Goal: Information Seeking & Learning: Learn about a topic

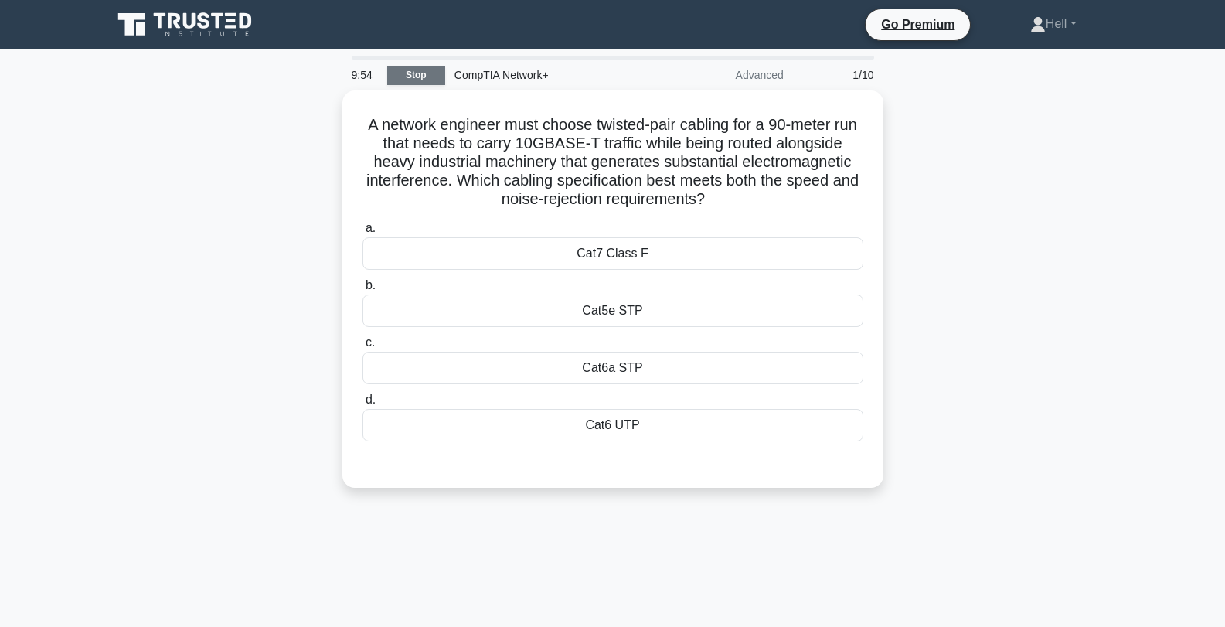
click at [410, 77] on link "Stop" at bounding box center [416, 75] width 58 height 19
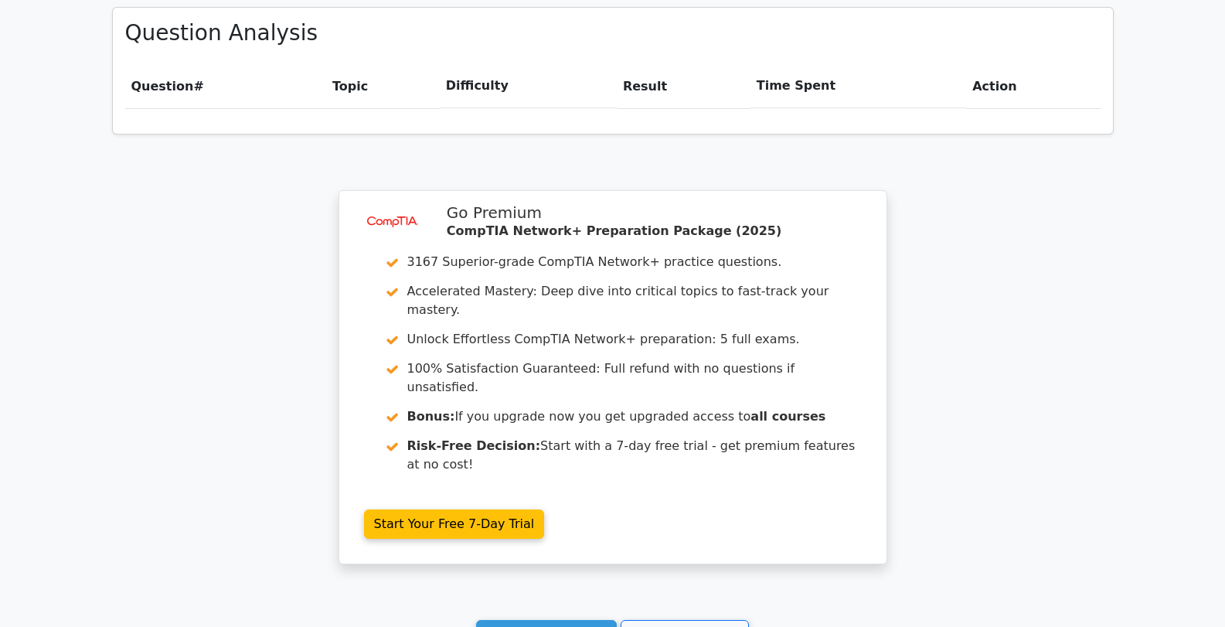
scroll to position [1079, 0]
click at [684, 619] on link "Go to your profile" at bounding box center [685, 633] width 128 height 29
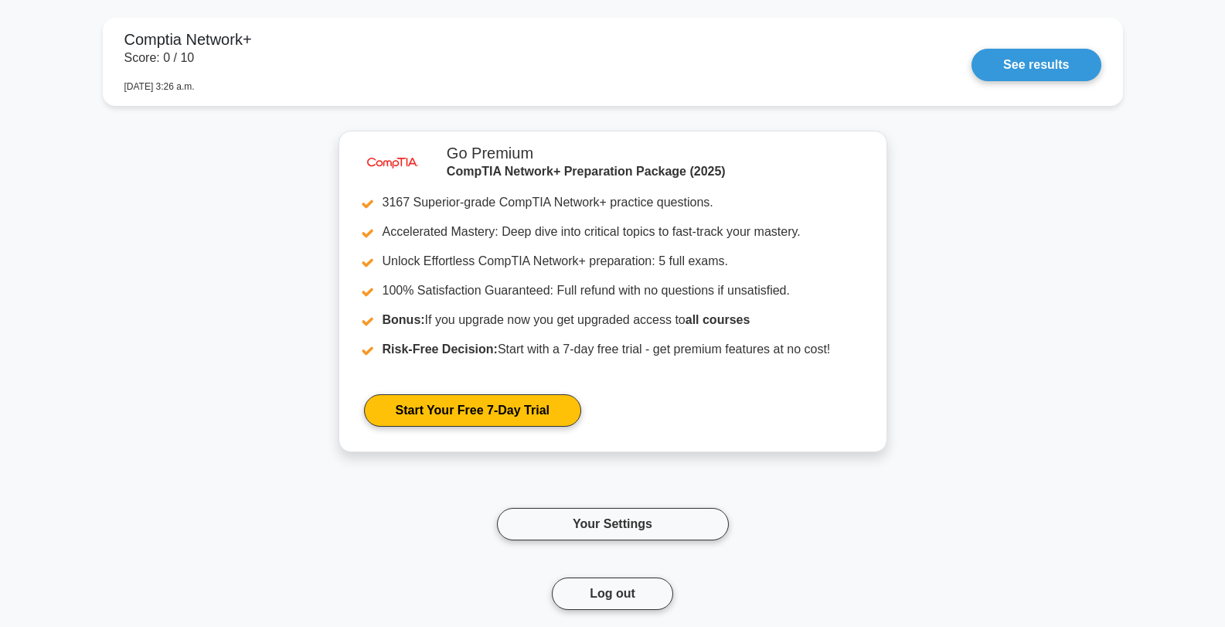
scroll to position [1991, 0]
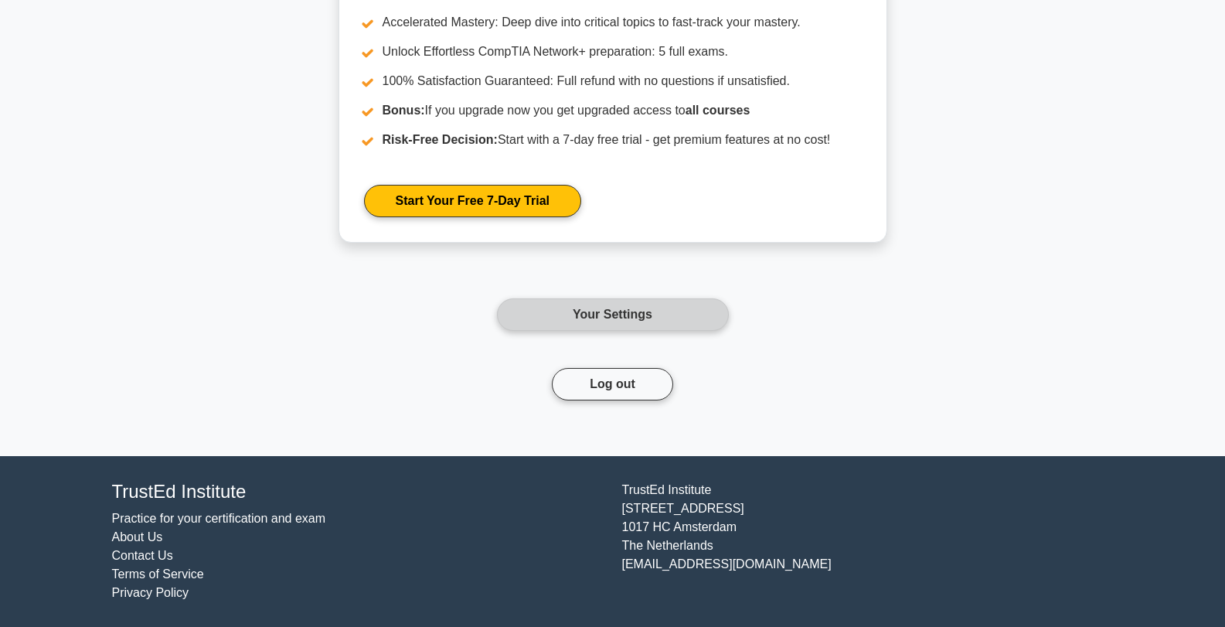
click at [575, 322] on link "Your Settings" at bounding box center [613, 314] width 232 height 32
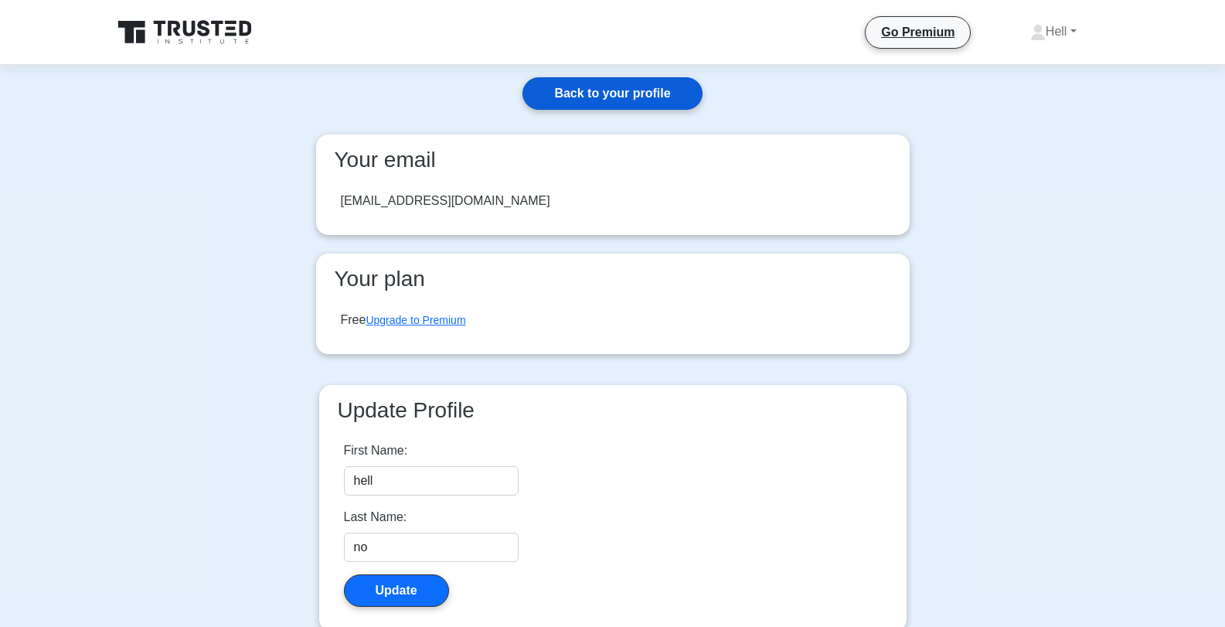
click at [662, 92] on link "Back to your profile" at bounding box center [612, 93] width 179 height 32
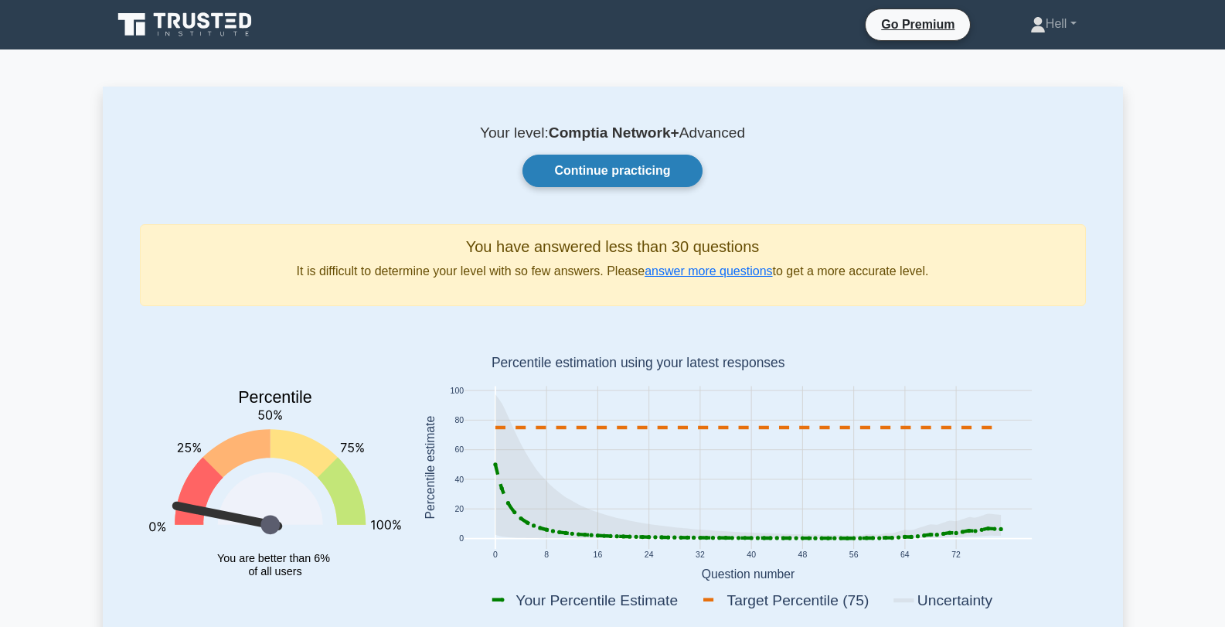
click at [598, 173] on link "Continue practicing" at bounding box center [612, 171] width 179 height 32
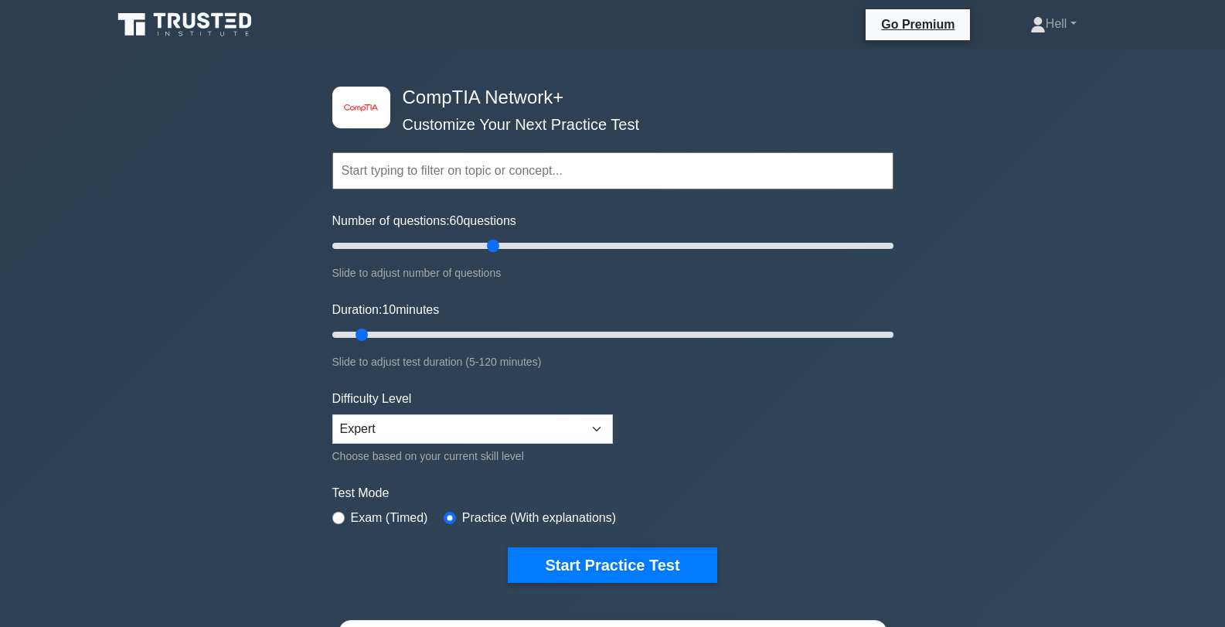
drag, startPoint x: 355, startPoint y: 246, endPoint x: 498, endPoint y: 246, distance: 143.0
type input "60"
click at [498, 246] on input "Number of questions: 60 questions" at bounding box center [612, 246] width 561 height 19
drag, startPoint x: 364, startPoint y: 333, endPoint x: 547, endPoint y: 349, distance: 183.9
type input "50"
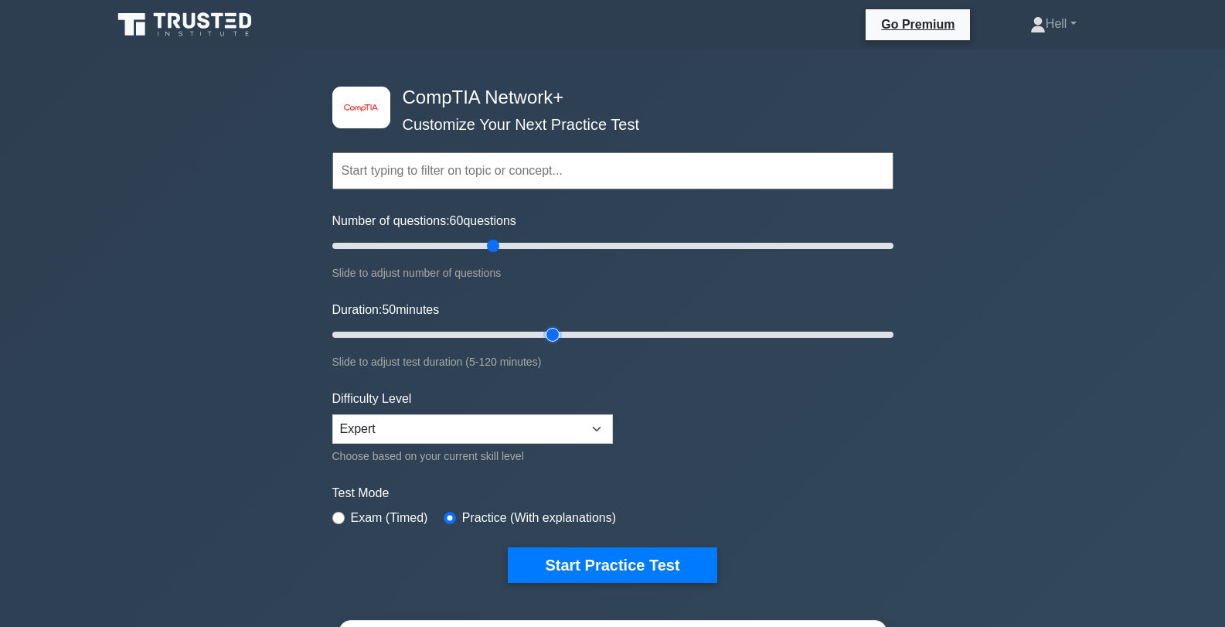
click at [547, 344] on input "Duration: 50 minutes" at bounding box center [612, 334] width 561 height 19
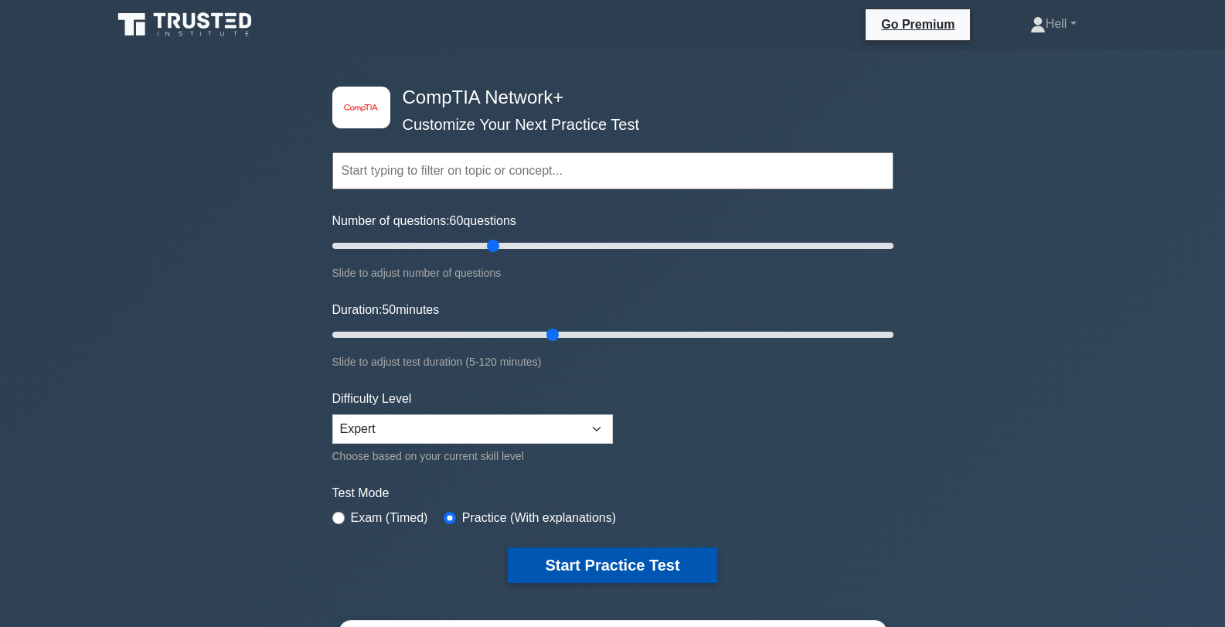
click at [543, 569] on button "Start Practice Test" at bounding box center [612, 565] width 209 height 36
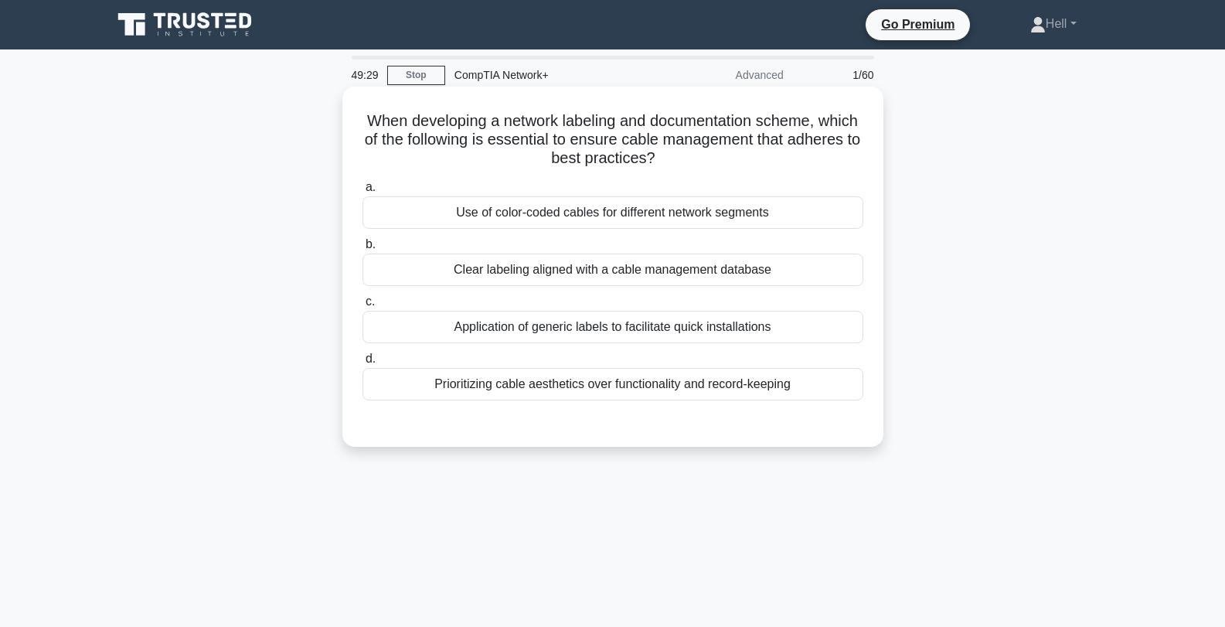
click at [717, 213] on div "Use of color-coded cables for different network segments" at bounding box center [613, 212] width 501 height 32
click at [363, 192] on input "a. Use of color-coded cables for different network segments" at bounding box center [363, 187] width 0 height 10
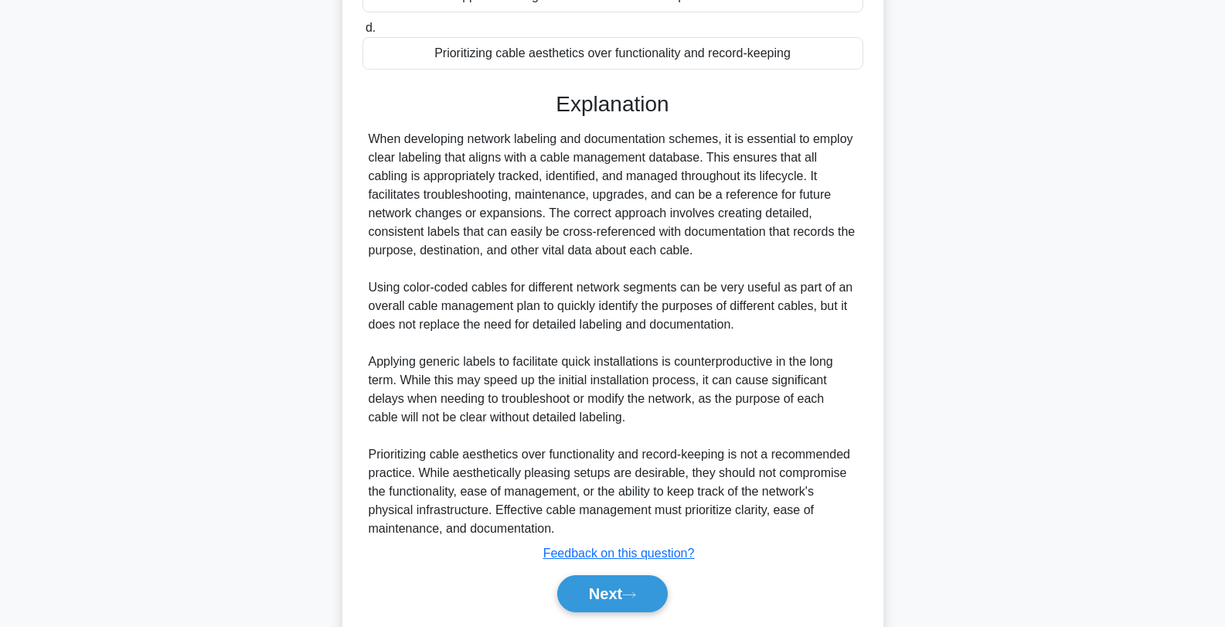
scroll to position [384, 0]
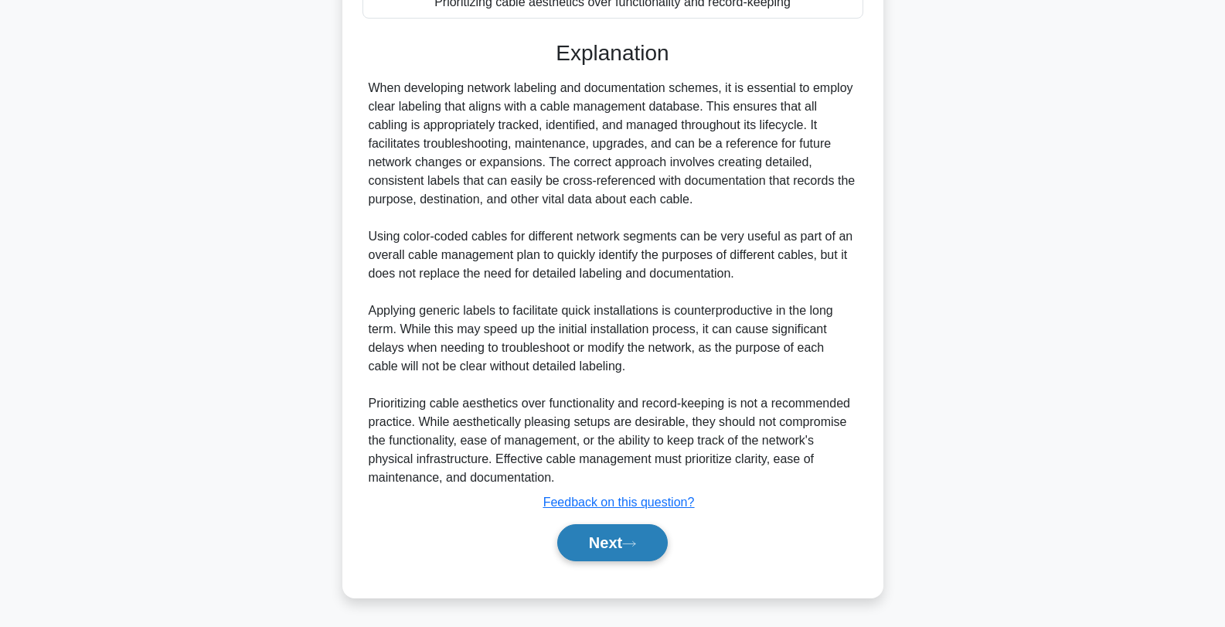
click at [598, 543] on button "Next" at bounding box center [612, 542] width 111 height 37
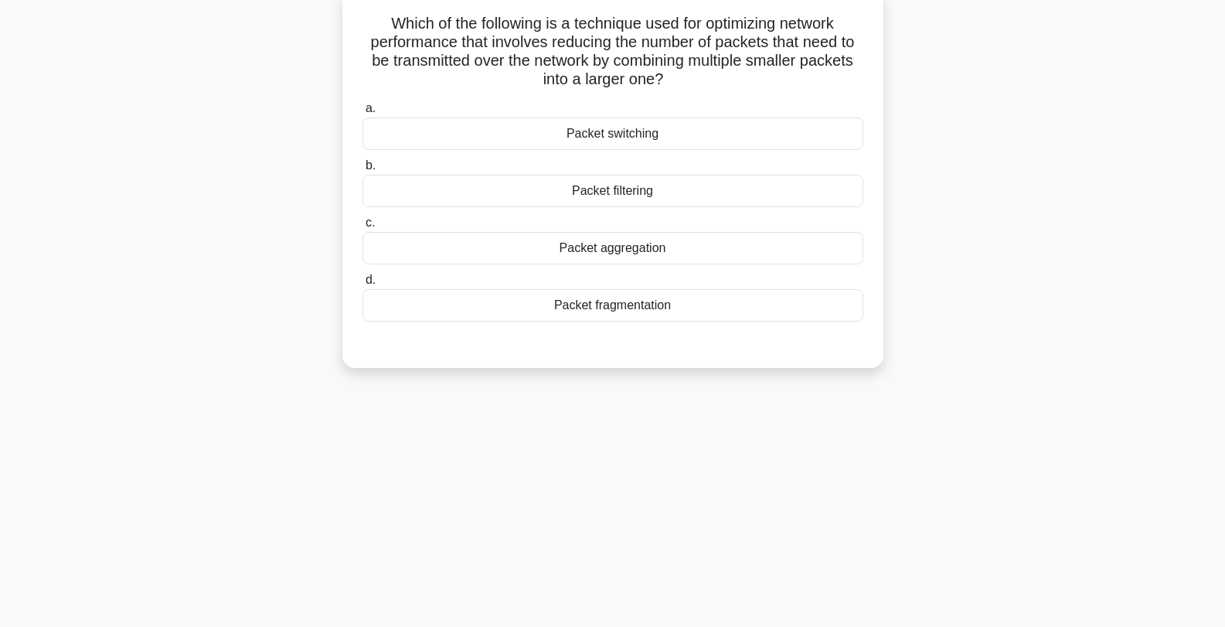
scroll to position [0, 0]
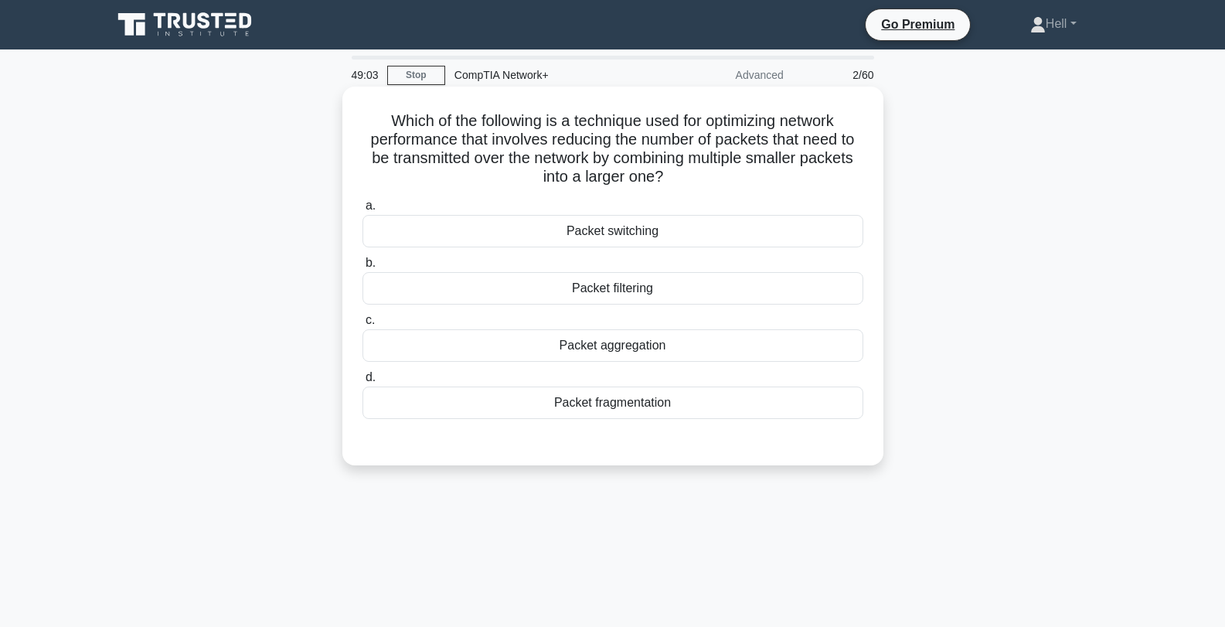
click at [666, 353] on div "Packet aggregation" at bounding box center [613, 345] width 501 height 32
click at [363, 325] on input "c. Packet aggregation" at bounding box center [363, 320] width 0 height 10
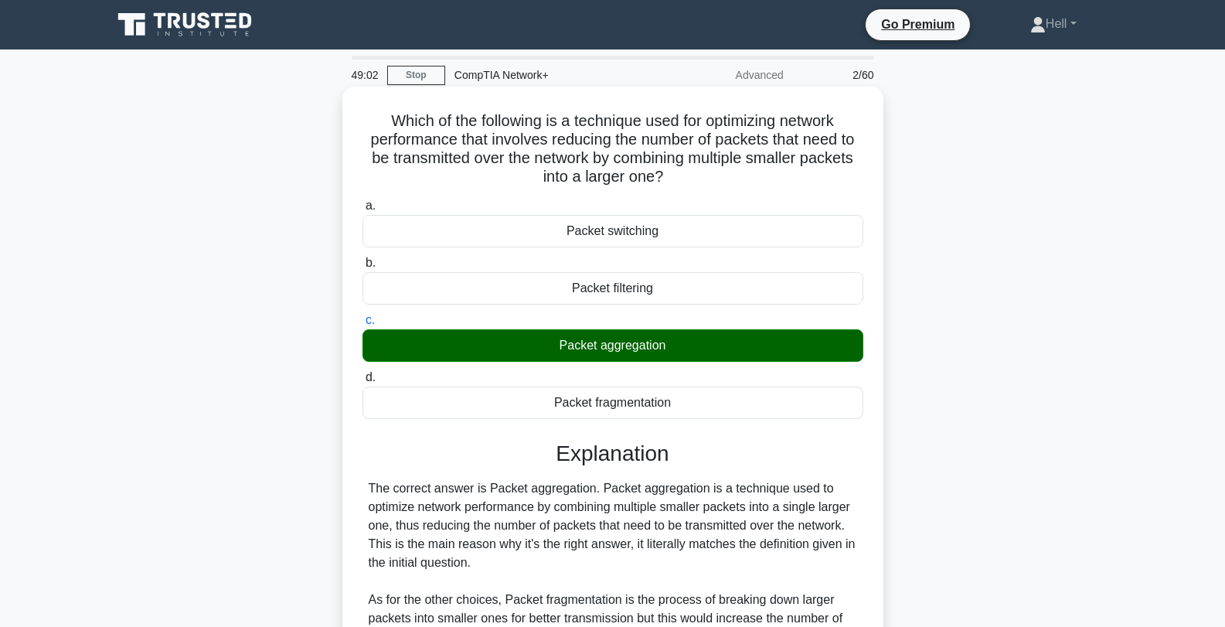
scroll to position [234, 0]
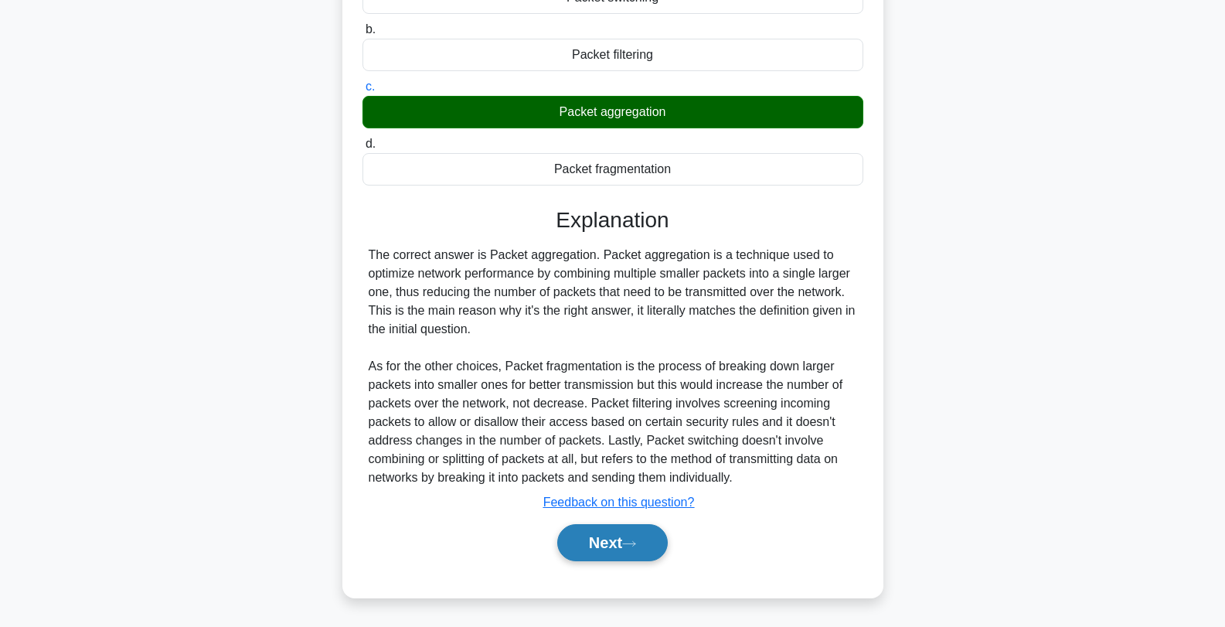
click at [590, 545] on button "Next" at bounding box center [612, 542] width 111 height 37
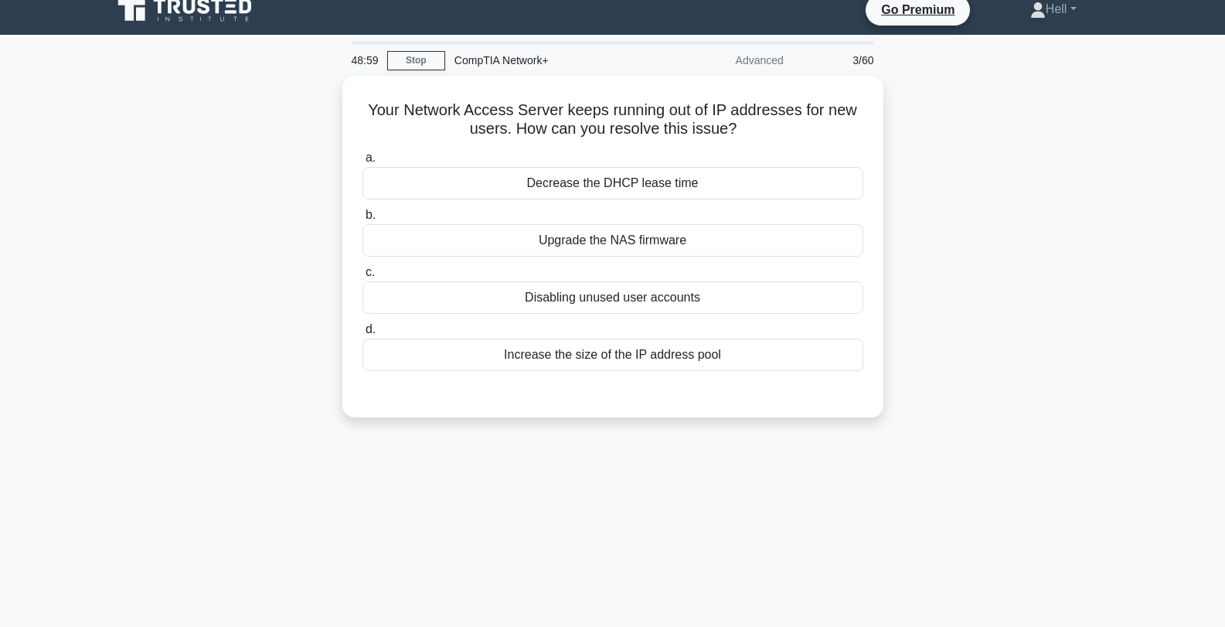
scroll to position [0, 0]
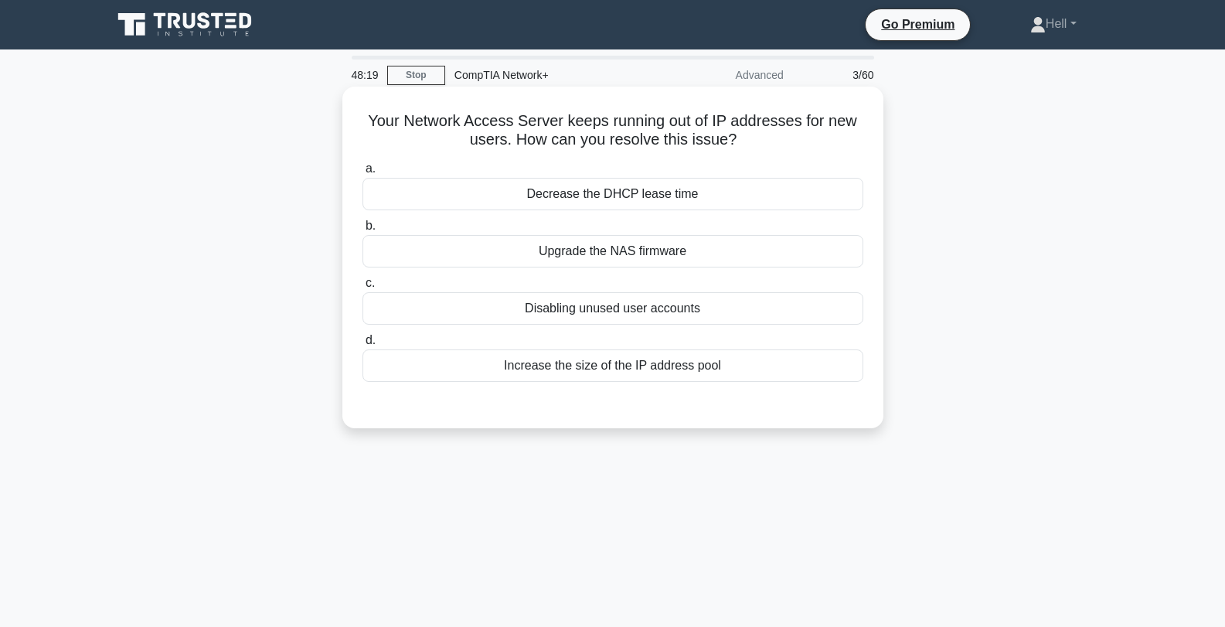
click at [678, 370] on div "Increase the size of the IP address pool" at bounding box center [613, 365] width 501 height 32
click at [363, 346] on input "d. Increase the size of the IP address pool" at bounding box center [363, 341] width 0 height 10
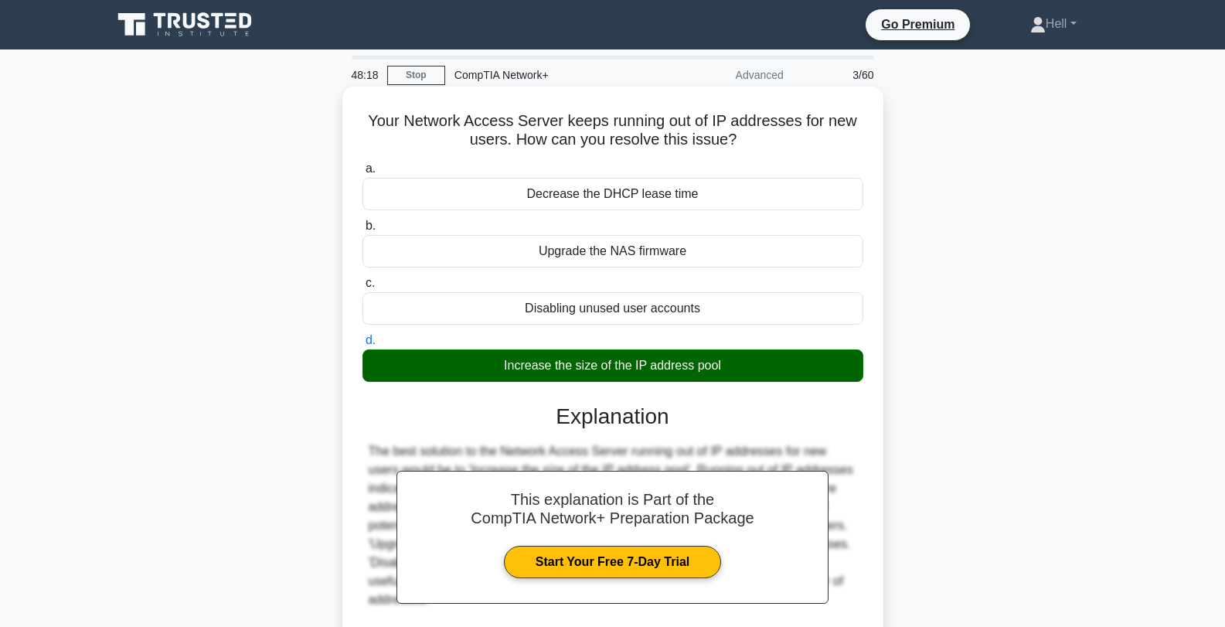
scroll to position [208, 0]
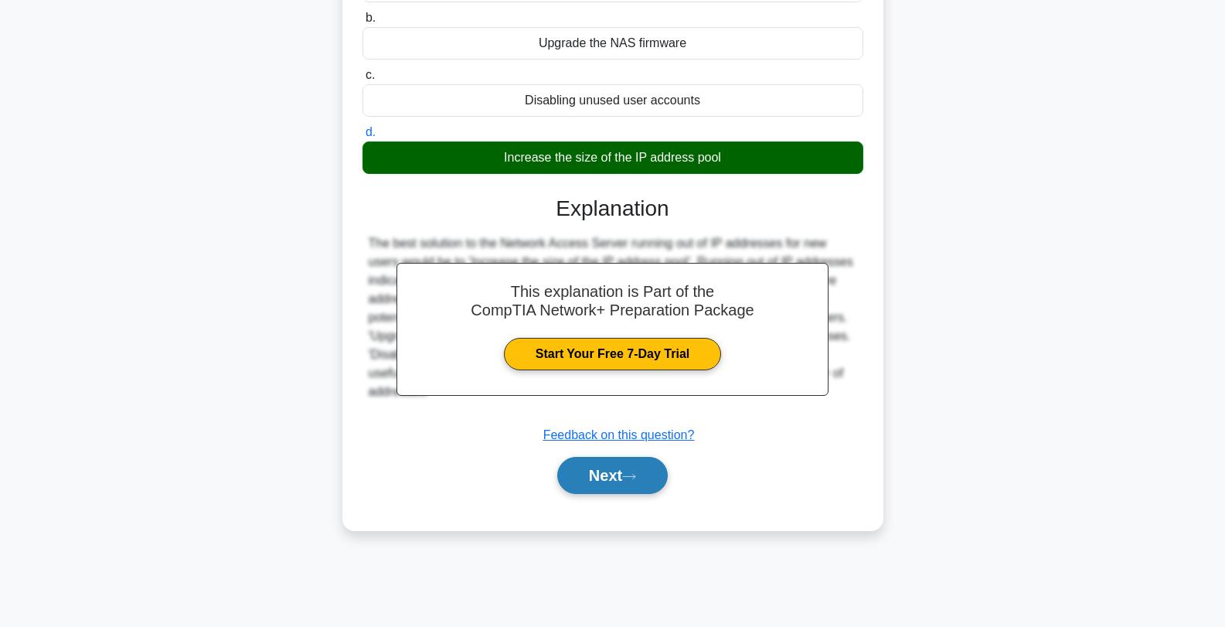
click at [598, 486] on button "Next" at bounding box center [612, 475] width 111 height 37
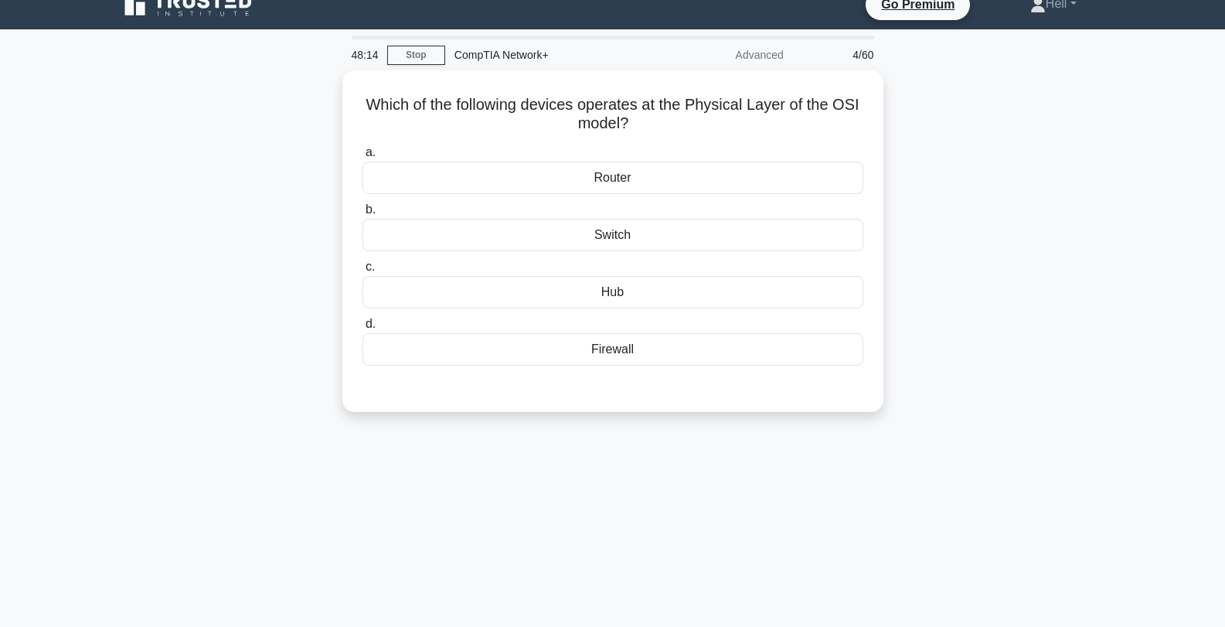
scroll to position [17, 0]
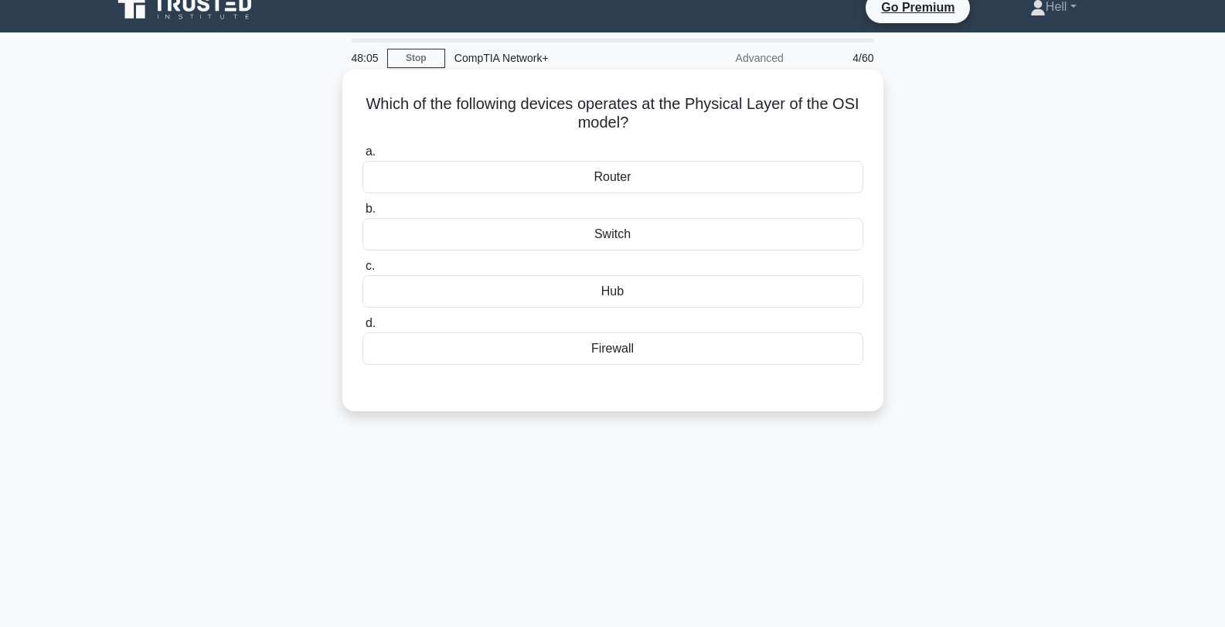
click at [616, 293] on div "Hub" at bounding box center [613, 291] width 501 height 32
click at [363, 271] on input "c. Hub" at bounding box center [363, 266] width 0 height 10
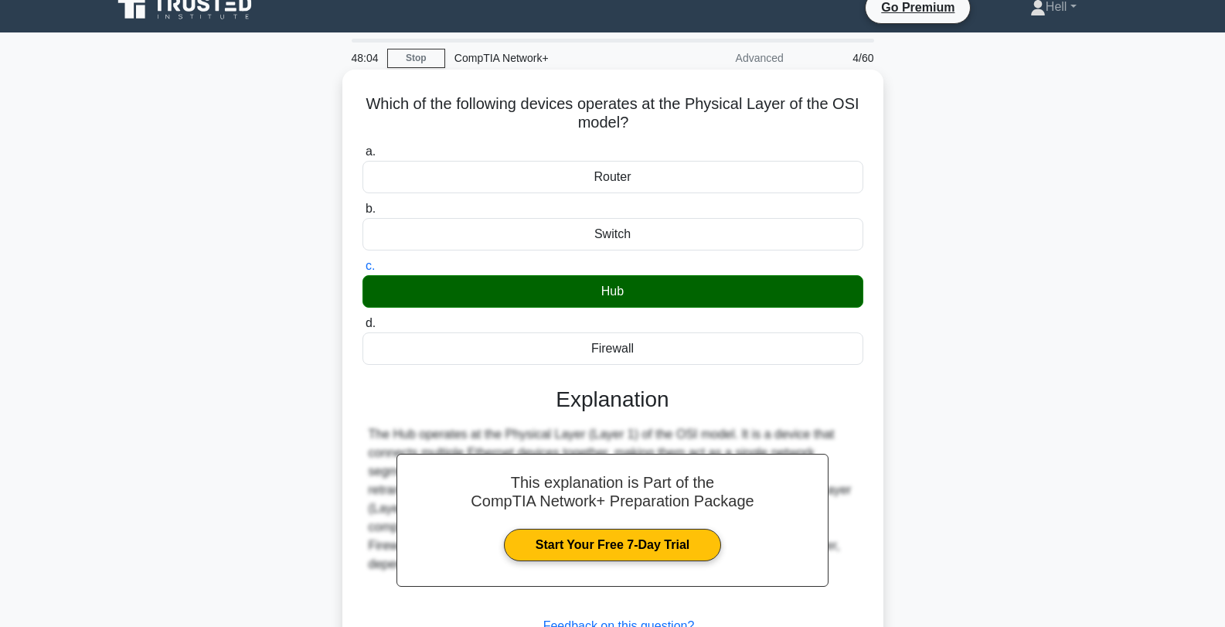
scroll to position [208, 0]
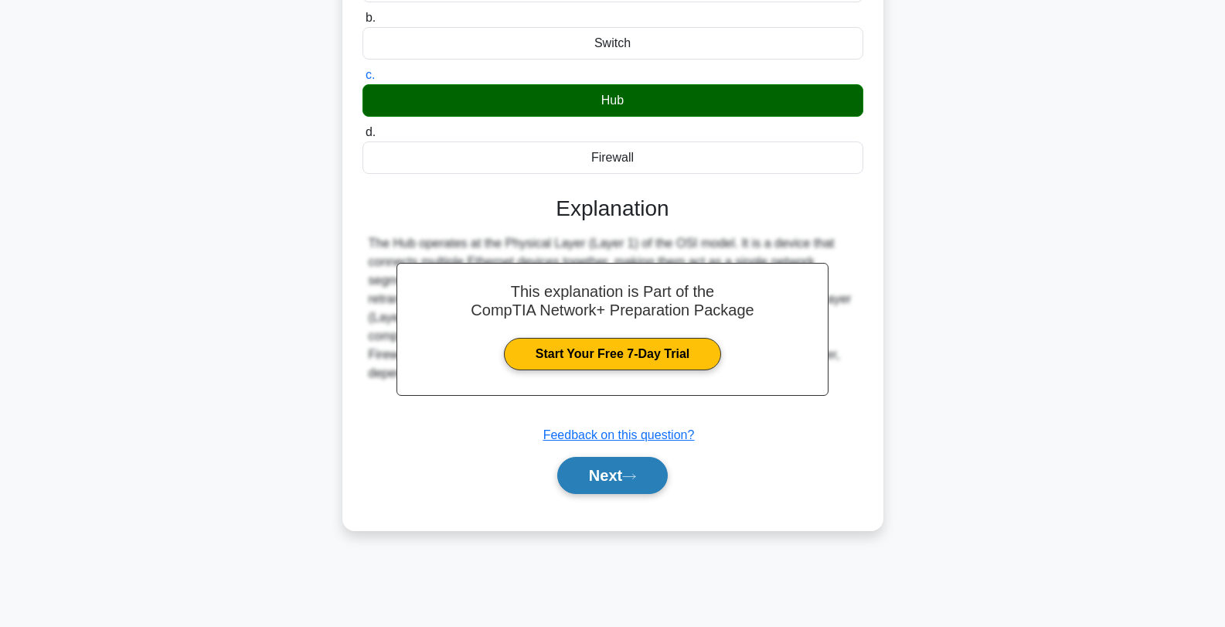
click at [604, 491] on button "Next" at bounding box center [612, 475] width 111 height 37
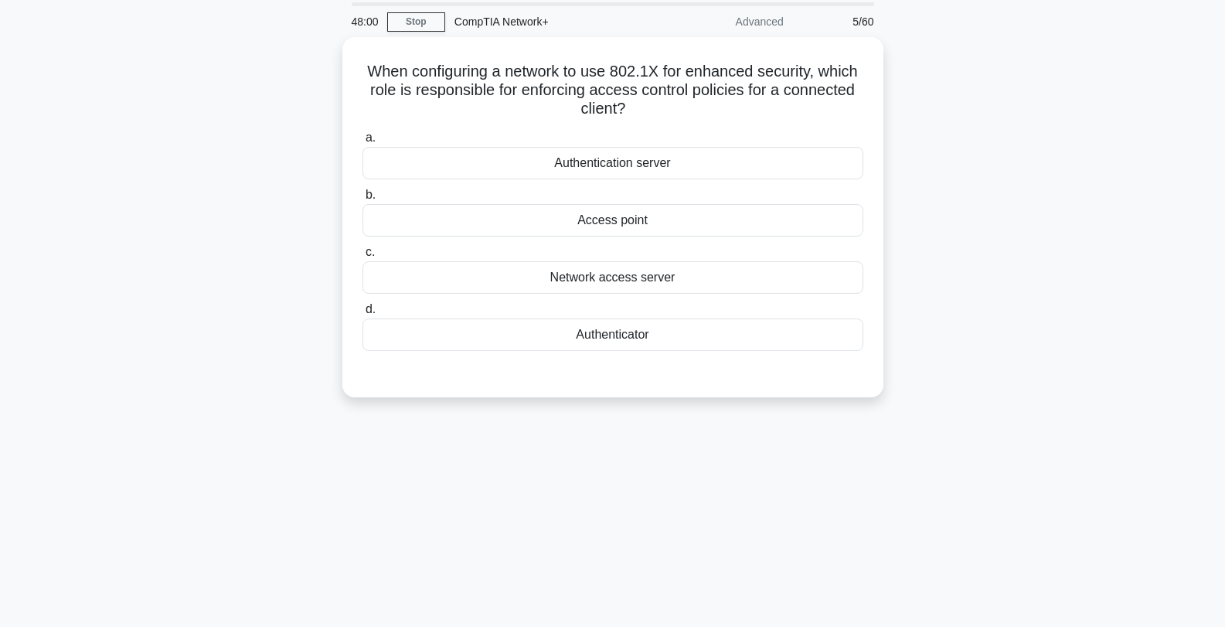
scroll to position [29, 0]
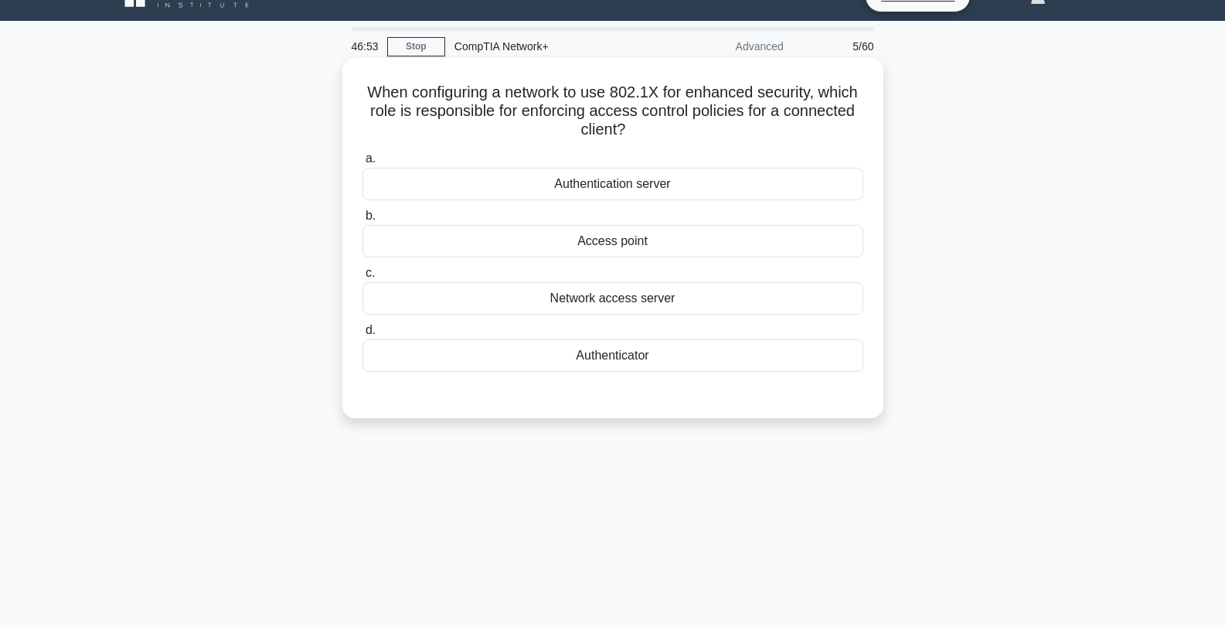
click at [649, 186] on div "Authentication server" at bounding box center [613, 184] width 501 height 32
click at [363, 164] on input "a. Authentication server" at bounding box center [363, 159] width 0 height 10
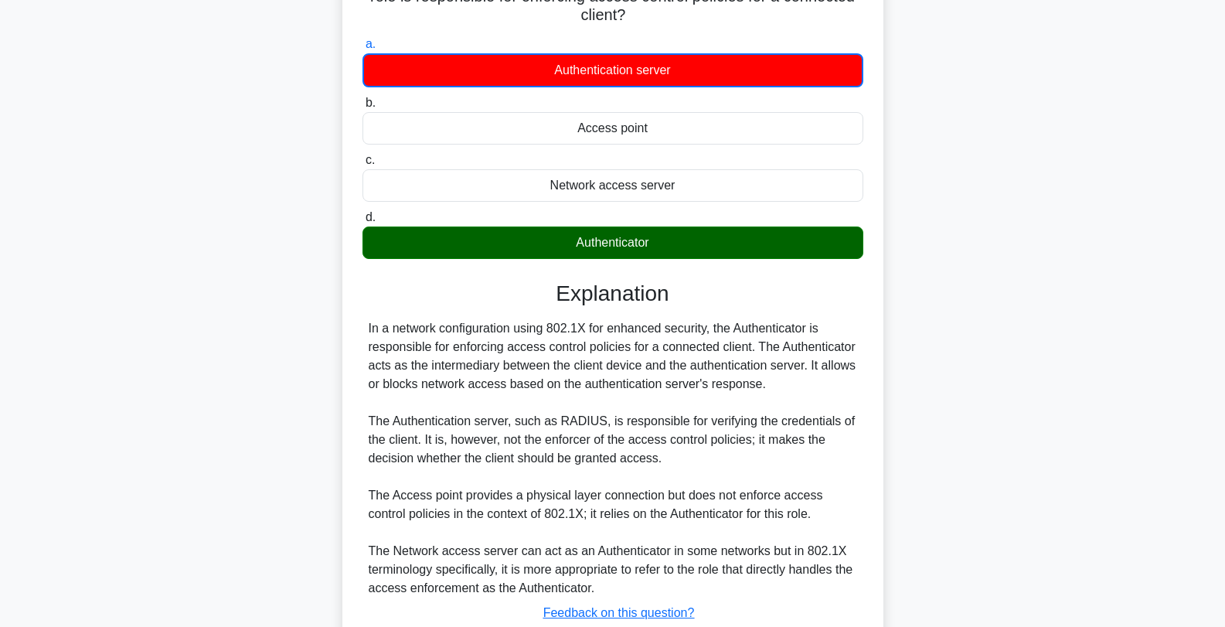
scroll to position [254, 0]
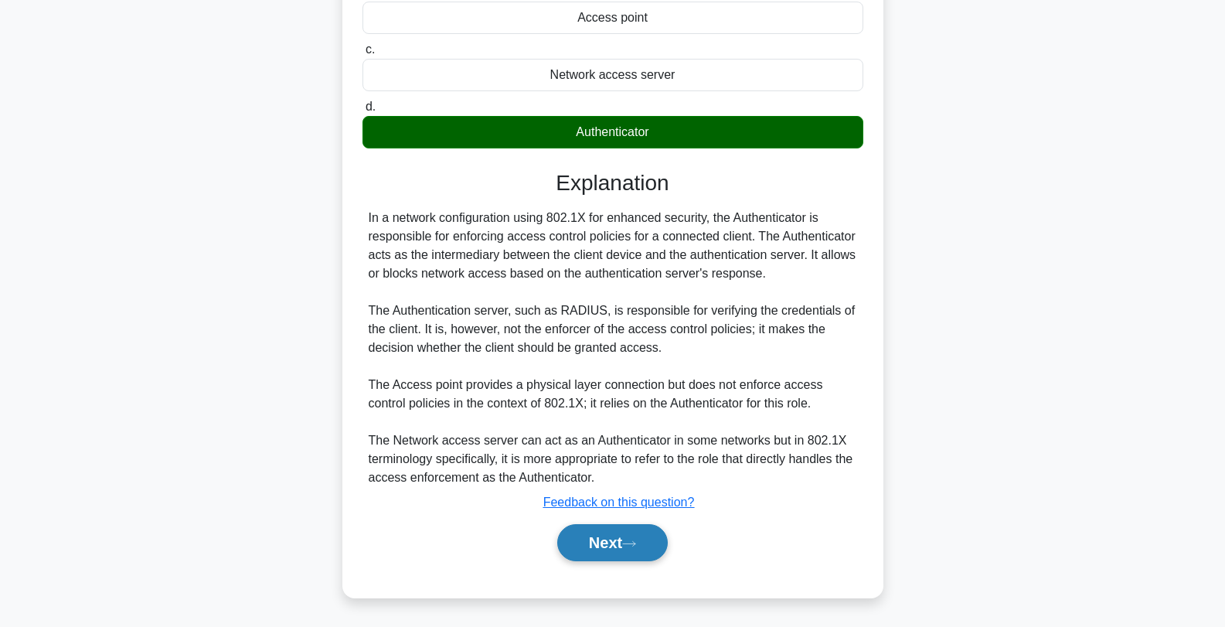
click at [609, 541] on button "Next" at bounding box center [612, 542] width 111 height 37
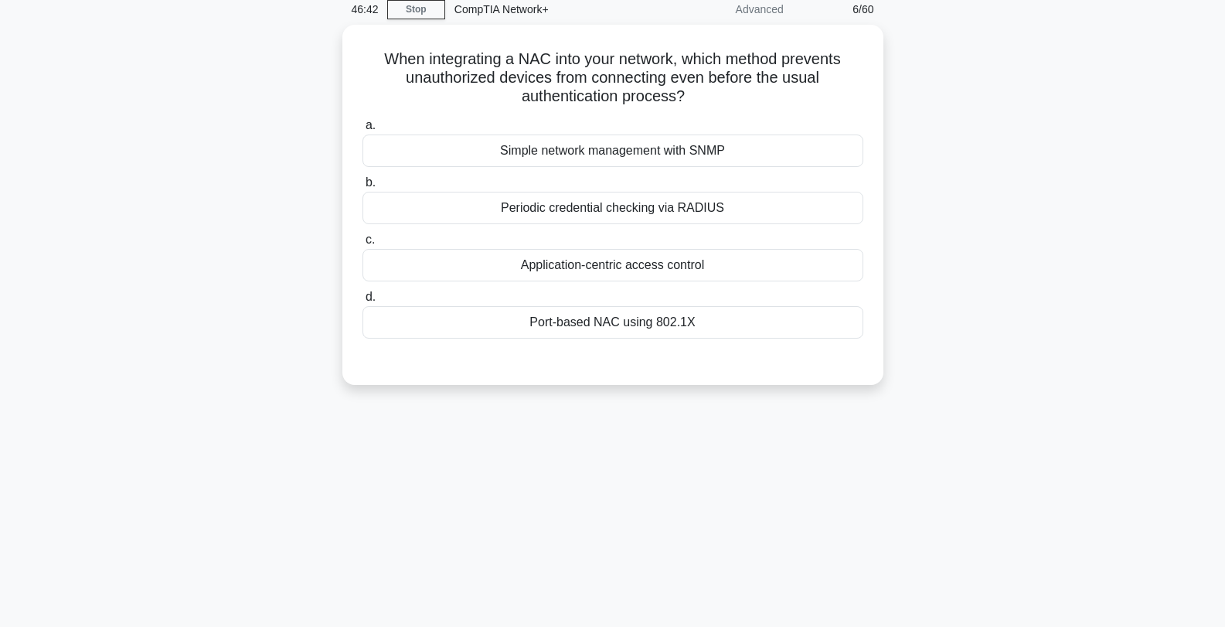
scroll to position [0, 0]
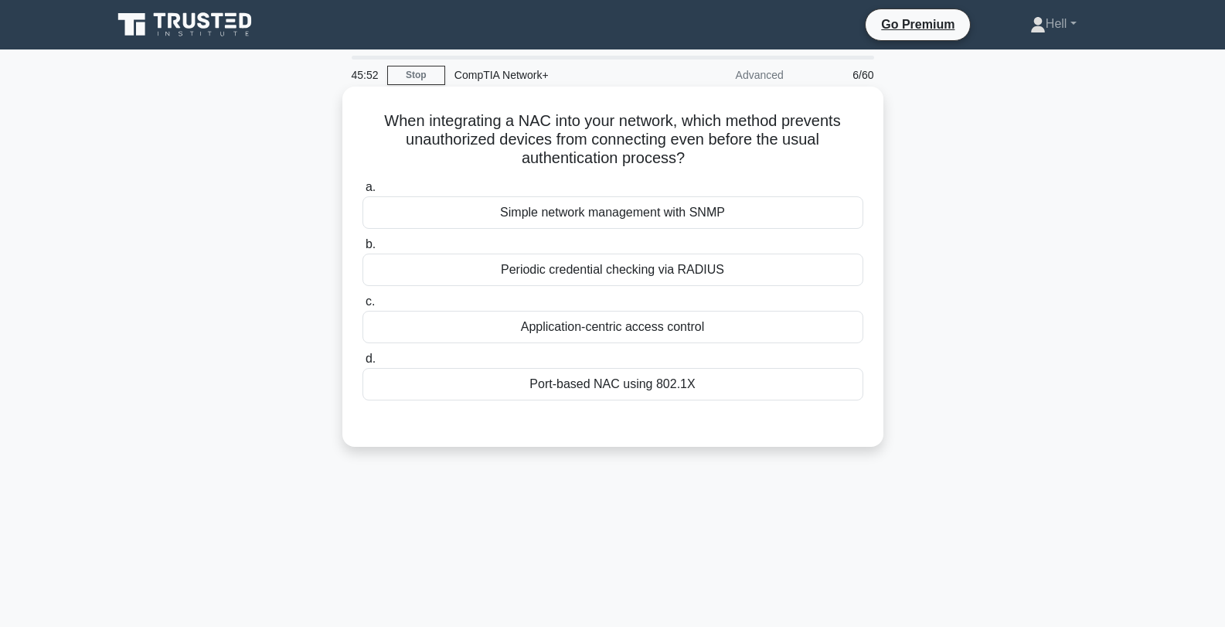
click at [741, 380] on div "Port-based NAC using 802.1X" at bounding box center [613, 384] width 501 height 32
click at [363, 364] on input "d. Port-based NAC using 802.1X" at bounding box center [363, 359] width 0 height 10
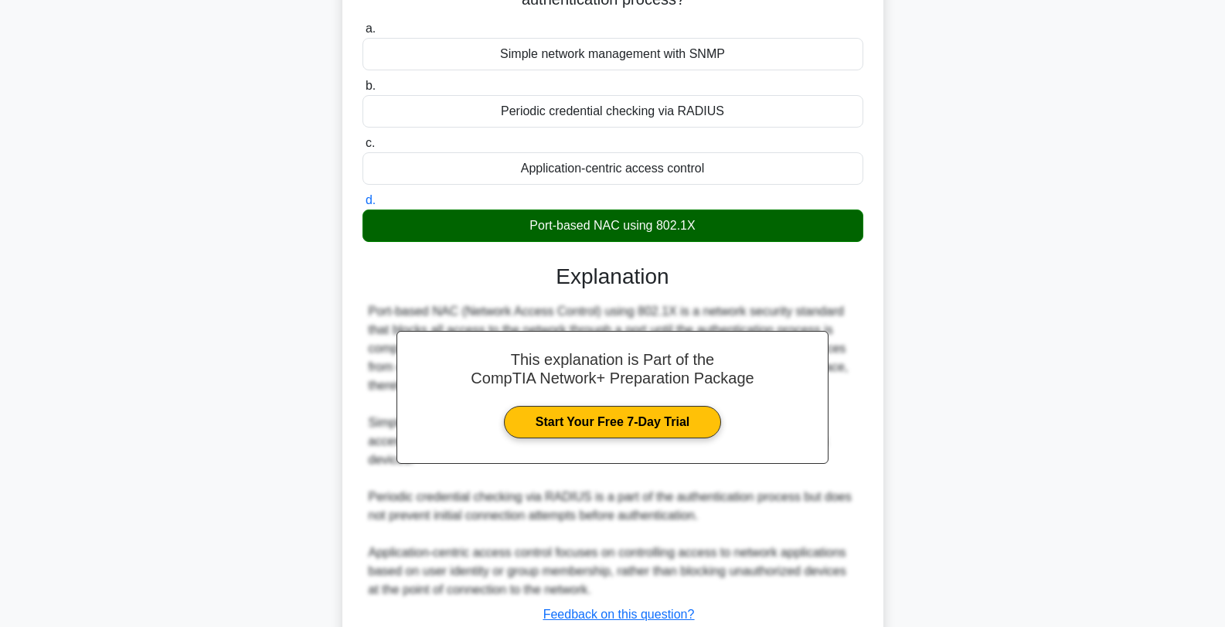
scroll to position [271, 0]
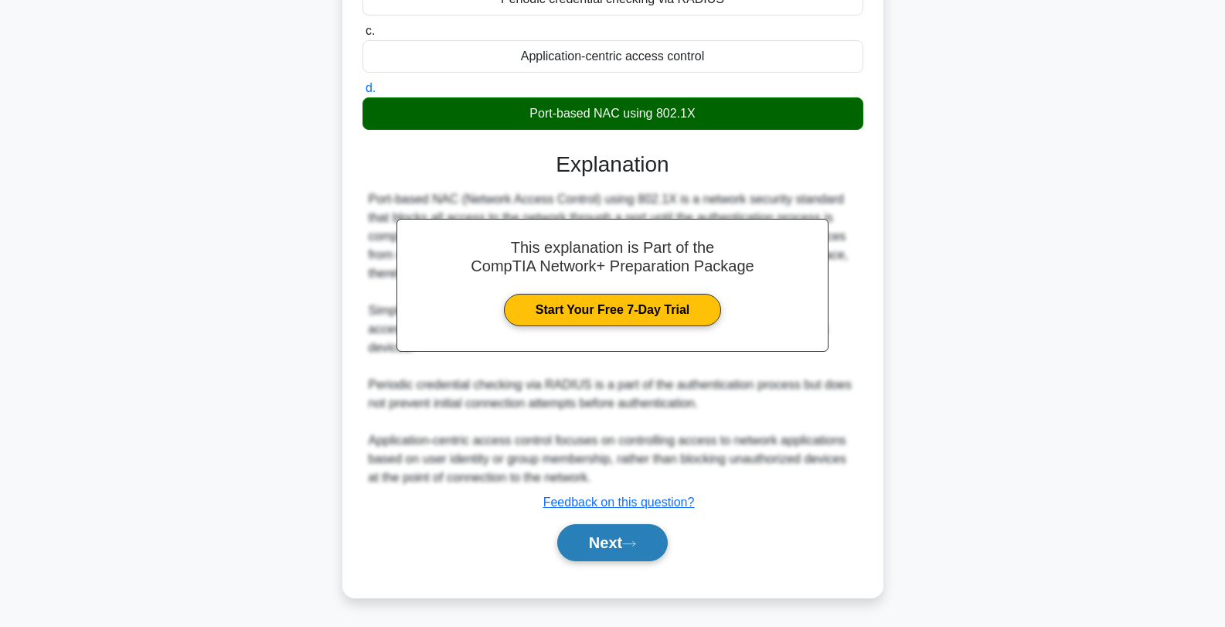
click at [620, 544] on button "Next" at bounding box center [612, 542] width 111 height 37
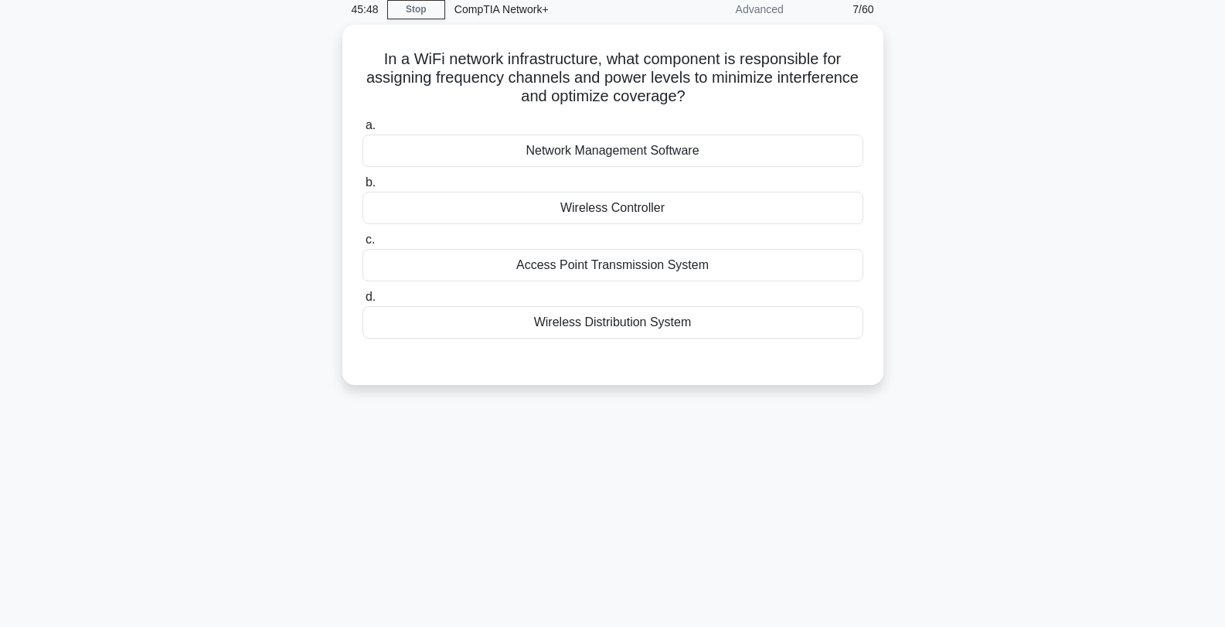
scroll to position [0, 0]
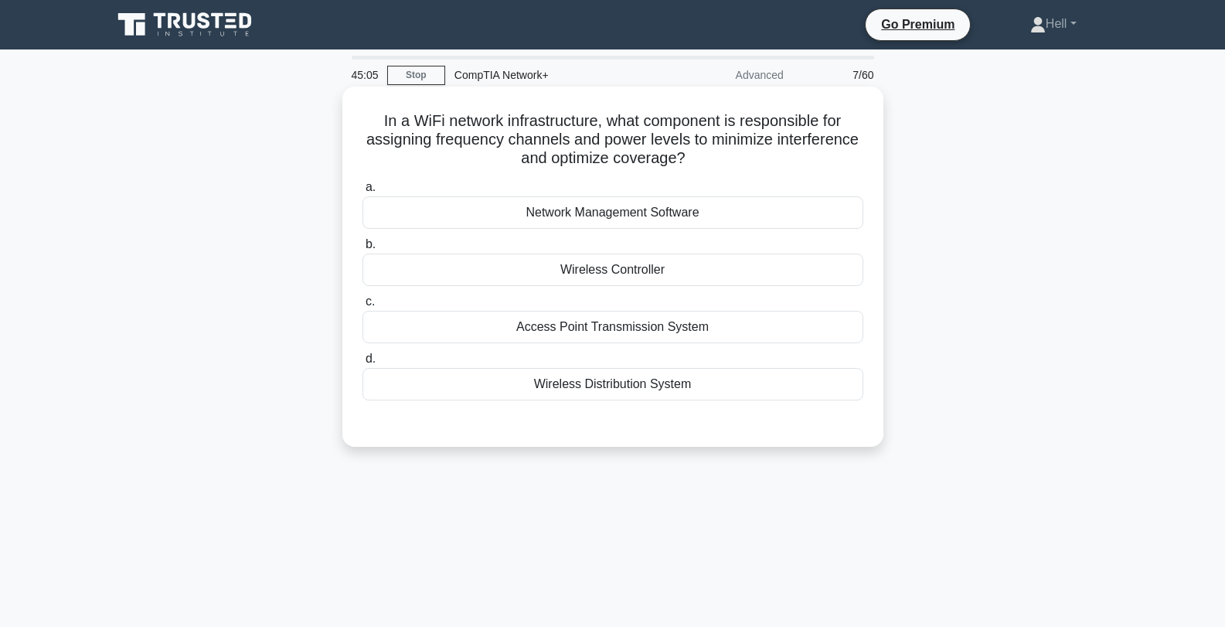
click at [795, 268] on div "Wireless Controller" at bounding box center [613, 270] width 501 height 32
click at [363, 250] on input "b. Wireless Controller" at bounding box center [363, 245] width 0 height 10
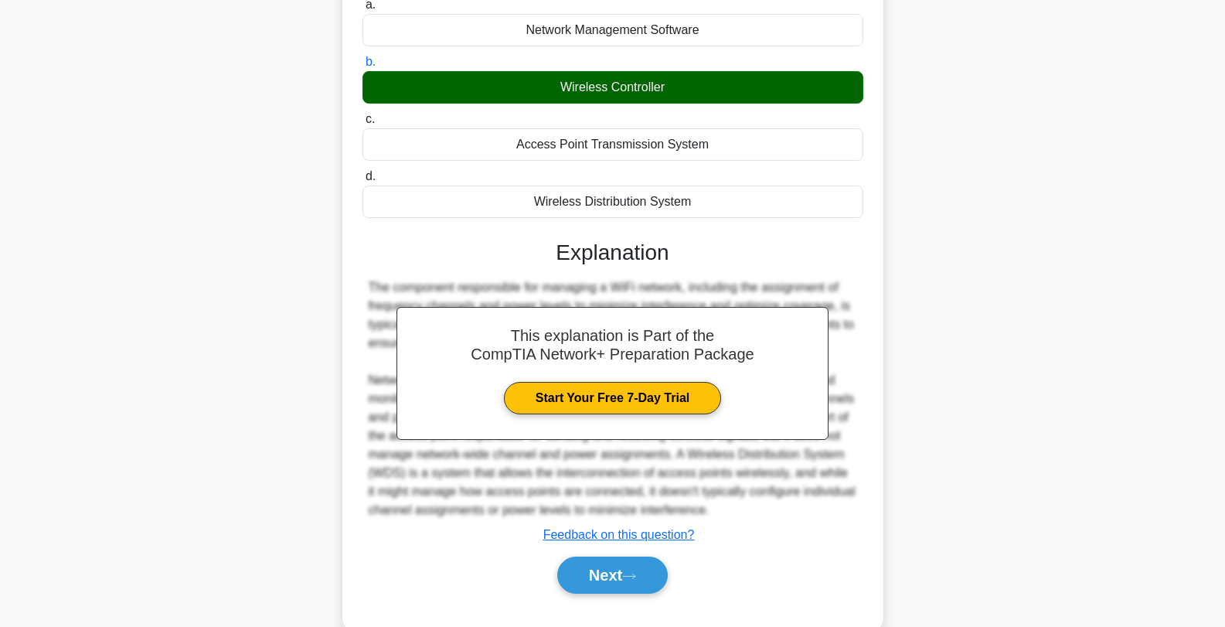
scroll to position [216, 0]
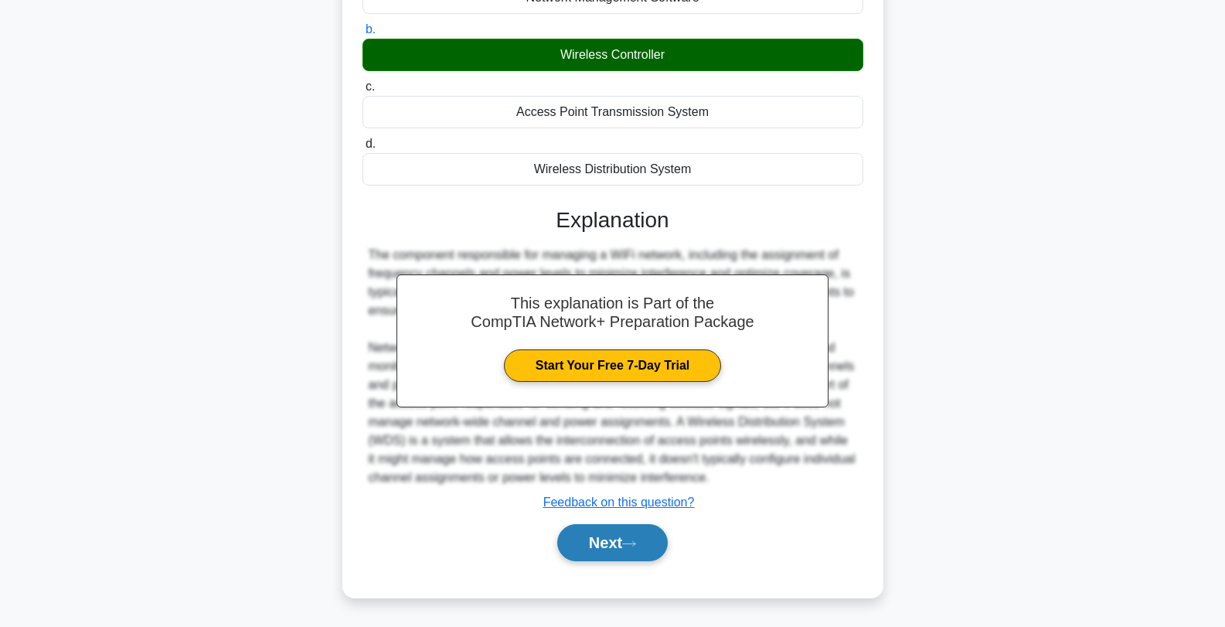
click at [617, 548] on button "Next" at bounding box center [612, 542] width 111 height 37
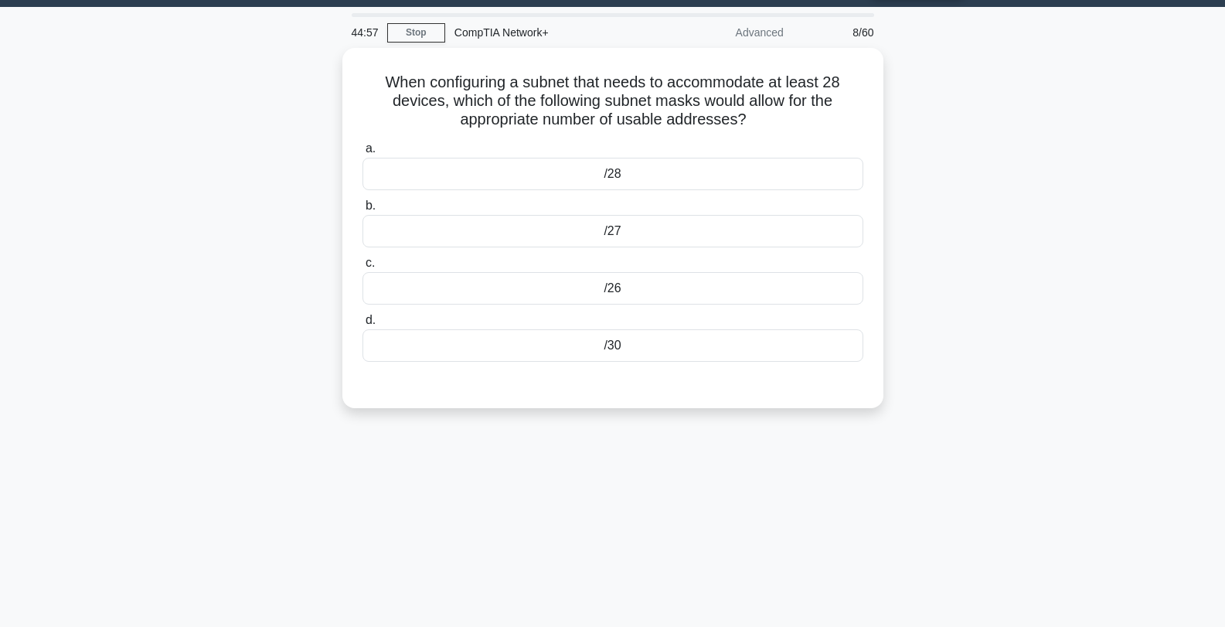
scroll to position [0, 0]
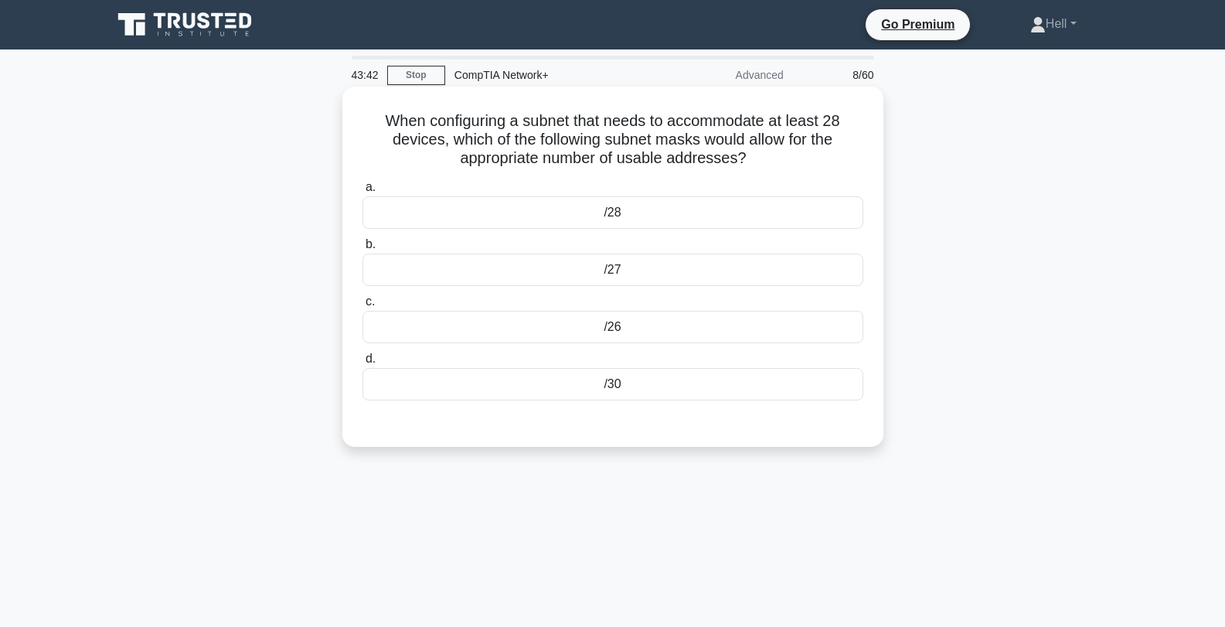
click at [703, 274] on div "/27" at bounding box center [613, 270] width 501 height 32
click at [363, 250] on input "b. /27" at bounding box center [363, 245] width 0 height 10
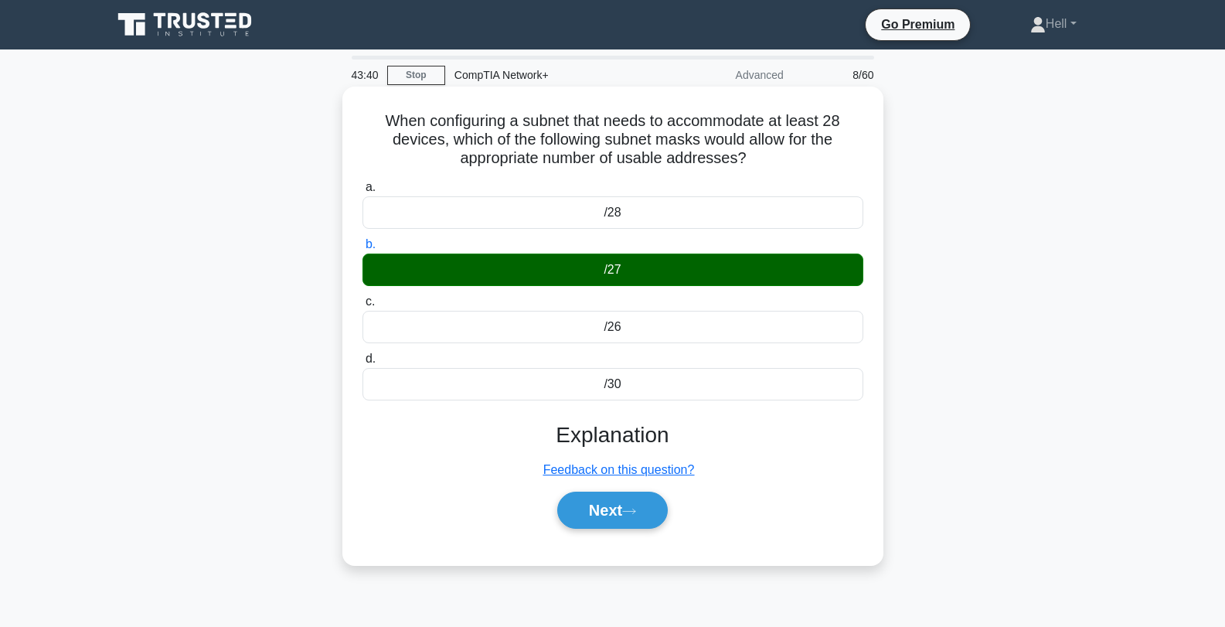
scroll to position [208, 0]
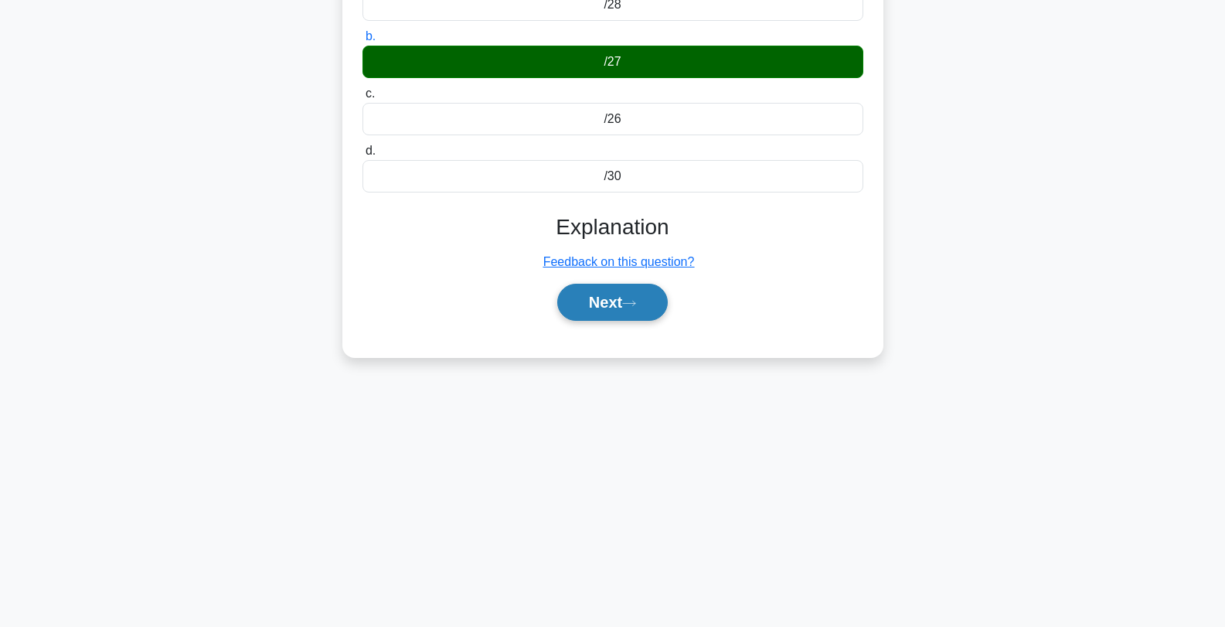
click at [606, 295] on button "Next" at bounding box center [612, 302] width 111 height 37
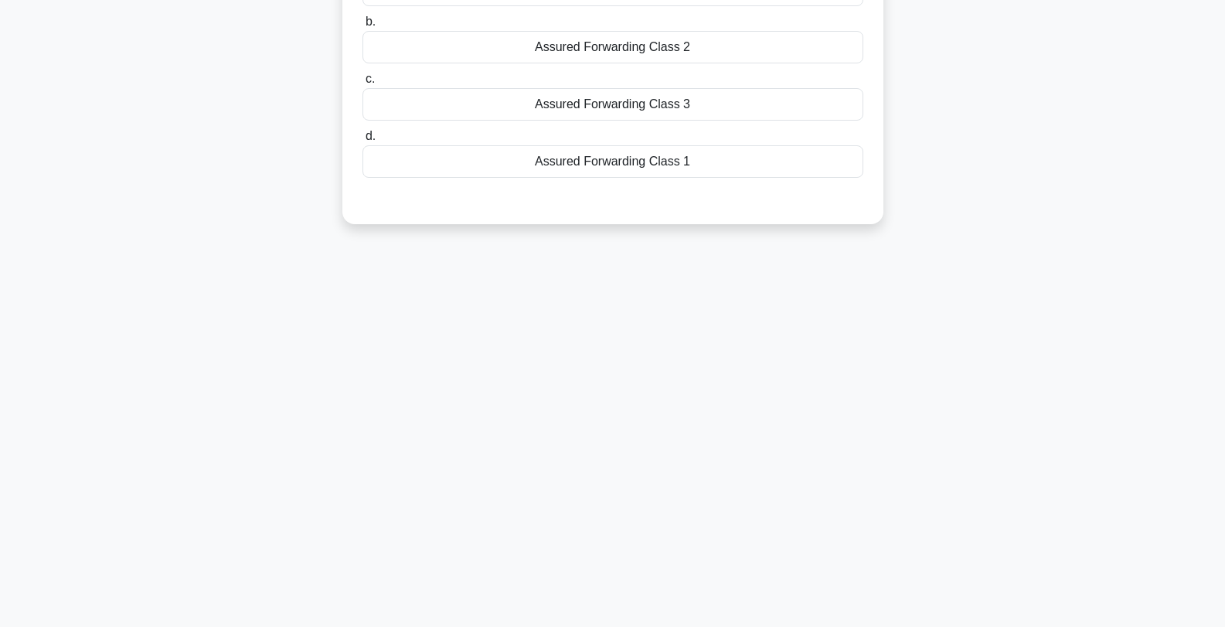
scroll to position [0, 0]
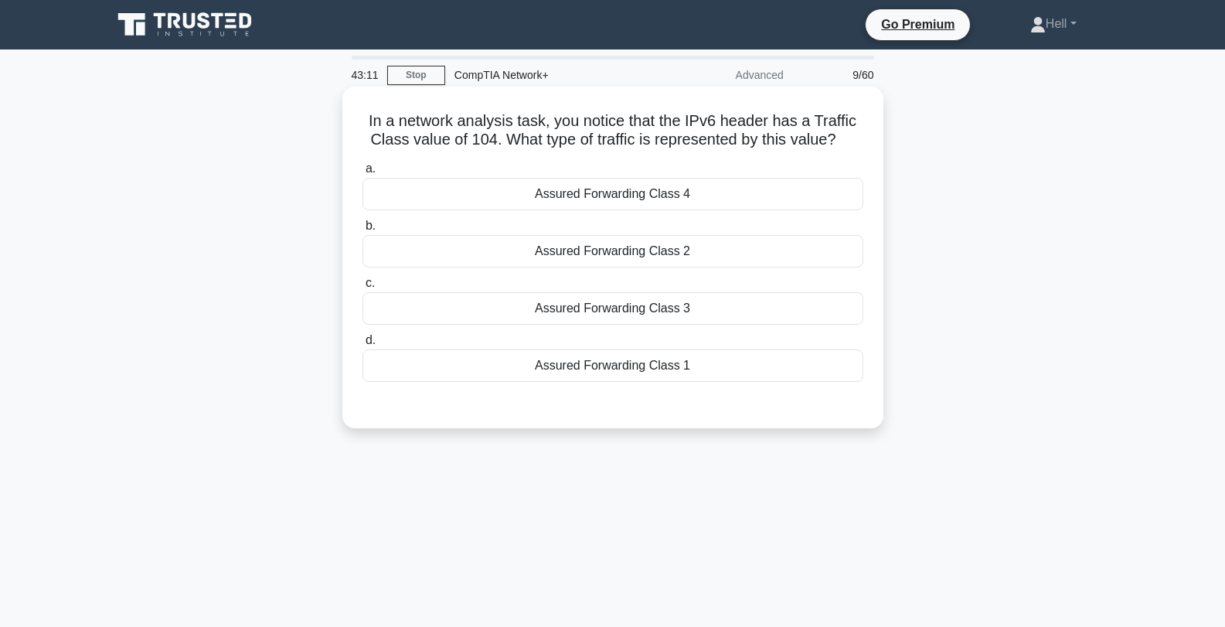
click at [643, 306] on div "Assured Forwarding Class 3" at bounding box center [613, 308] width 501 height 32
click at [363, 288] on input "c. Assured Forwarding Class 3" at bounding box center [363, 283] width 0 height 10
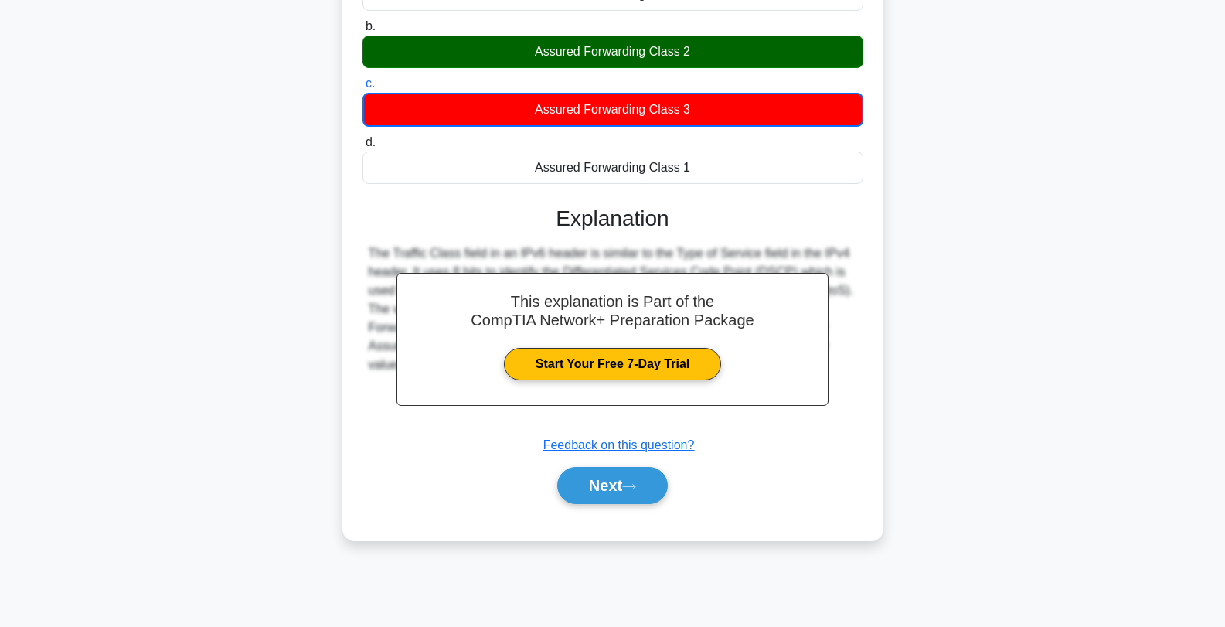
scroll to position [208, 0]
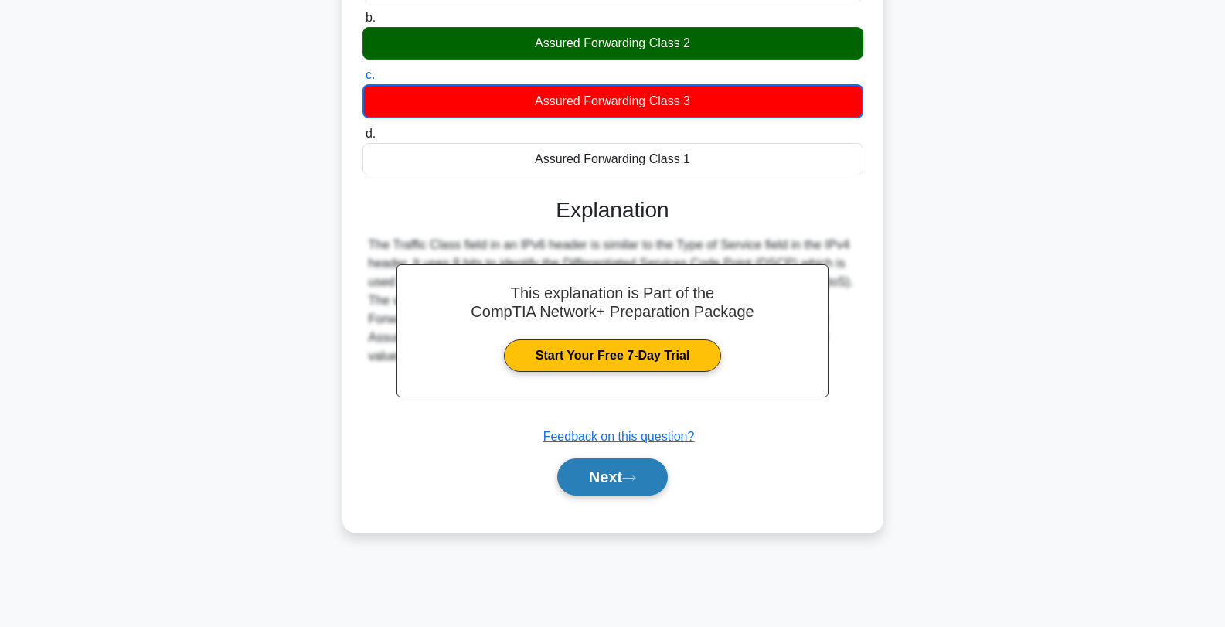
click at [607, 480] on button "Next" at bounding box center [612, 476] width 111 height 37
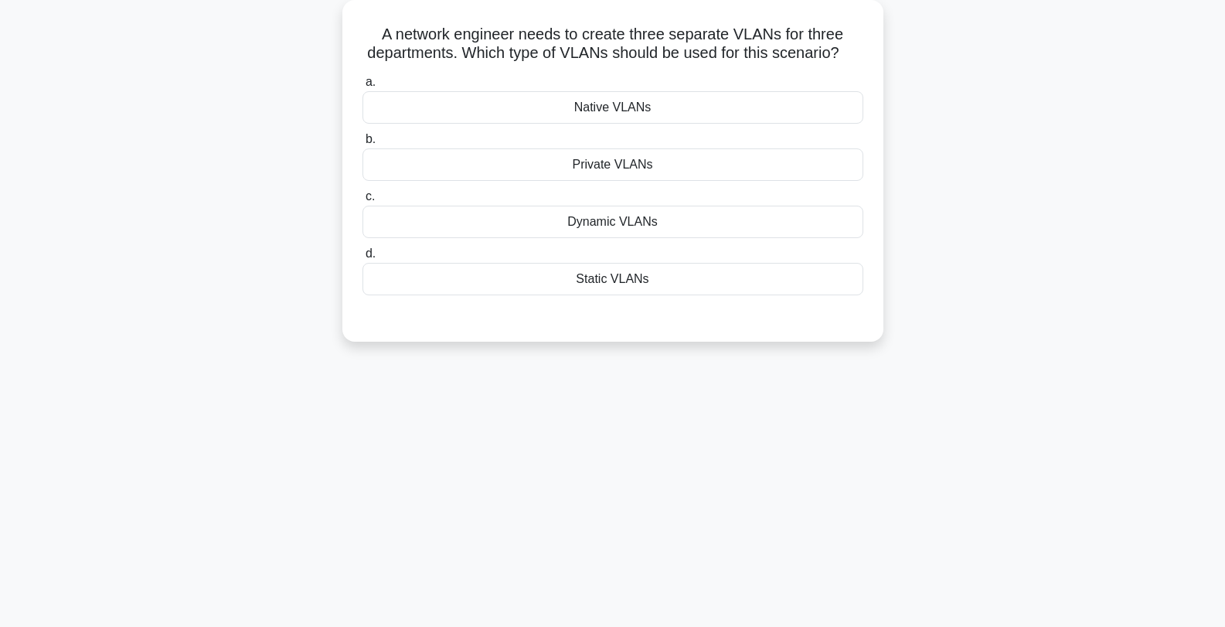
scroll to position [0, 0]
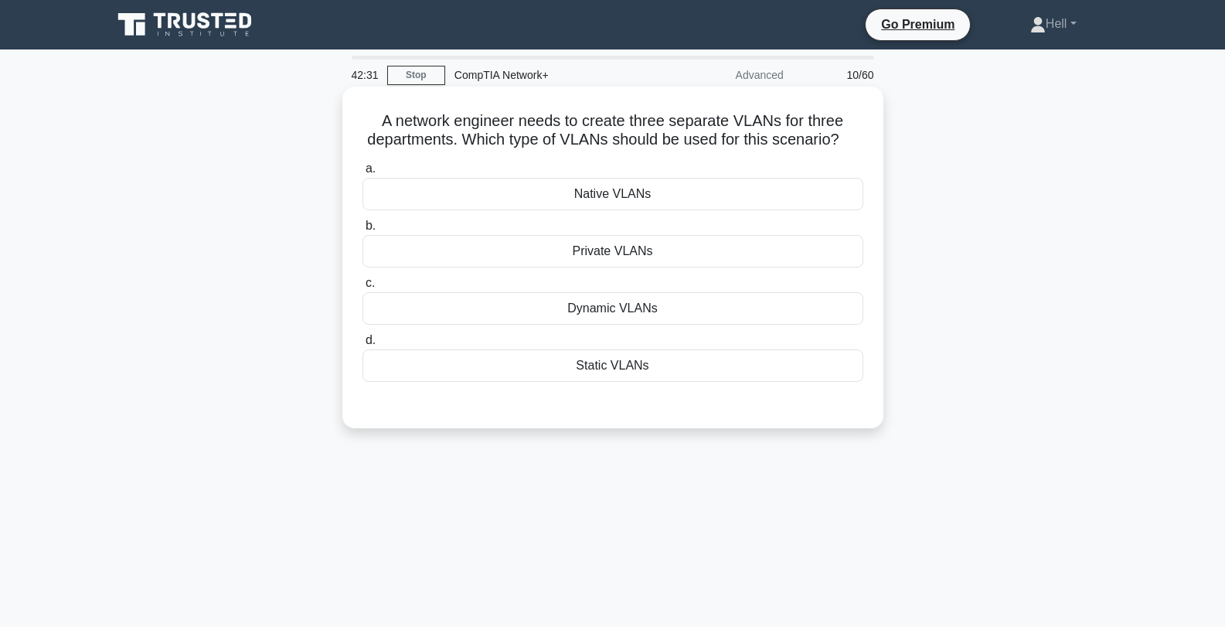
click at [735, 252] on div "Private VLANs" at bounding box center [613, 251] width 501 height 32
click at [363, 231] on input "b. Private VLANs" at bounding box center [363, 226] width 0 height 10
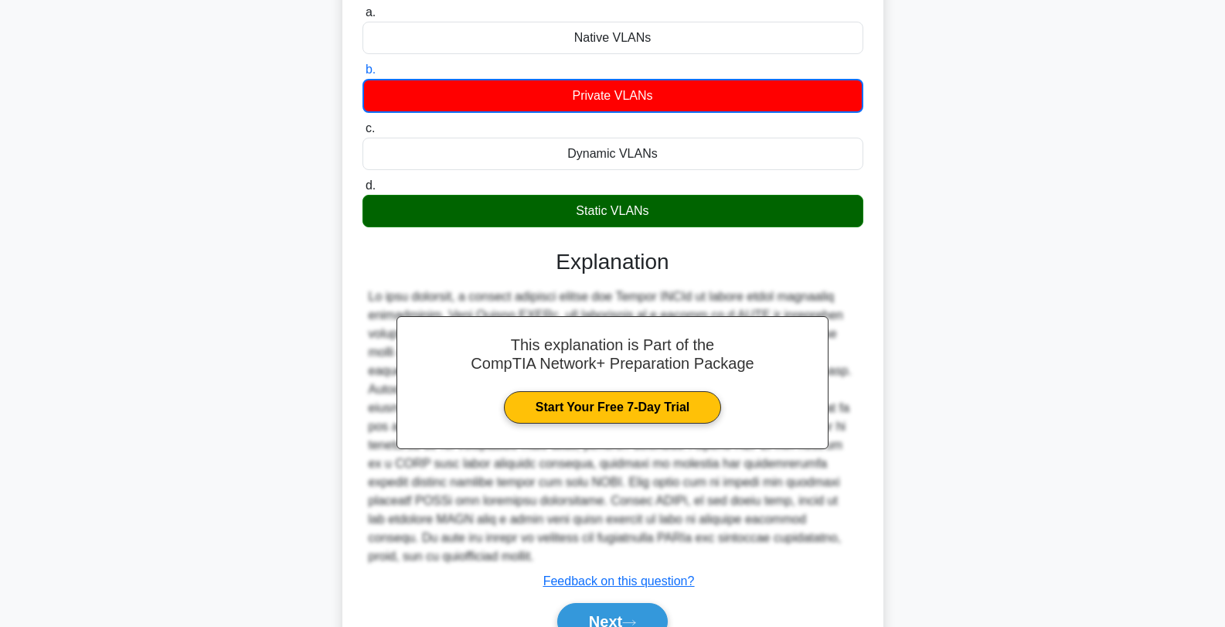
scroll to position [217, 0]
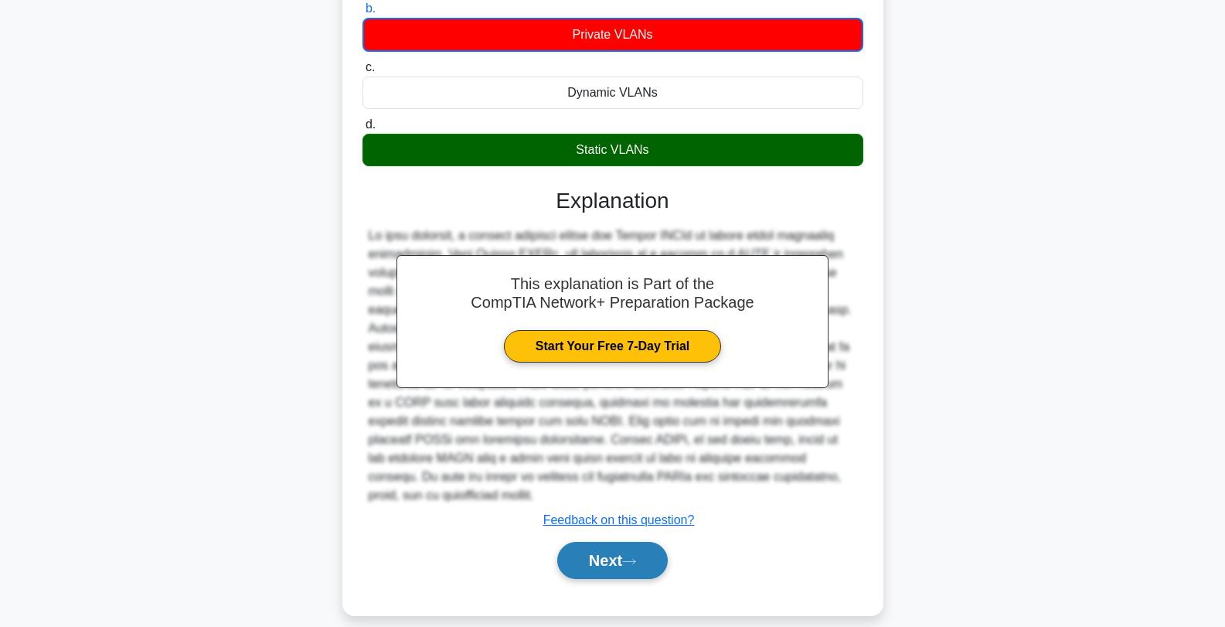
click at [611, 542] on button "Next" at bounding box center [612, 560] width 111 height 37
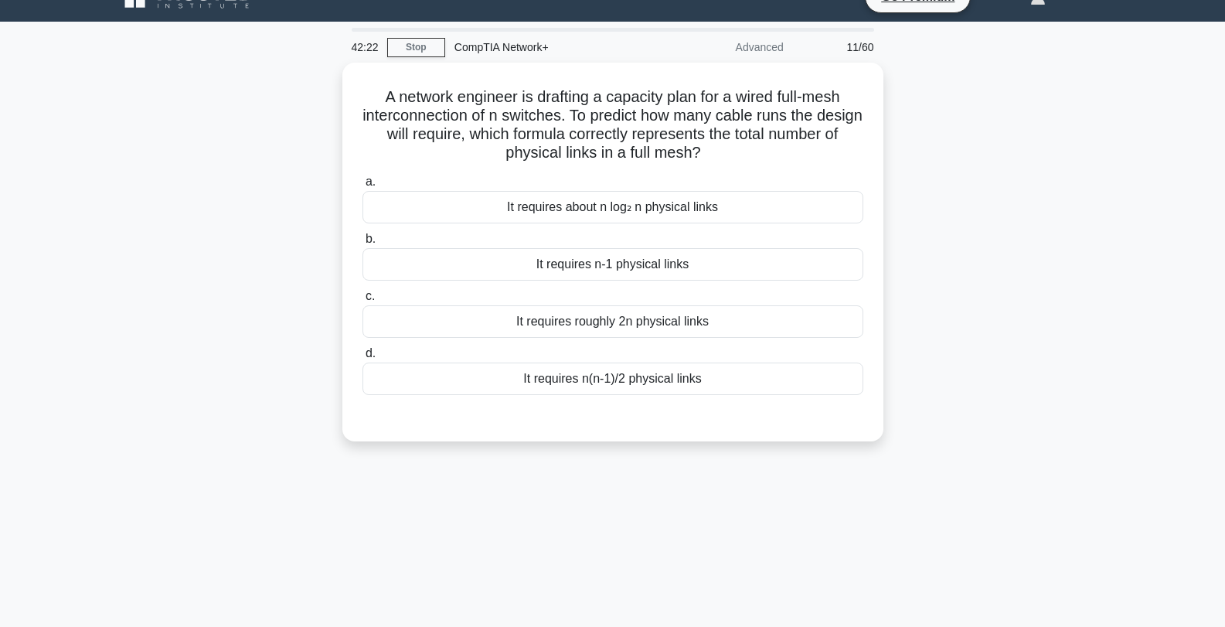
scroll to position [0, 0]
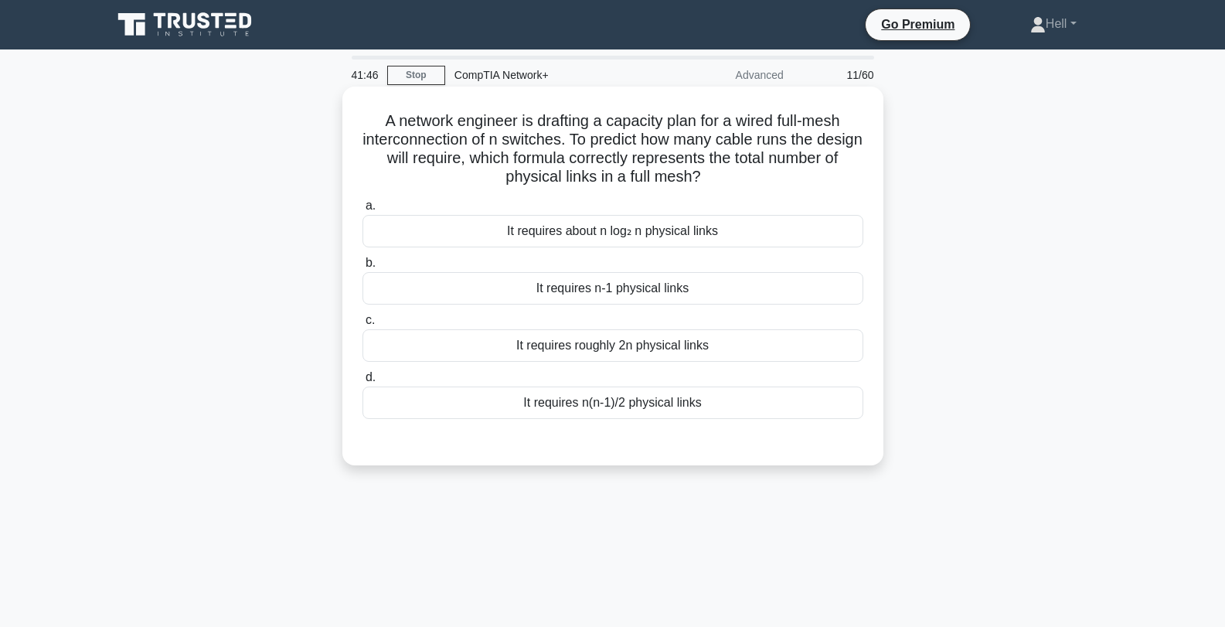
click at [650, 402] on div "It requires n(n-1)/2 physical links" at bounding box center [613, 403] width 501 height 32
click at [363, 383] on input "d. It requires n(n-1)/2 physical links" at bounding box center [363, 378] width 0 height 10
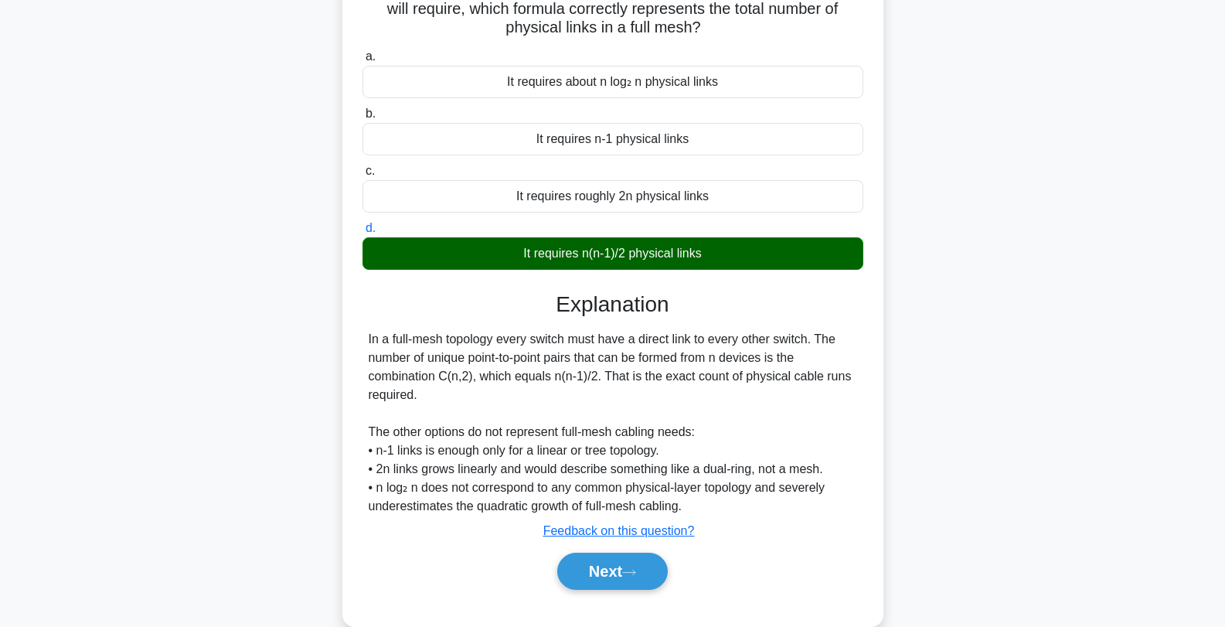
scroll to position [208, 0]
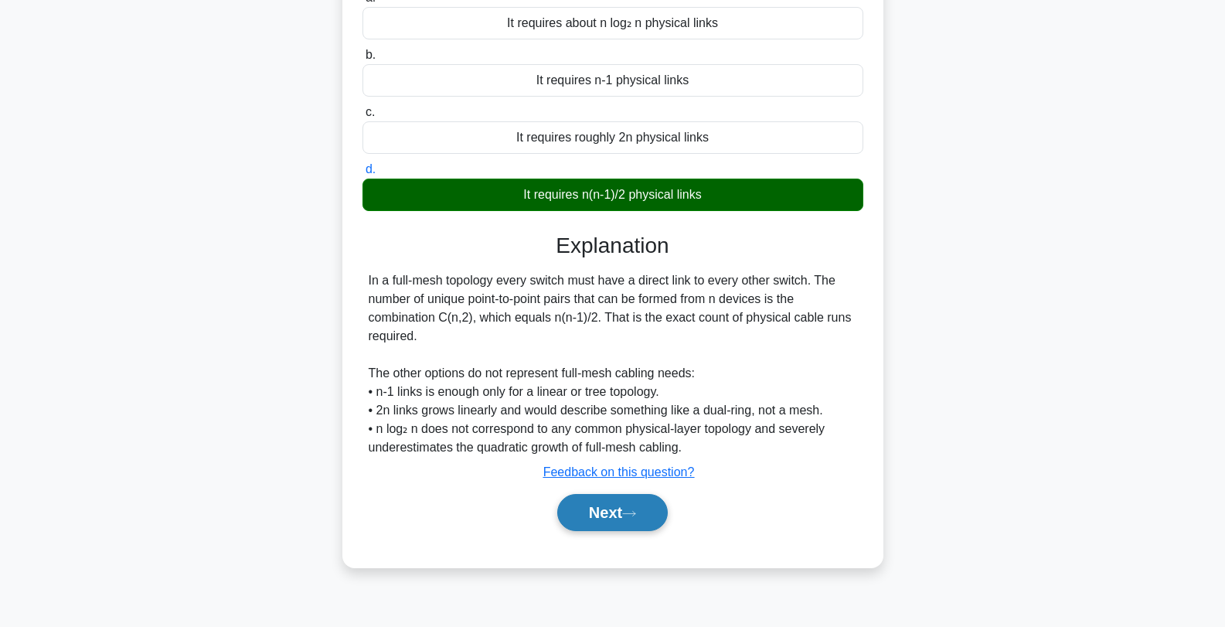
click at [610, 513] on button "Next" at bounding box center [612, 512] width 111 height 37
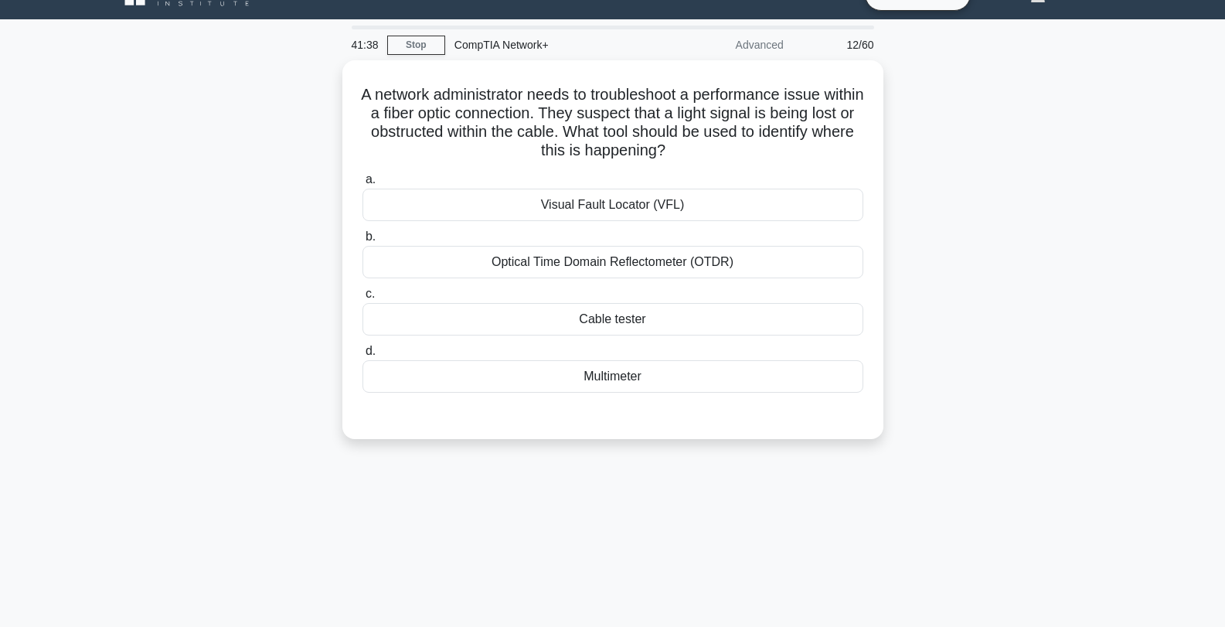
scroll to position [0, 0]
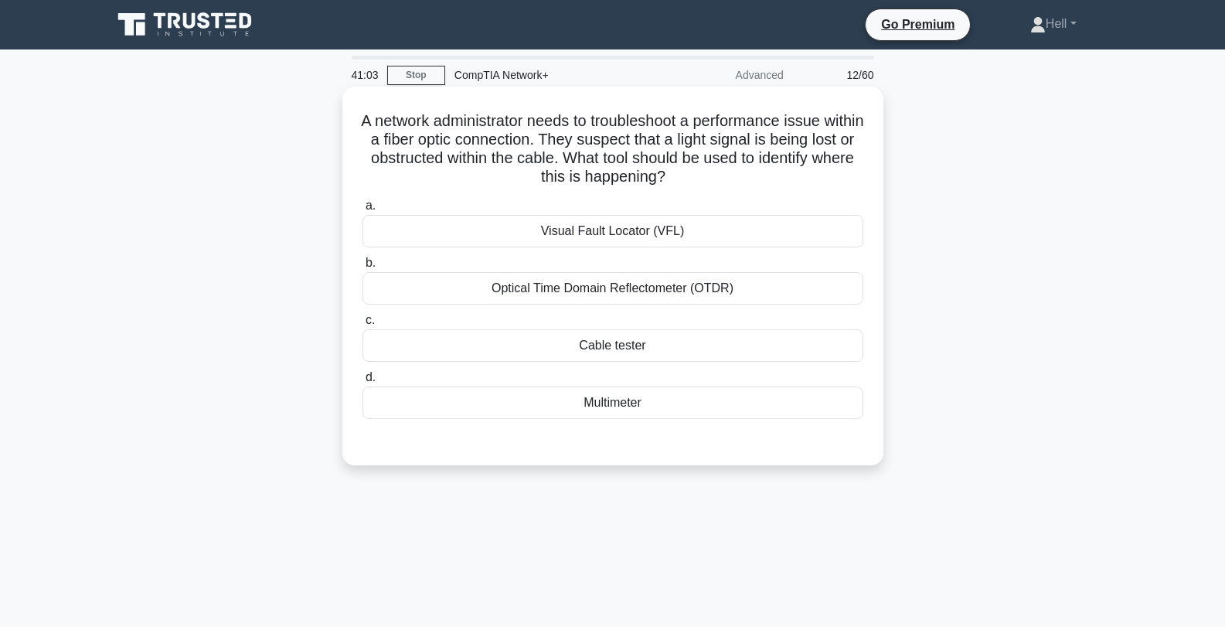
click at [725, 291] on div "Optical Time Domain Reflectometer (OTDR)" at bounding box center [613, 288] width 501 height 32
click at [363, 268] on input "b. Optical Time Domain Reflectometer (OTDR)" at bounding box center [363, 263] width 0 height 10
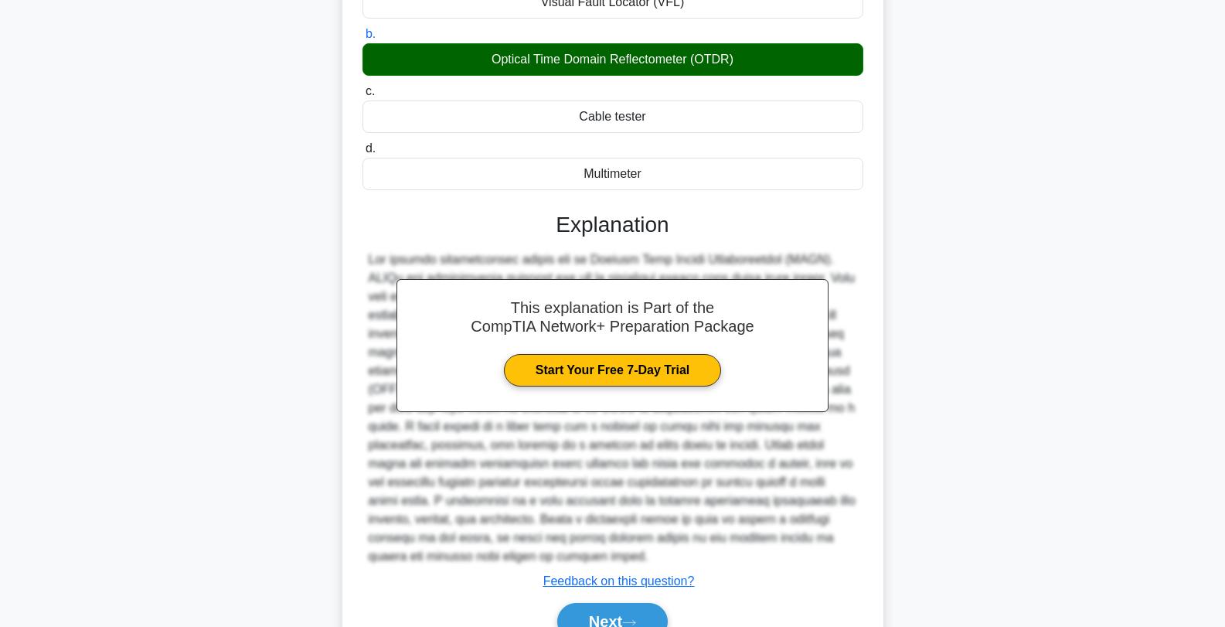
scroll to position [290, 0]
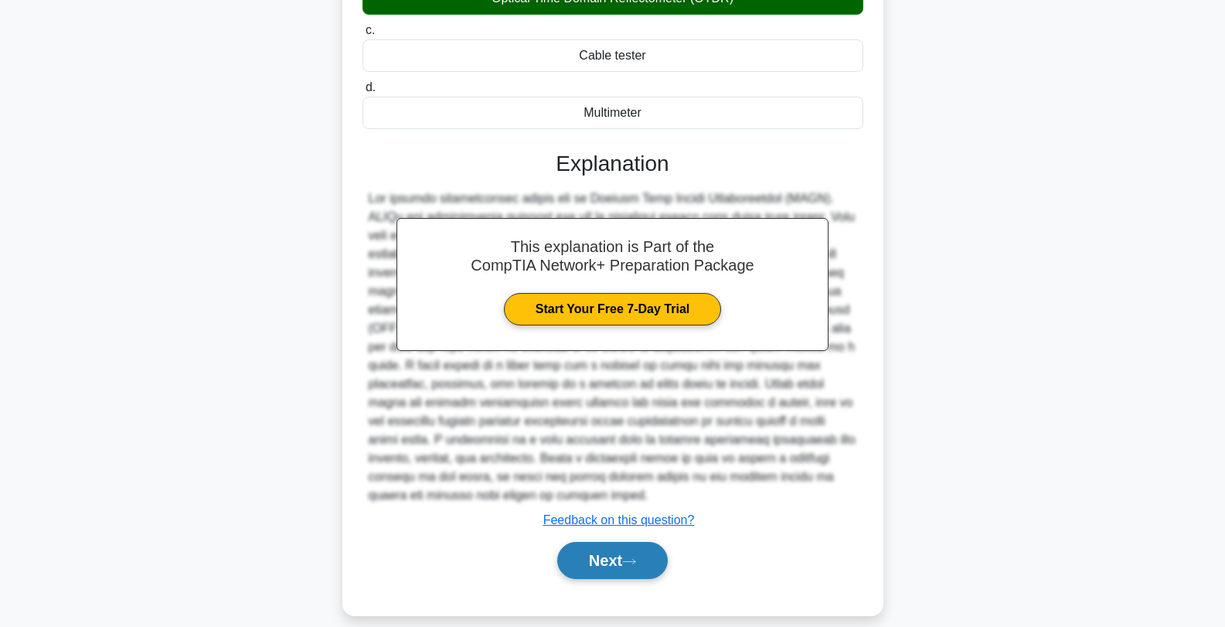
click at [620, 547] on button "Next" at bounding box center [612, 560] width 111 height 37
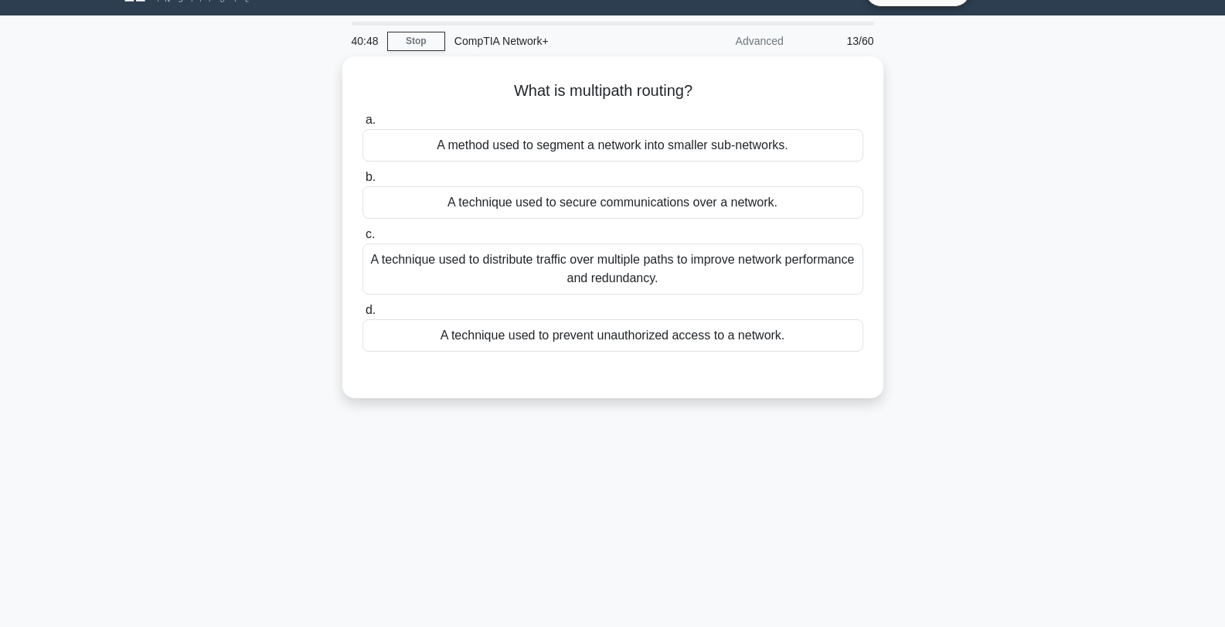
scroll to position [0, 0]
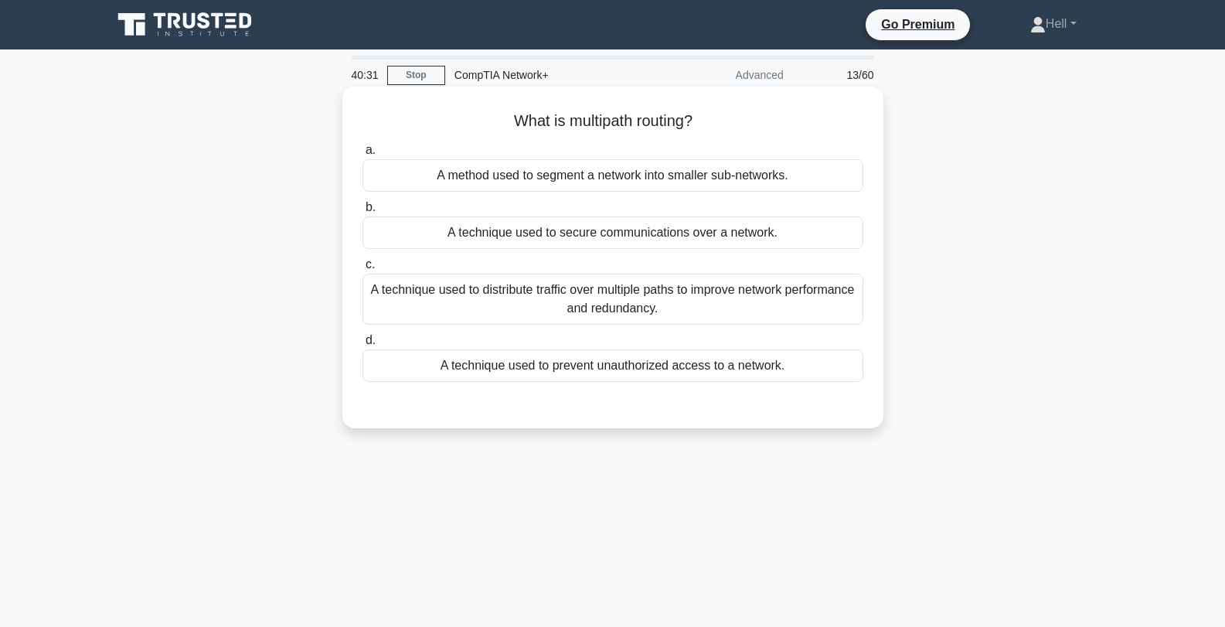
click at [726, 300] on div "A technique used to distribute traffic over multiple paths to improve network p…" at bounding box center [613, 299] width 501 height 51
click at [363, 270] on input "c. A technique used to distribute traffic over multiple paths to improve networ…" at bounding box center [363, 265] width 0 height 10
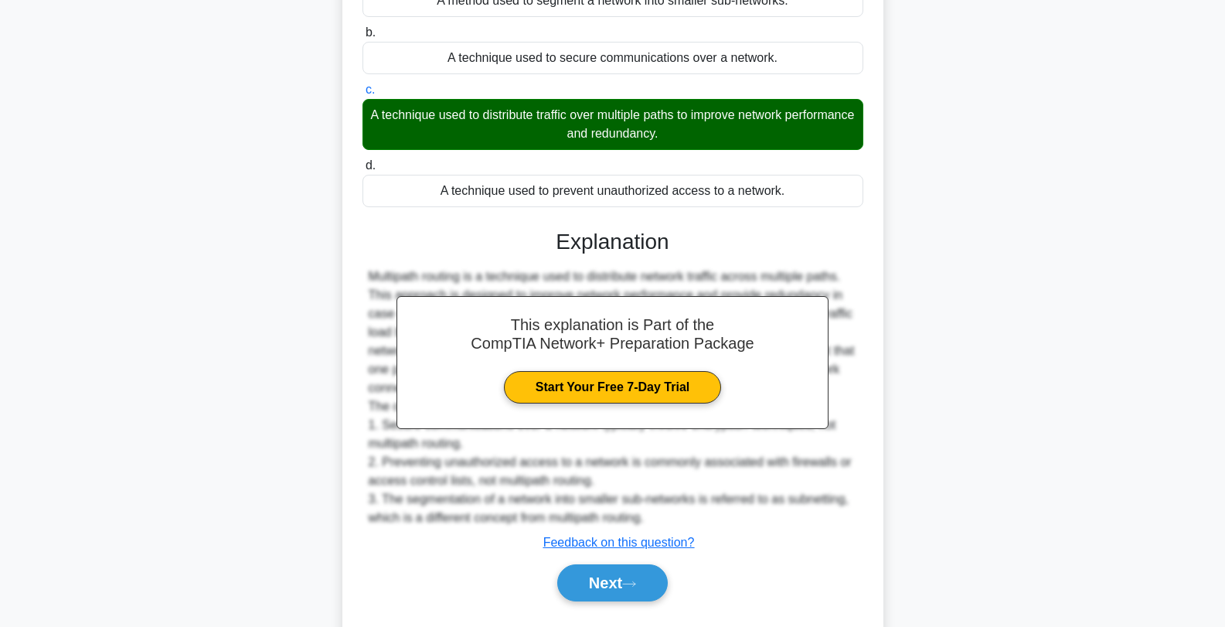
scroll to position [216, 0]
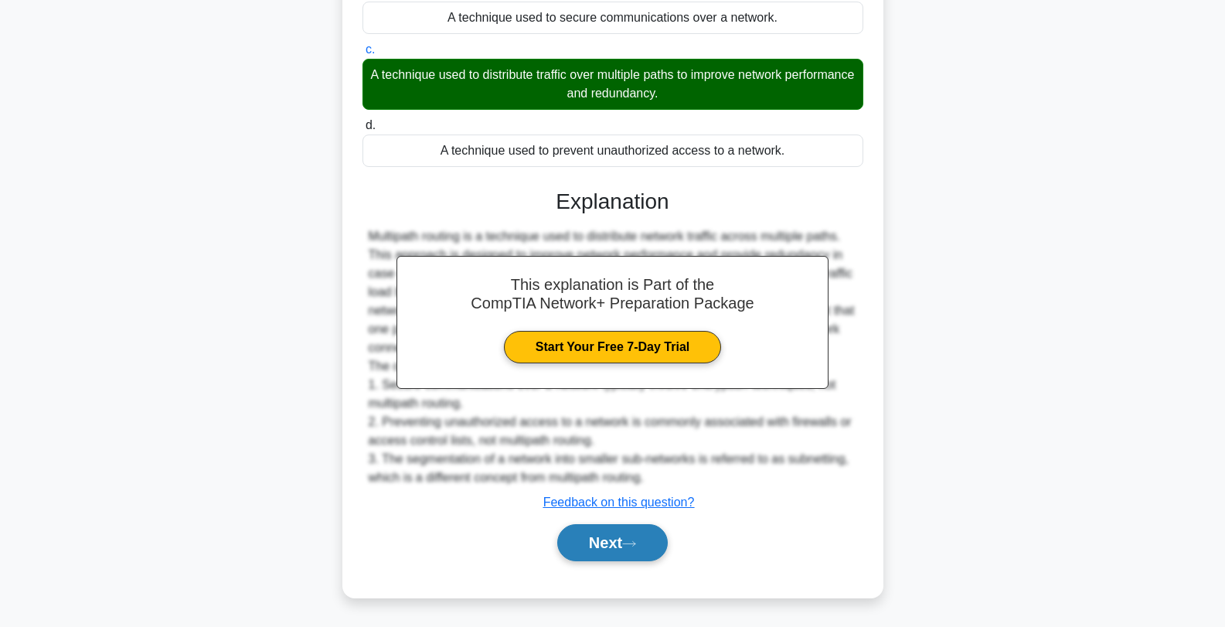
click at [625, 553] on button "Next" at bounding box center [612, 542] width 111 height 37
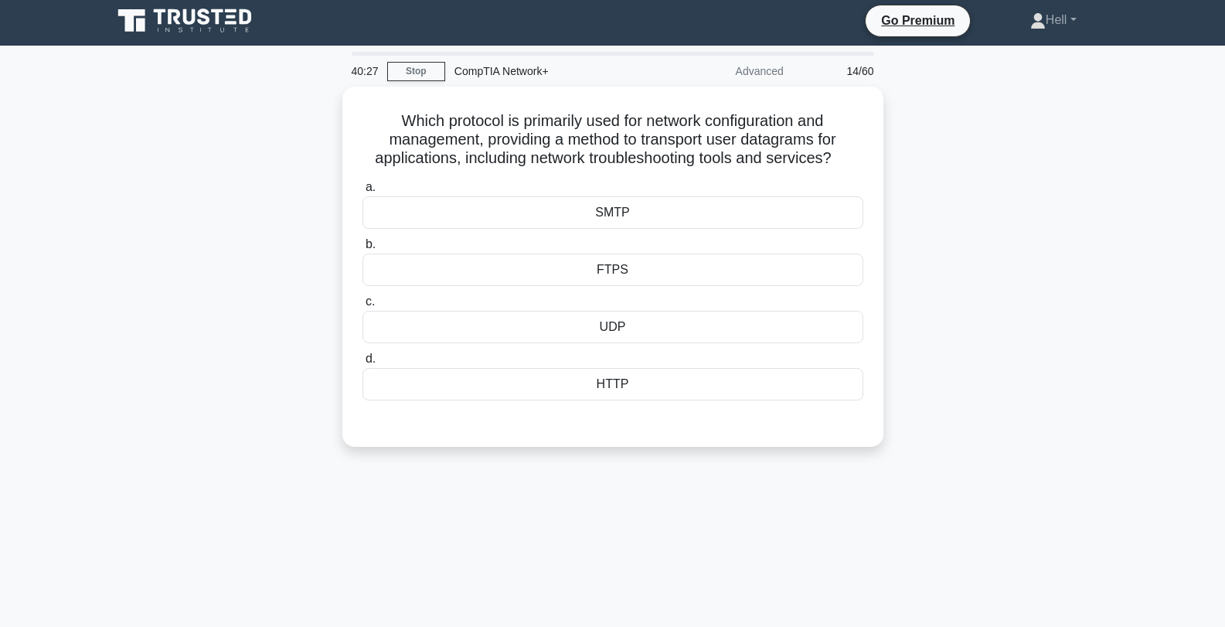
scroll to position [0, 0]
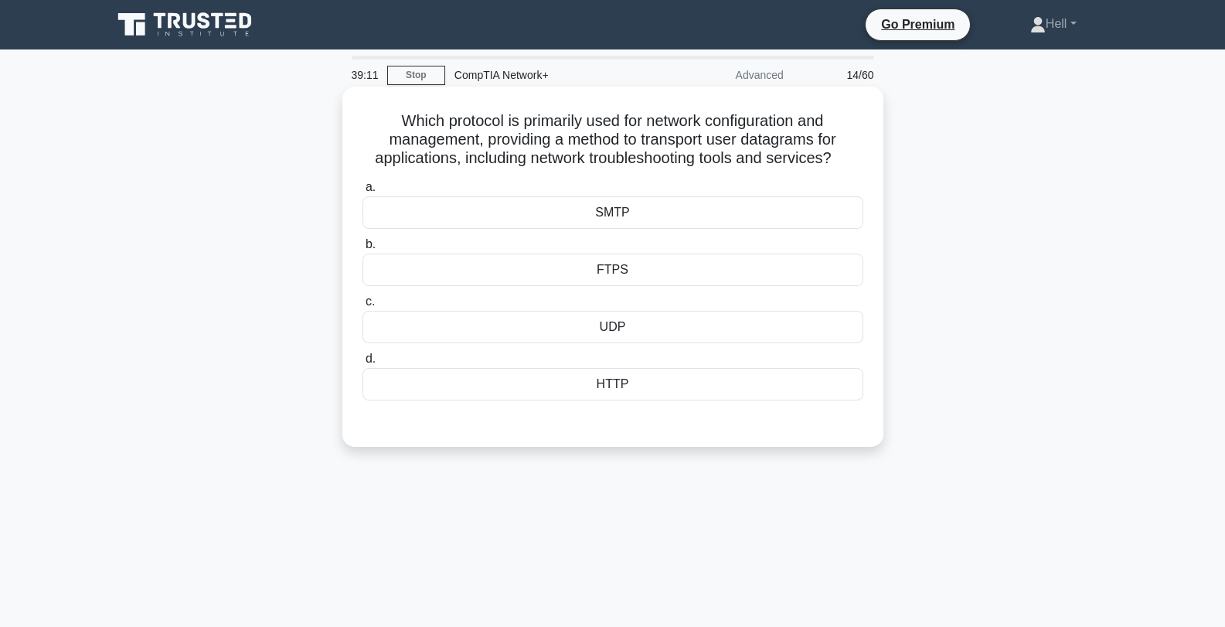
click at [769, 334] on div "UDP" at bounding box center [613, 327] width 501 height 32
click at [363, 307] on input "c. UDP" at bounding box center [363, 302] width 0 height 10
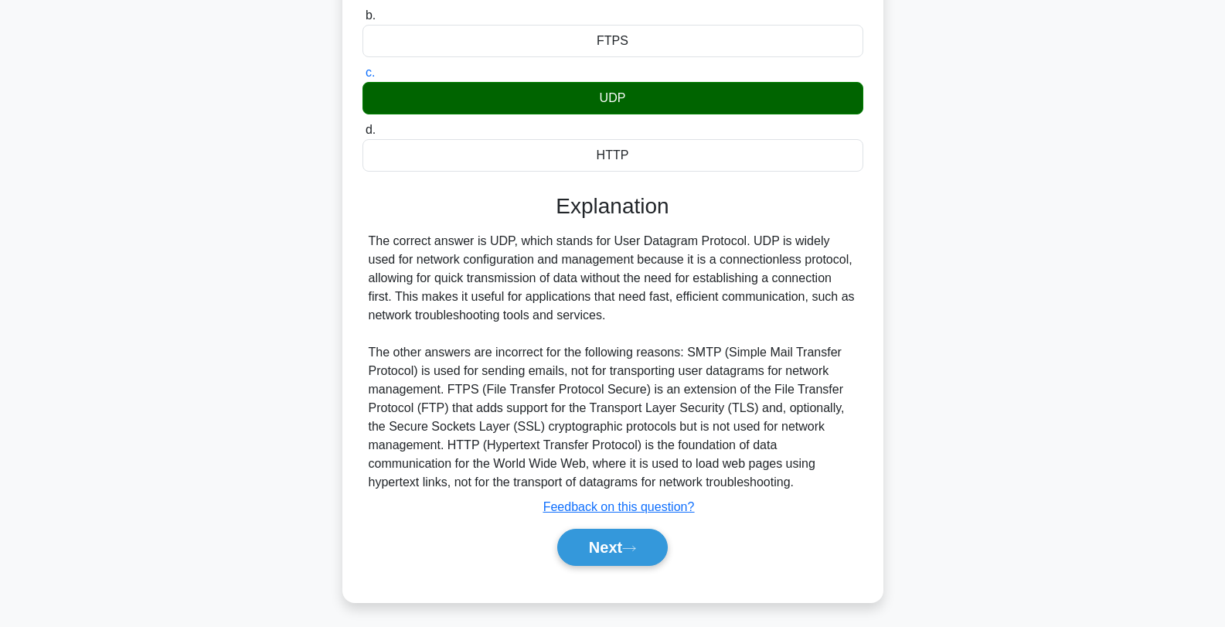
scroll to position [234, 0]
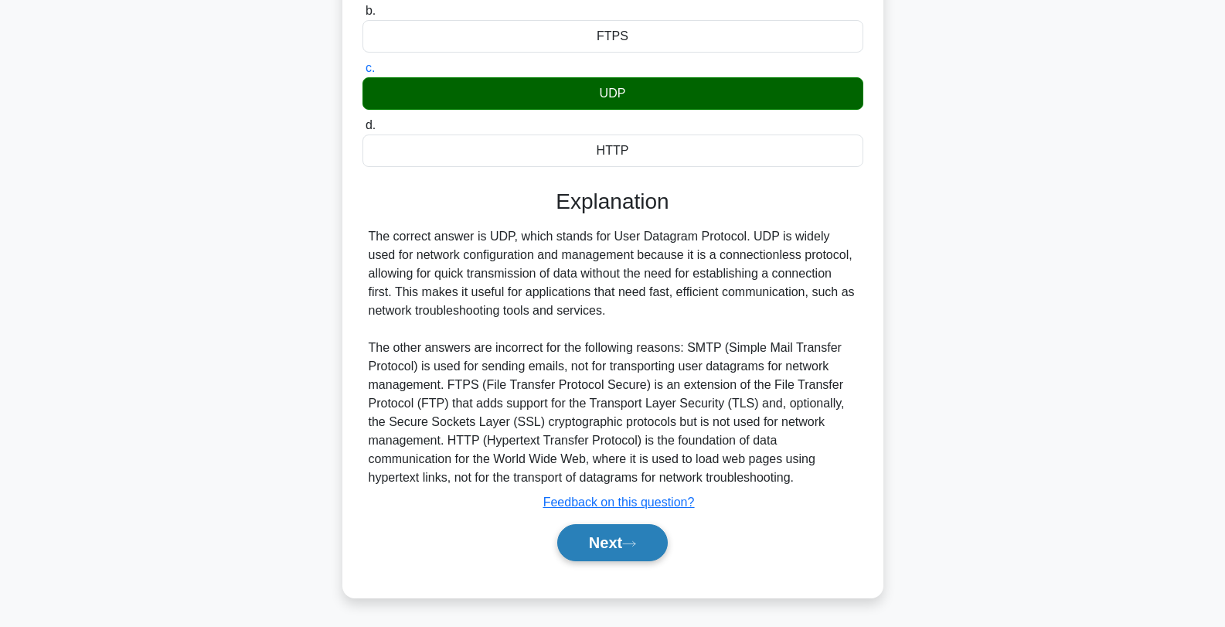
click at [614, 546] on button "Next" at bounding box center [612, 542] width 111 height 37
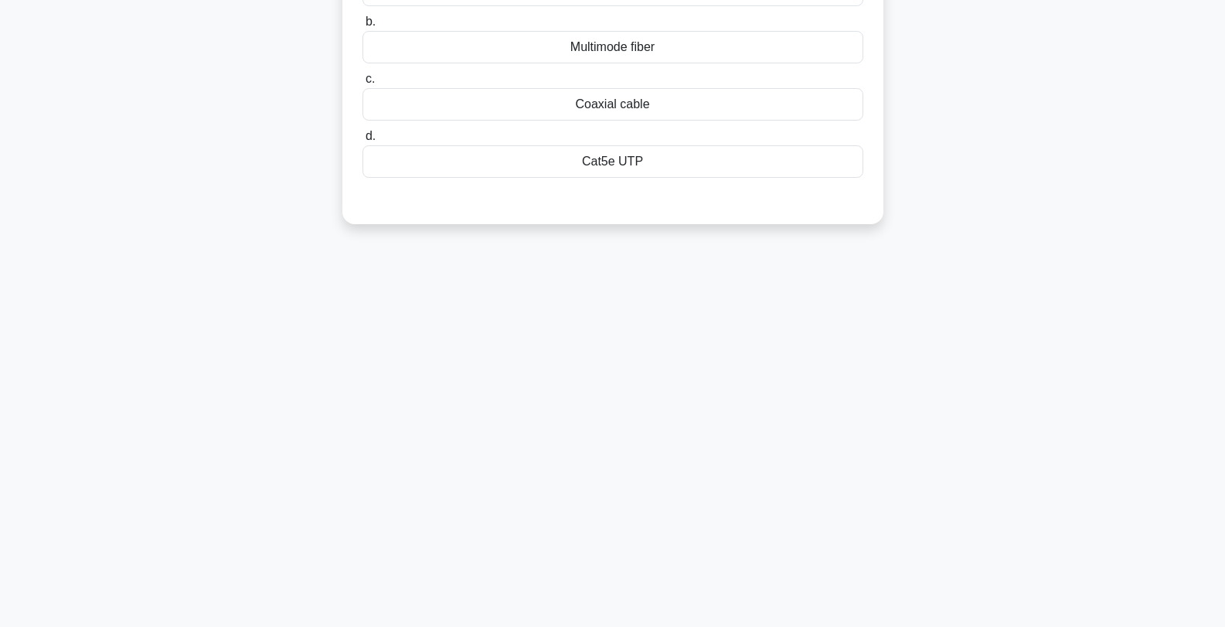
scroll to position [0, 0]
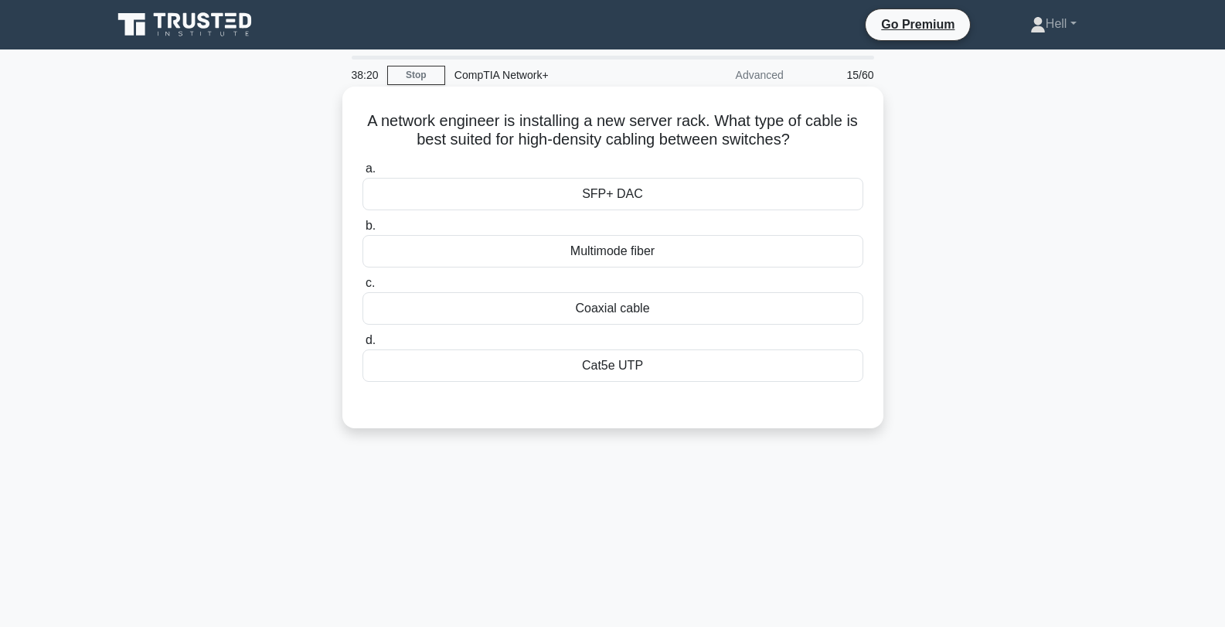
click at [682, 311] on div "Coaxial cable" at bounding box center [613, 308] width 501 height 32
click at [363, 288] on input "c. Coaxial cable" at bounding box center [363, 283] width 0 height 10
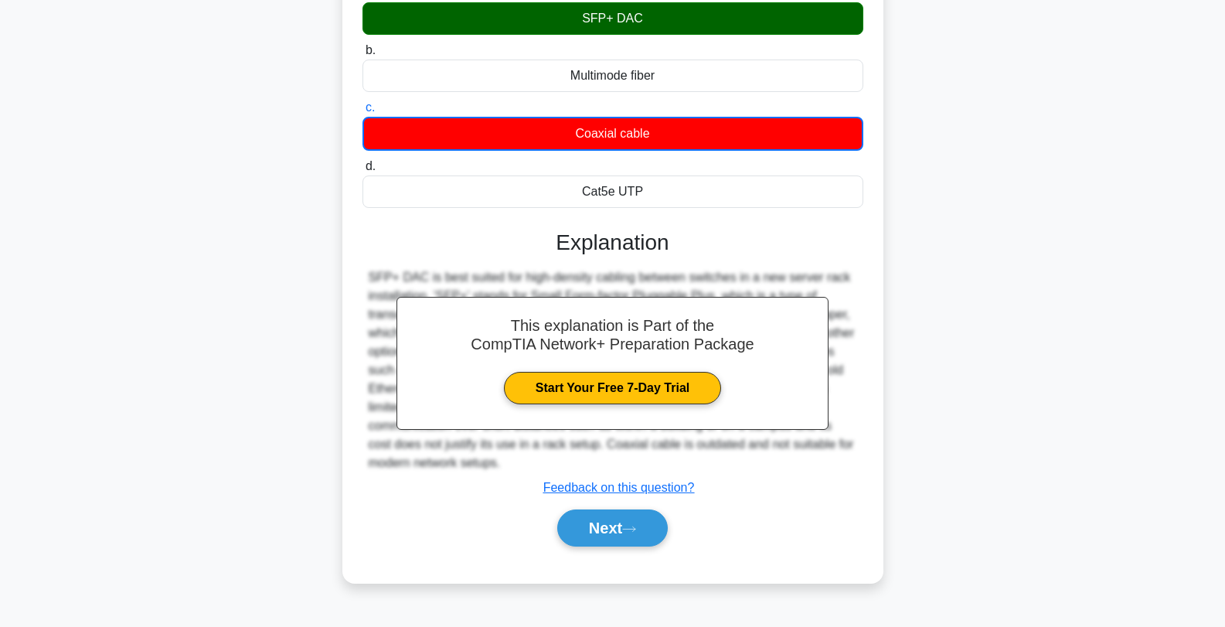
scroll to position [181, 0]
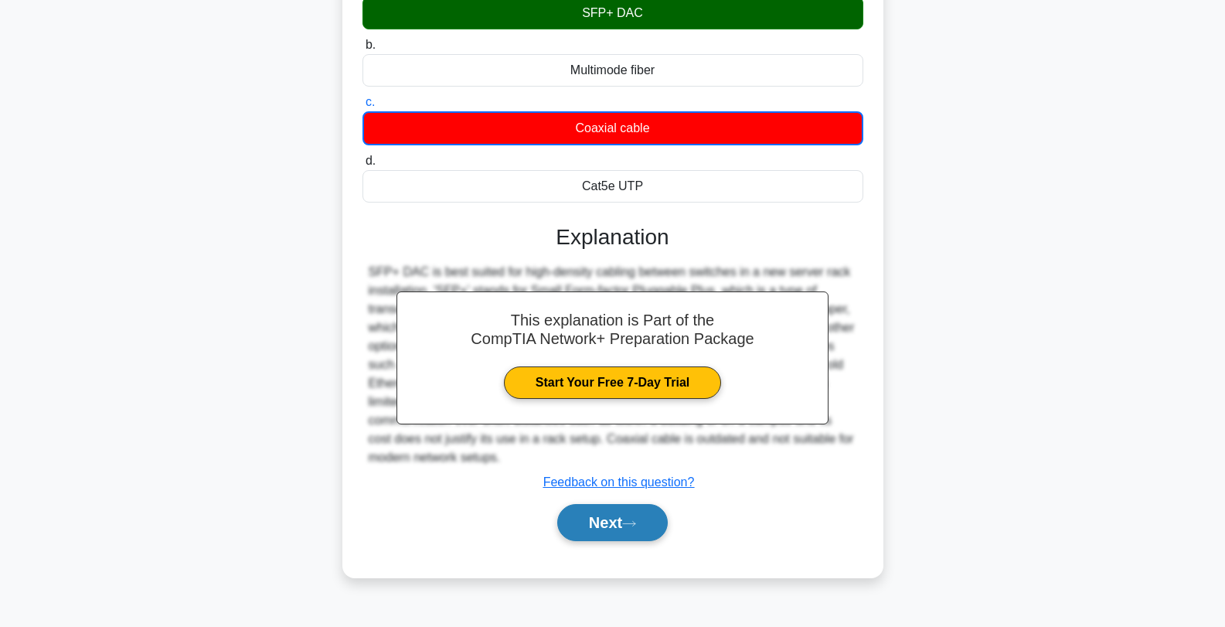
click at [629, 530] on button "Next" at bounding box center [612, 522] width 111 height 37
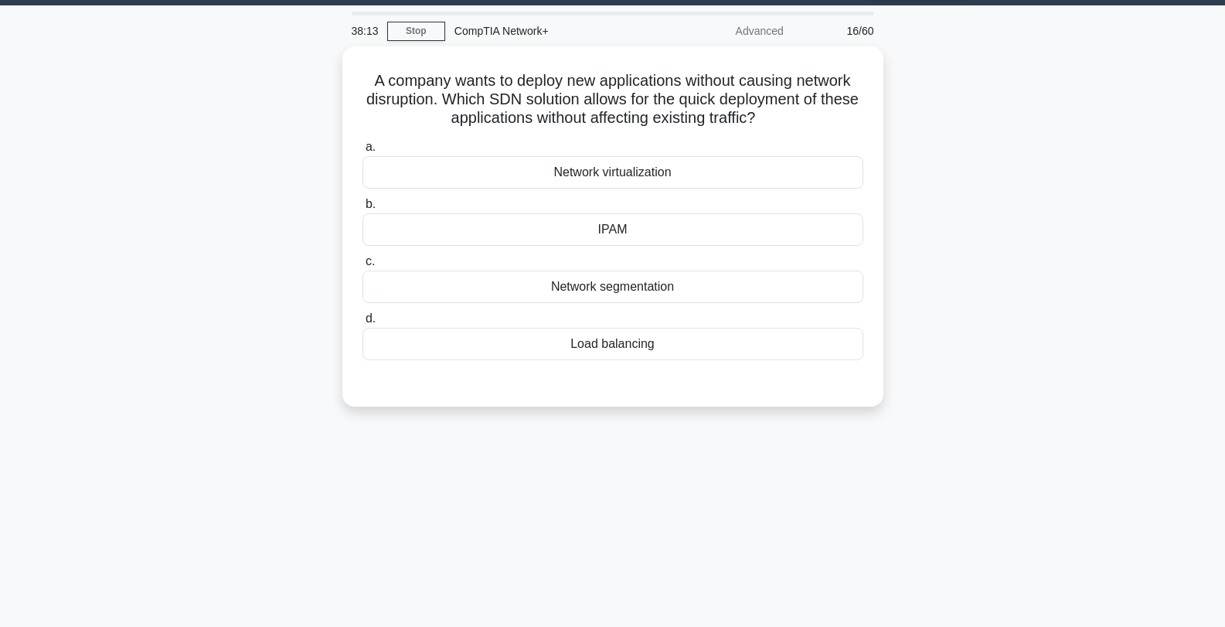
scroll to position [0, 0]
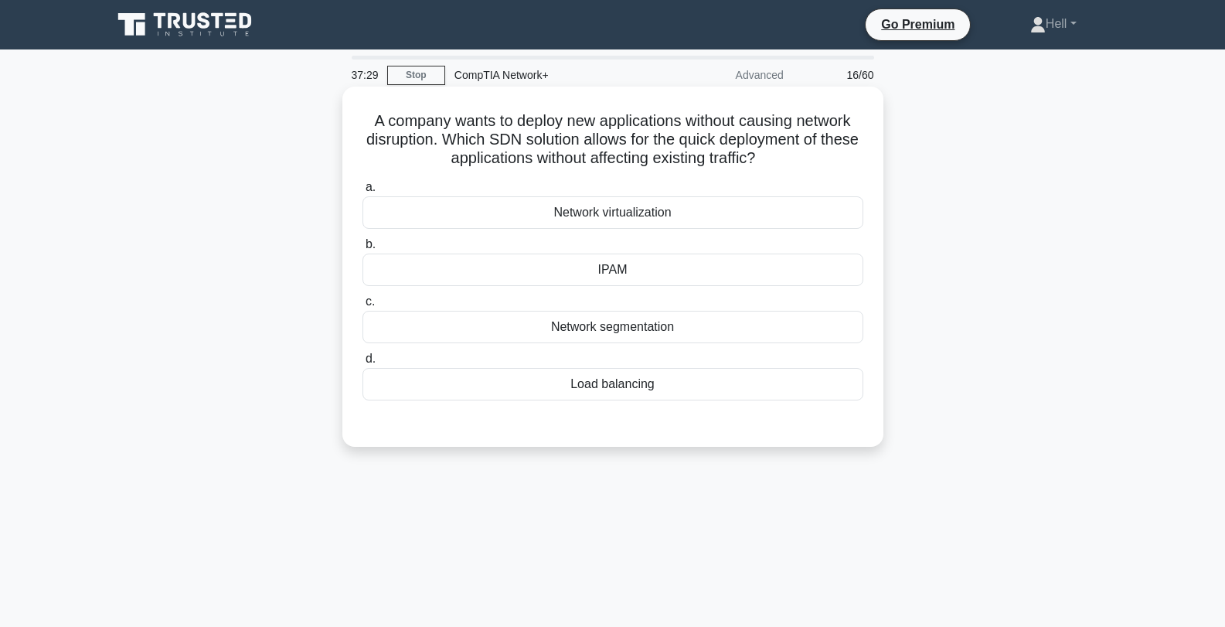
click at [772, 214] on div "Network virtualization" at bounding box center [613, 212] width 501 height 32
click at [363, 192] on input "a. Network virtualization" at bounding box center [363, 187] width 0 height 10
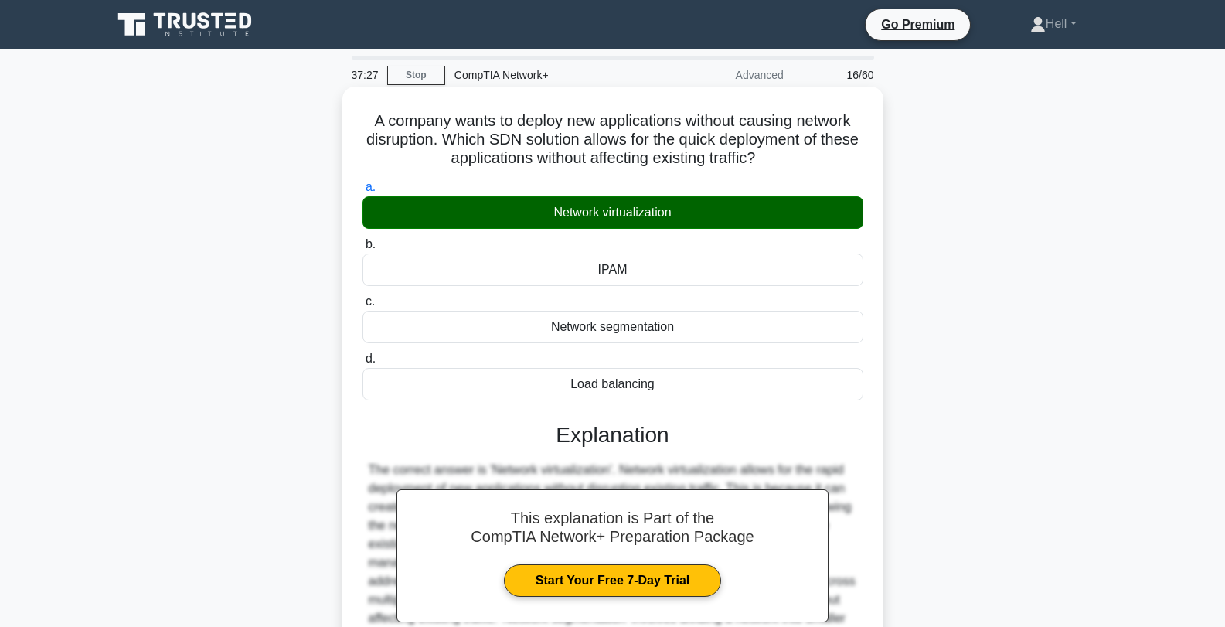
scroll to position [208, 0]
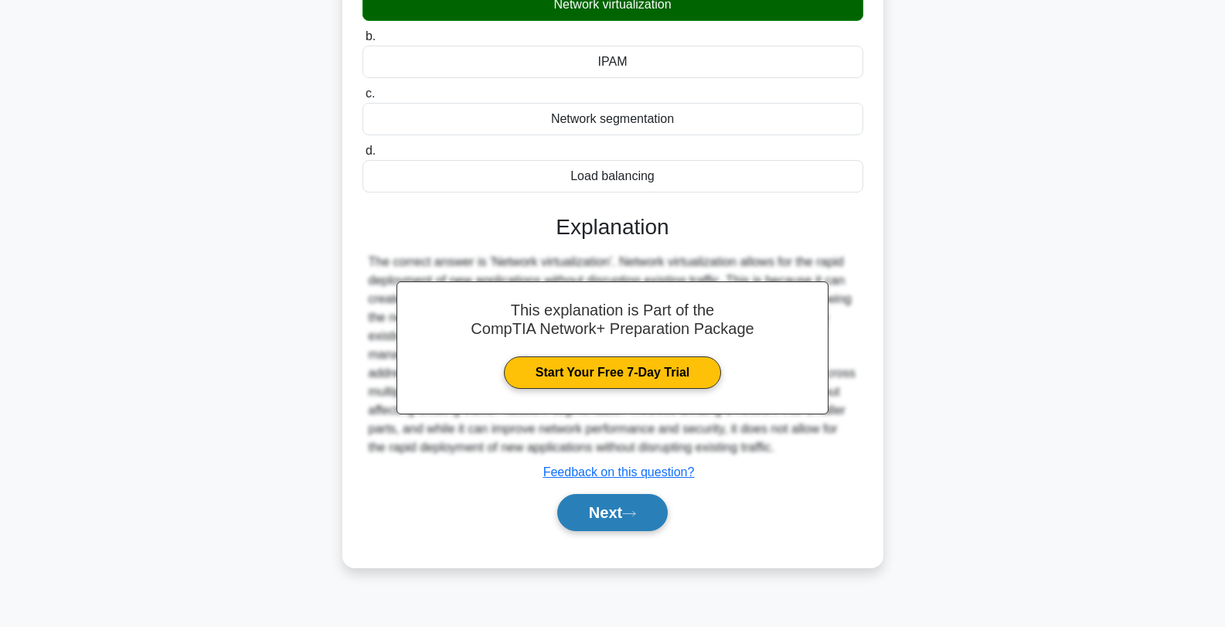
click at [616, 525] on button "Next" at bounding box center [612, 512] width 111 height 37
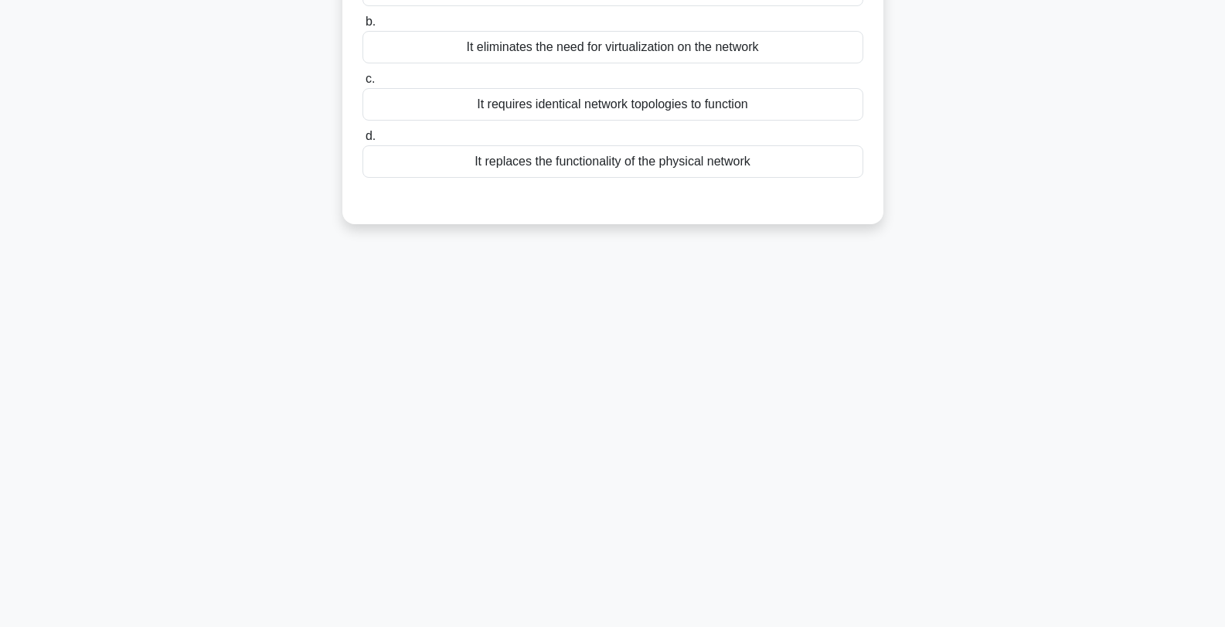
scroll to position [0, 0]
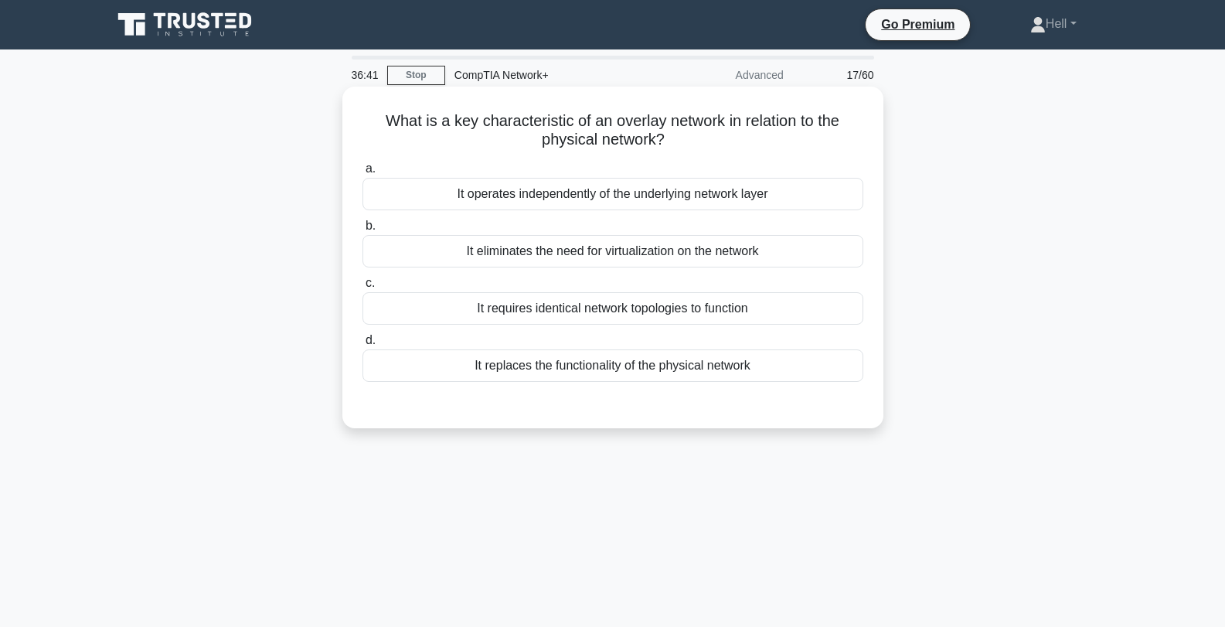
click at [624, 320] on div "It requires identical network topologies to function" at bounding box center [613, 308] width 501 height 32
click at [363, 288] on input "c. It requires identical network topologies to function" at bounding box center [363, 283] width 0 height 10
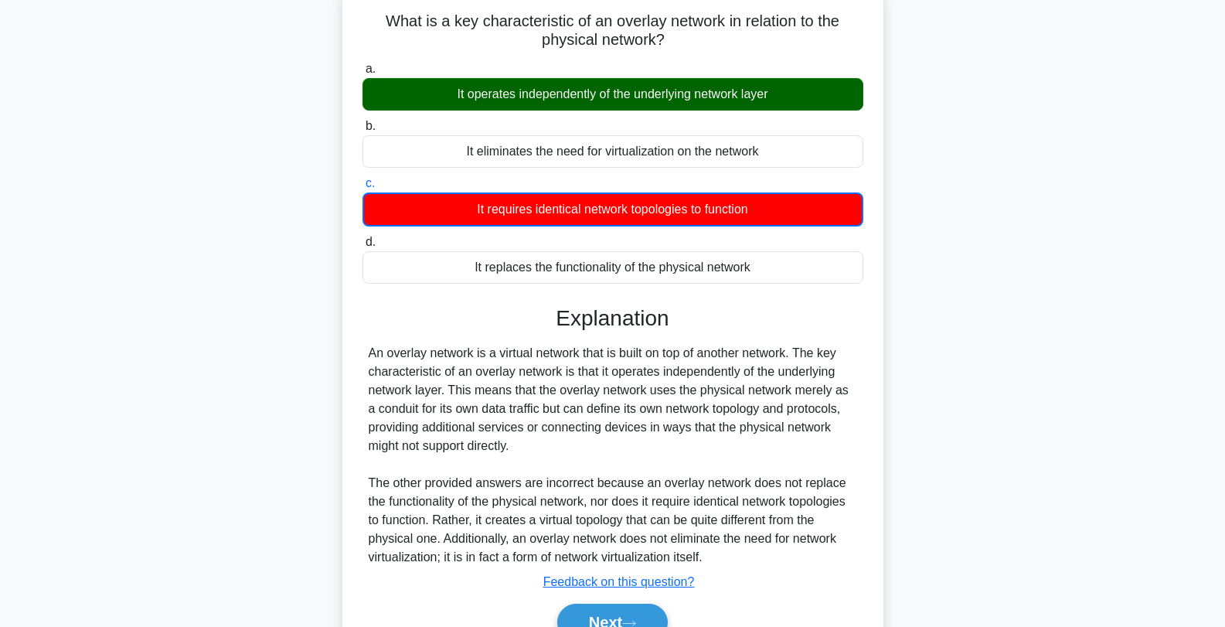
scroll to position [208, 0]
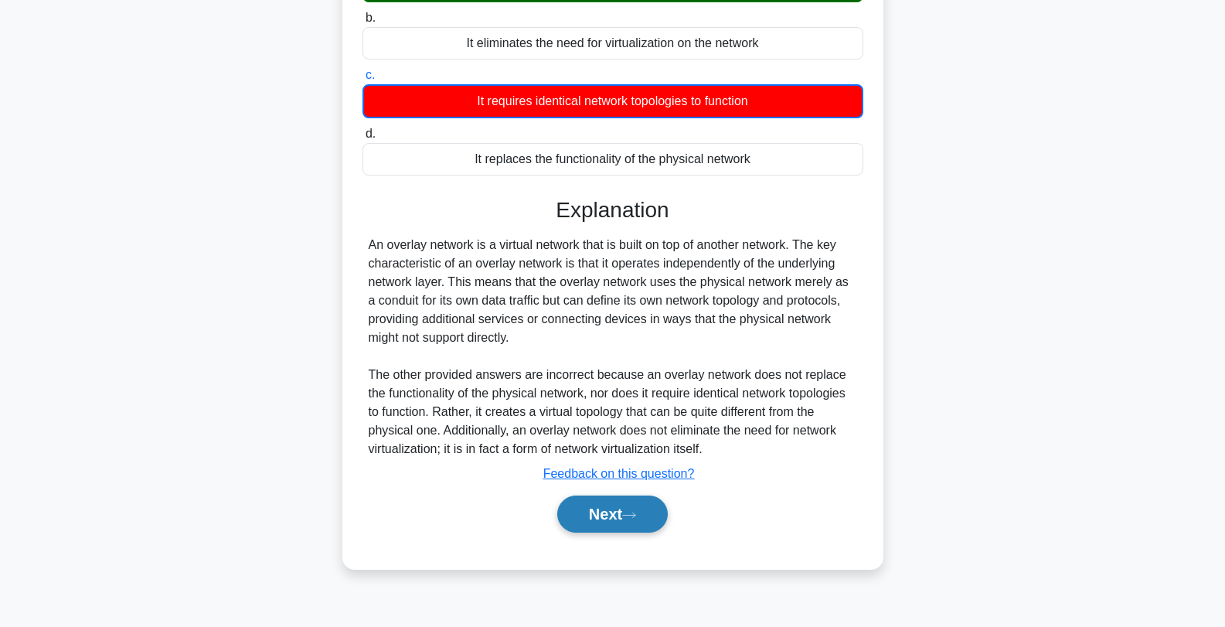
click at [625, 520] on button "Next" at bounding box center [612, 514] width 111 height 37
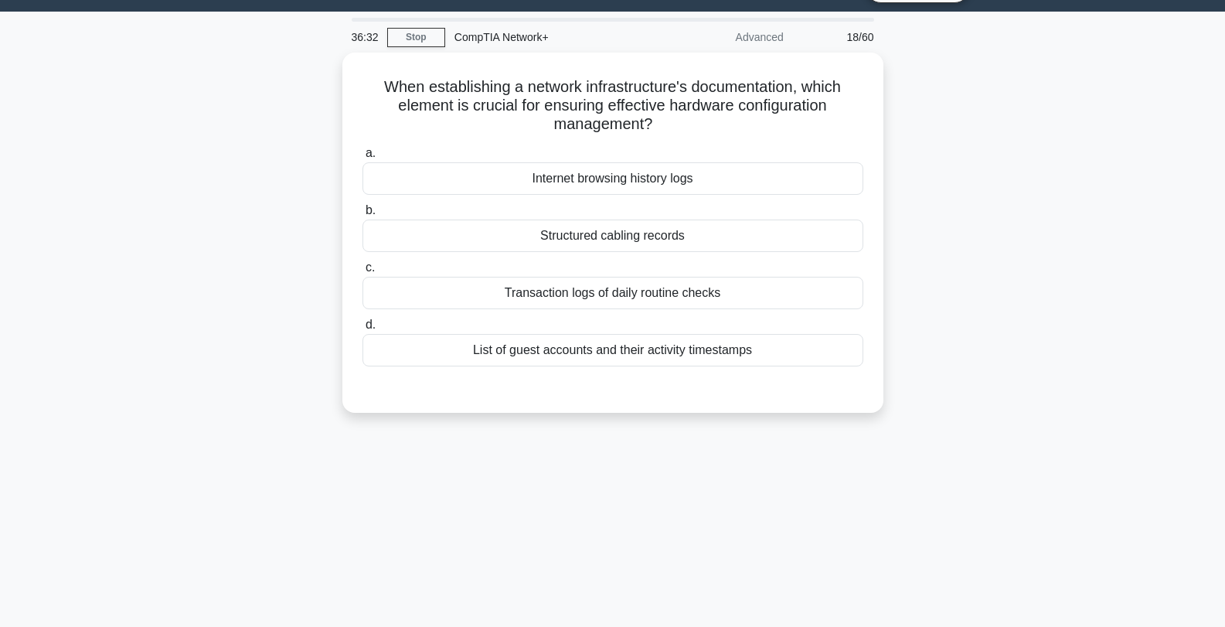
scroll to position [0, 0]
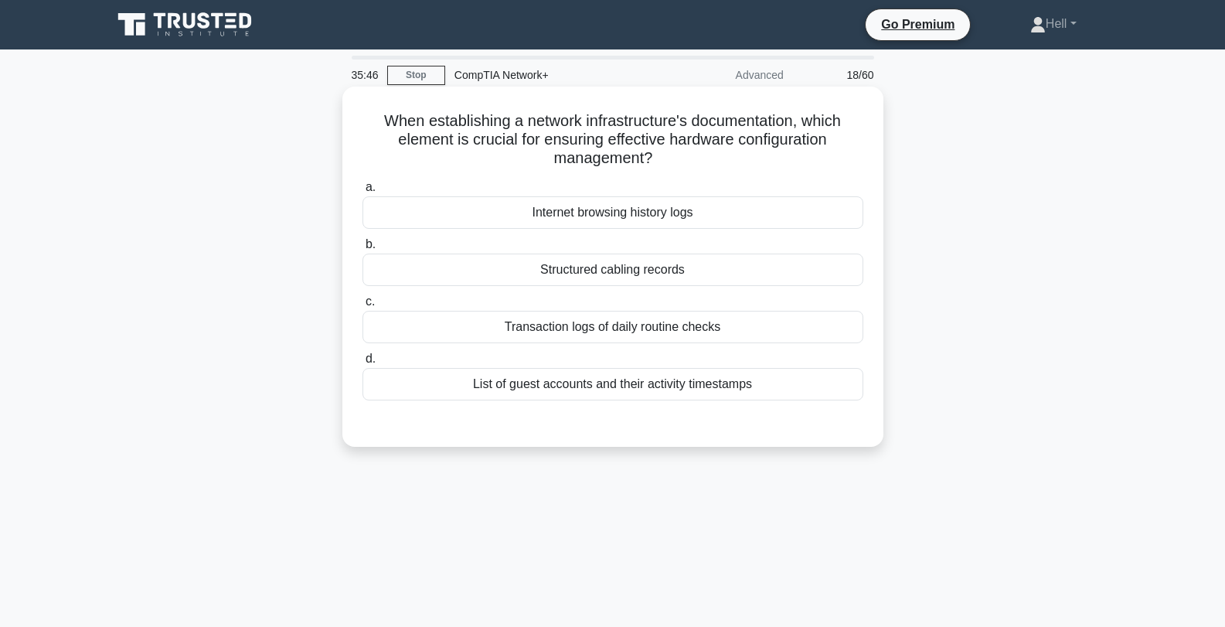
click at [777, 267] on div "Structured cabling records" at bounding box center [613, 270] width 501 height 32
click at [363, 250] on input "b. Structured cabling records" at bounding box center [363, 245] width 0 height 10
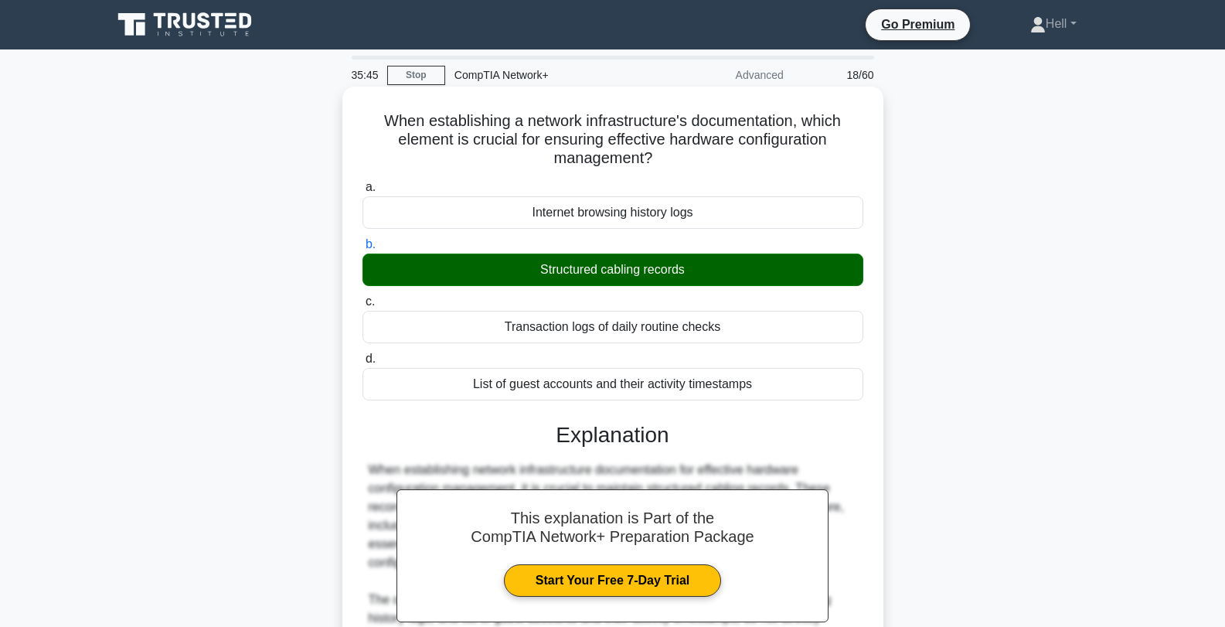
scroll to position [208, 0]
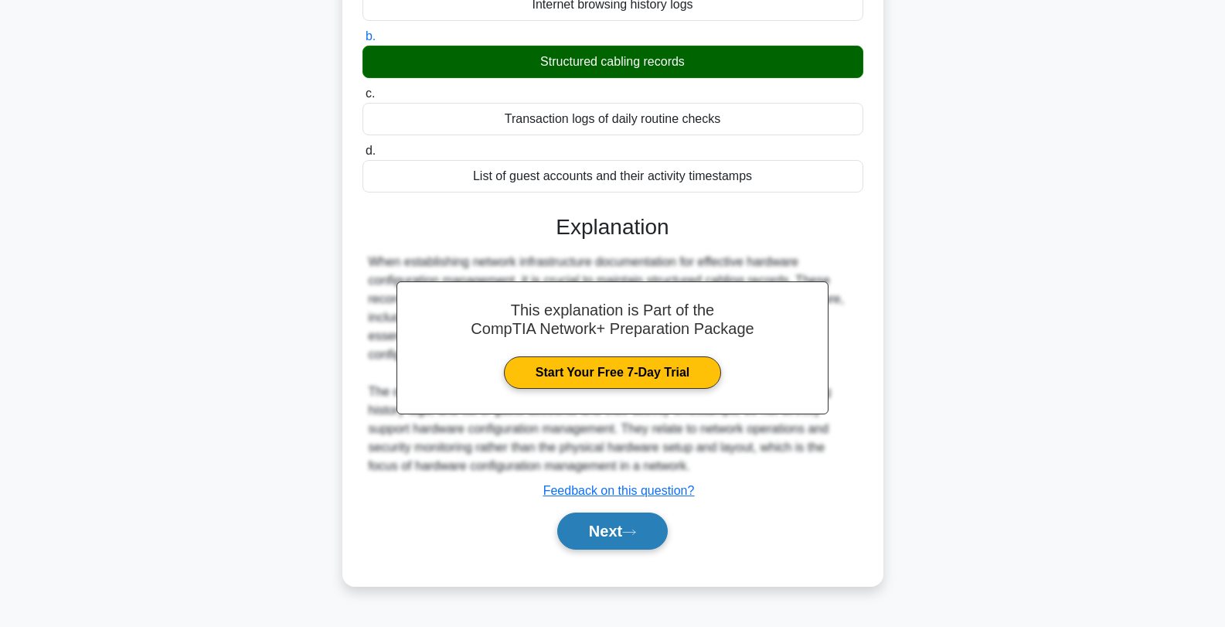
click at [639, 543] on button "Next" at bounding box center [612, 531] width 111 height 37
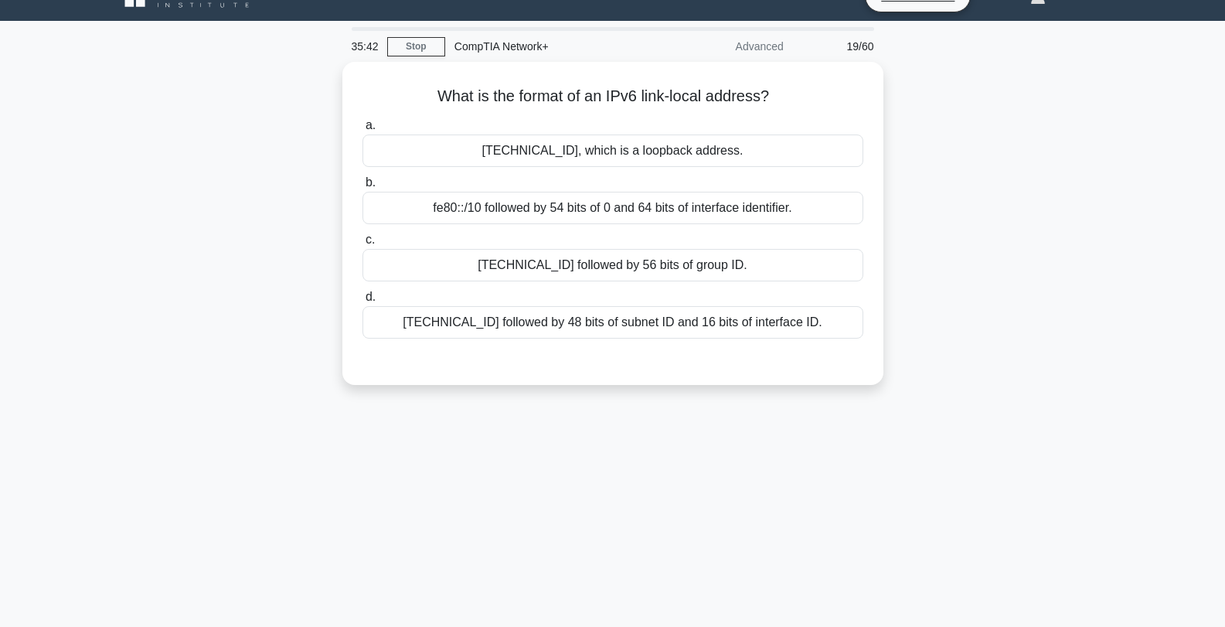
scroll to position [0, 0]
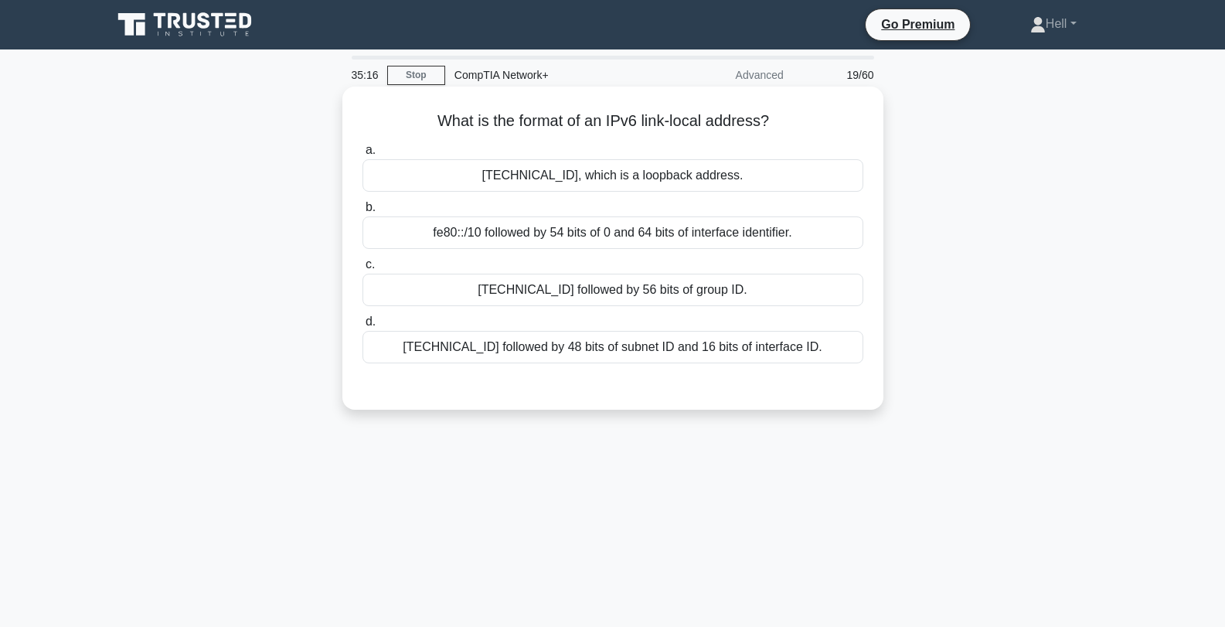
click at [775, 172] on div "::1, which is a loopback address." at bounding box center [613, 175] width 501 height 32
click at [363, 155] on input "a. ::1, which is a loopback address." at bounding box center [363, 150] width 0 height 10
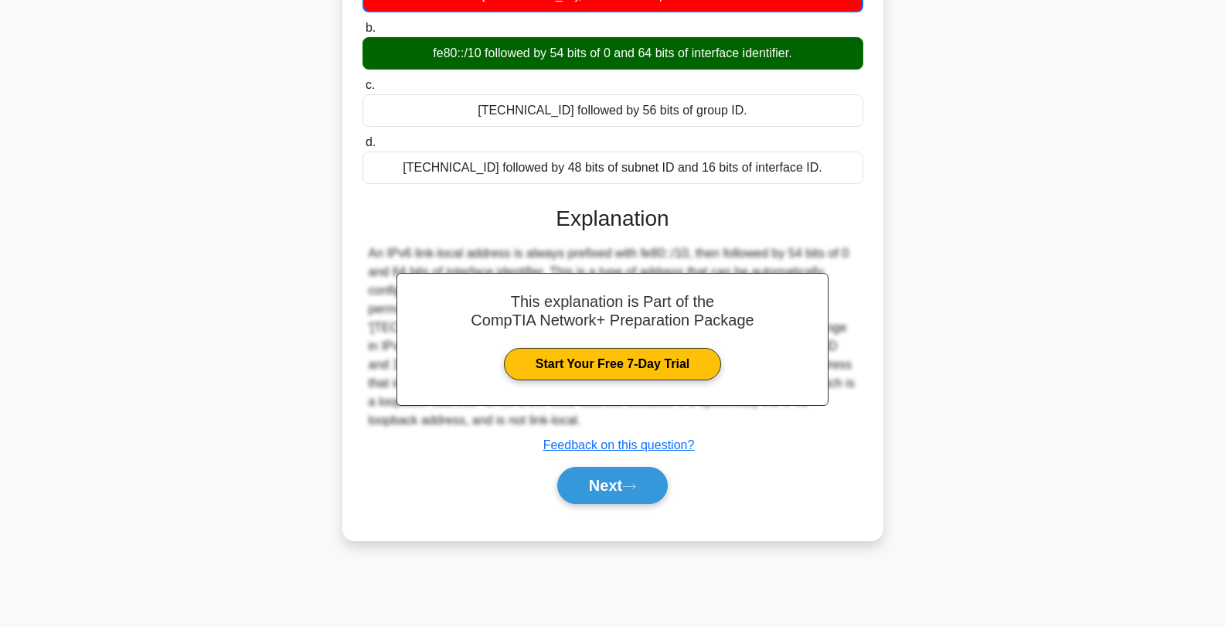
scroll to position [186, 0]
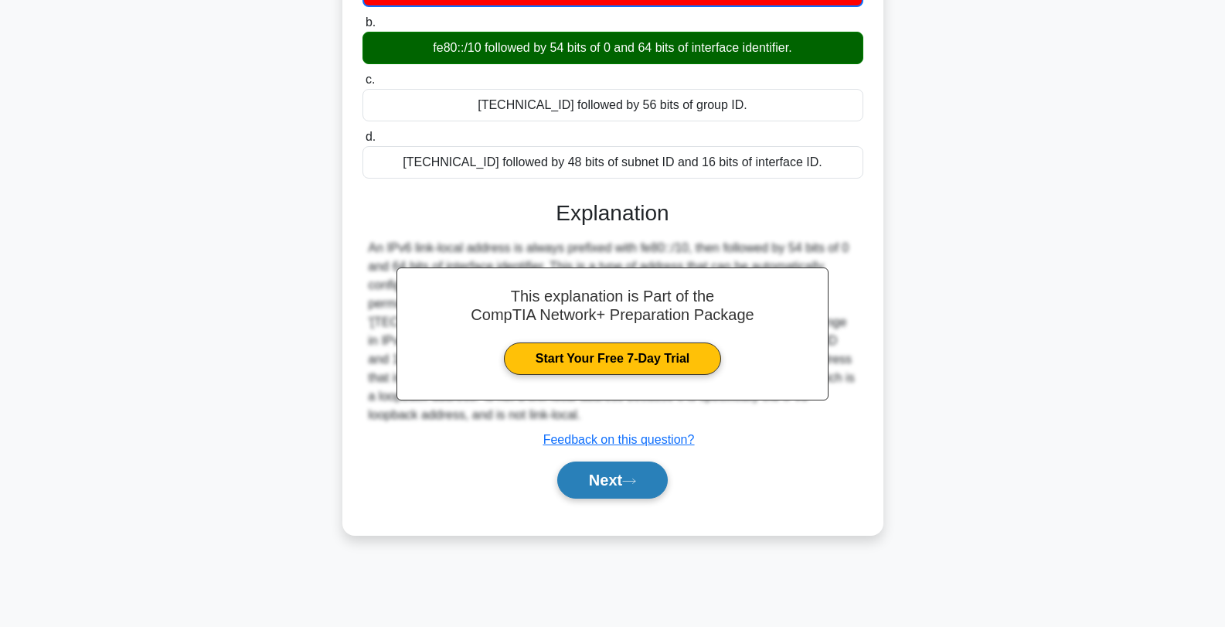
click at [659, 485] on button "Next" at bounding box center [612, 480] width 111 height 37
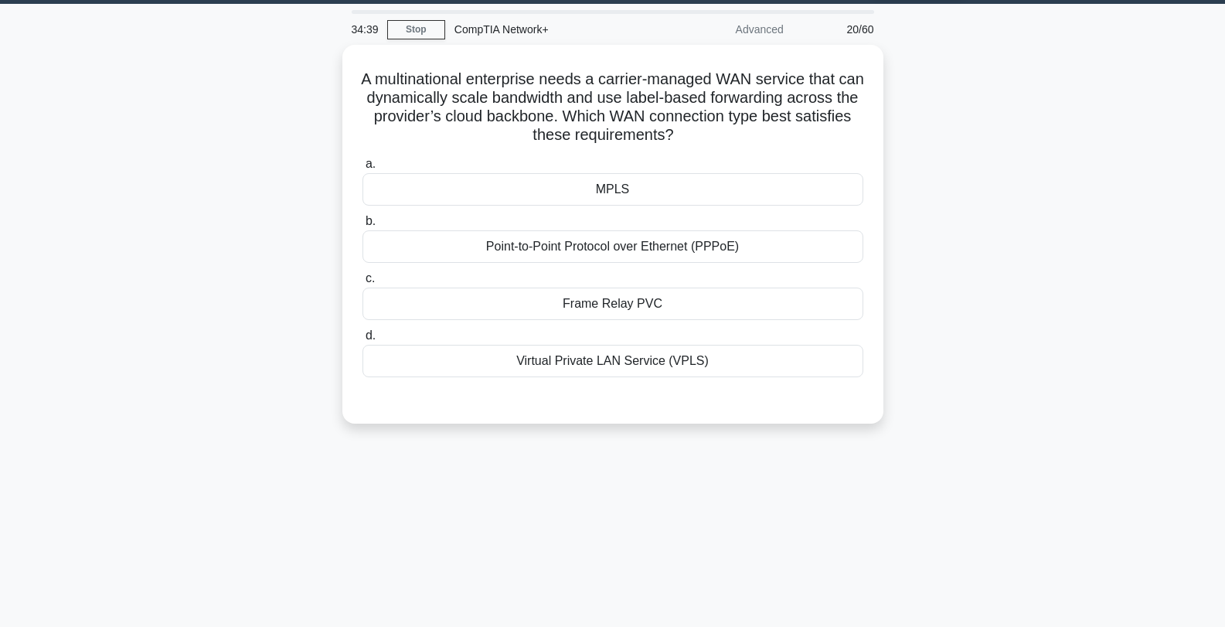
scroll to position [0, 0]
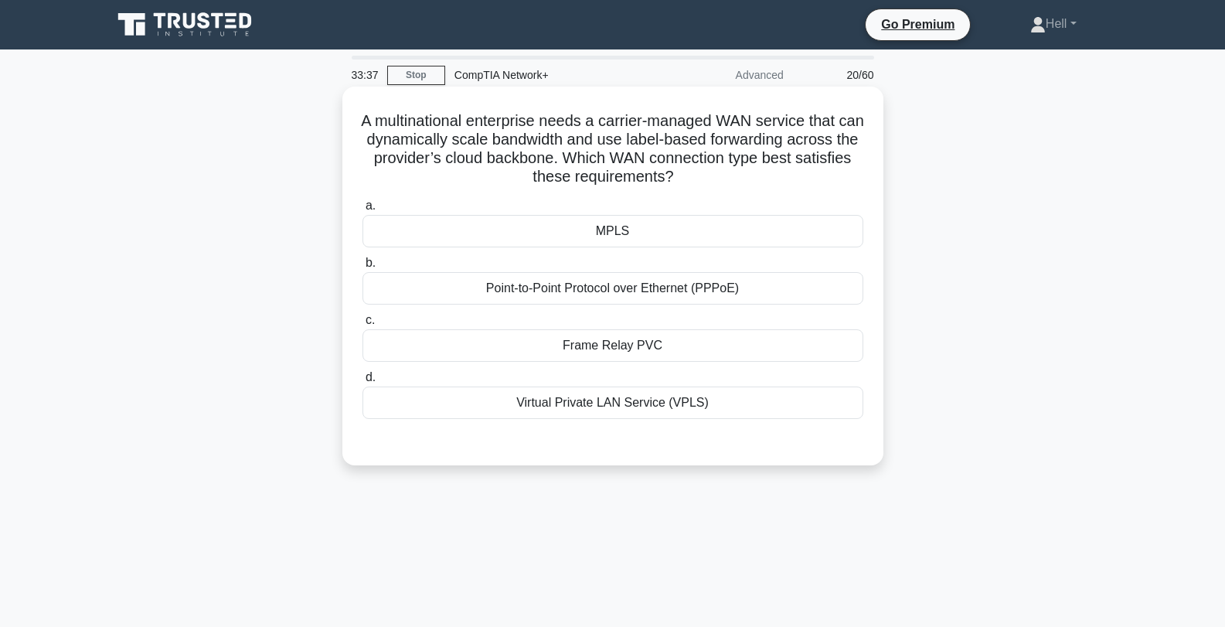
click at [822, 229] on div "MPLS" at bounding box center [613, 231] width 501 height 32
click at [363, 211] on input "a. MPLS" at bounding box center [363, 206] width 0 height 10
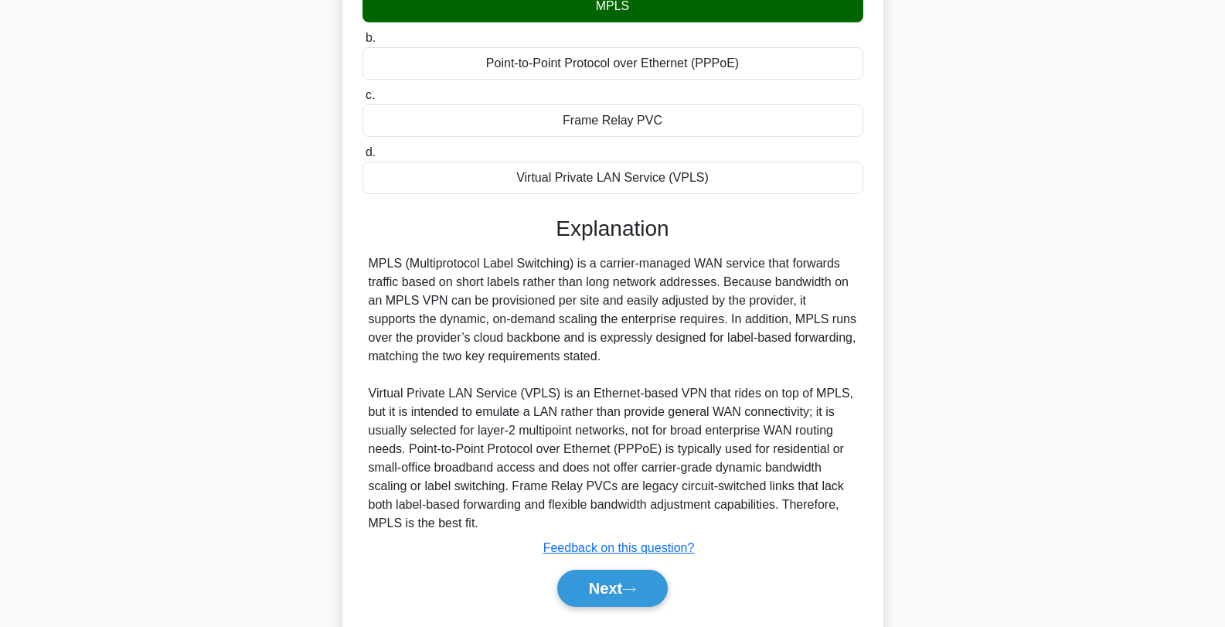
scroll to position [227, 0]
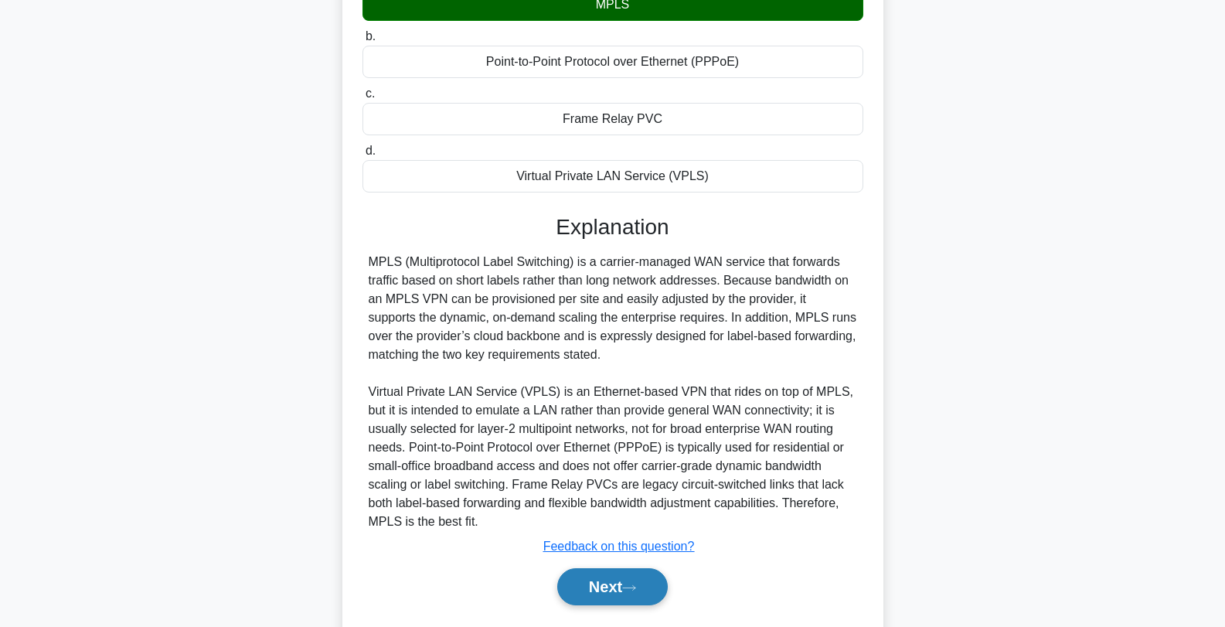
click at [619, 584] on button "Next" at bounding box center [612, 586] width 111 height 37
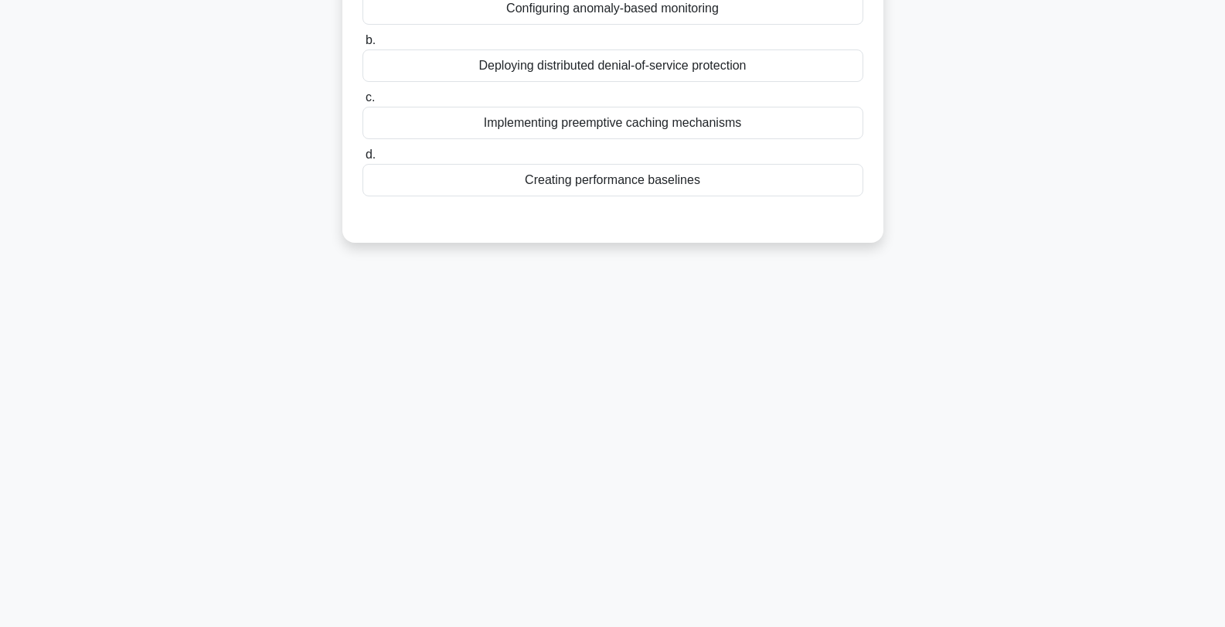
scroll to position [0, 0]
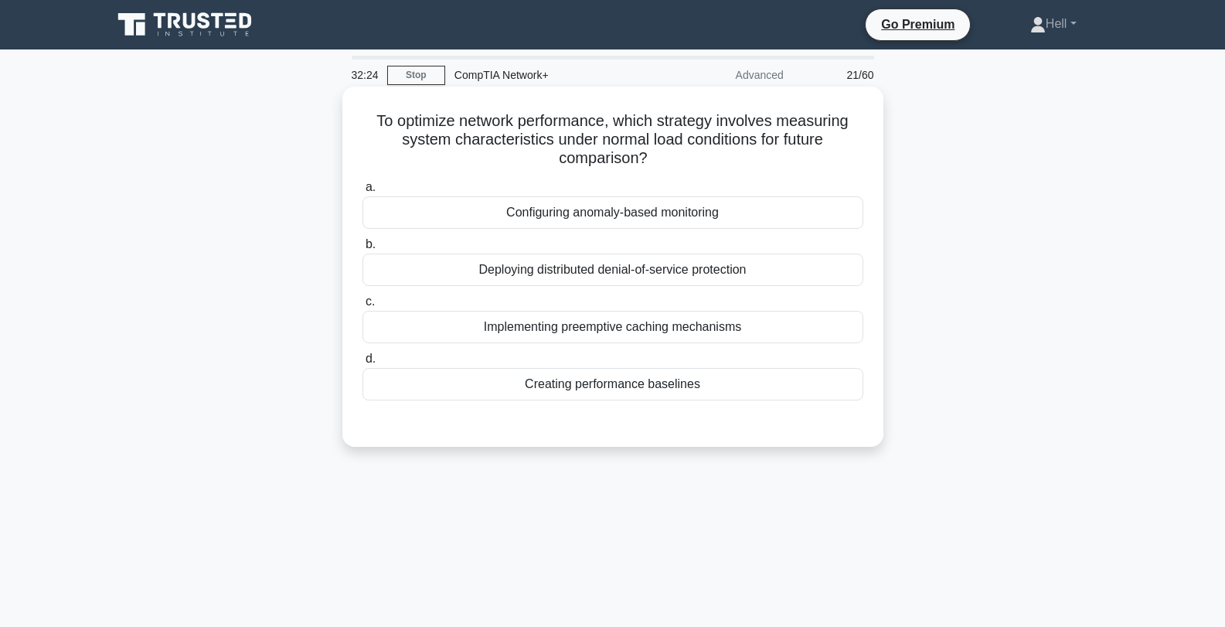
click at [694, 388] on div "Creating performance baselines" at bounding box center [613, 384] width 501 height 32
click at [363, 364] on input "d. Creating performance baselines" at bounding box center [363, 359] width 0 height 10
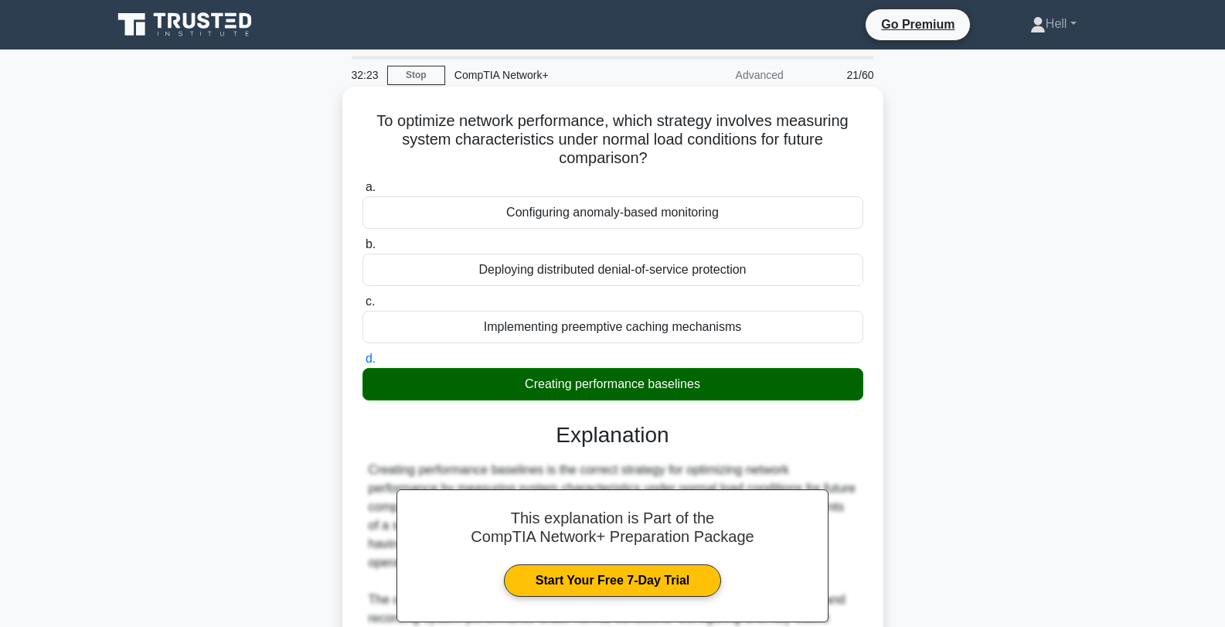
scroll to position [290, 0]
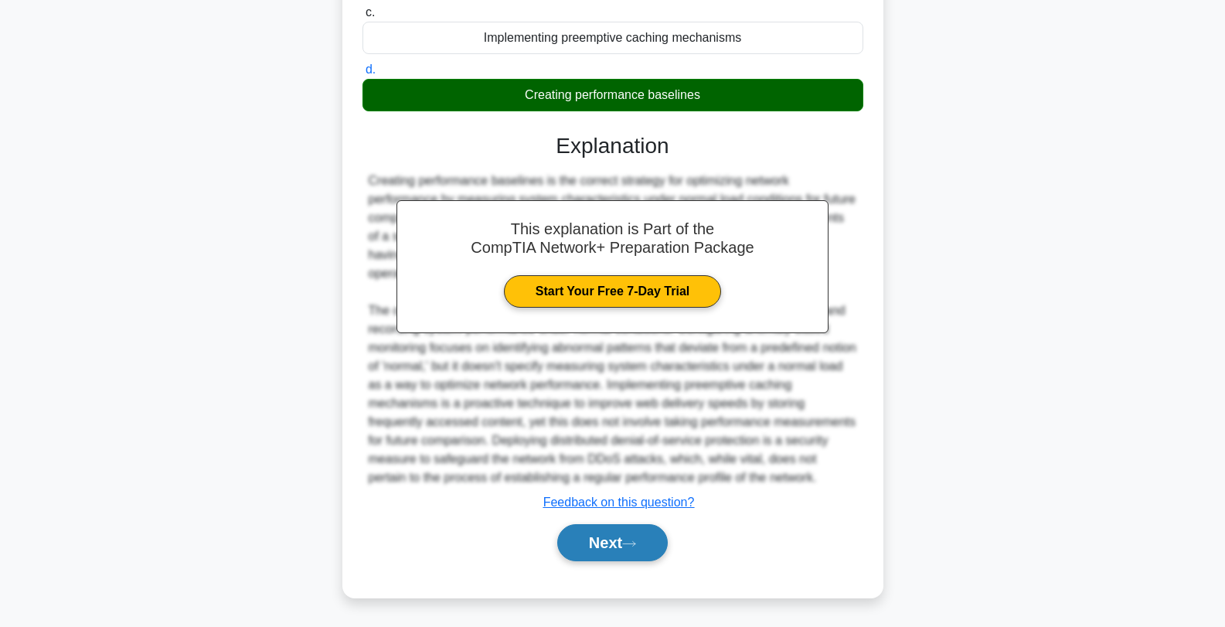
click at [614, 540] on button "Next" at bounding box center [612, 542] width 111 height 37
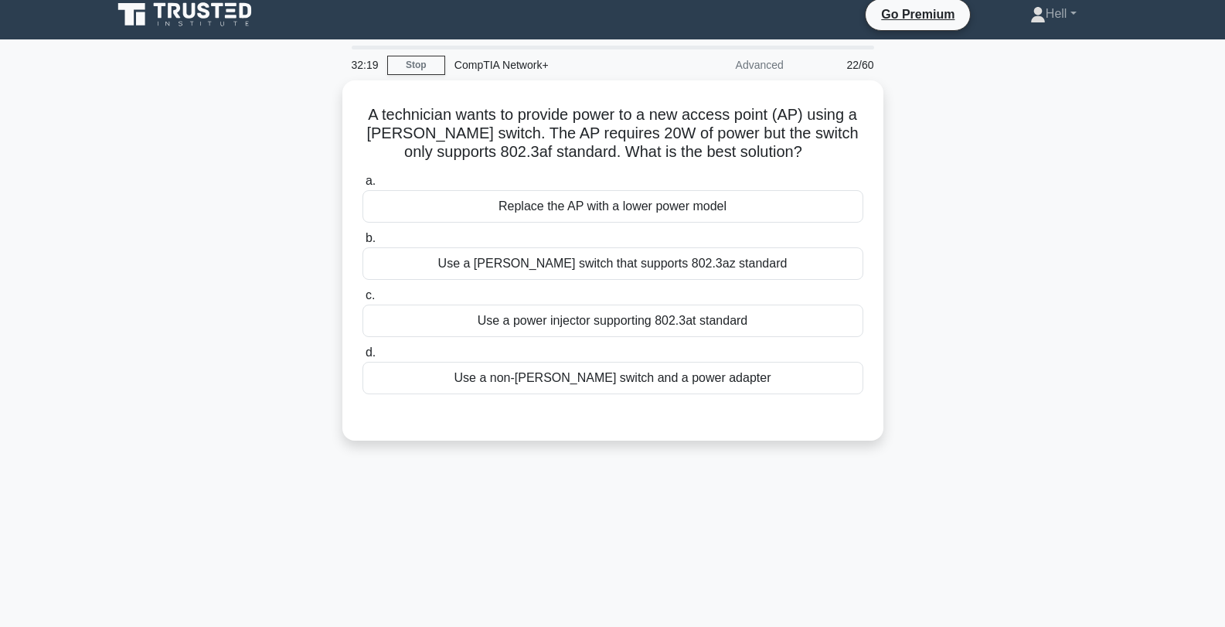
scroll to position [0, 0]
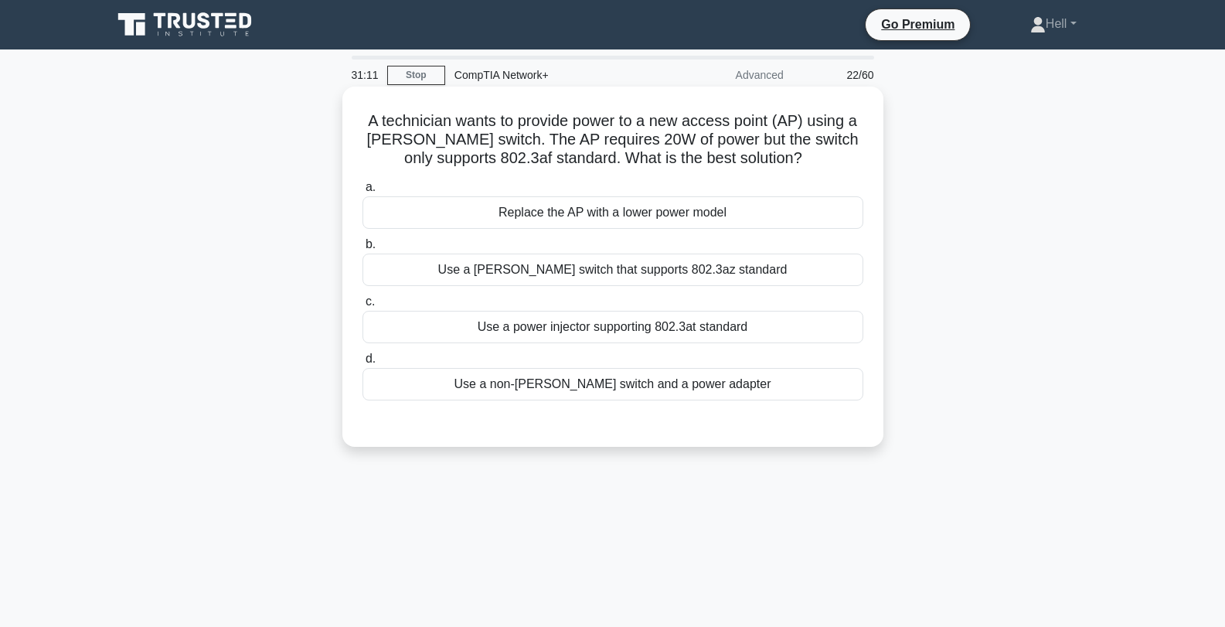
click at [800, 263] on div "Use a PoE switch that supports 802.3az standard" at bounding box center [613, 270] width 501 height 32
click at [363, 250] on input "b. Use a PoE switch that supports 802.3az standard" at bounding box center [363, 245] width 0 height 10
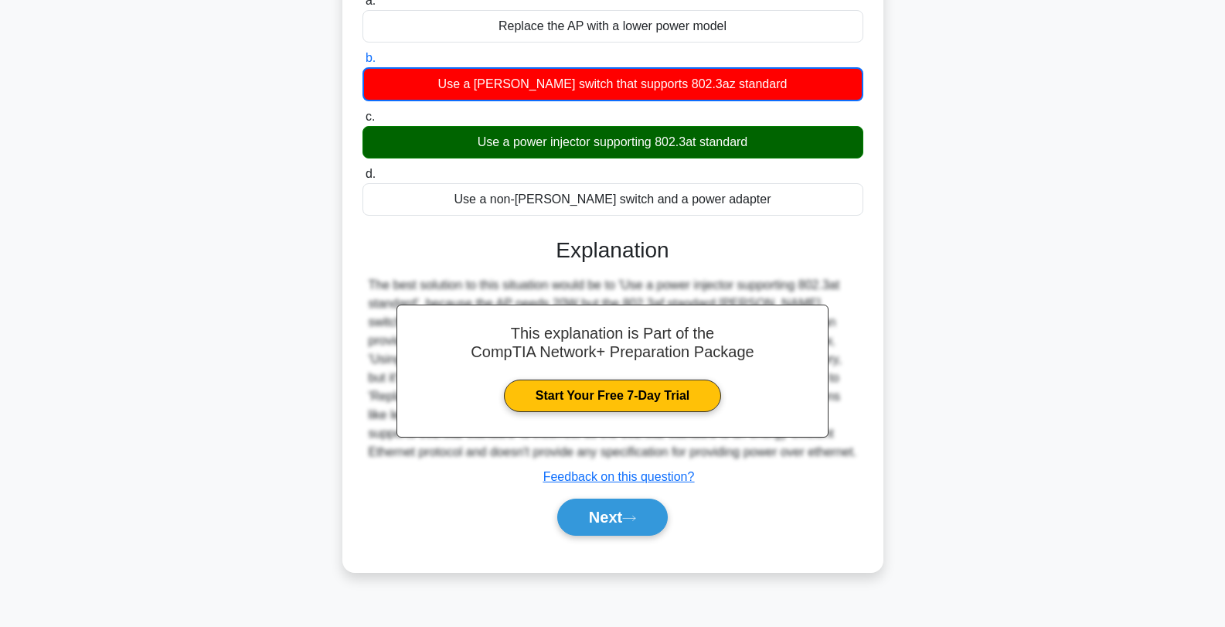
scroll to position [208, 0]
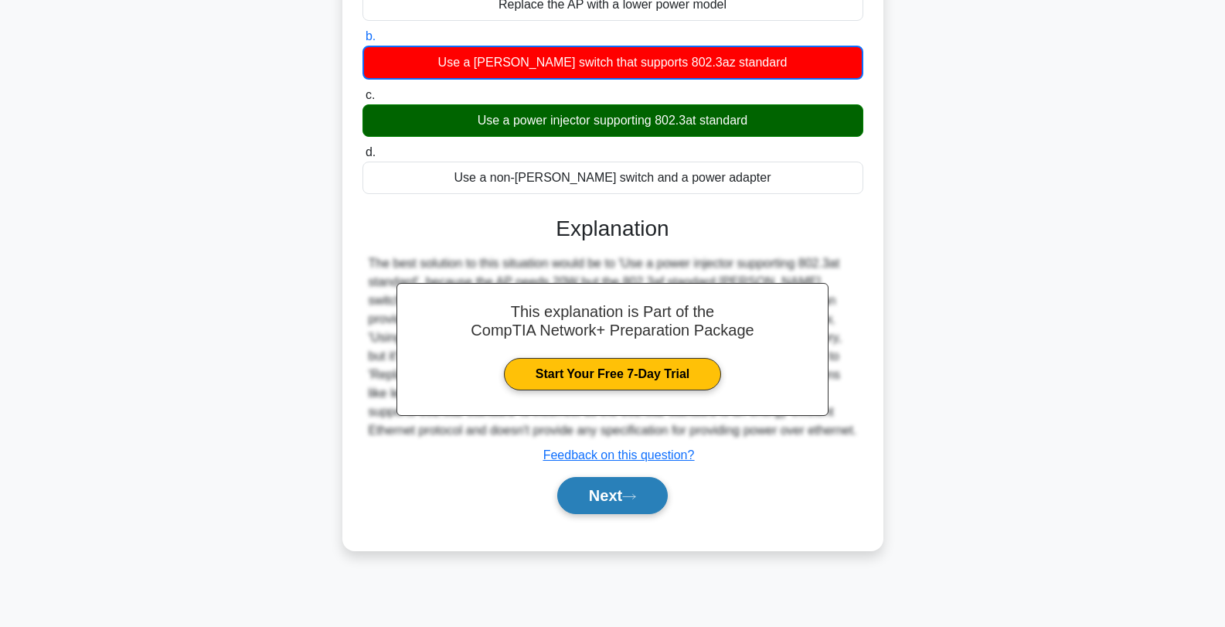
click at [636, 495] on icon at bounding box center [629, 496] width 14 height 9
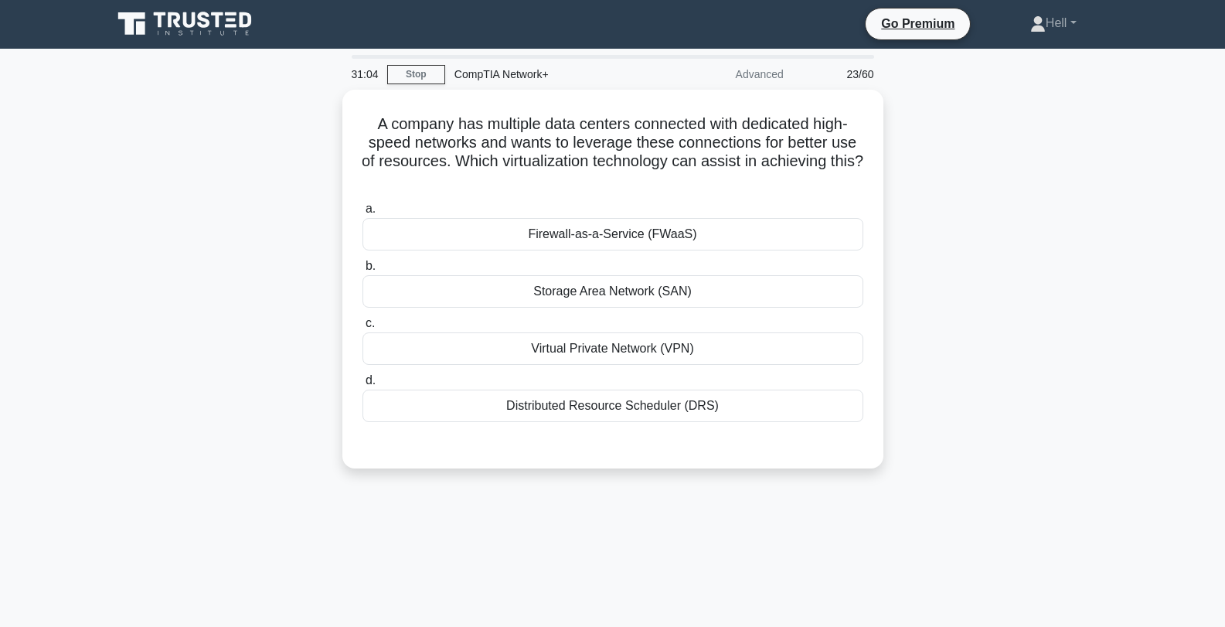
scroll to position [0, 0]
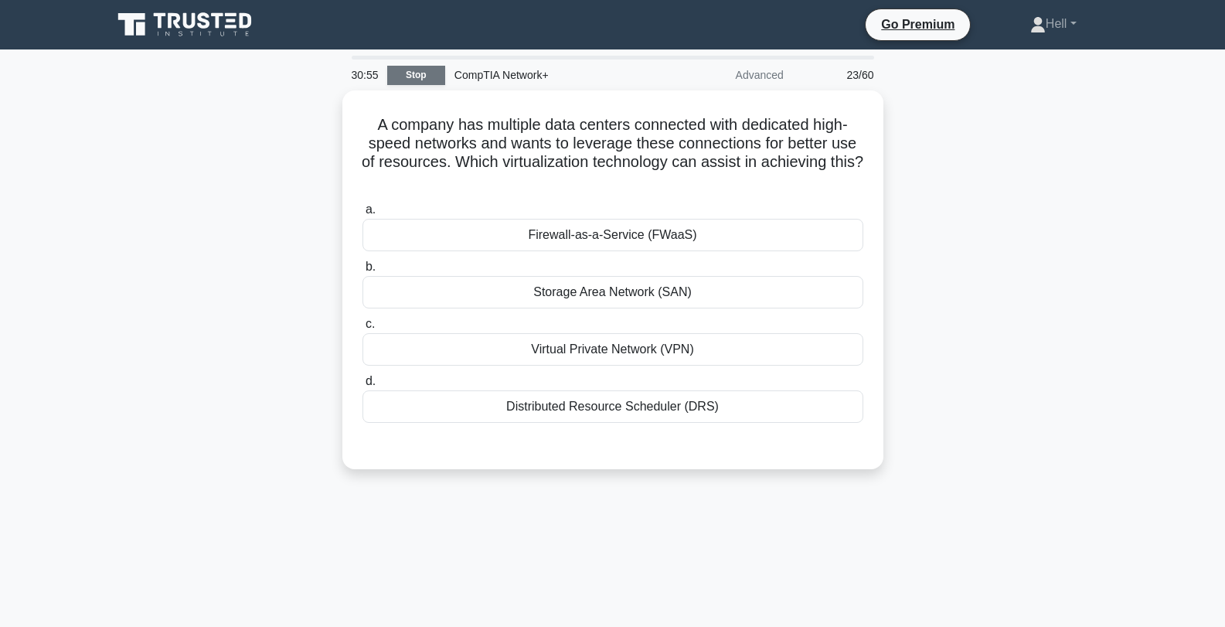
click at [422, 79] on link "Stop" at bounding box center [416, 75] width 58 height 19
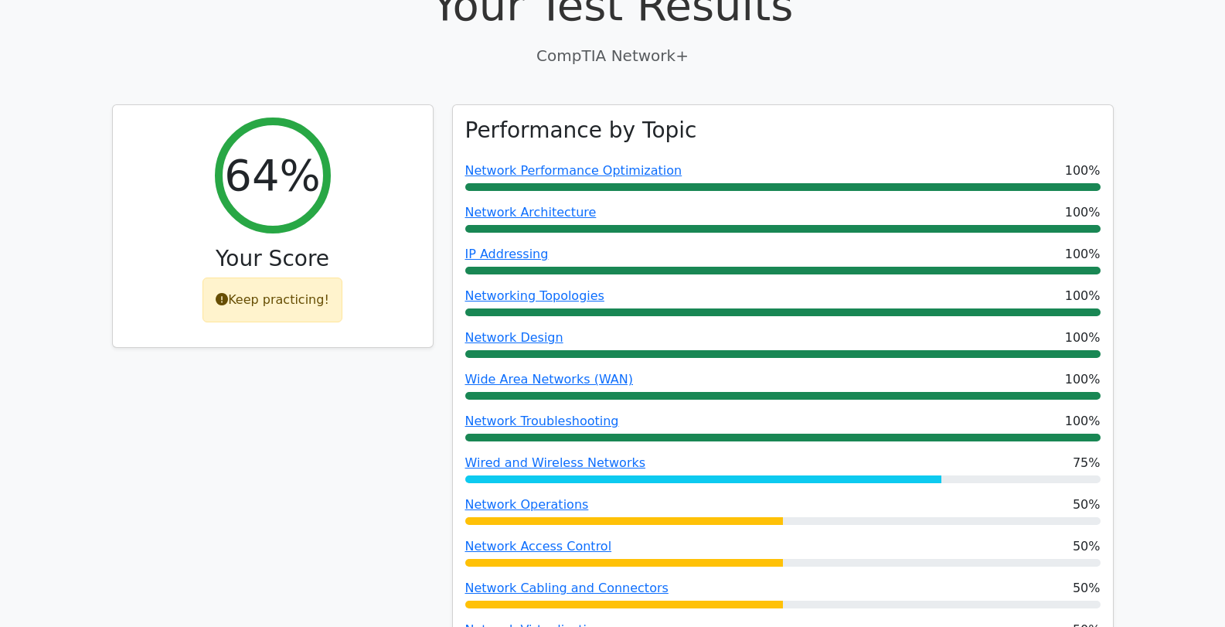
scroll to position [513, 0]
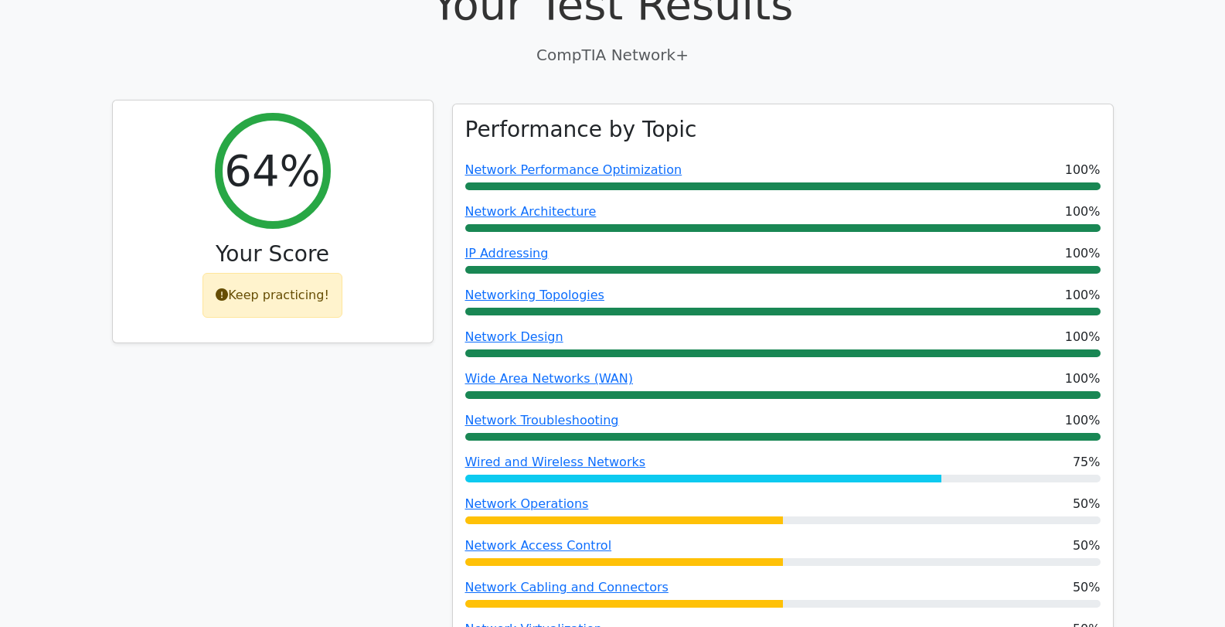
click at [359, 157] on div "64% Your Score Keep practicing!" at bounding box center [273, 221] width 320 height 243
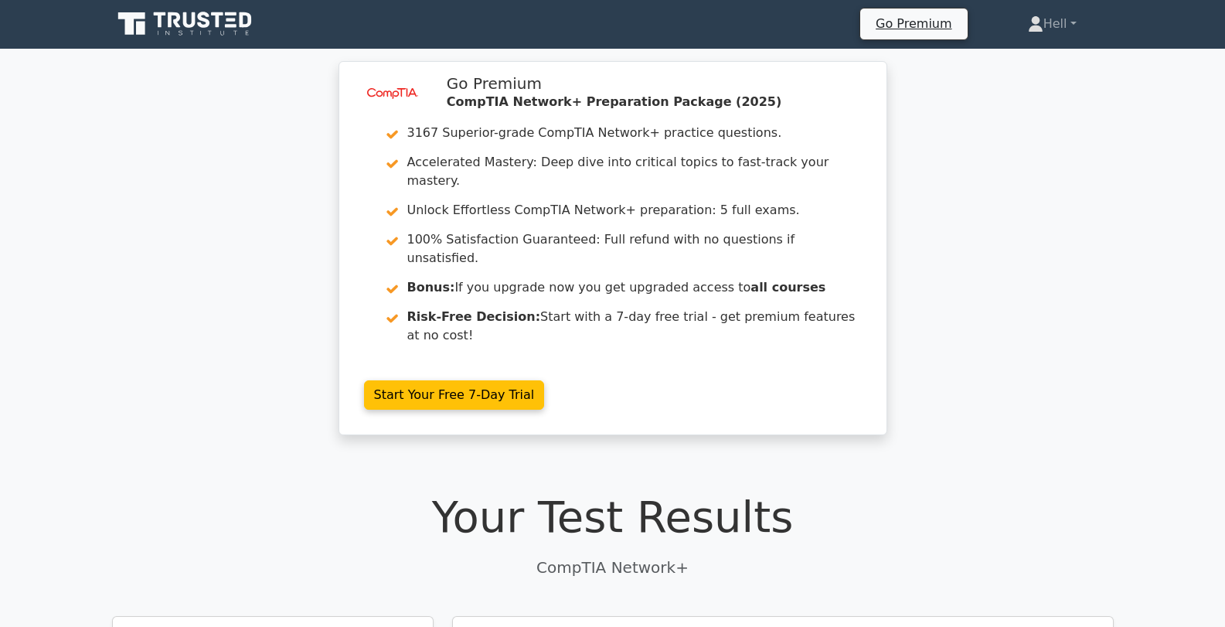
scroll to position [0, 0]
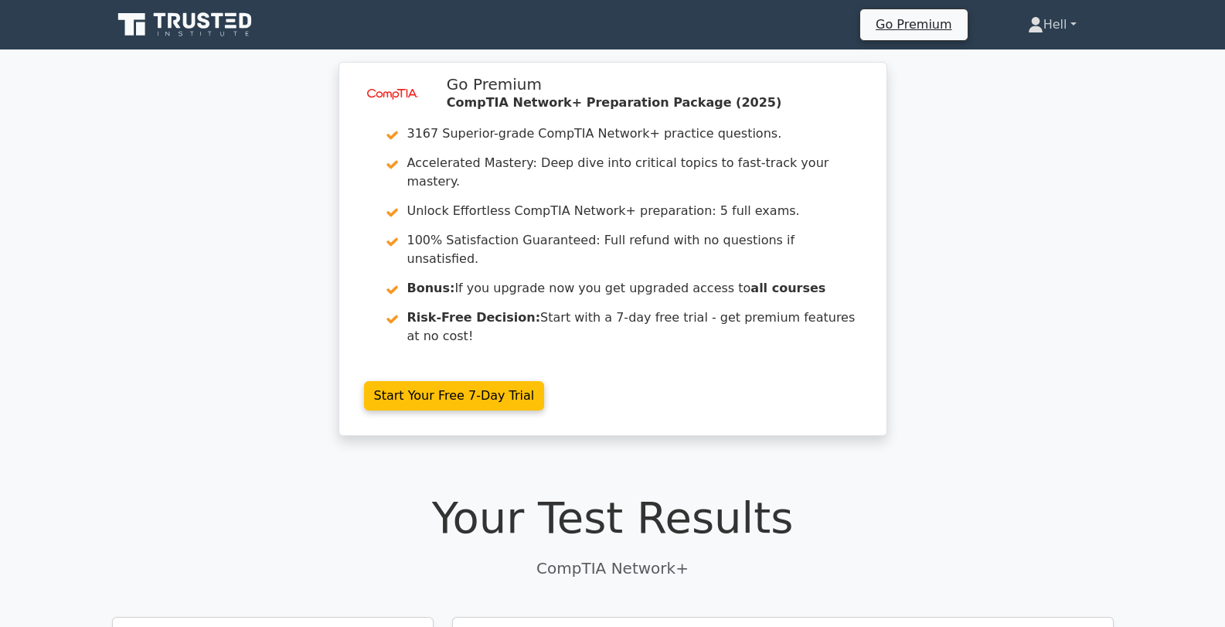
click at [1051, 24] on link "Hell" at bounding box center [1052, 24] width 123 height 31
click at [974, 256] on div "image/svg+xml Go Premium CompTIA Network+ Preparation Package (2025) 3167 Super…" at bounding box center [612, 258] width 1225 height 393
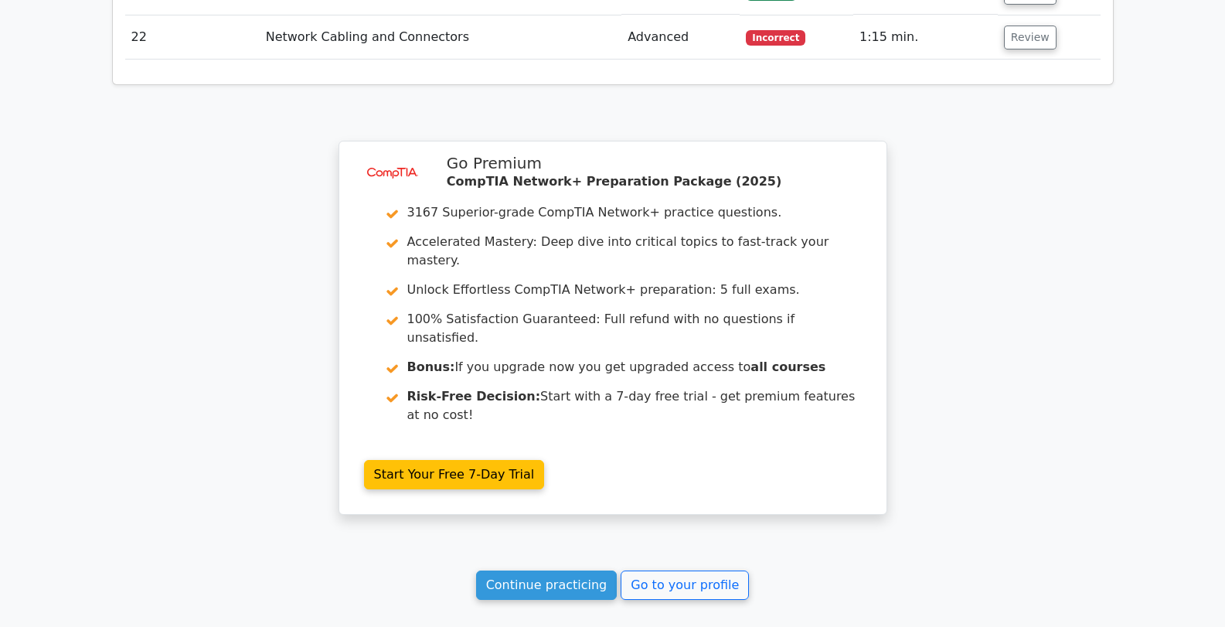
scroll to position [3434, 0]
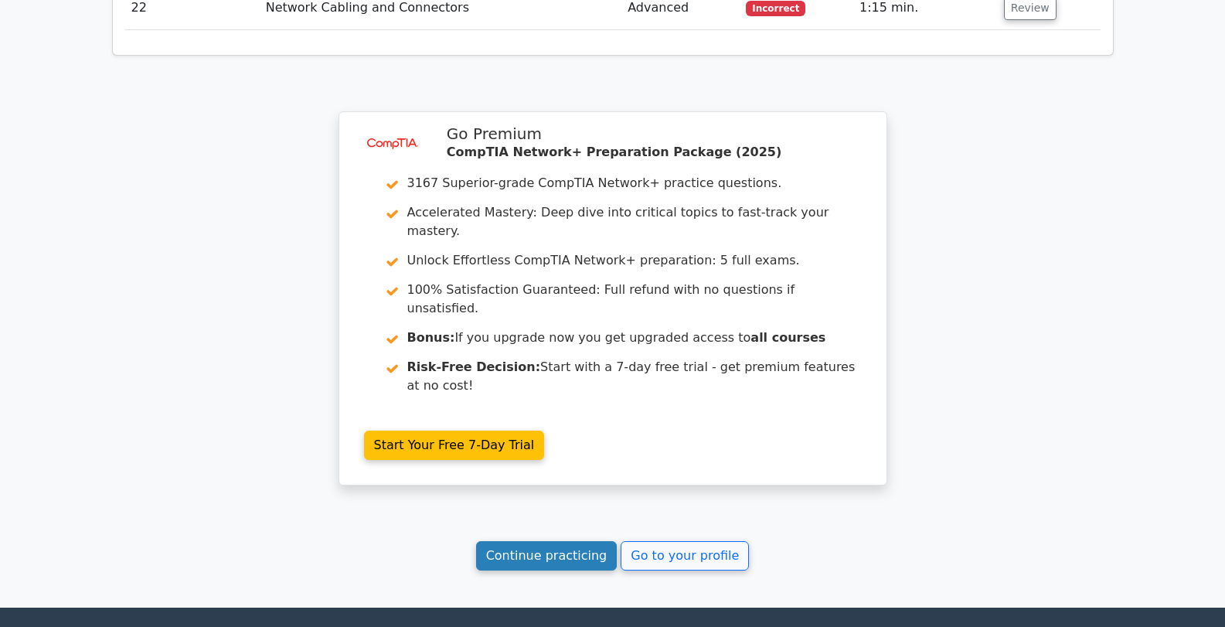
click at [573, 541] on link "Continue practicing" at bounding box center [546, 555] width 141 height 29
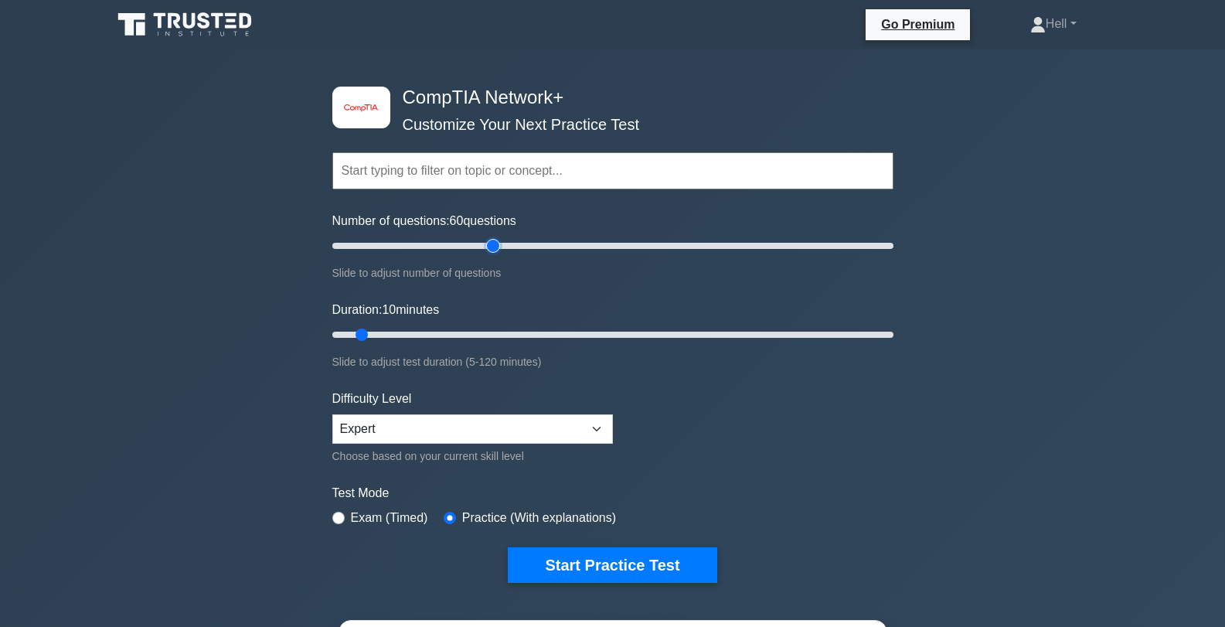
drag, startPoint x: 355, startPoint y: 247, endPoint x: 487, endPoint y: 251, distance: 132.2
type input "60"
click at [487, 251] on input "Number of questions: 60 questions" at bounding box center [612, 246] width 561 height 19
drag, startPoint x: 363, startPoint y: 333, endPoint x: 456, endPoint y: 332, distance: 92.8
type input "30"
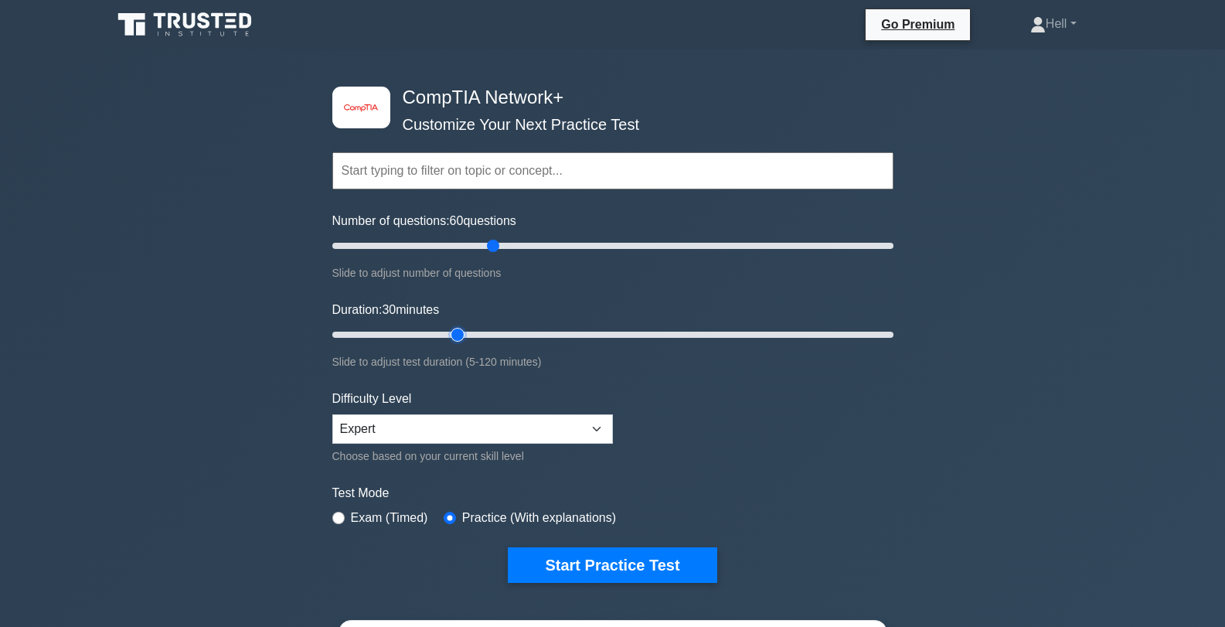
click at [456, 332] on input "Duration: 30 minutes" at bounding box center [612, 334] width 561 height 19
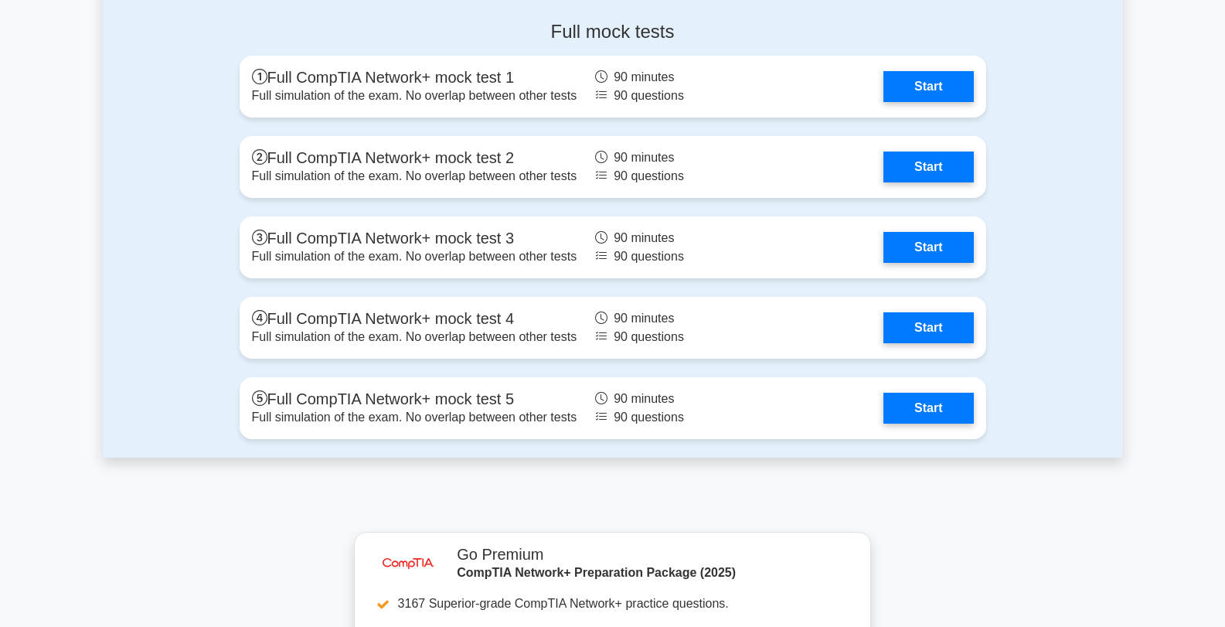
scroll to position [4109, 0]
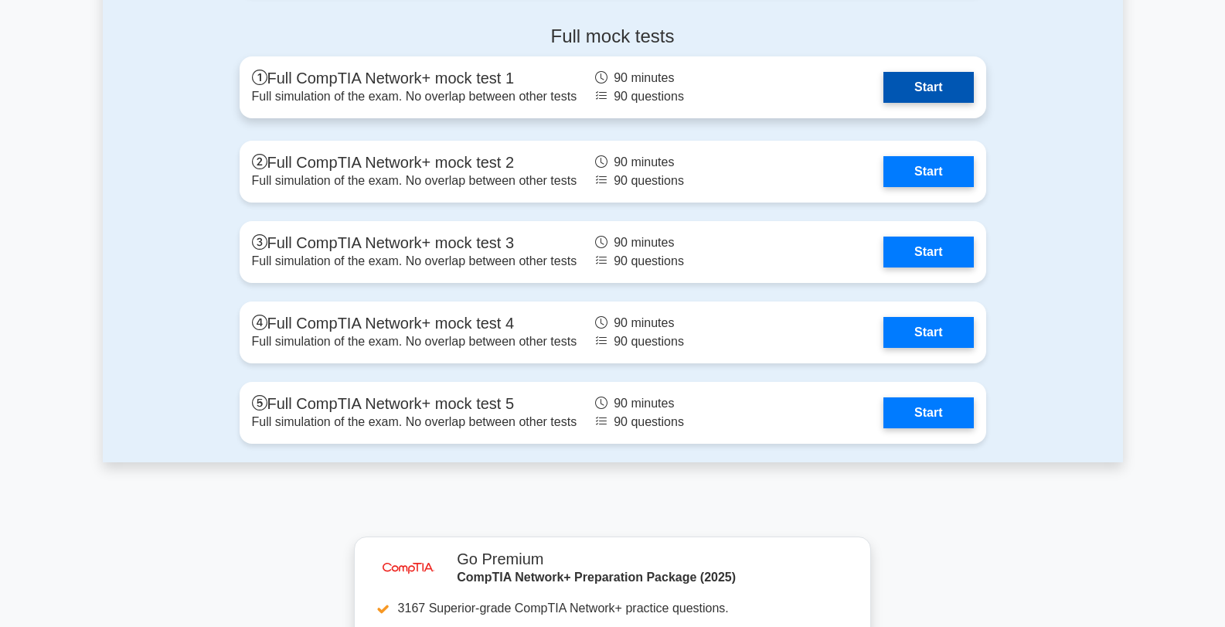
click at [915, 83] on link "Start" at bounding box center [929, 87] width 90 height 31
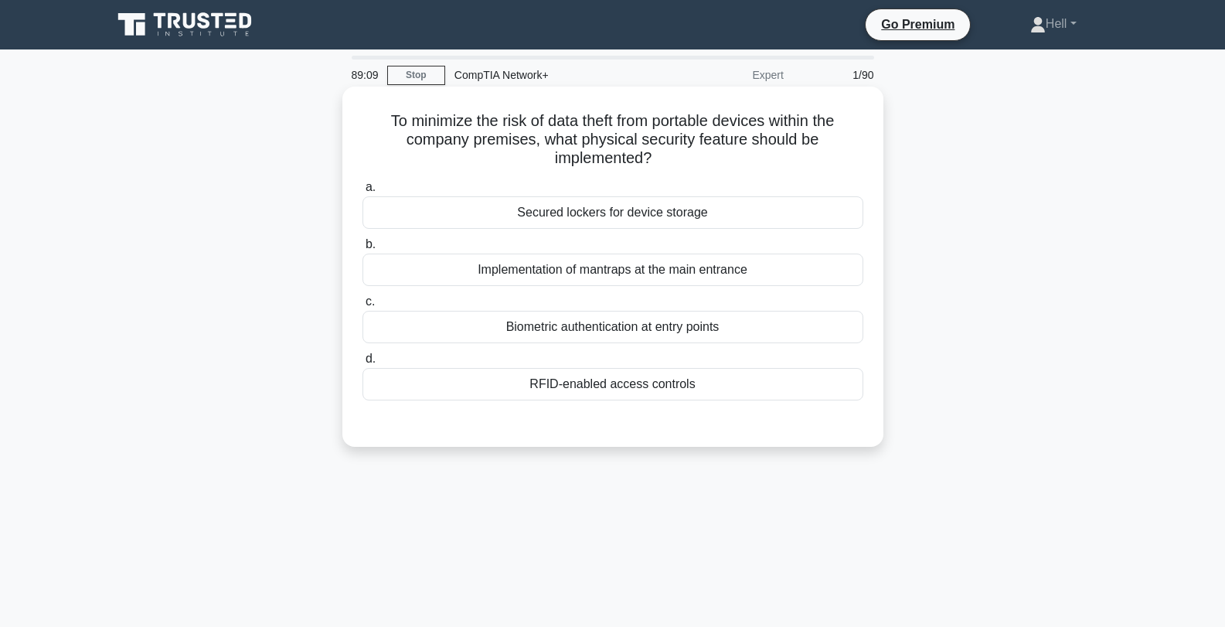
click at [684, 208] on div "Secured lockers for device storage" at bounding box center [613, 212] width 501 height 32
click at [363, 192] on input "a. Secured lockers for device storage" at bounding box center [363, 187] width 0 height 10
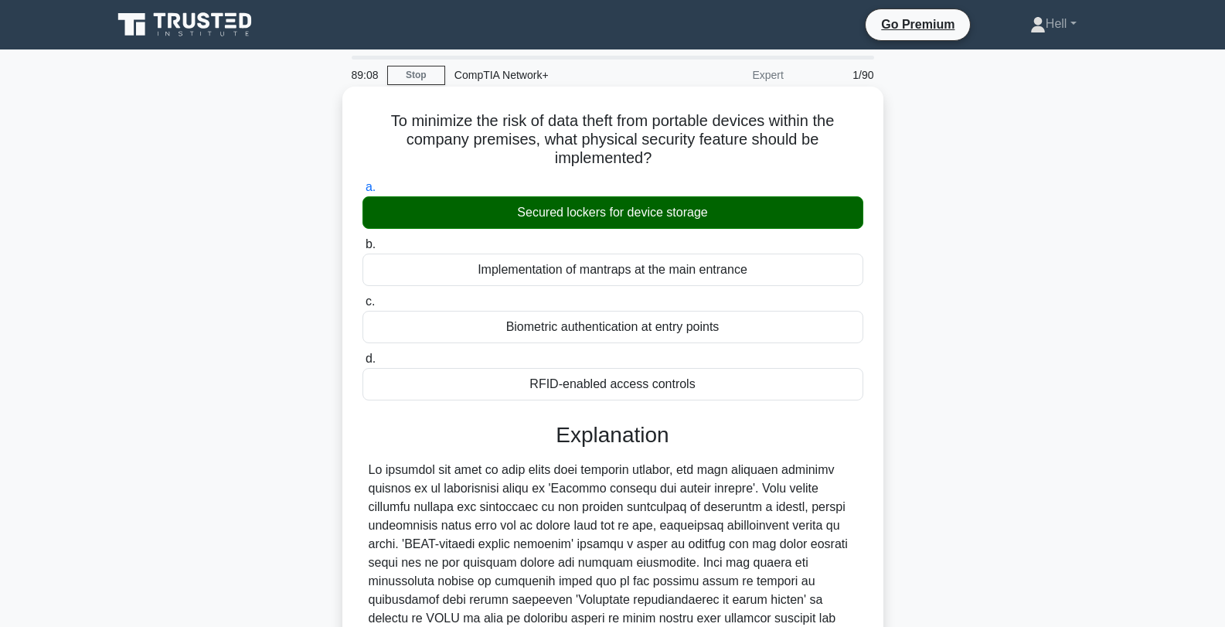
scroll to position [253, 0]
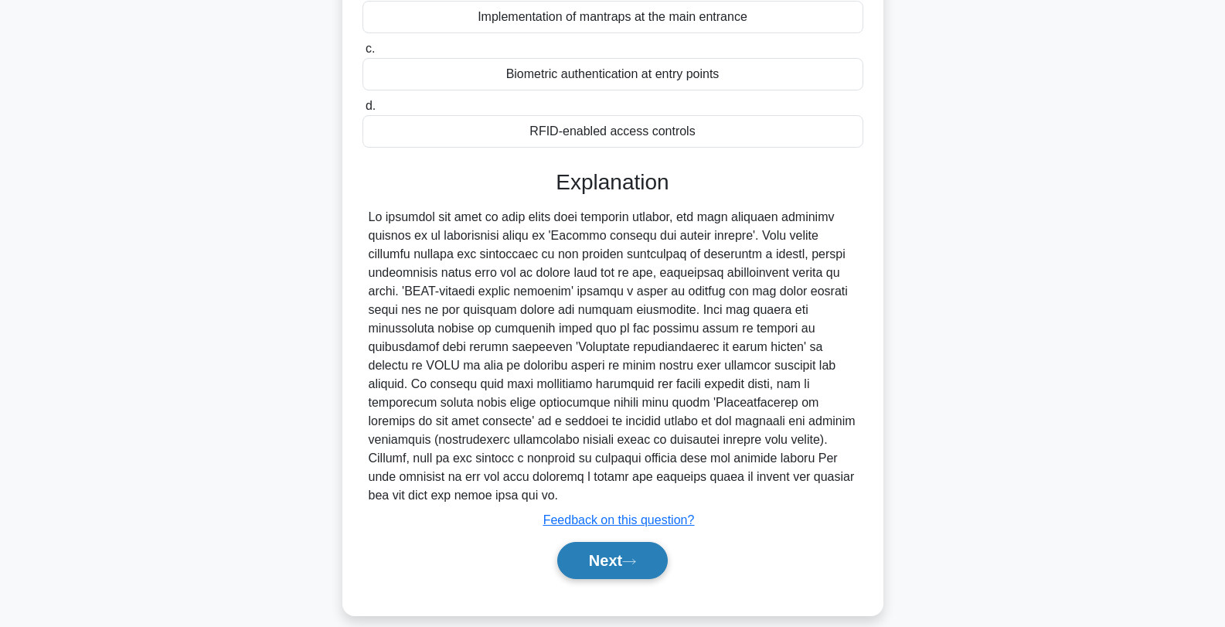
click at [605, 547] on button "Next" at bounding box center [612, 560] width 111 height 37
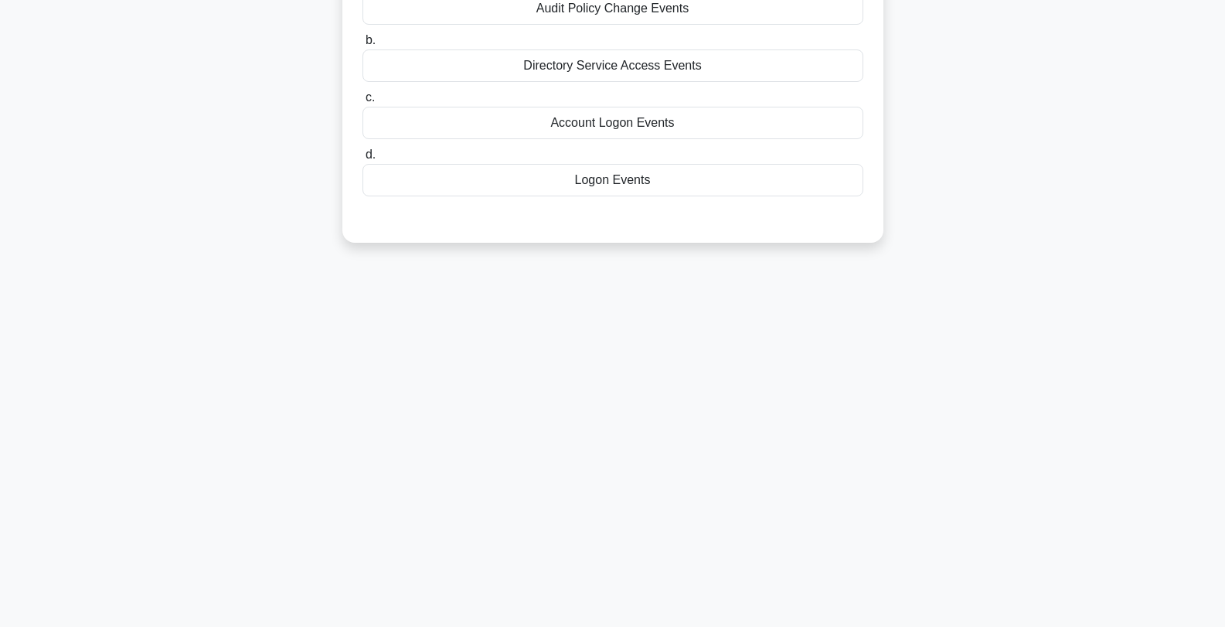
scroll to position [0, 0]
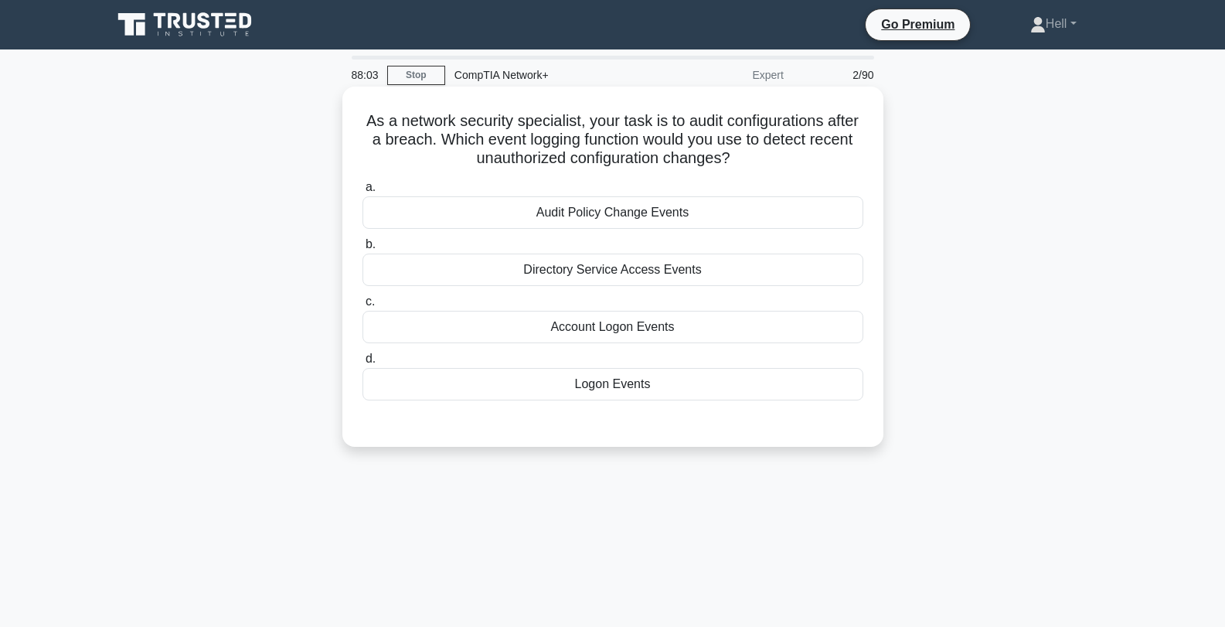
click at [685, 213] on div "Audit Policy Change Events" at bounding box center [613, 212] width 501 height 32
click at [363, 192] on input "a. Audit Policy Change Events" at bounding box center [363, 187] width 0 height 10
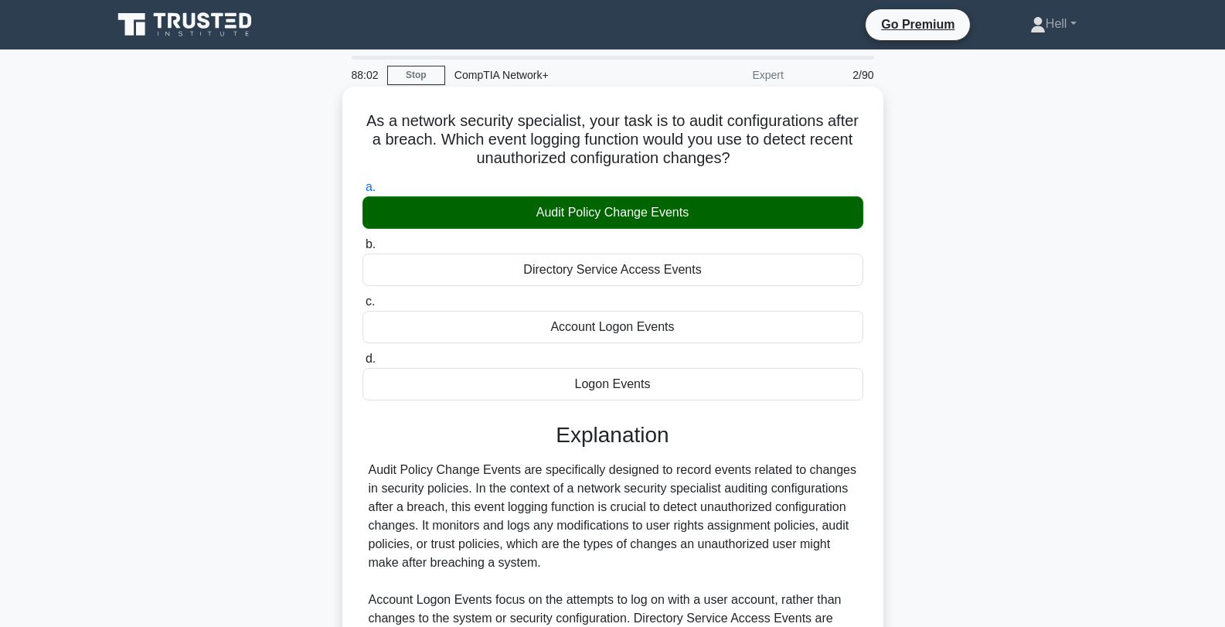
scroll to position [234, 0]
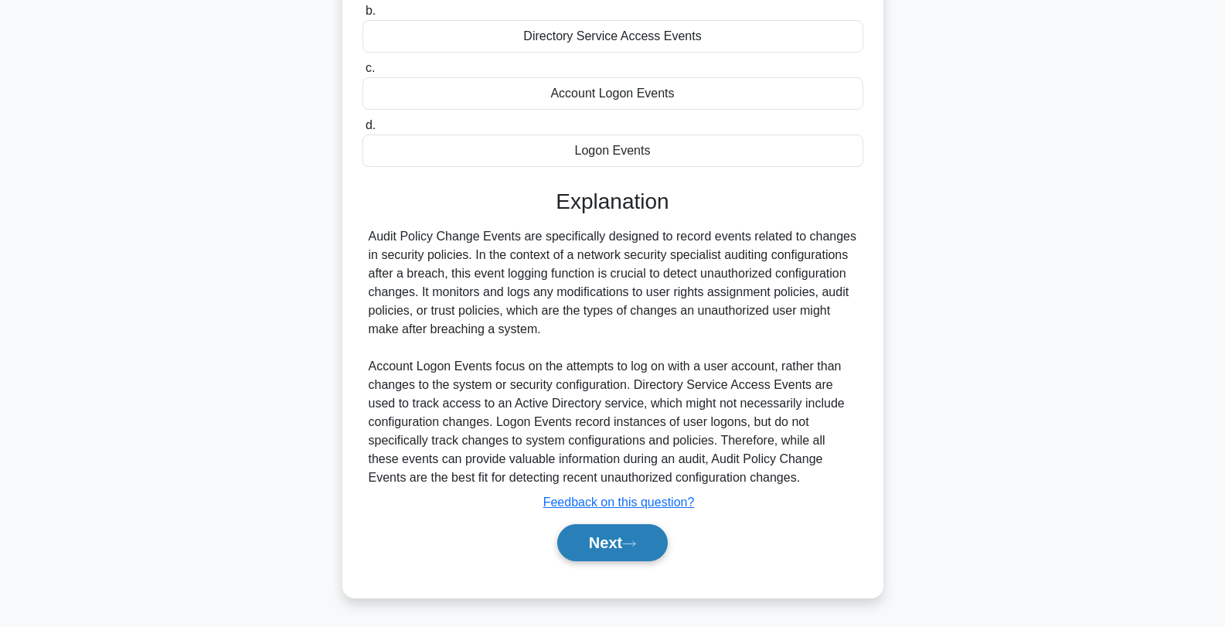
click at [578, 551] on button "Next" at bounding box center [612, 542] width 111 height 37
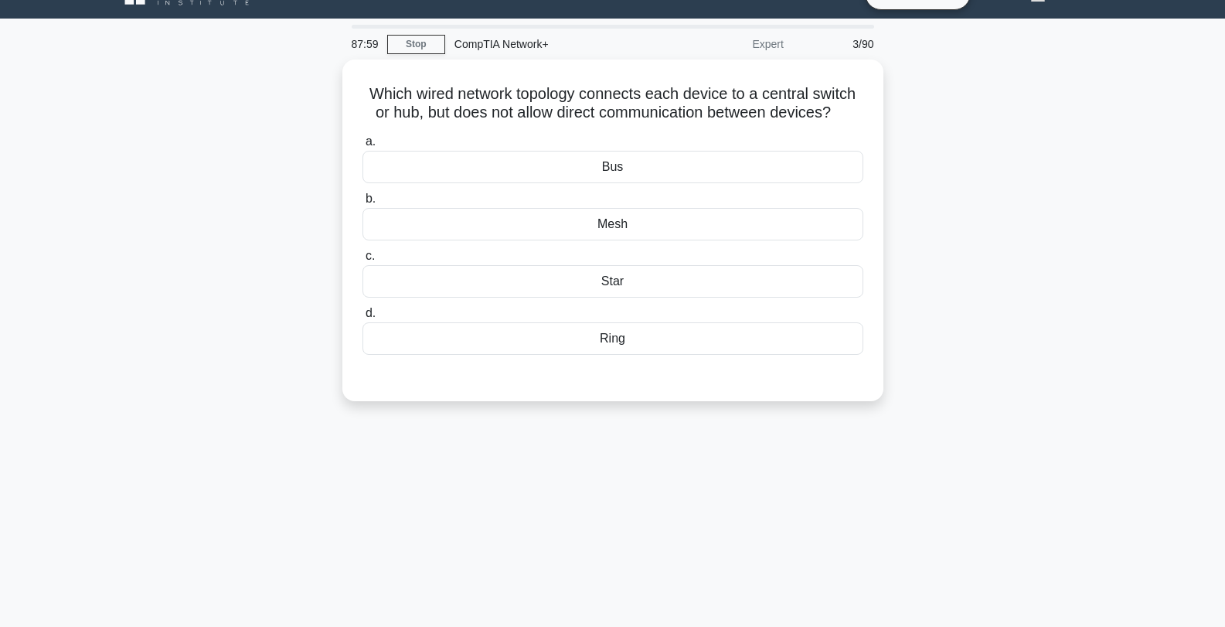
scroll to position [30, 0]
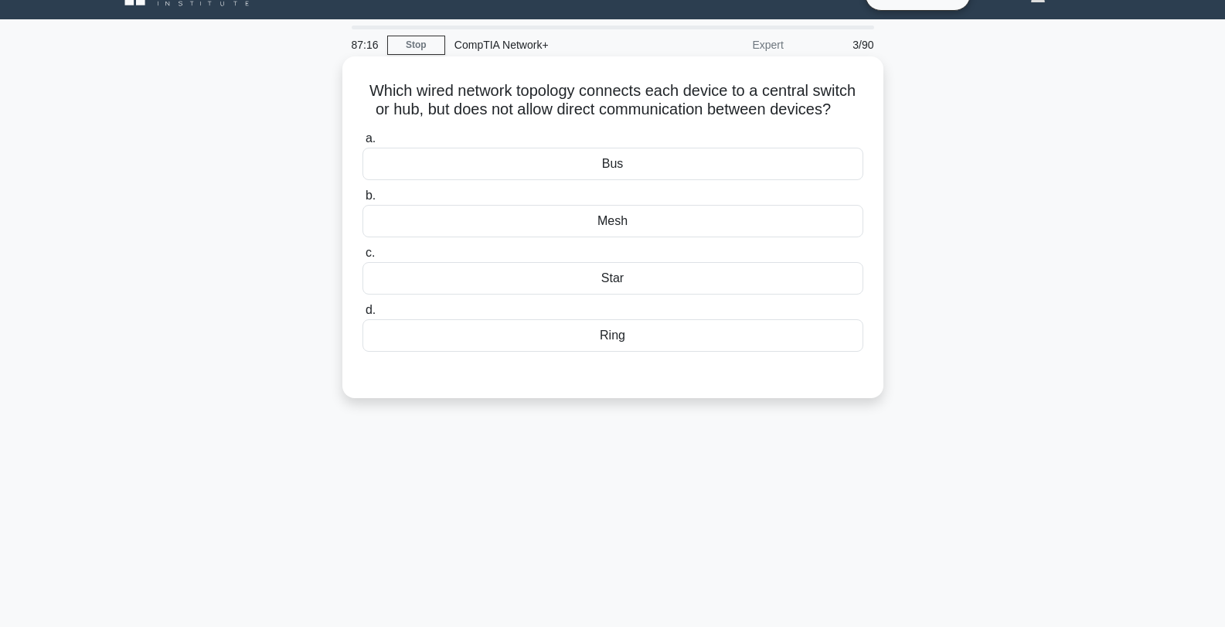
click at [525, 278] on div "Star" at bounding box center [613, 278] width 501 height 32
click at [363, 258] on input "c. Star" at bounding box center [363, 253] width 0 height 10
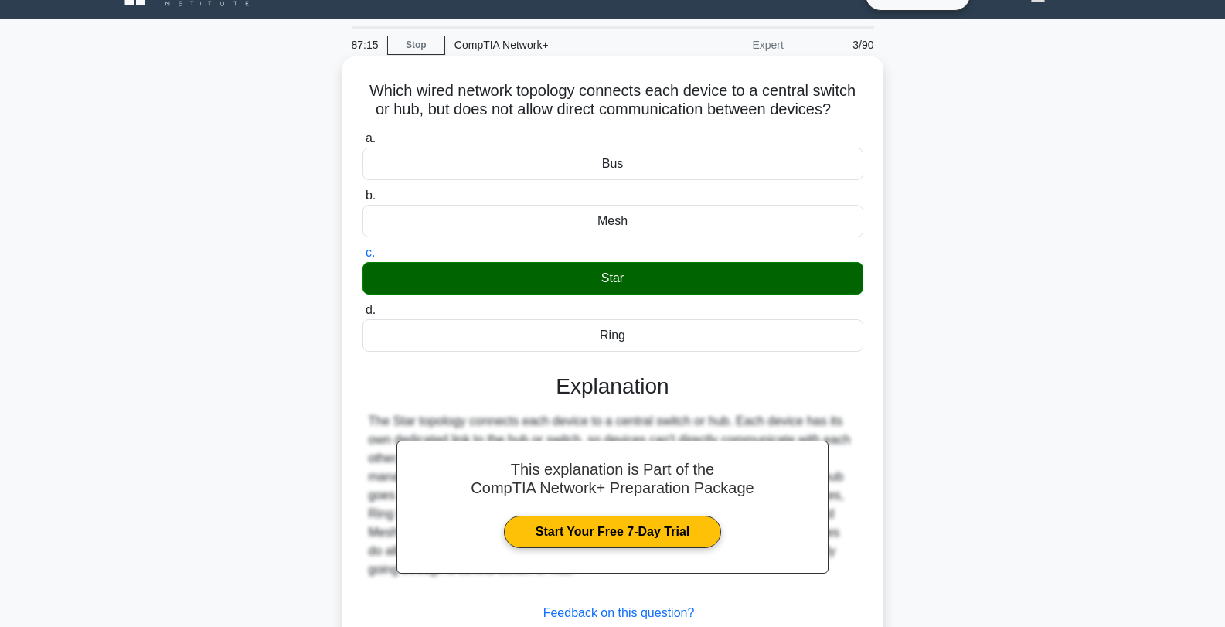
scroll to position [208, 0]
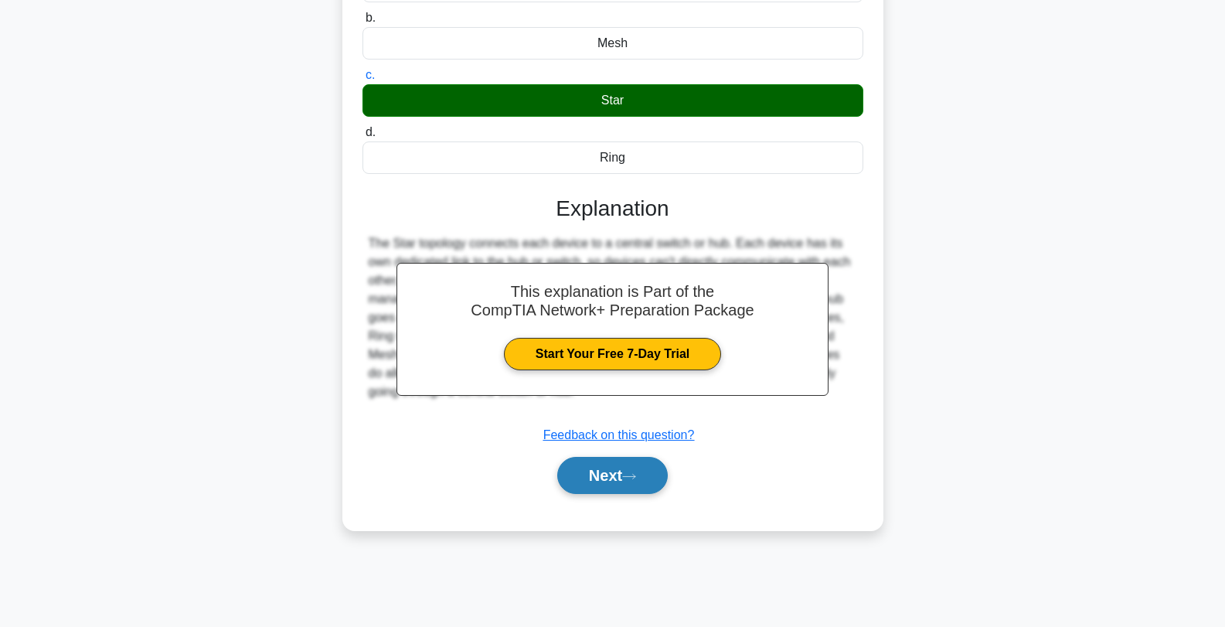
click at [608, 484] on button "Next" at bounding box center [612, 475] width 111 height 37
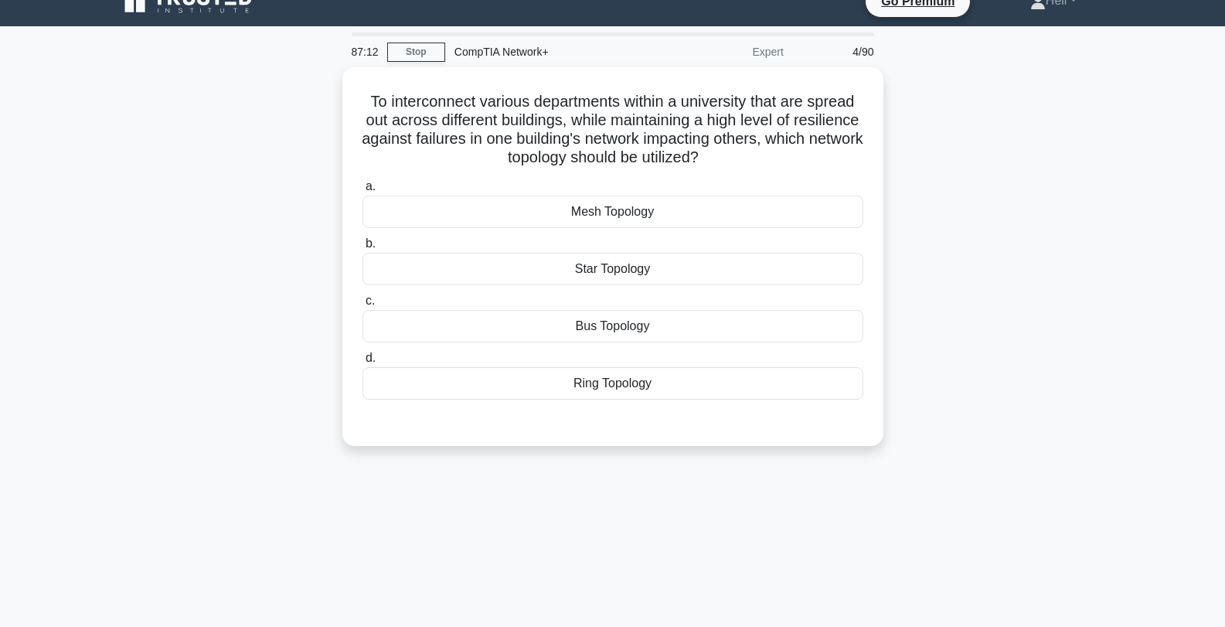
scroll to position [22, 0]
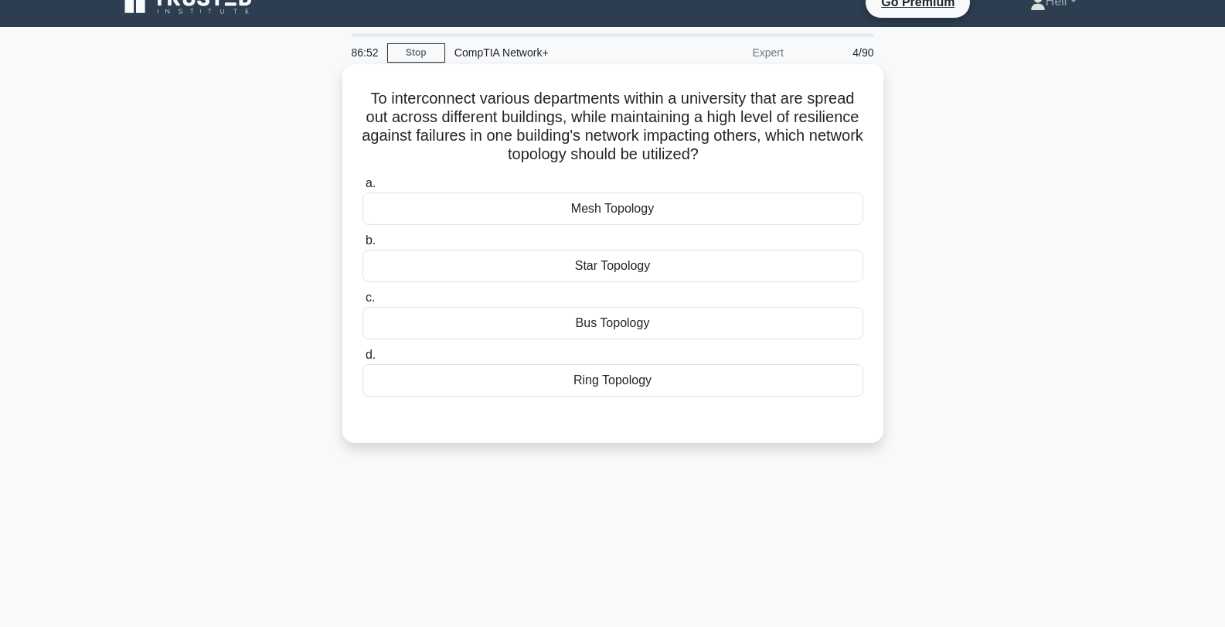
click at [497, 201] on div "Mesh Topology" at bounding box center [613, 208] width 501 height 32
click at [363, 189] on input "a. Mesh Topology" at bounding box center [363, 184] width 0 height 10
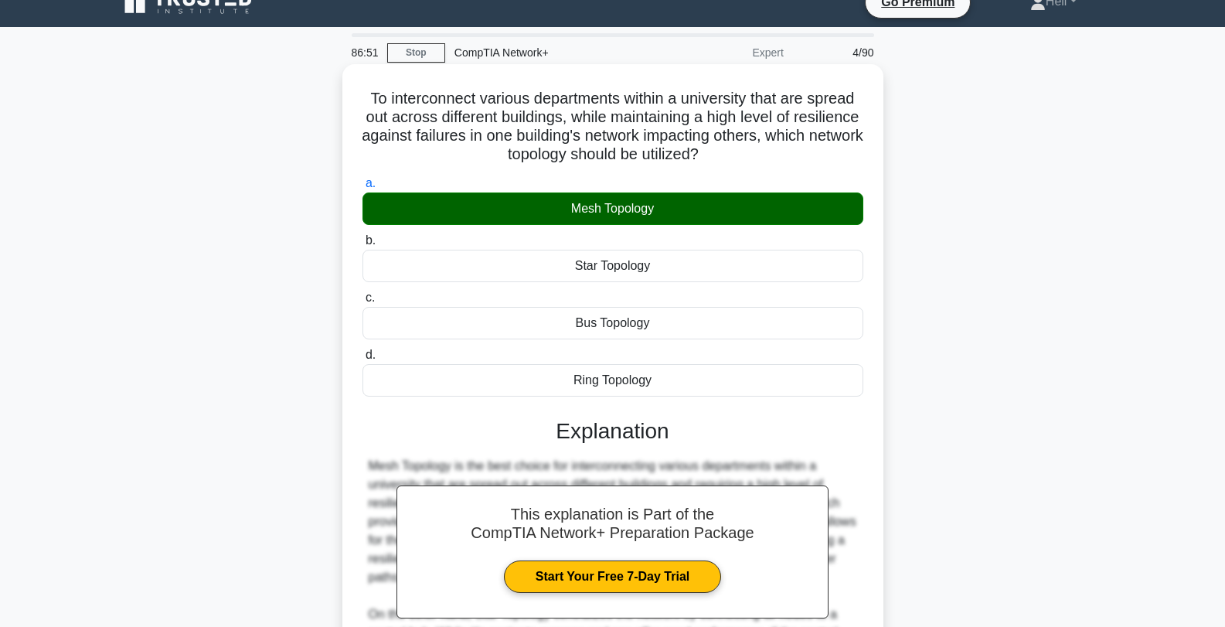
scroll to position [290, 0]
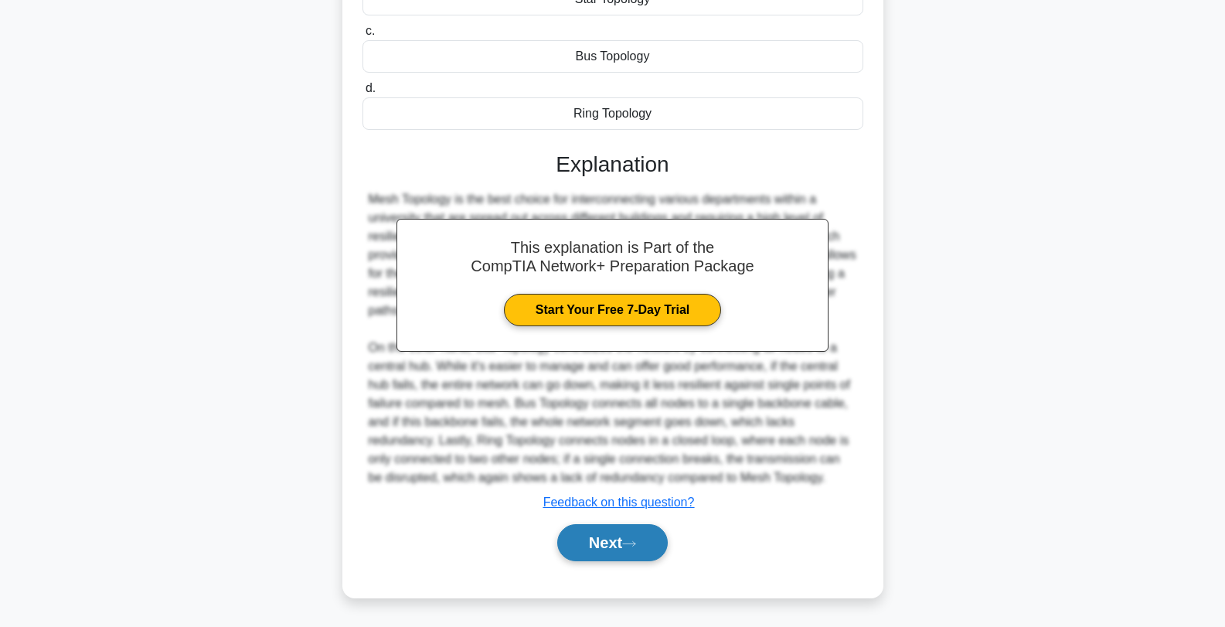
click at [575, 534] on button "Next" at bounding box center [612, 542] width 111 height 37
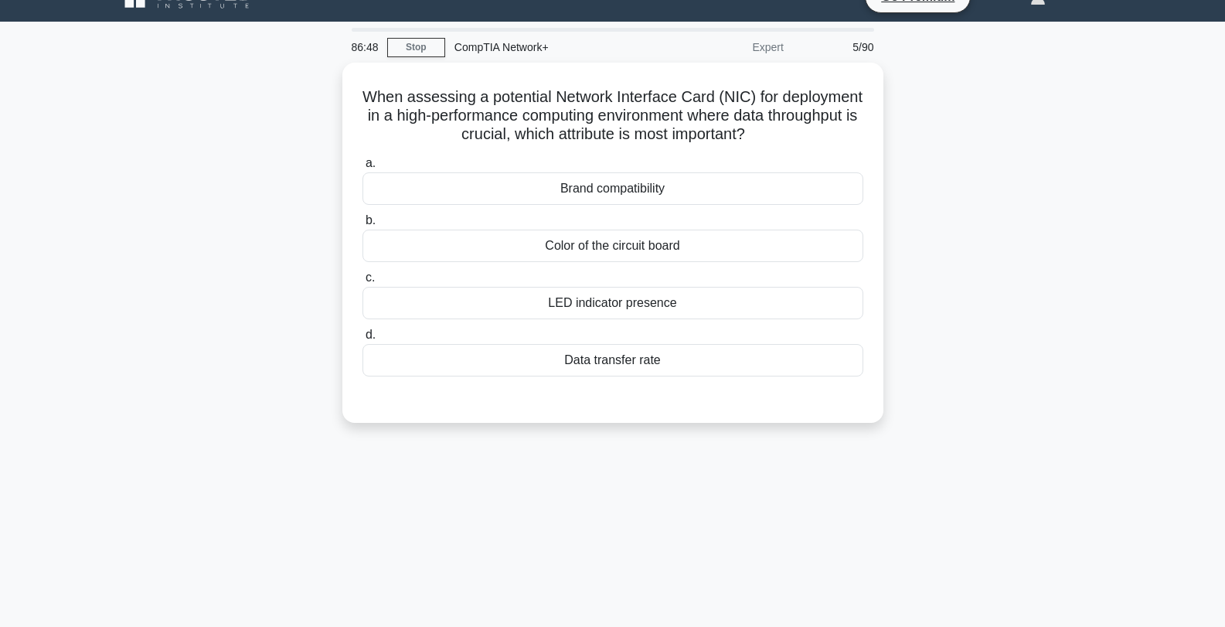
scroll to position [0, 0]
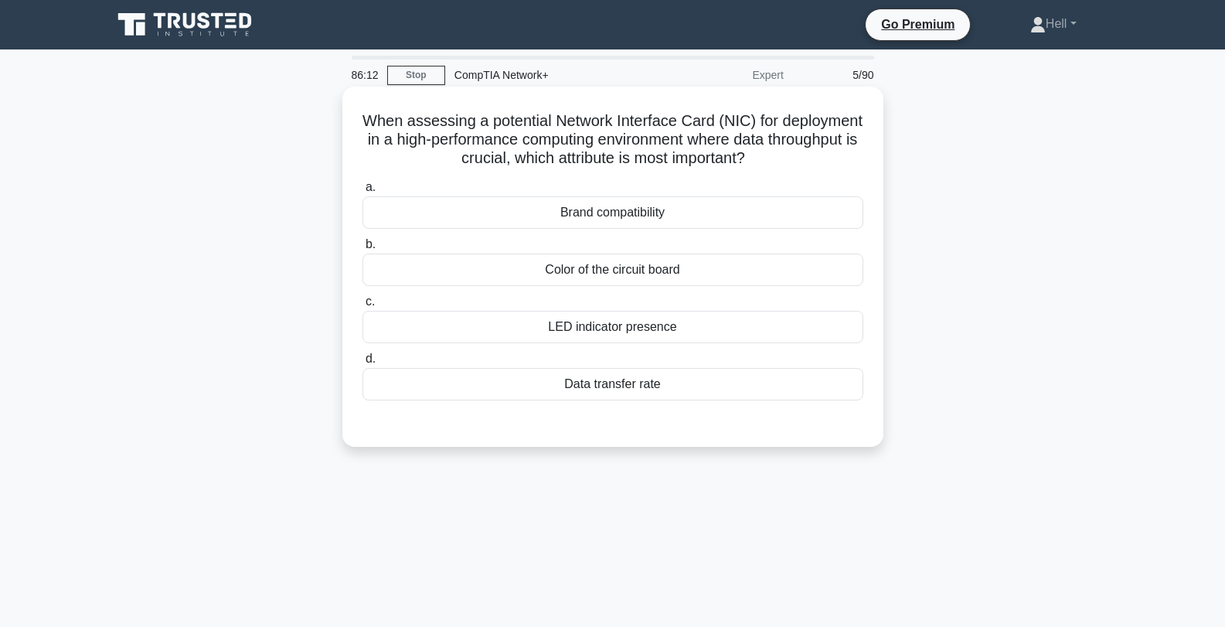
click at [464, 394] on div "Data transfer rate" at bounding box center [613, 384] width 501 height 32
click at [363, 364] on input "d. Data transfer rate" at bounding box center [363, 359] width 0 height 10
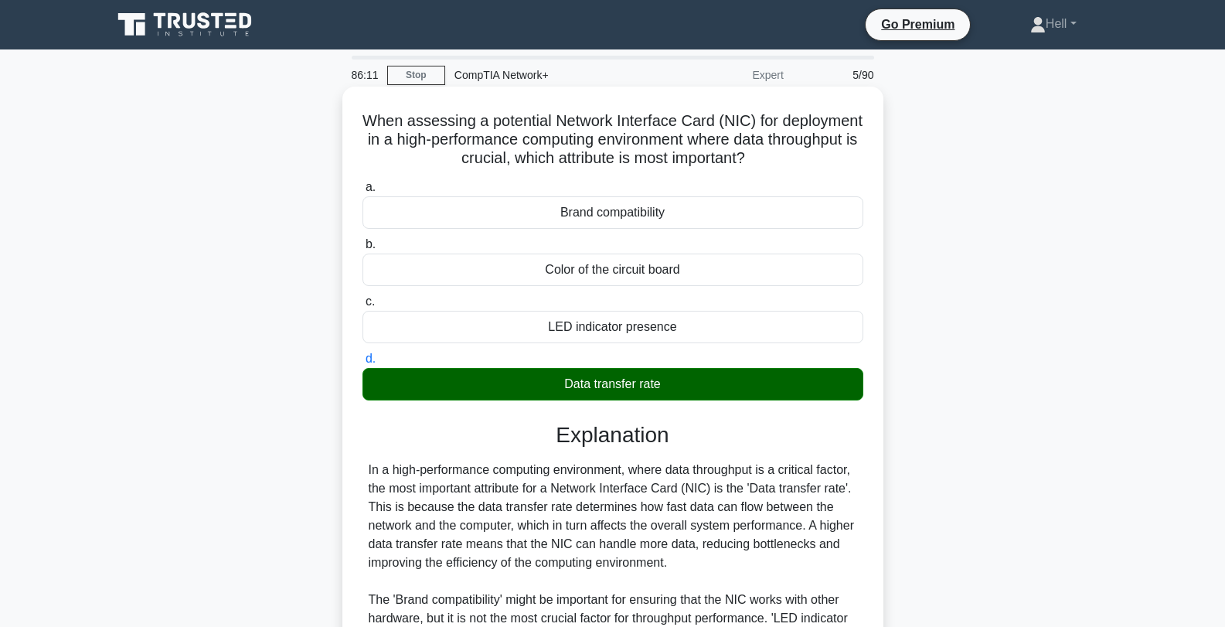
scroll to position [216, 0]
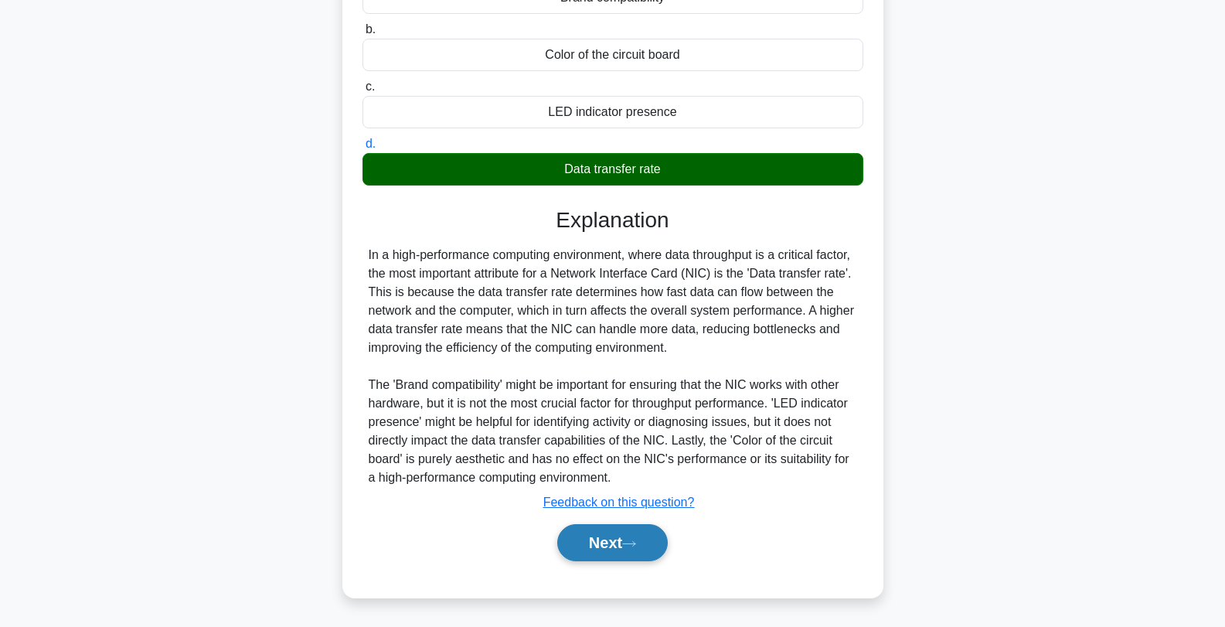
click at [598, 539] on button "Next" at bounding box center [612, 542] width 111 height 37
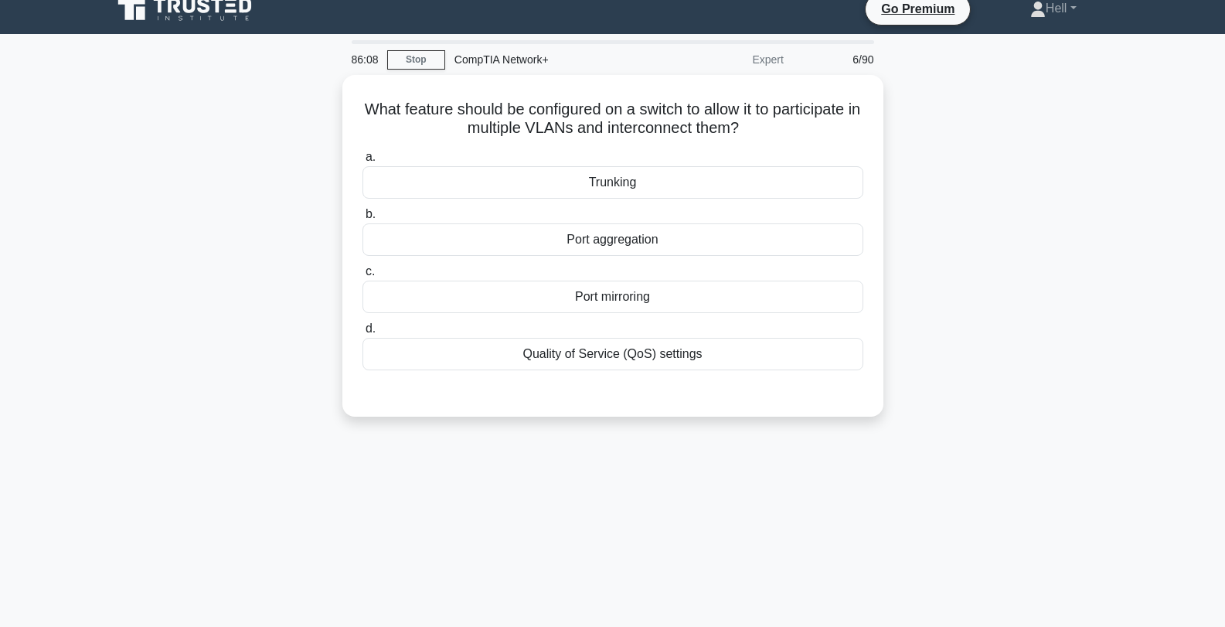
scroll to position [15, 0]
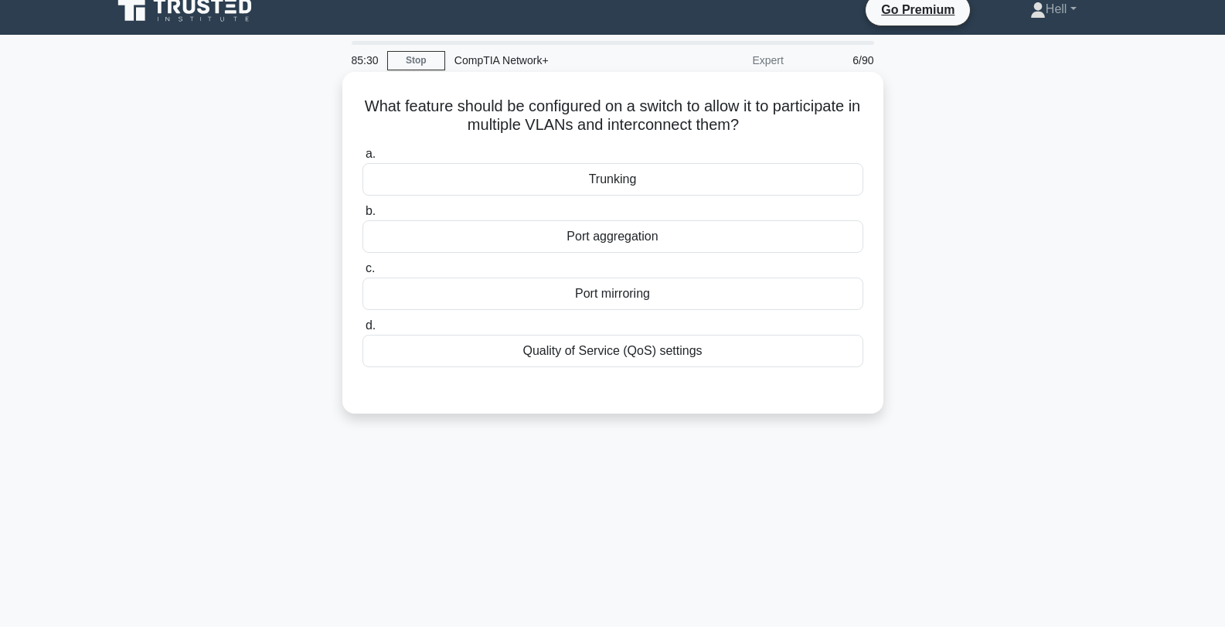
click at [475, 189] on div "Trunking" at bounding box center [613, 179] width 501 height 32
click at [363, 159] on input "a. Trunking" at bounding box center [363, 154] width 0 height 10
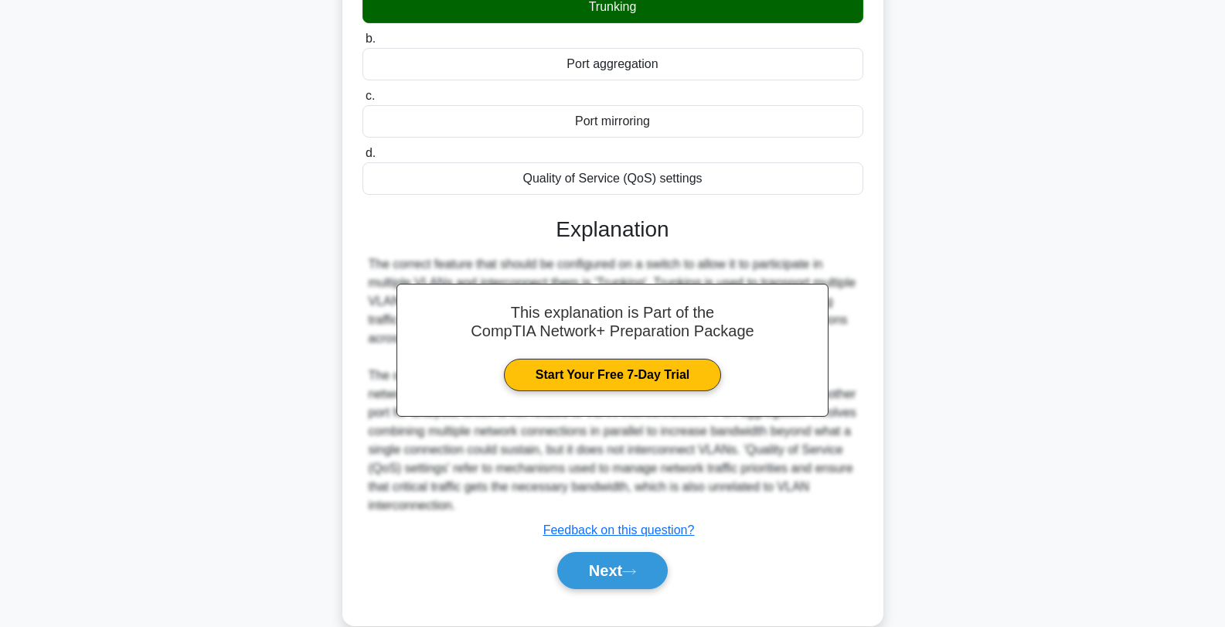
scroll to position [216, 0]
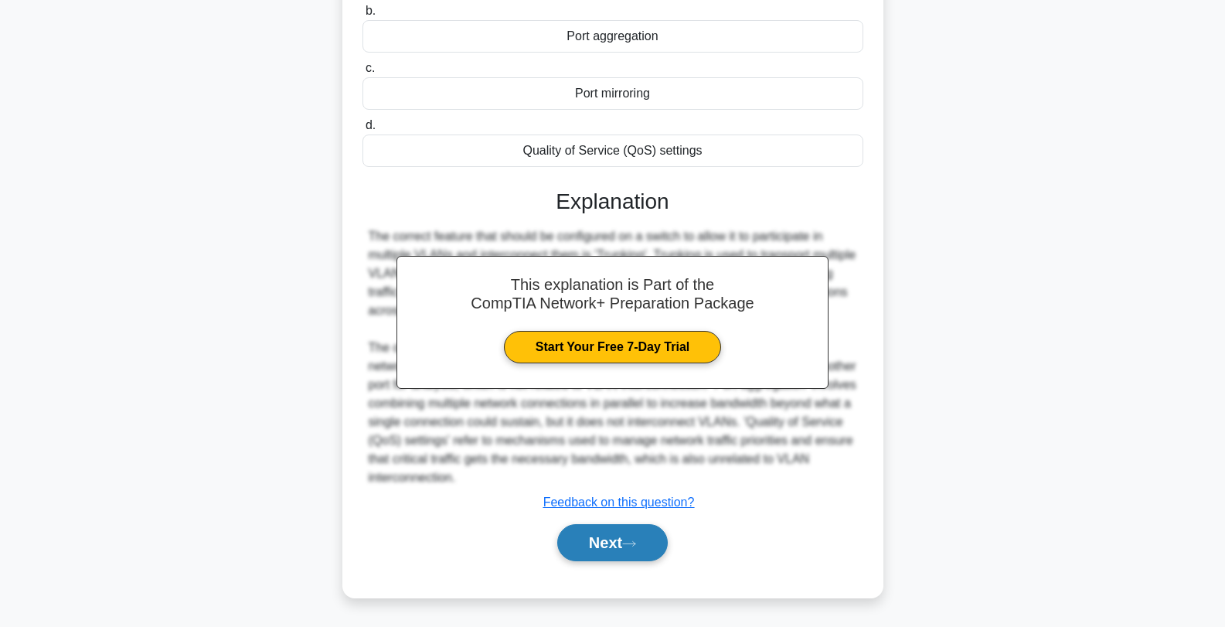
click at [620, 542] on button "Next" at bounding box center [612, 542] width 111 height 37
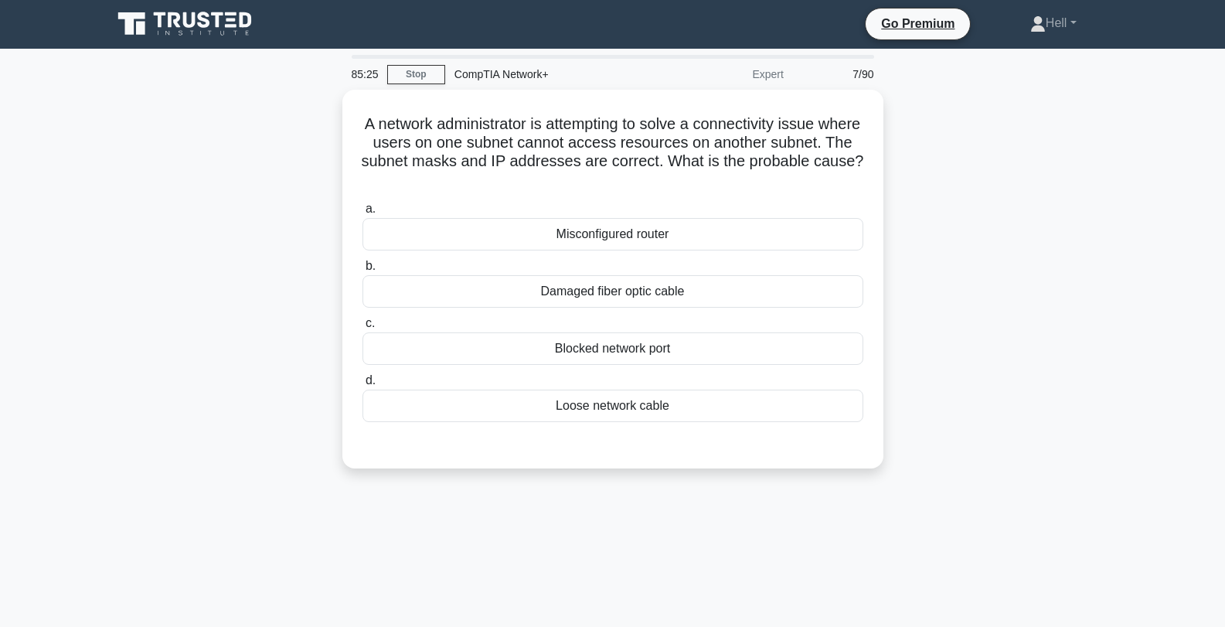
scroll to position [0, 0]
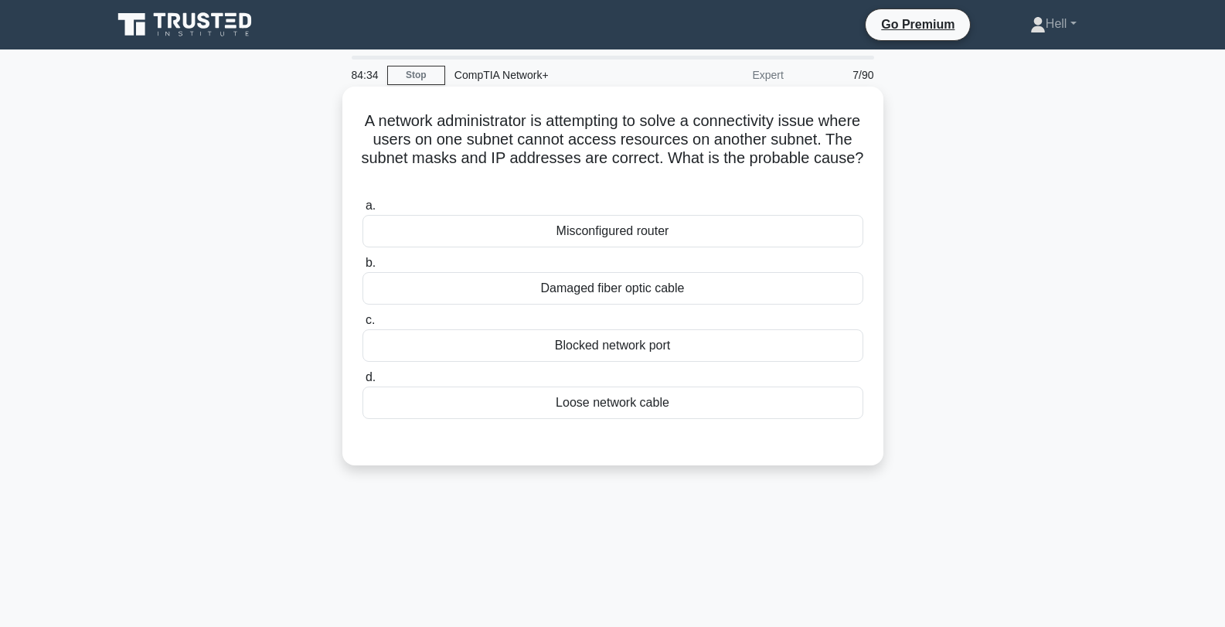
click at [676, 233] on div "Misconfigured router" at bounding box center [613, 231] width 501 height 32
click at [363, 211] on input "a. Misconfigured router" at bounding box center [363, 206] width 0 height 10
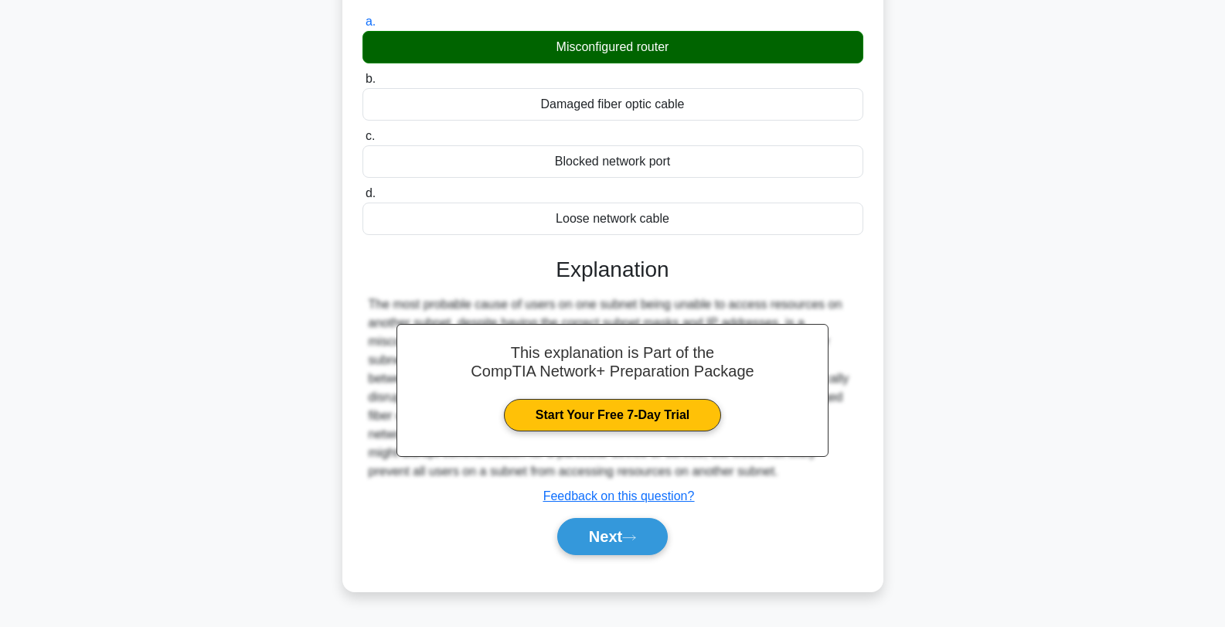
scroll to position [208, 0]
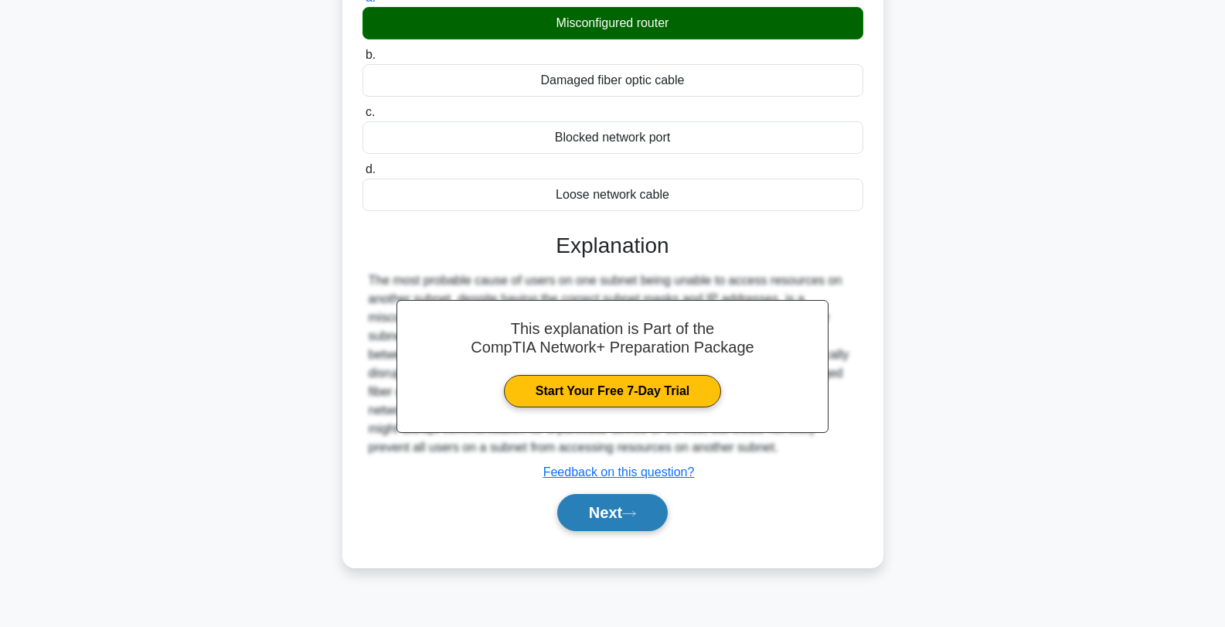
click at [620, 517] on button "Next" at bounding box center [612, 512] width 111 height 37
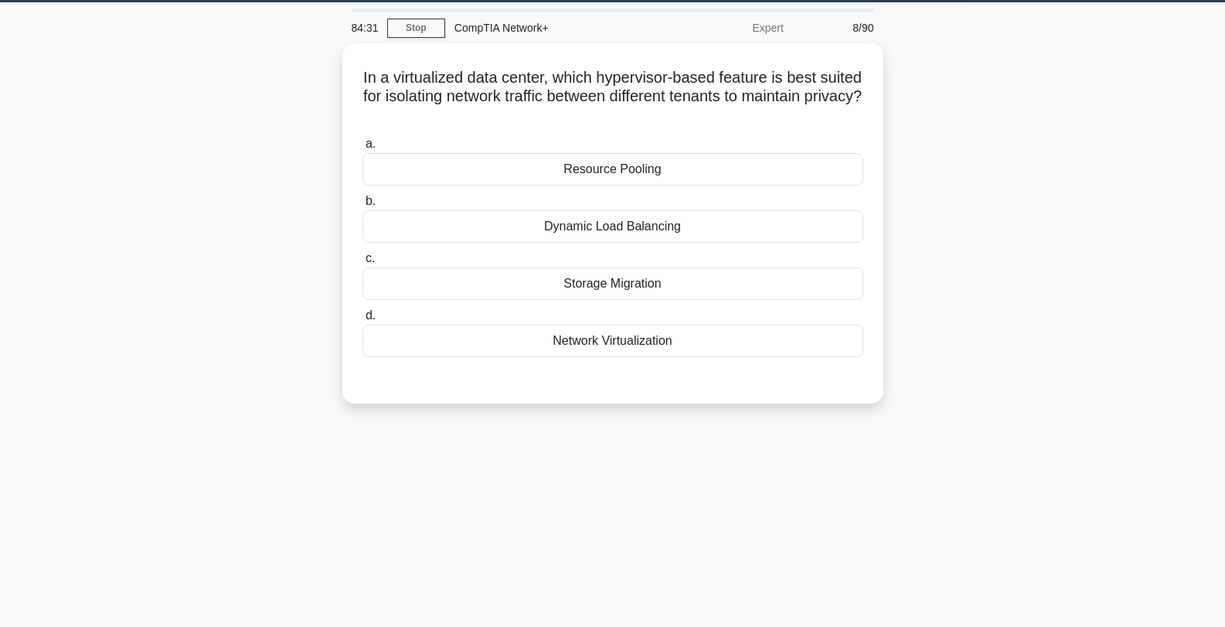
scroll to position [0, 0]
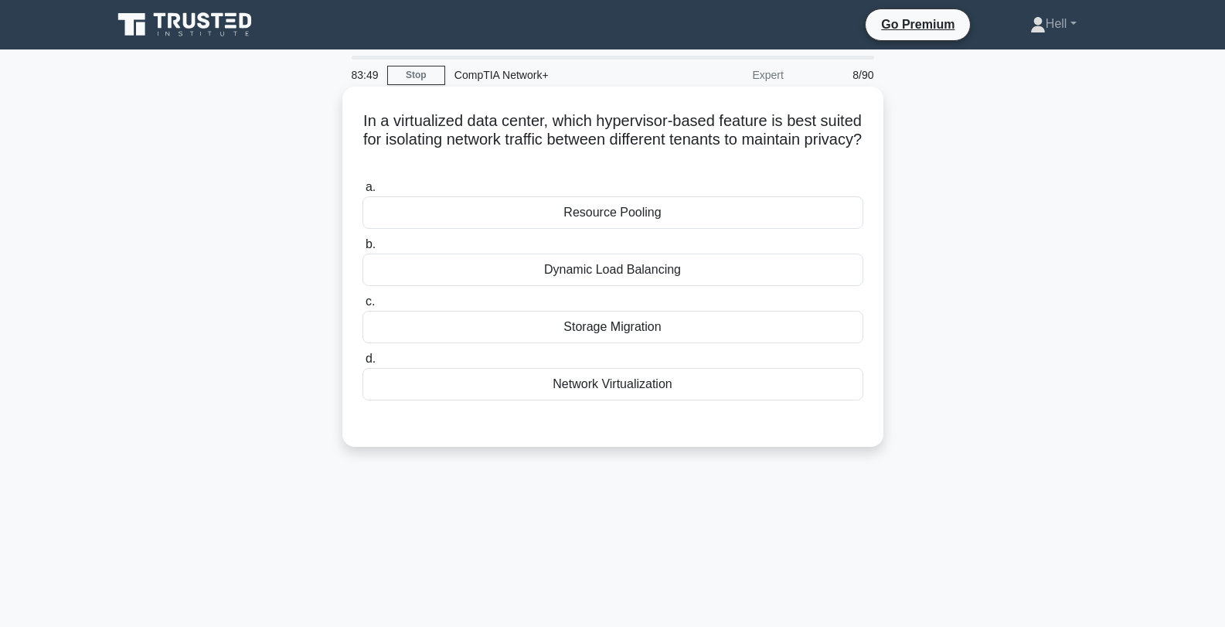
click at [701, 383] on div "Network Virtualization" at bounding box center [613, 384] width 501 height 32
click at [363, 364] on input "d. Network Virtualization" at bounding box center [363, 359] width 0 height 10
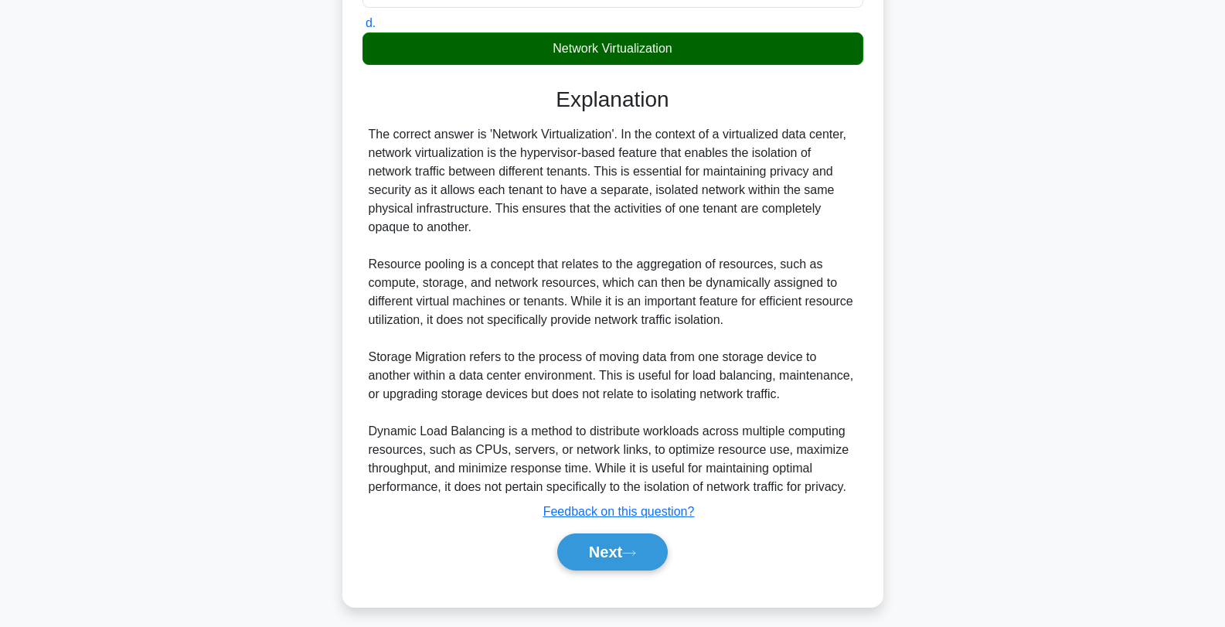
scroll to position [346, 0]
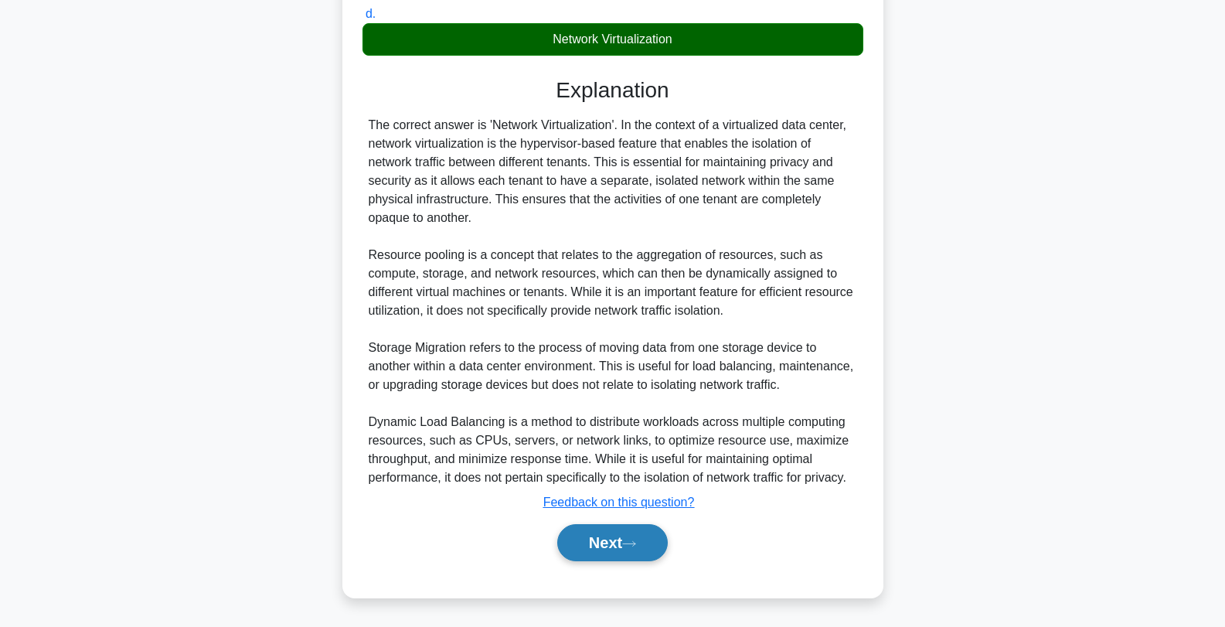
click at [637, 552] on button "Next" at bounding box center [612, 542] width 111 height 37
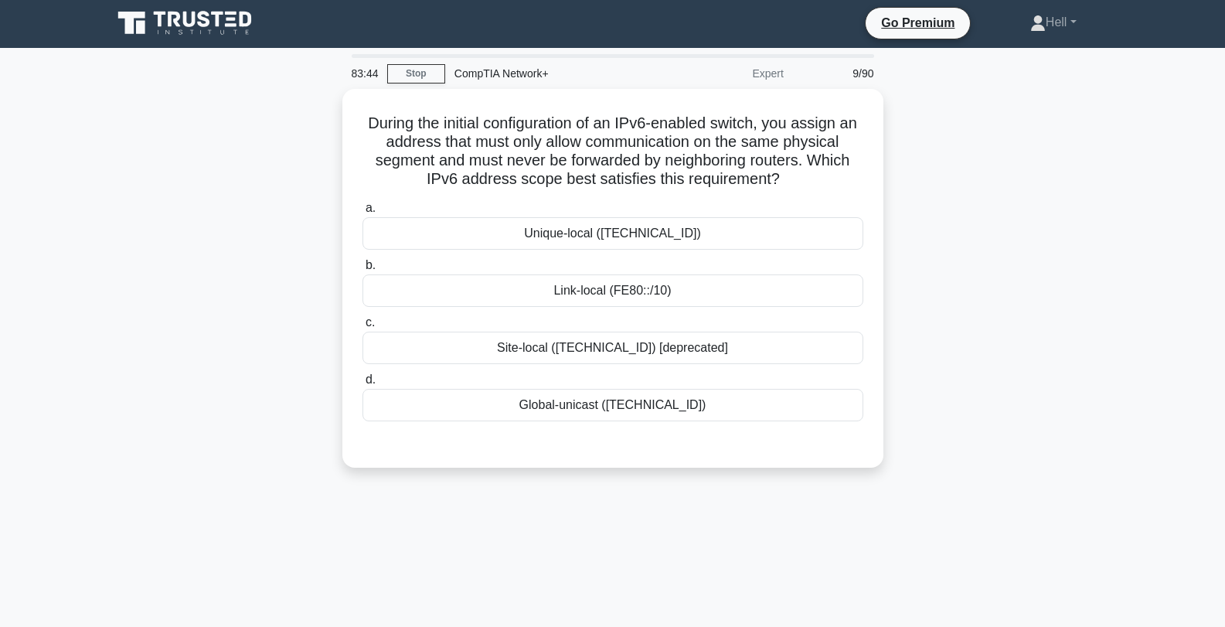
scroll to position [0, 0]
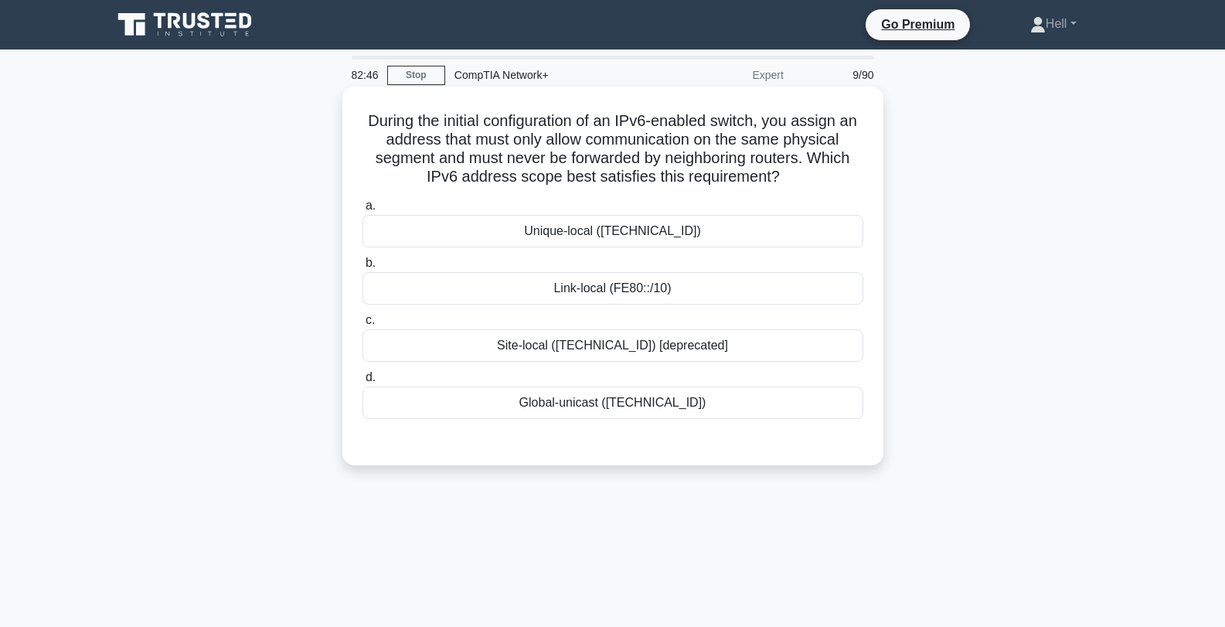
click at [645, 350] on div "Site-local ([TECHNICAL_ID]) [deprecated]" at bounding box center [613, 345] width 501 height 32
click at [363, 325] on input "c. Site-local ([TECHNICAL_ID]) [deprecated]" at bounding box center [363, 320] width 0 height 10
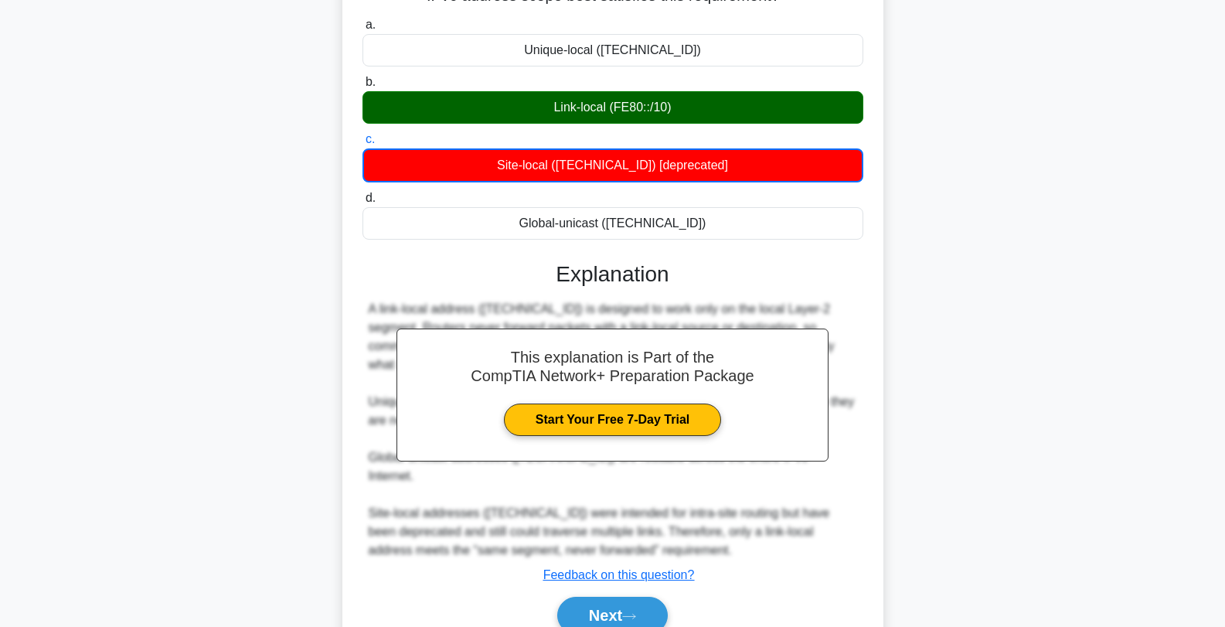
scroll to position [236, 0]
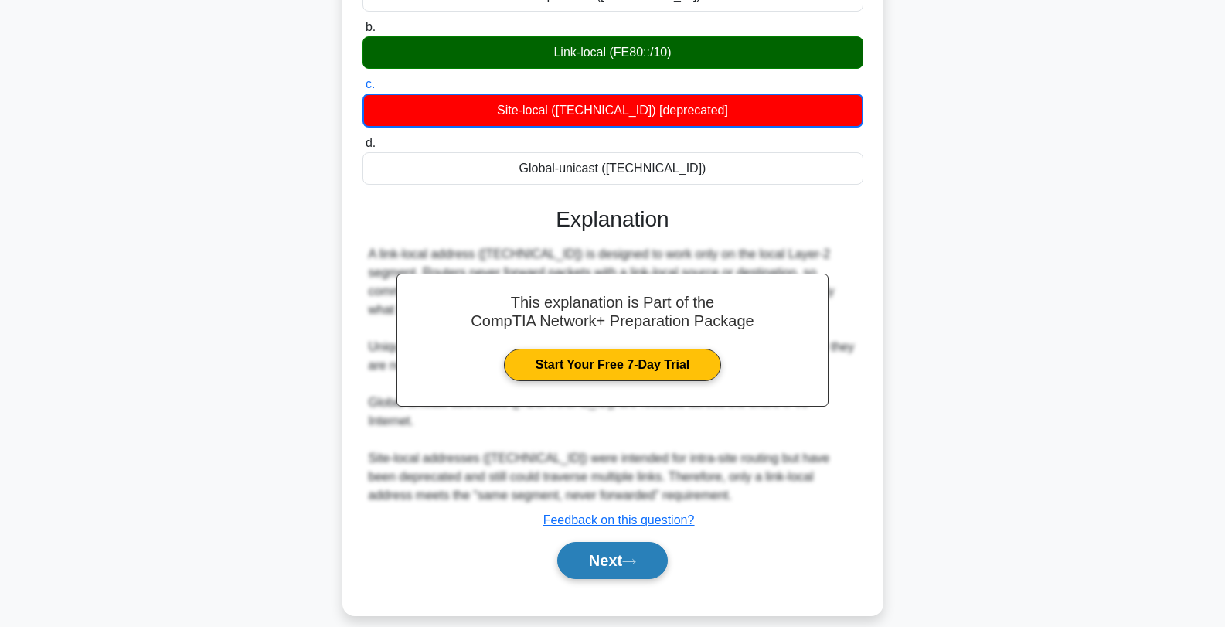
click at [636, 557] on icon at bounding box center [629, 561] width 14 height 9
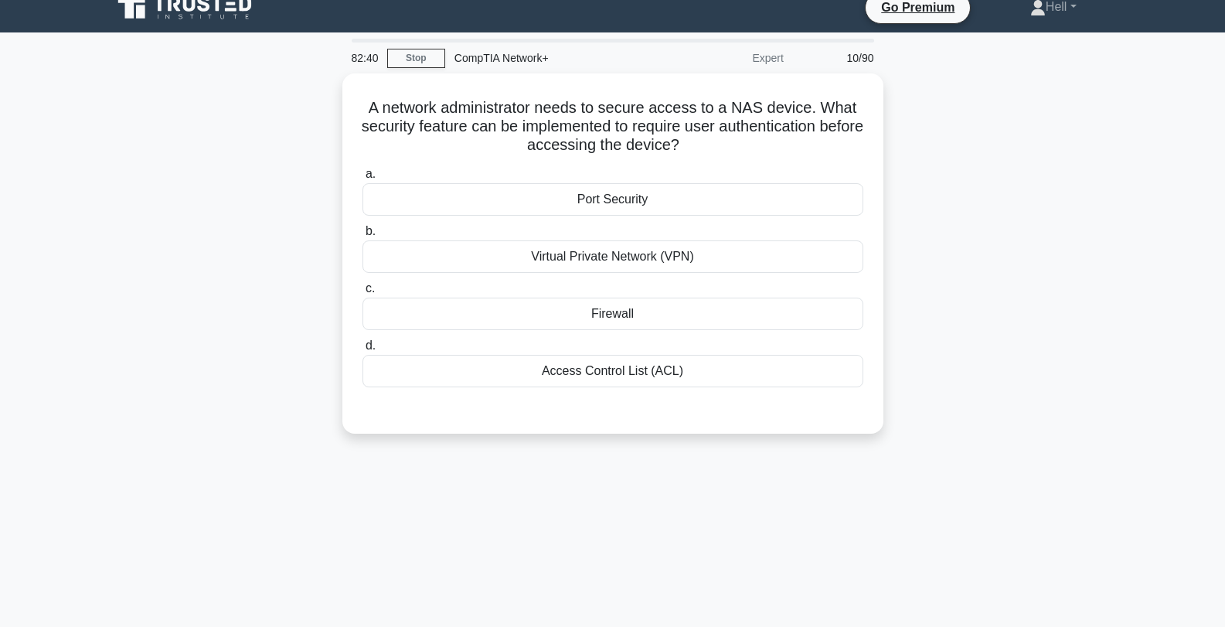
scroll to position [0, 0]
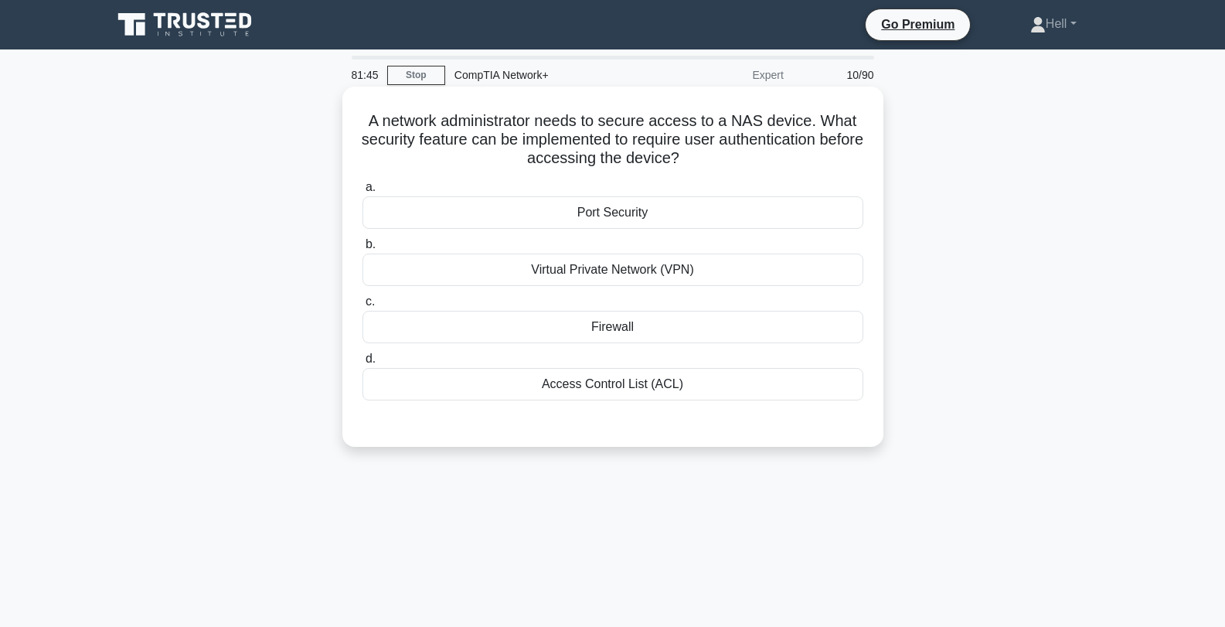
click at [676, 211] on div "Port Security" at bounding box center [613, 212] width 501 height 32
click at [363, 192] on input "a. Port Security" at bounding box center [363, 187] width 0 height 10
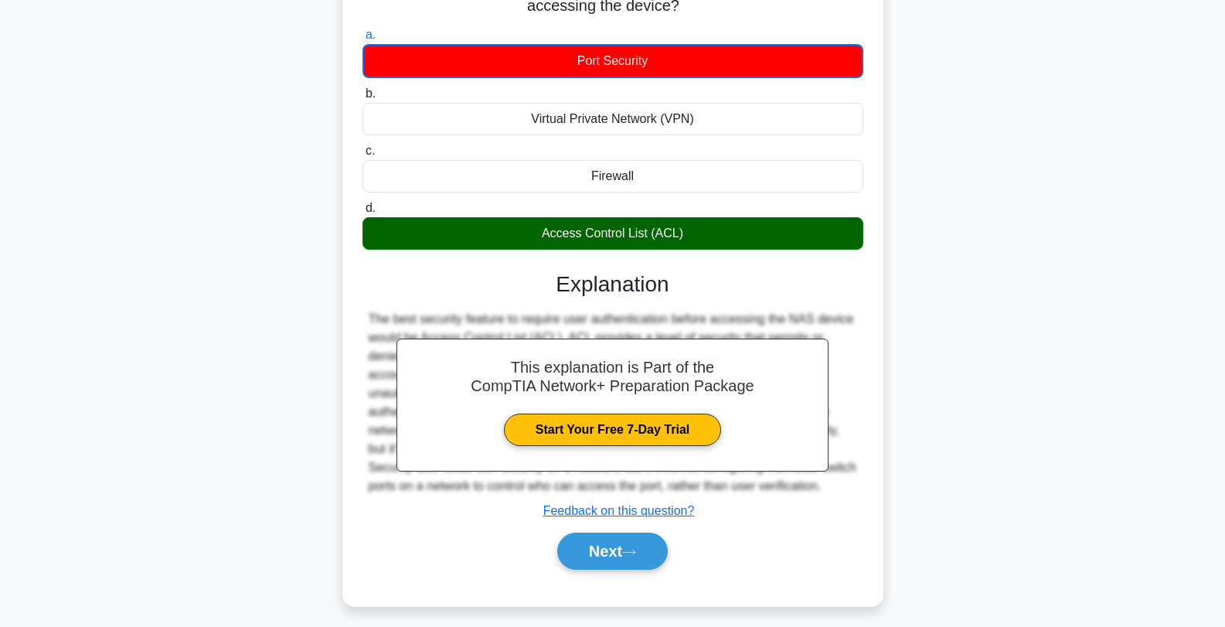
scroll to position [208, 0]
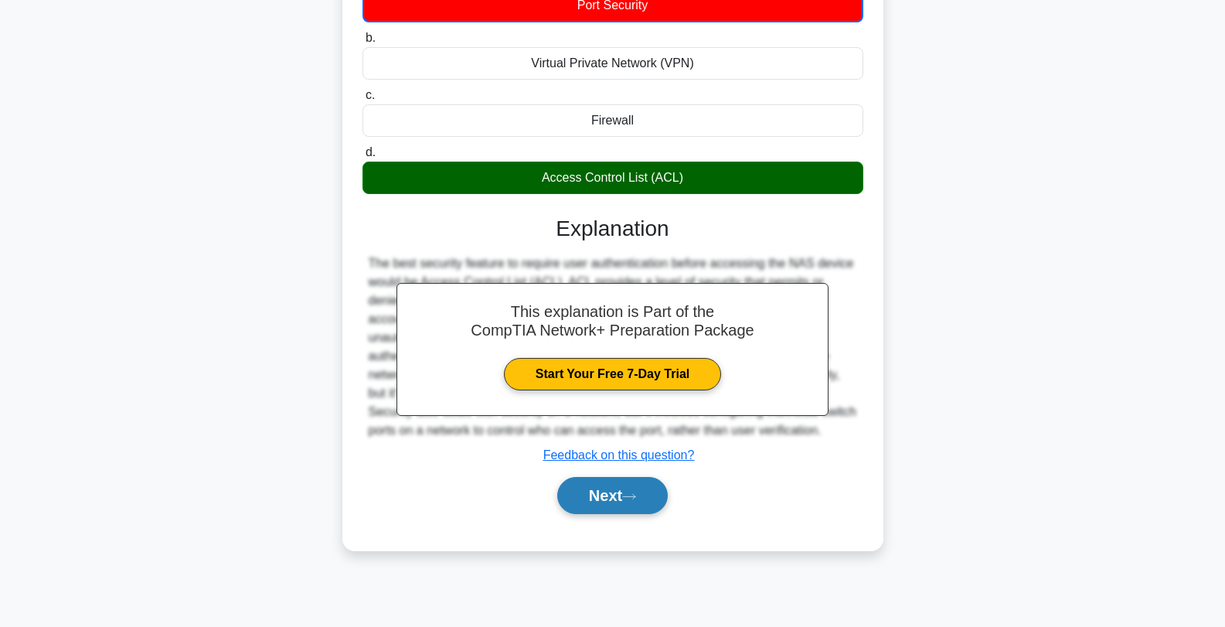
click at [598, 491] on button "Next" at bounding box center [612, 495] width 111 height 37
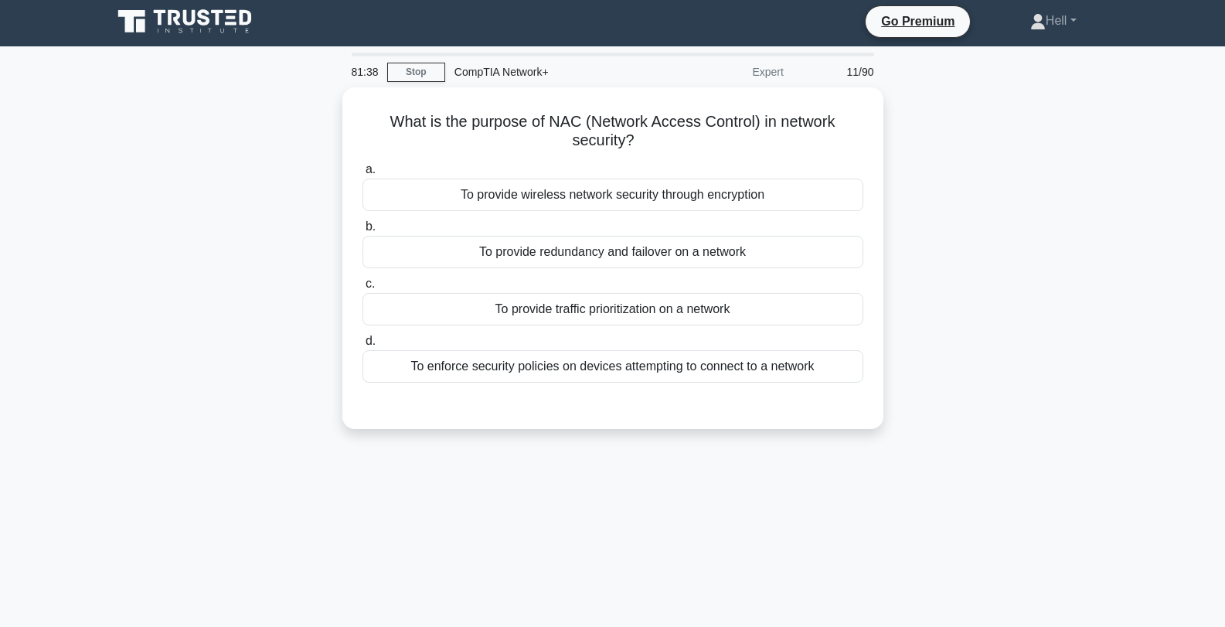
scroll to position [0, 0]
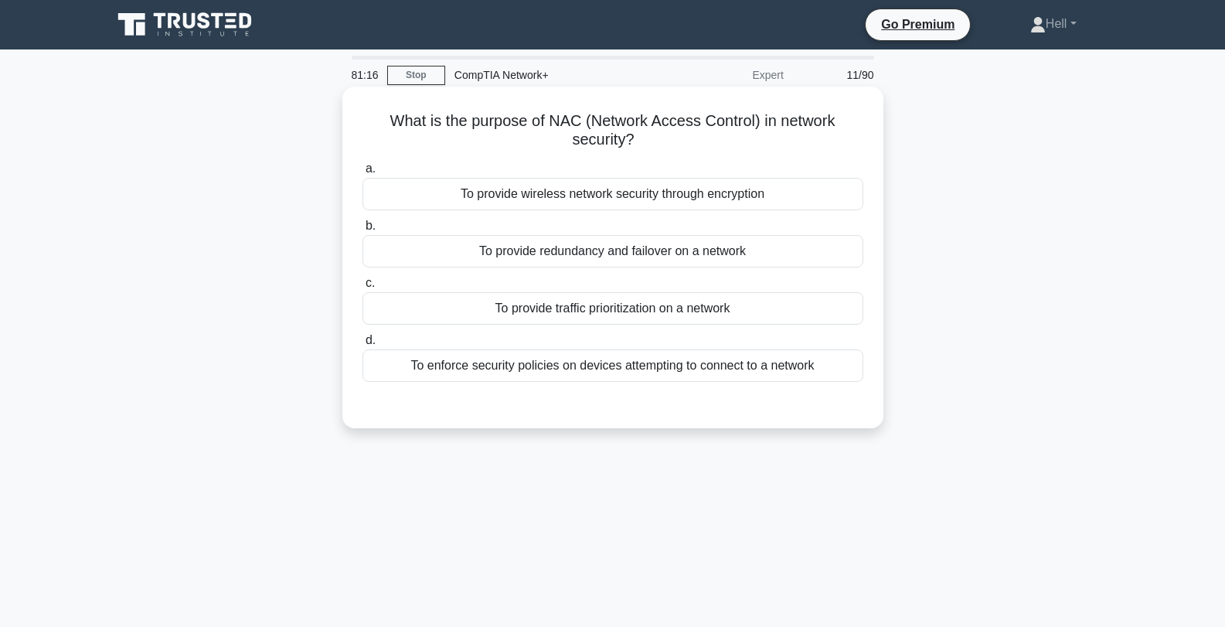
click at [649, 367] on div "To enforce security policies on devices attempting to connect to a network" at bounding box center [613, 365] width 501 height 32
click at [363, 346] on input "d. To enforce security policies on devices attempting to connect to a network" at bounding box center [363, 341] width 0 height 10
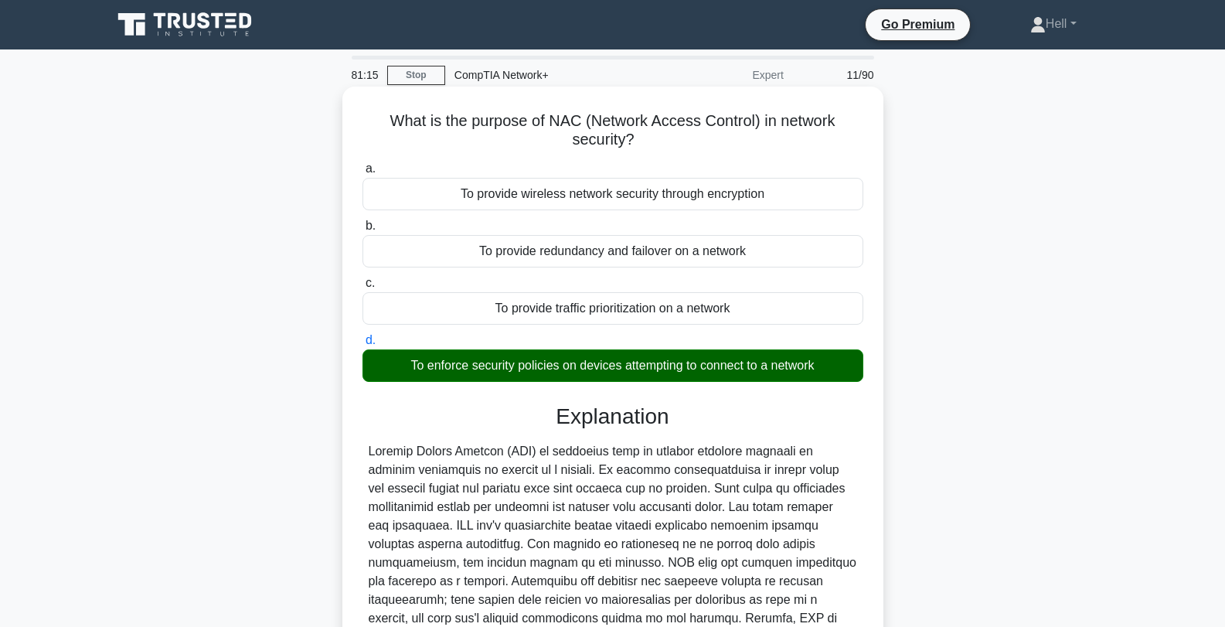
scroll to position [208, 0]
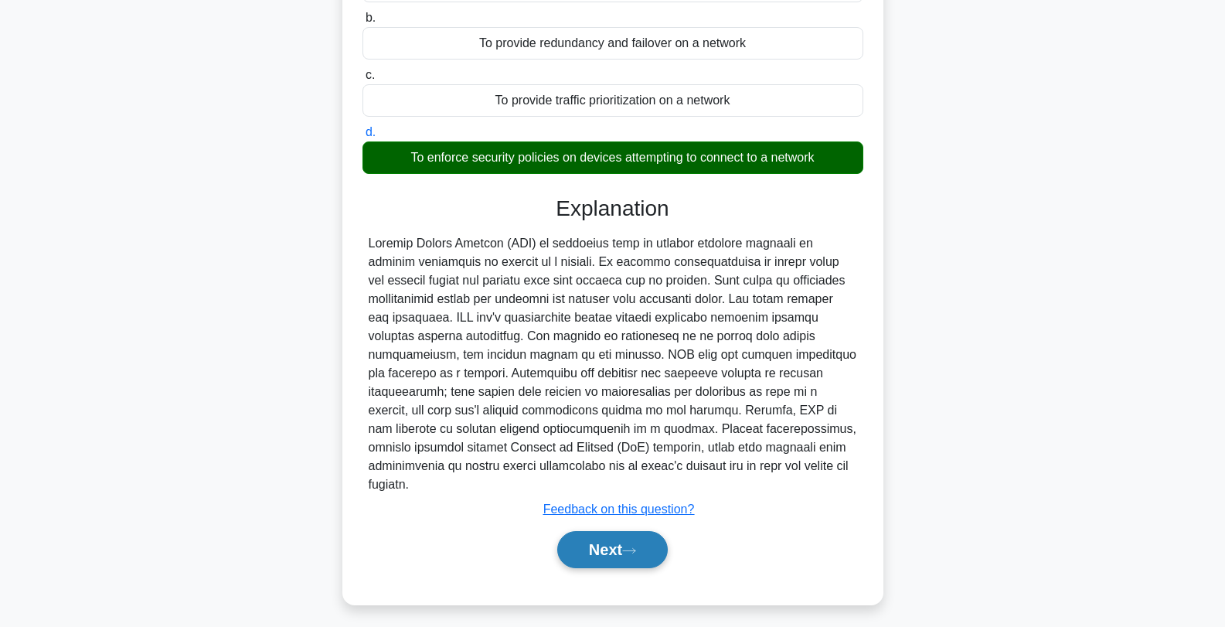
click at [622, 535] on button "Next" at bounding box center [612, 549] width 111 height 37
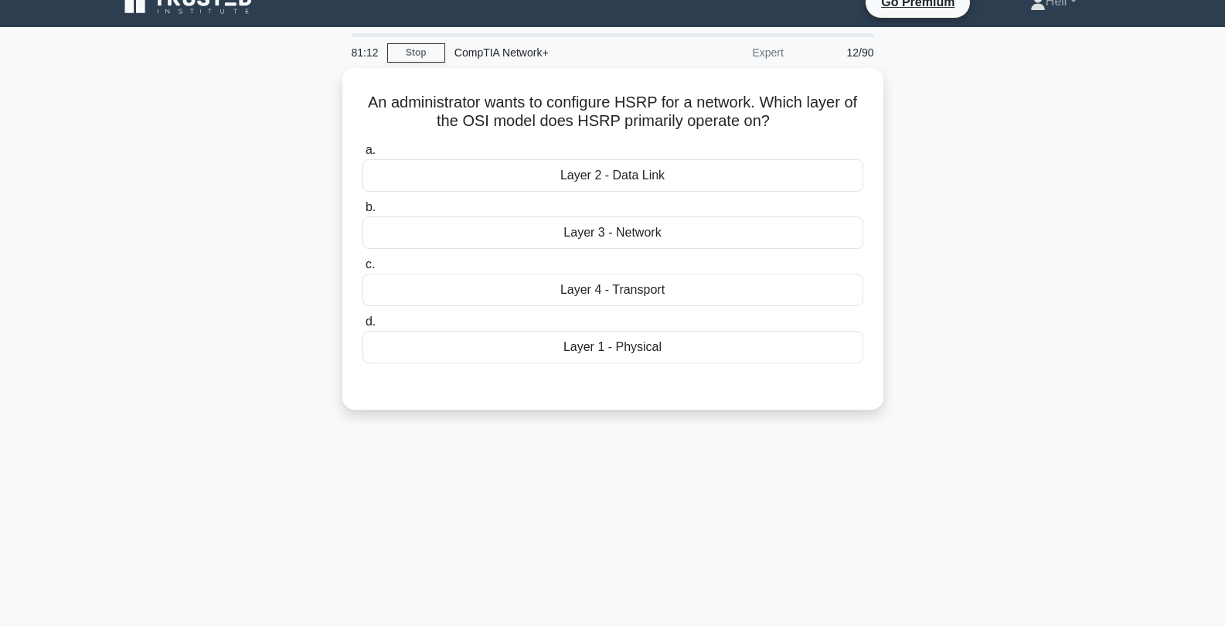
scroll to position [0, 0]
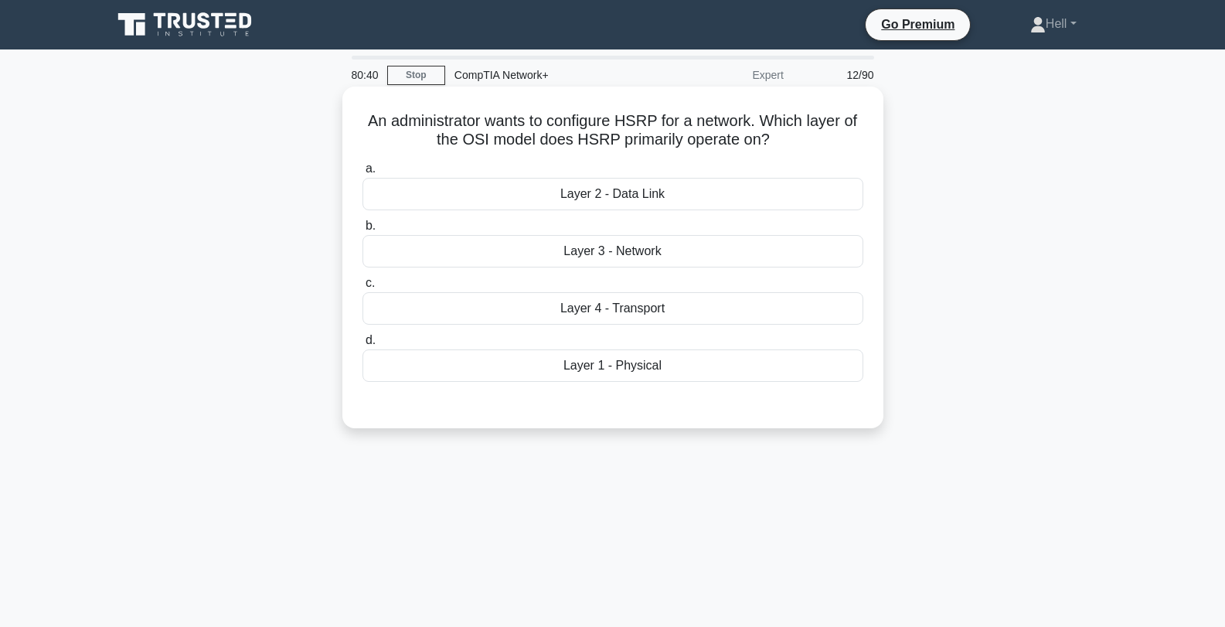
click at [713, 251] on div "Layer 3 - Network" at bounding box center [613, 251] width 501 height 32
click at [363, 231] on input "b. Layer 3 - Network" at bounding box center [363, 226] width 0 height 10
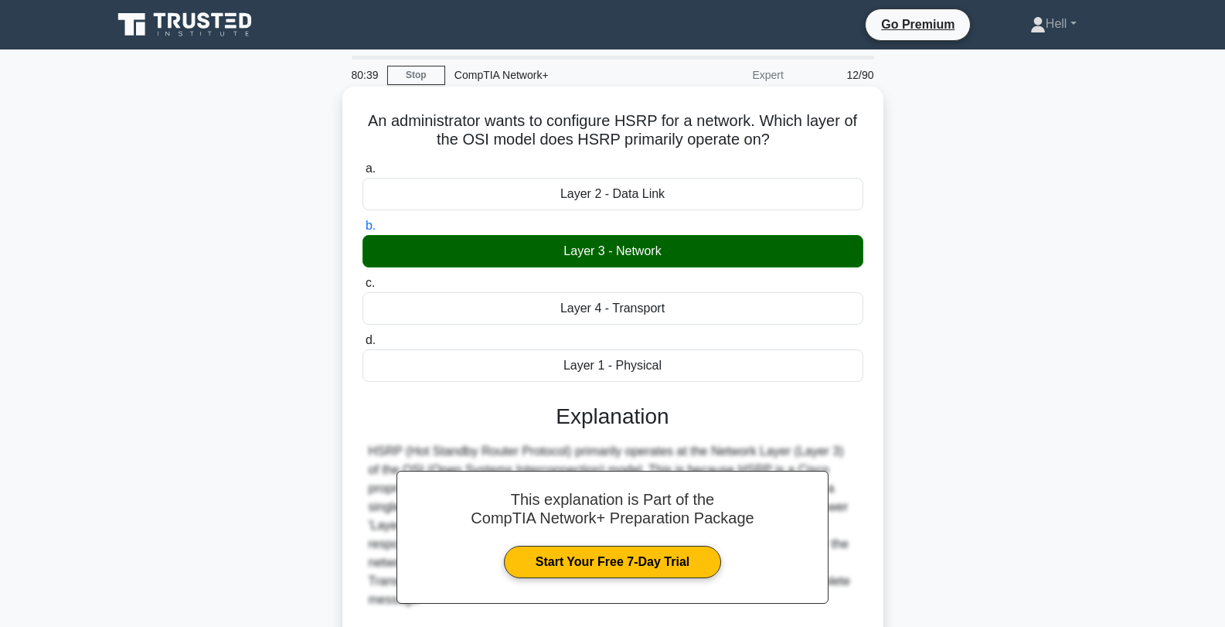
scroll to position [208, 0]
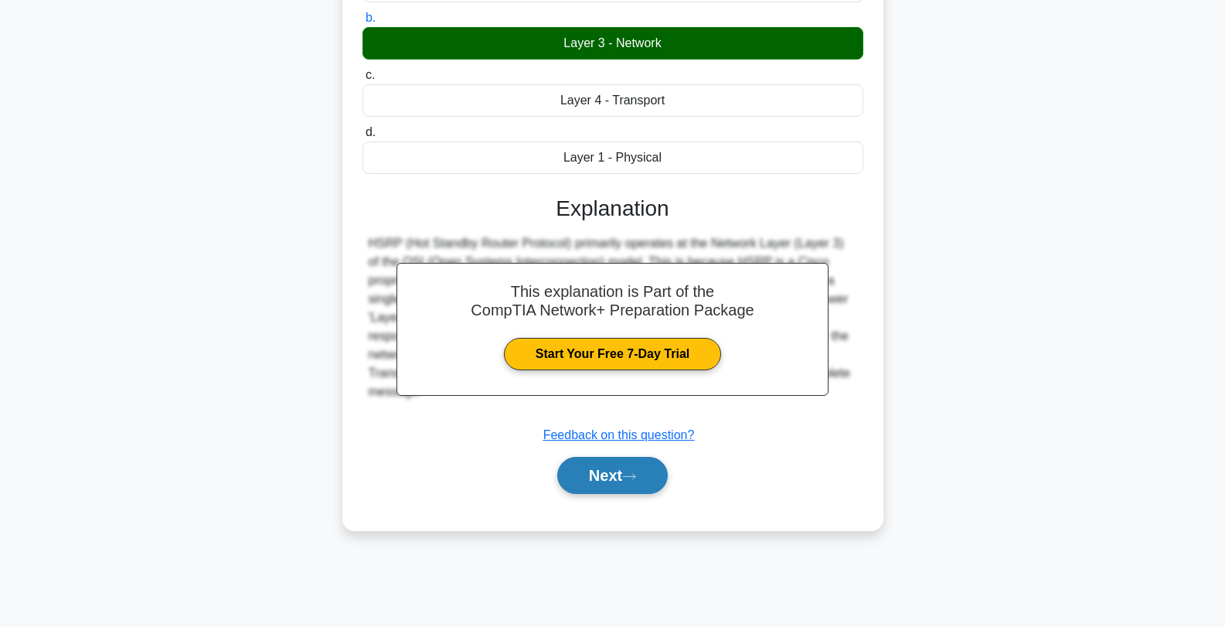
click at [591, 477] on button "Next" at bounding box center [612, 475] width 111 height 37
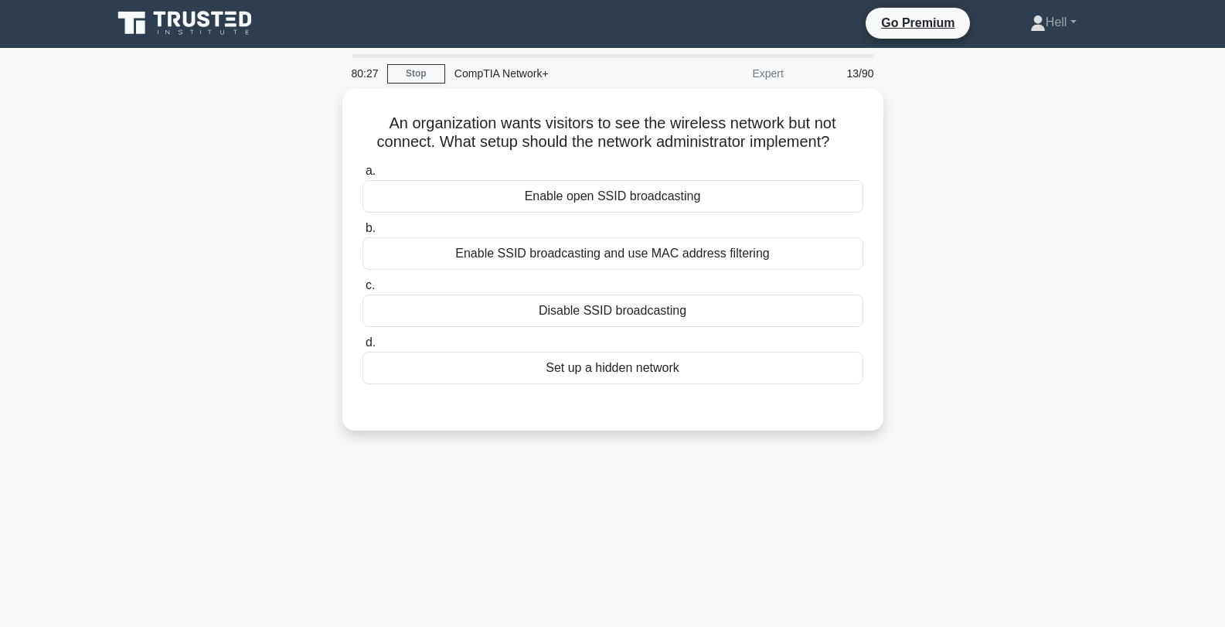
scroll to position [1, 0]
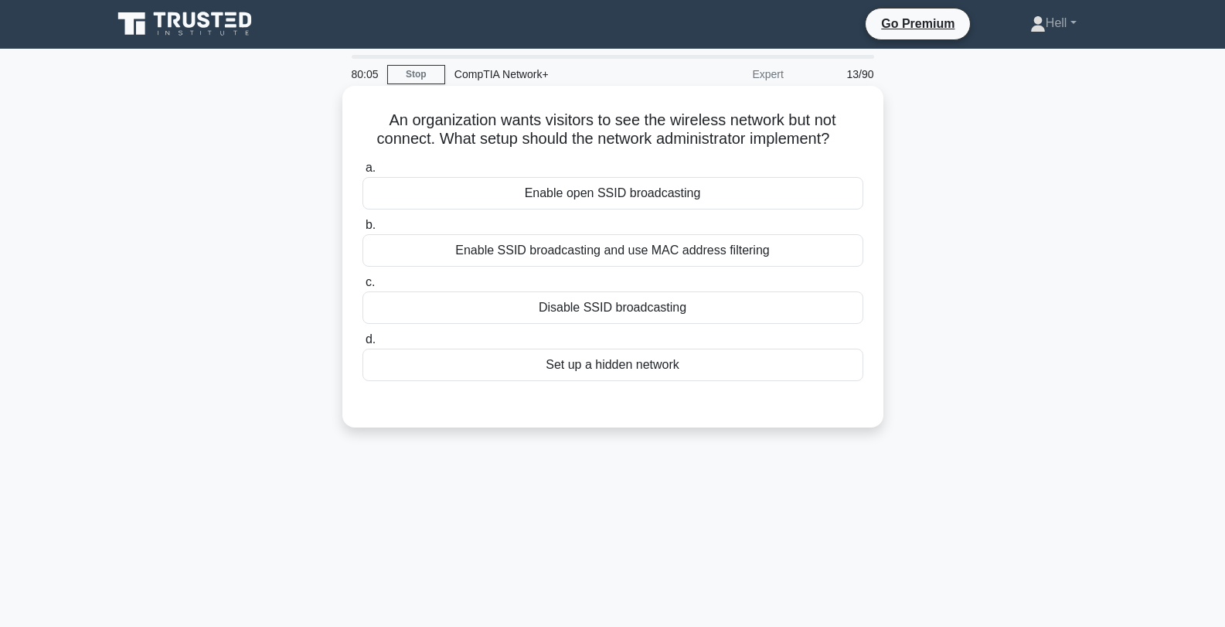
click at [761, 249] on div "Enable SSID broadcasting and use MAC address filtering" at bounding box center [613, 250] width 501 height 32
click at [363, 230] on input "b. Enable SSID broadcasting and use MAC address filtering" at bounding box center [363, 225] width 0 height 10
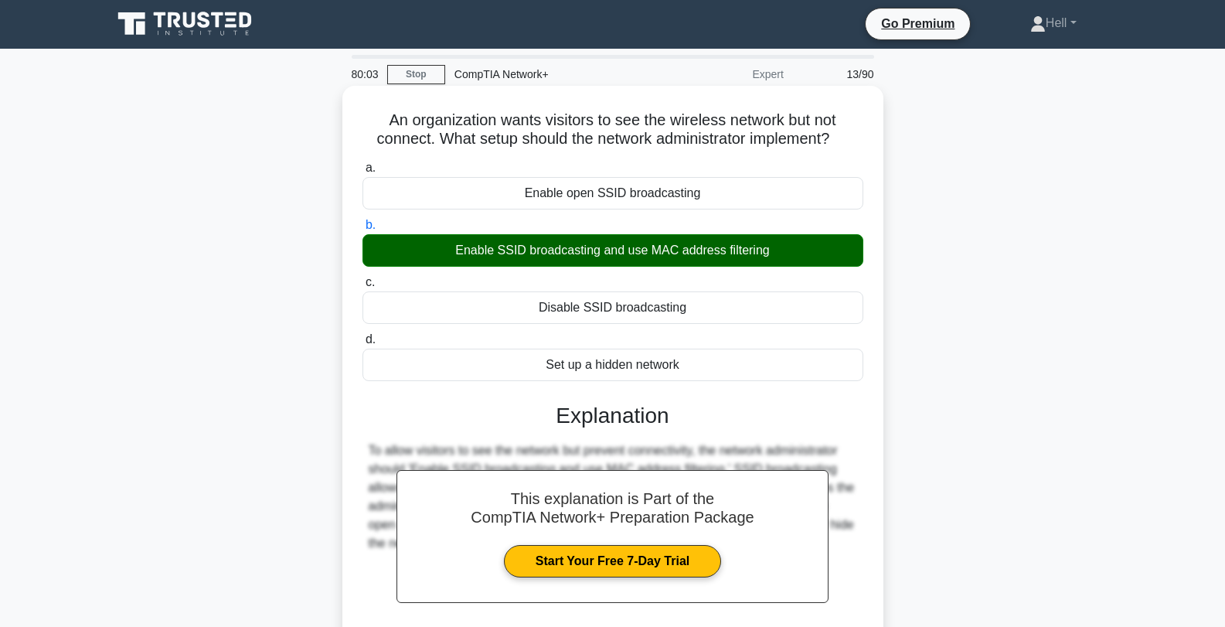
scroll to position [208, 0]
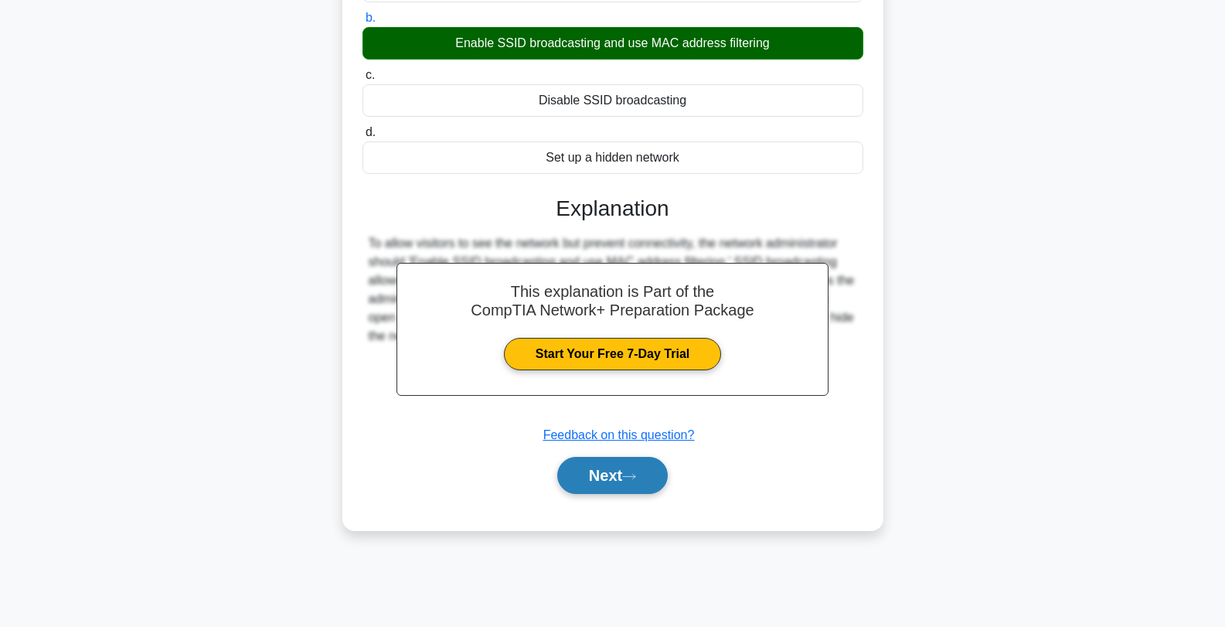
click at [612, 493] on button "Next" at bounding box center [612, 475] width 111 height 37
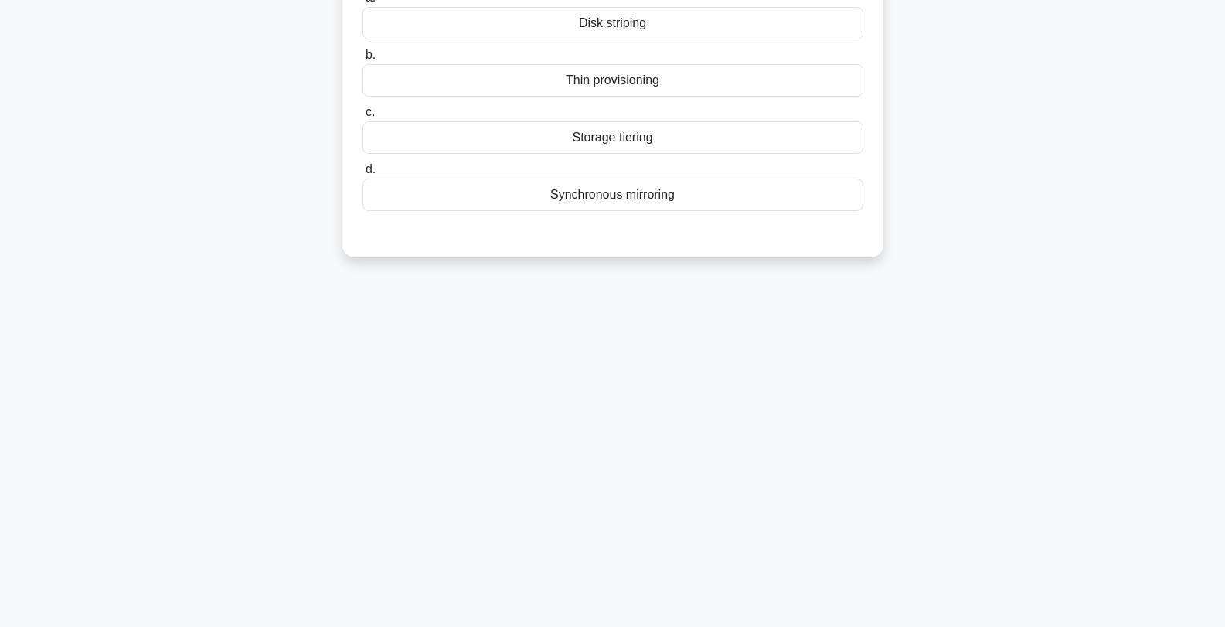
scroll to position [0, 0]
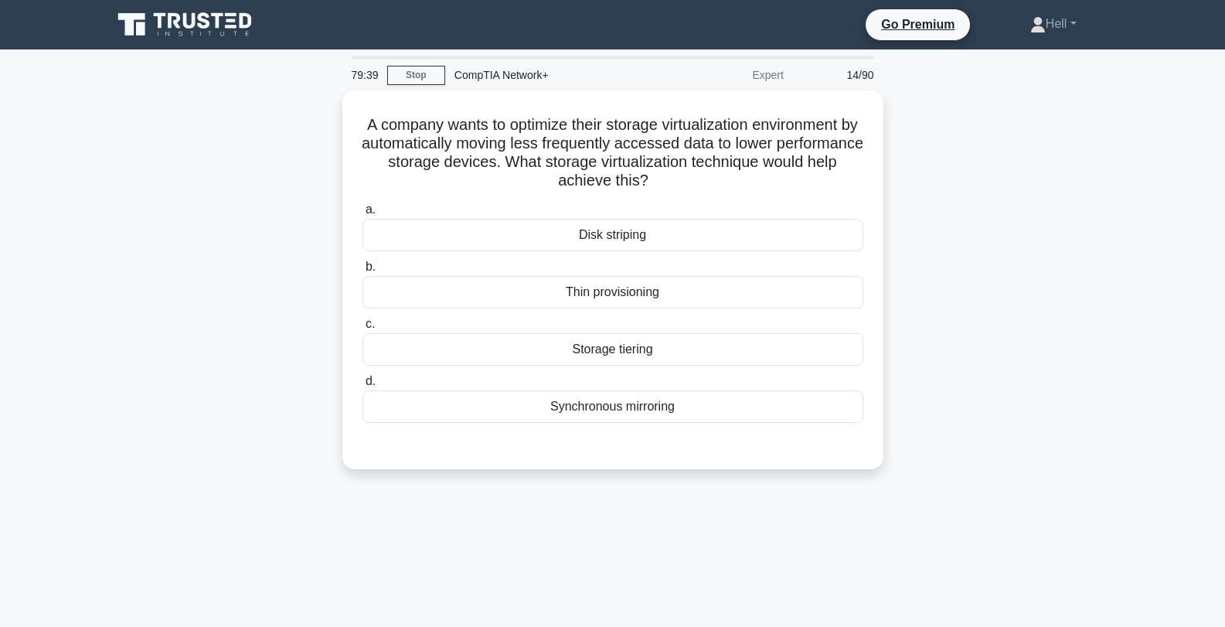
click at [985, 185] on div "A company wants to optimize their storage virtualization environment by automat…" at bounding box center [613, 288] width 1020 height 397
click at [659, 284] on div "Thin provisioning" at bounding box center [613, 288] width 501 height 32
click at [363, 268] on input "b. Thin provisioning" at bounding box center [363, 263] width 0 height 10
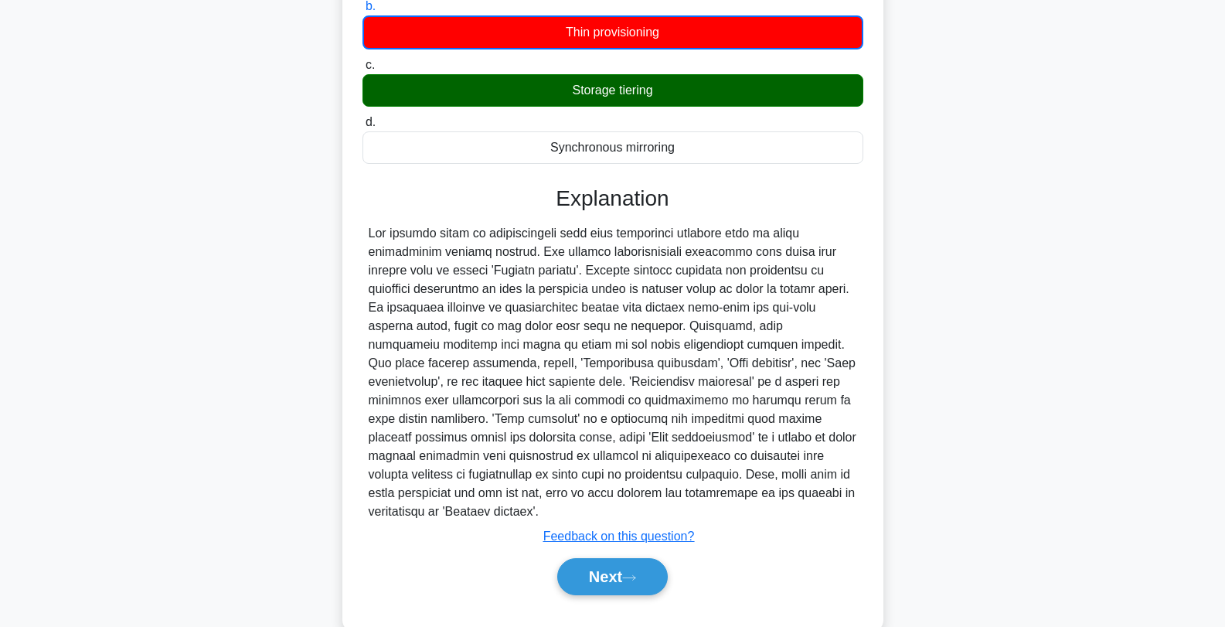
scroll to position [273, 0]
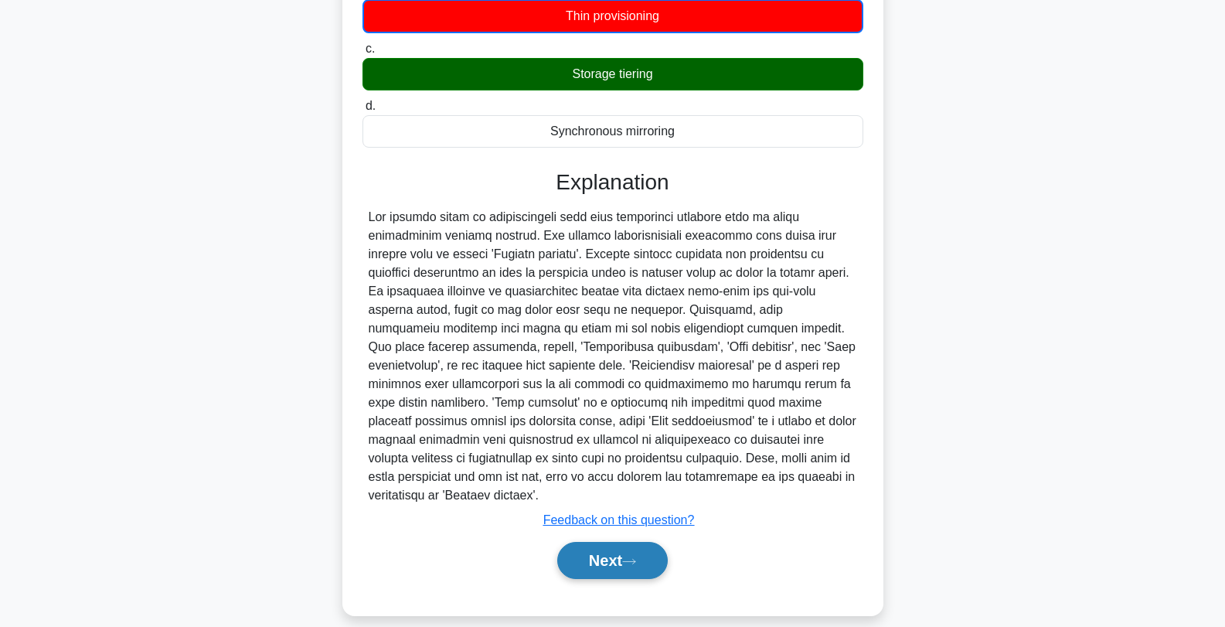
click at [611, 543] on button "Next" at bounding box center [612, 560] width 111 height 37
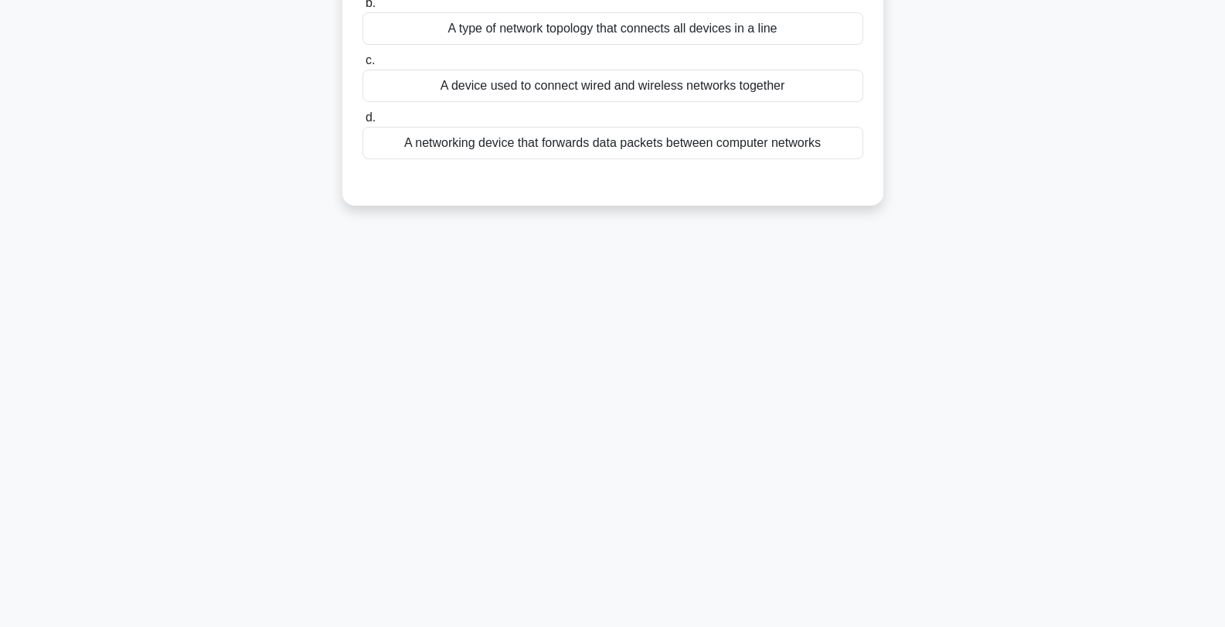
scroll to position [0, 0]
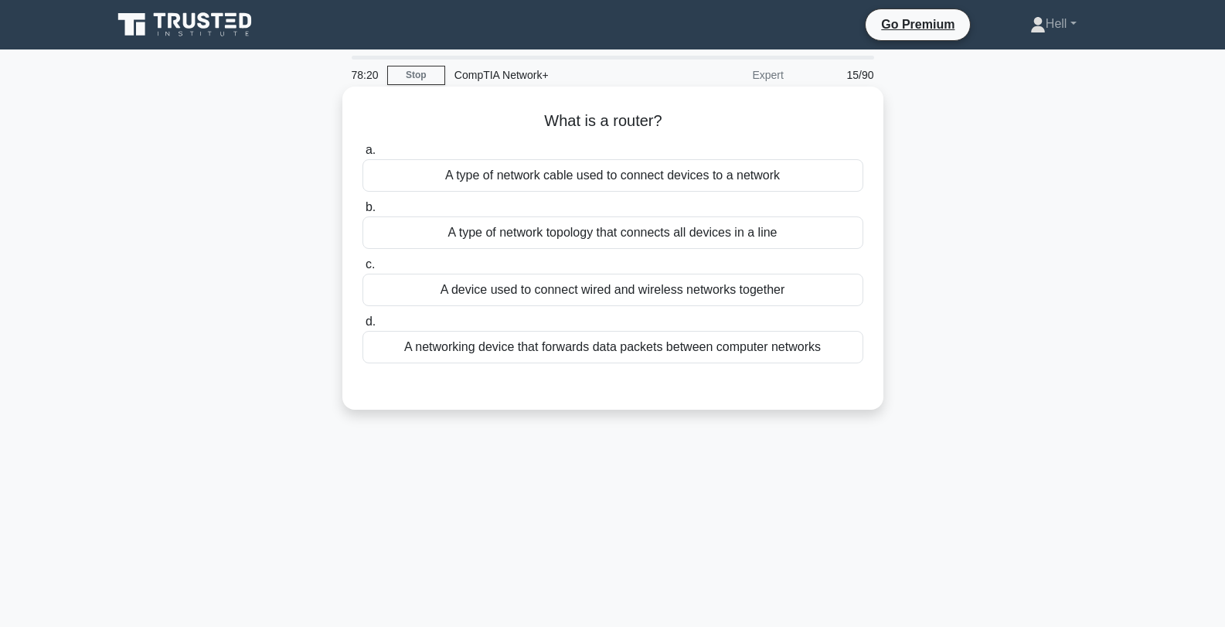
click at [686, 349] on div "A networking device that forwards data packets between computer networks" at bounding box center [613, 347] width 501 height 32
click at [363, 327] on input "d. A networking device that forwards data packets between computer networks" at bounding box center [363, 322] width 0 height 10
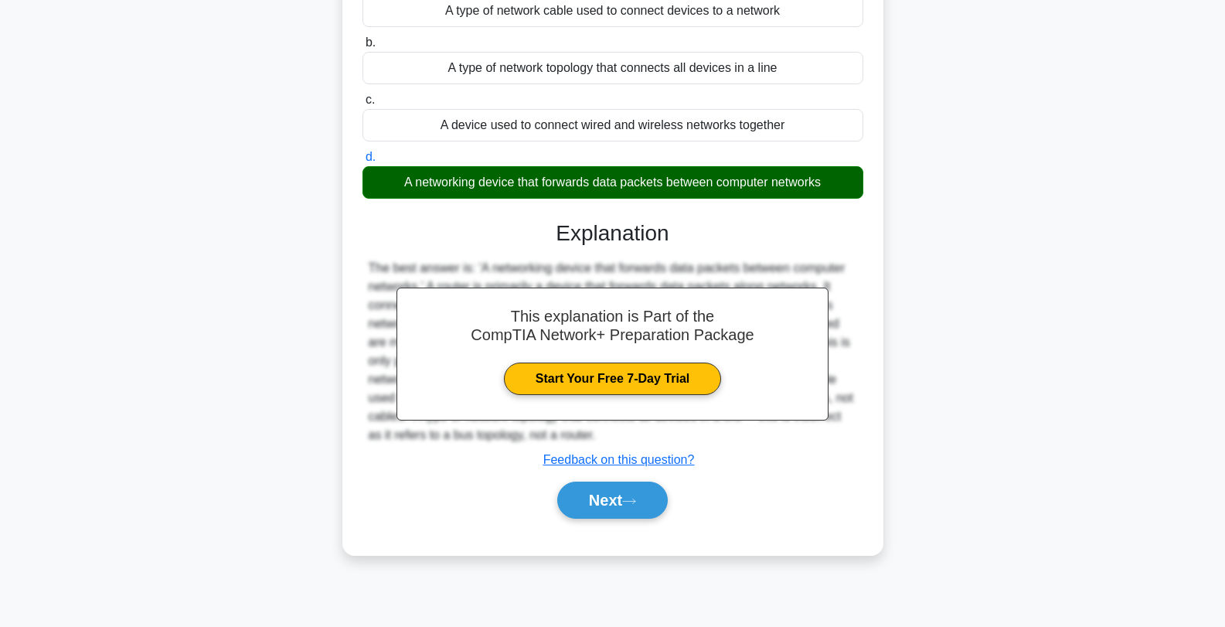
scroll to position [208, 0]
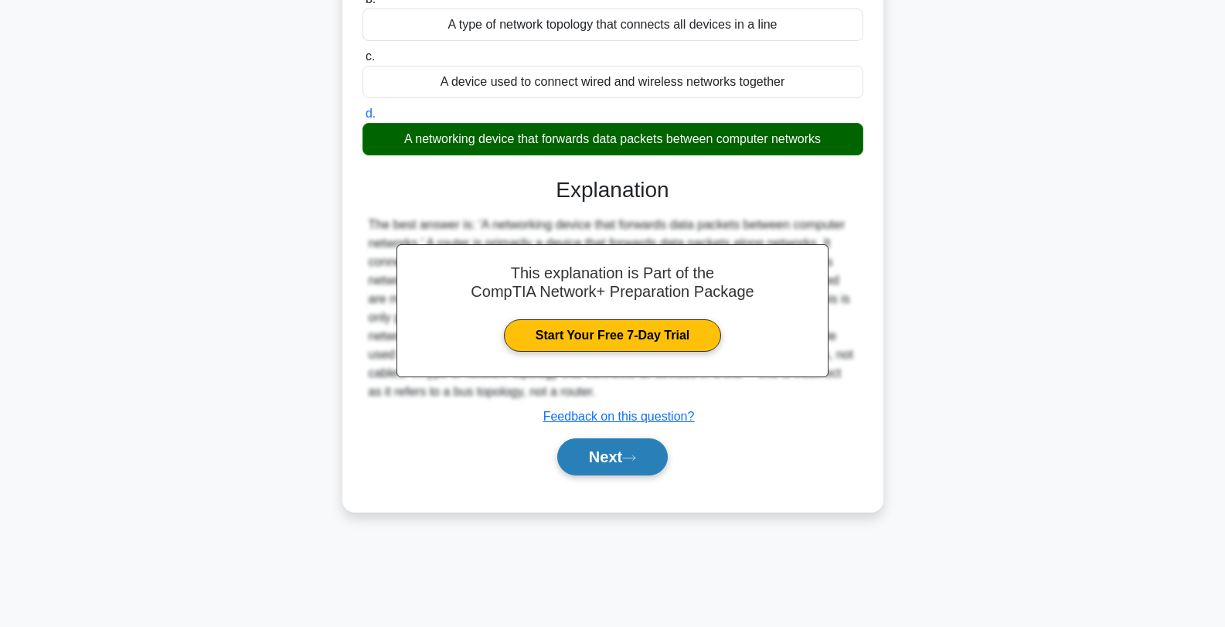
click at [616, 462] on button "Next" at bounding box center [612, 456] width 111 height 37
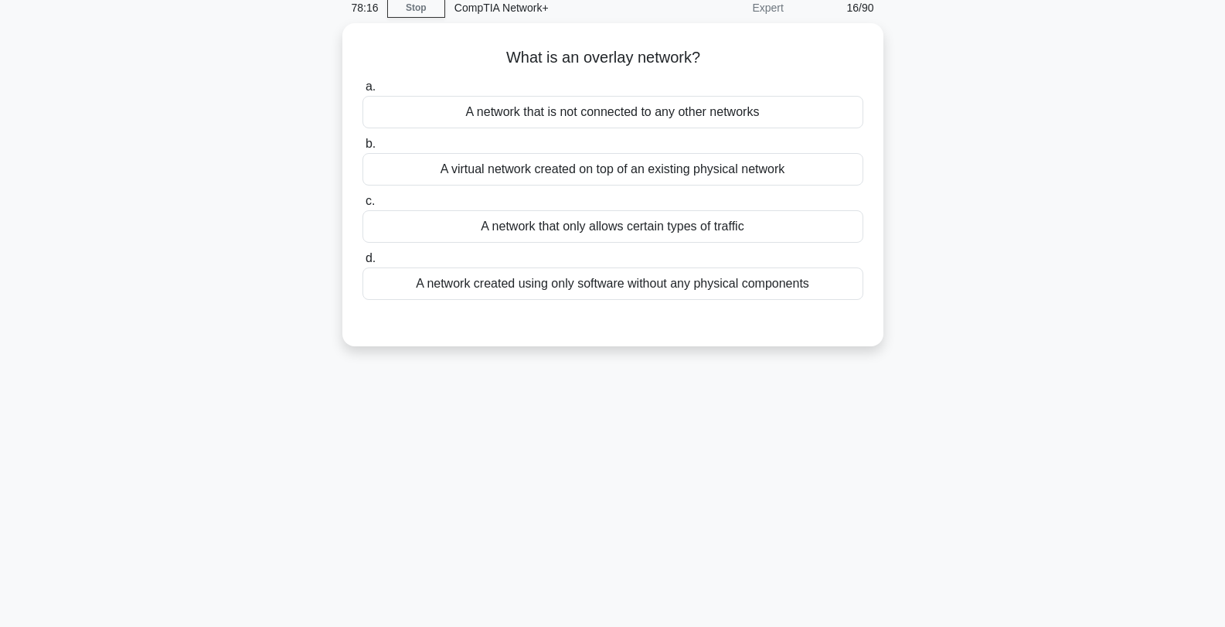
scroll to position [0, 0]
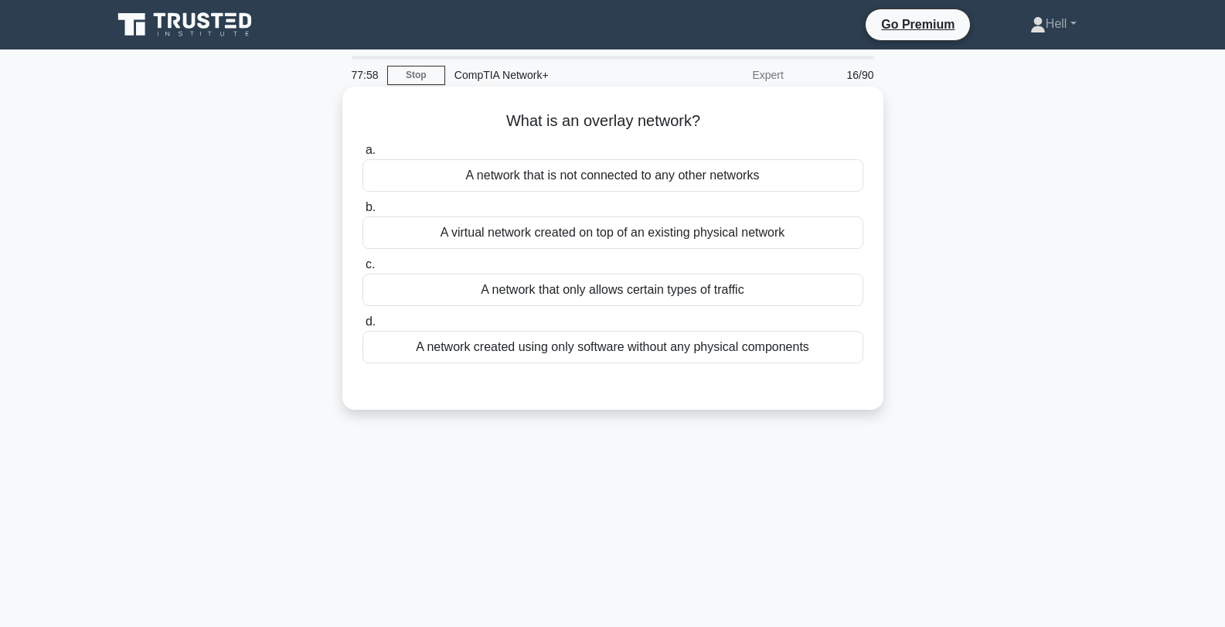
click at [713, 236] on div "A virtual network created on top of an existing physical network" at bounding box center [613, 232] width 501 height 32
click at [363, 213] on input "b. A virtual network created on top of an existing physical network" at bounding box center [363, 208] width 0 height 10
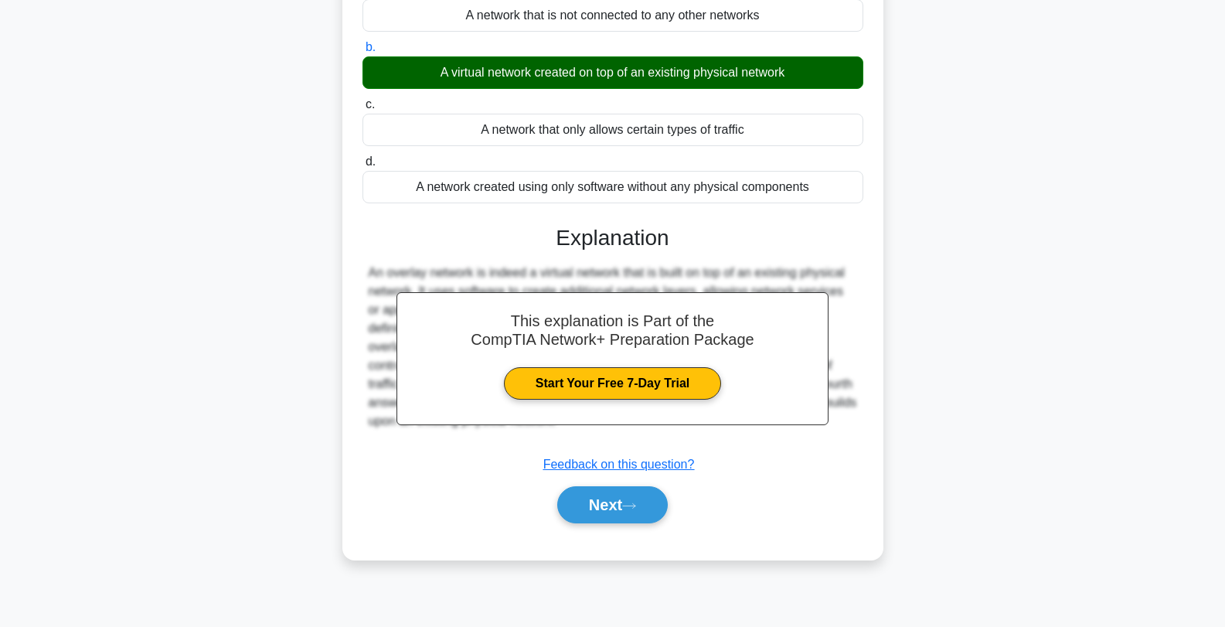
scroll to position [208, 0]
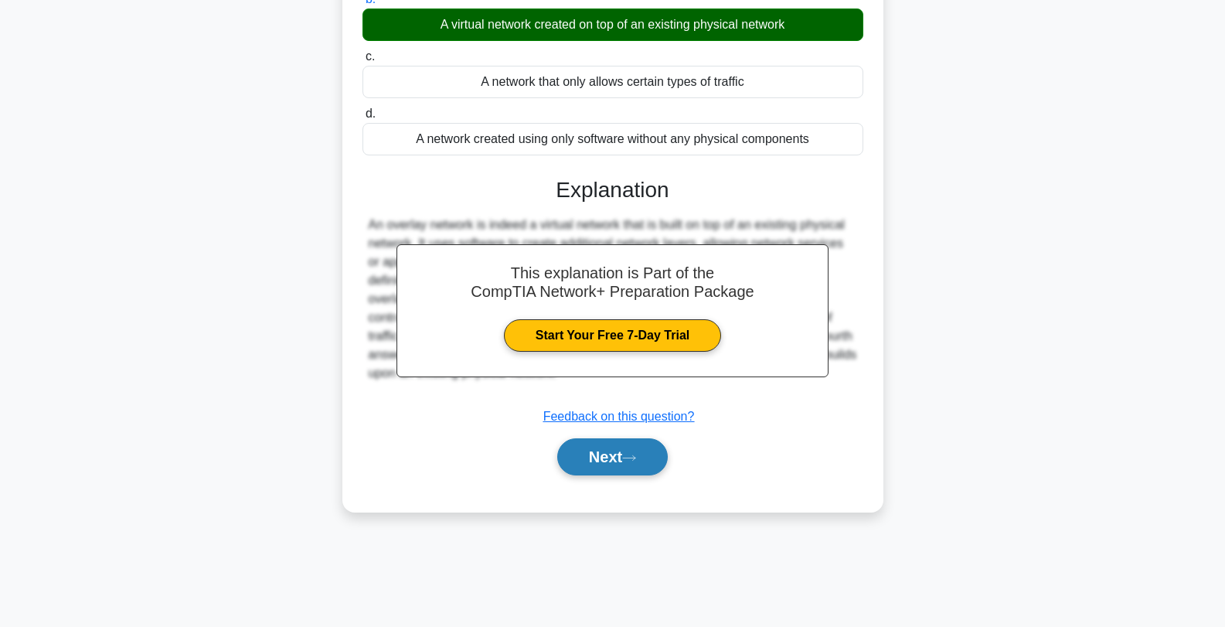
click at [622, 460] on button "Next" at bounding box center [612, 456] width 111 height 37
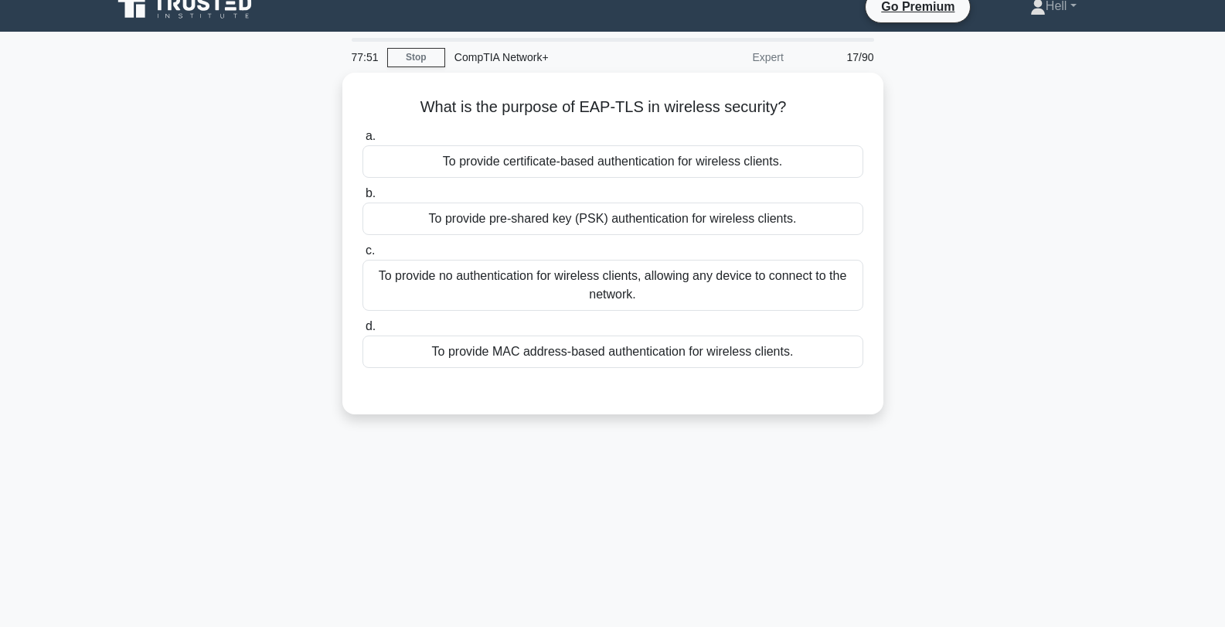
scroll to position [17, 0]
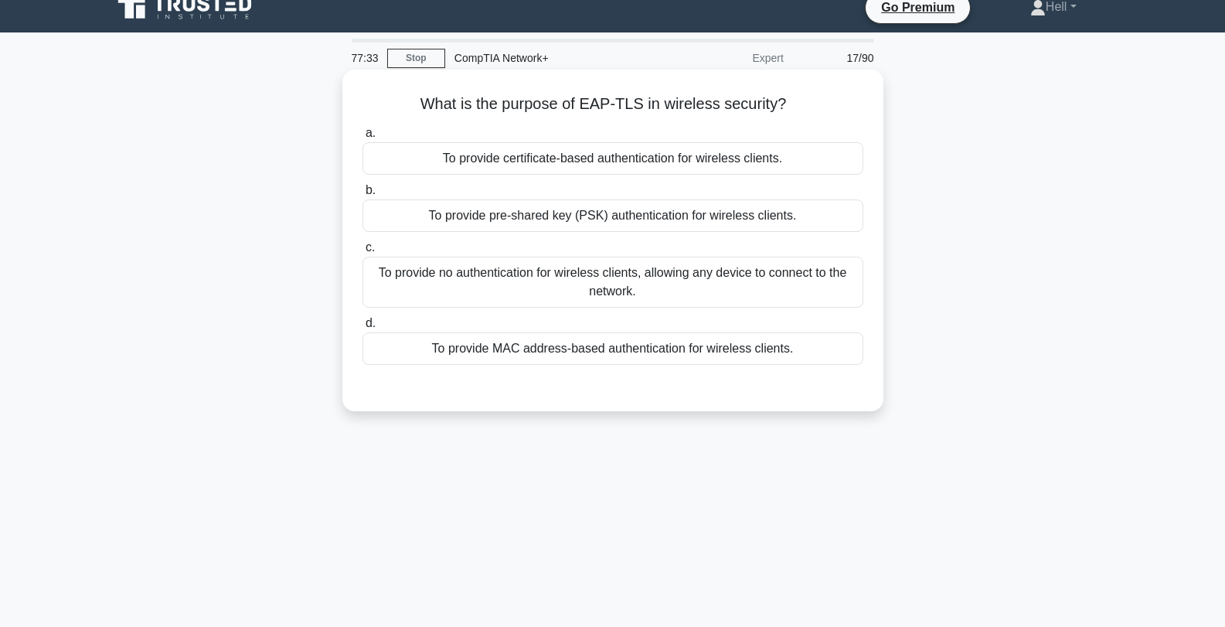
click at [674, 162] on div "To provide certificate-based authentication for wireless clients." at bounding box center [613, 158] width 501 height 32
click at [363, 138] on input "a. To provide certificate-based authentication for wireless clients." at bounding box center [363, 133] width 0 height 10
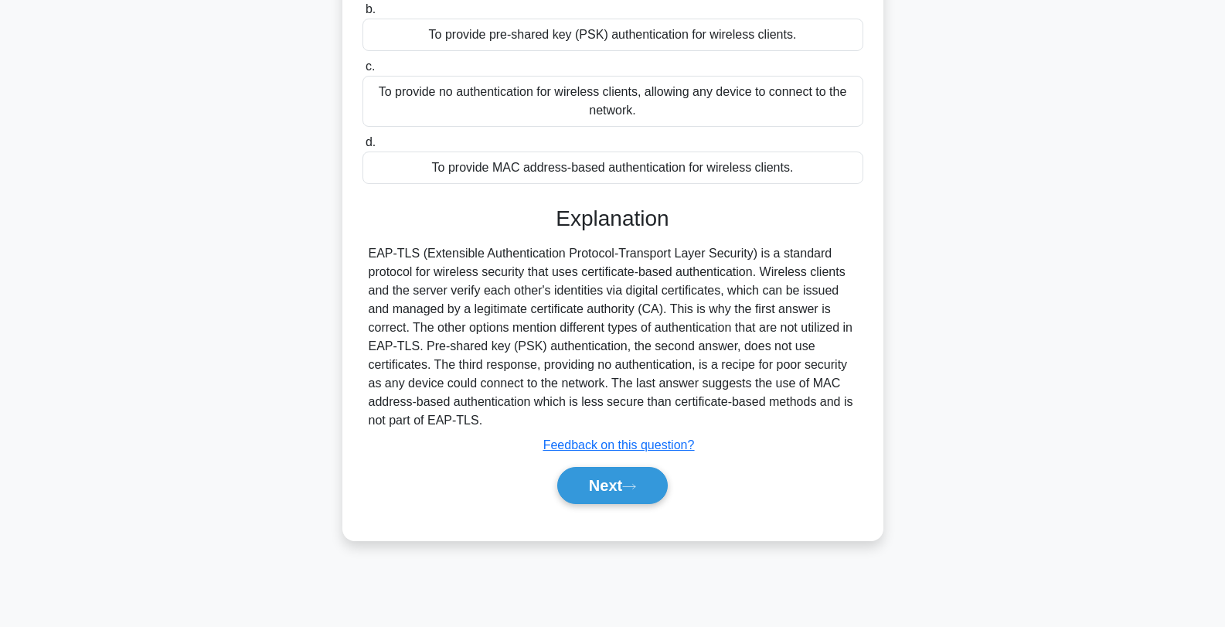
scroll to position [208, 0]
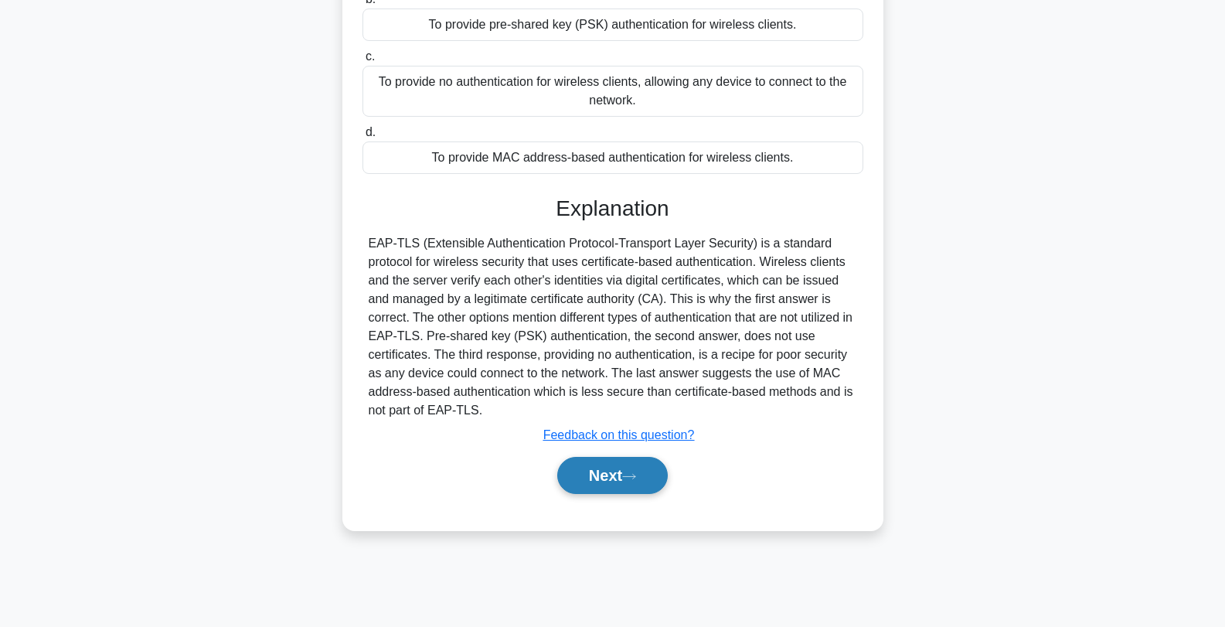
click at [596, 481] on button "Next" at bounding box center [612, 475] width 111 height 37
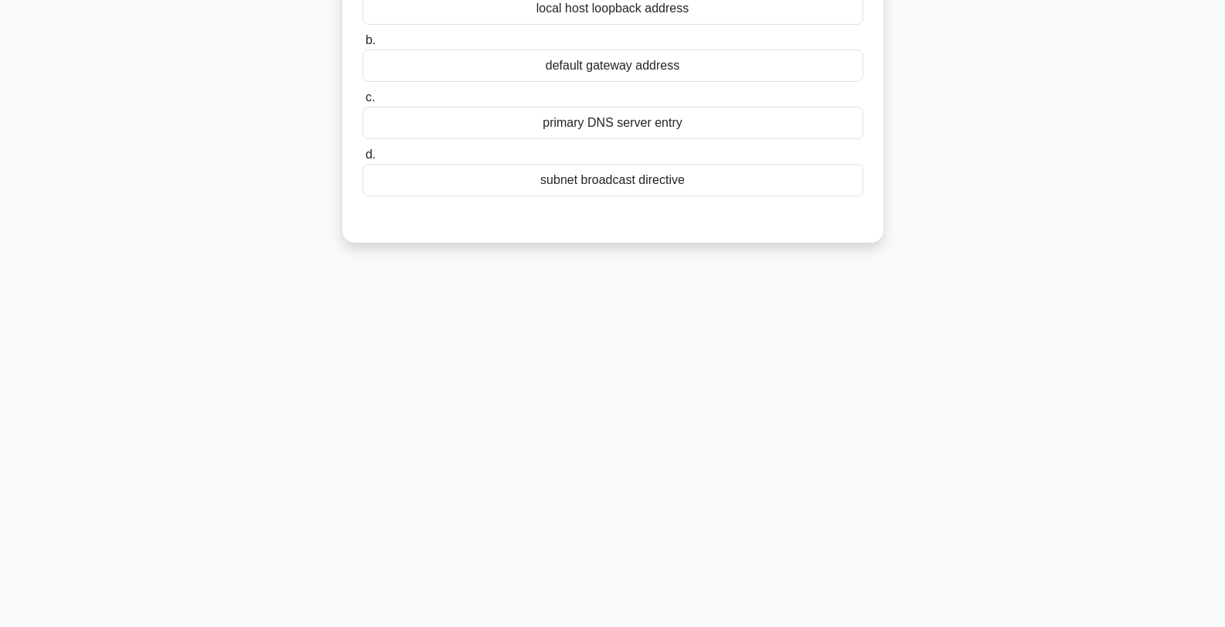
scroll to position [0, 0]
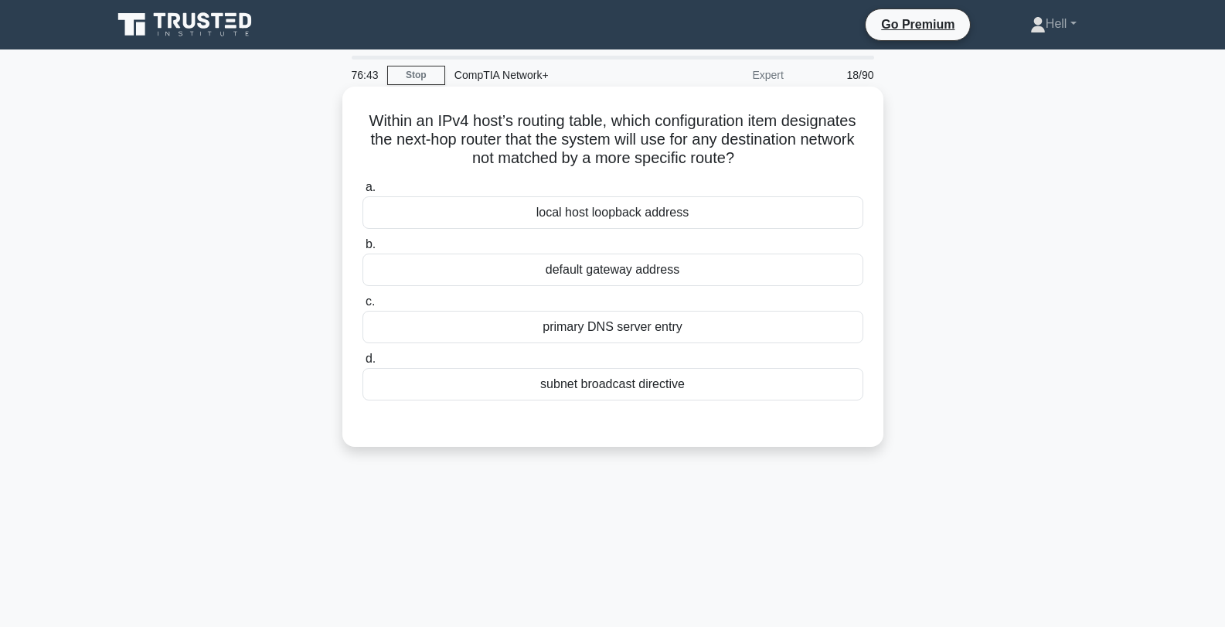
click at [721, 267] on div "default gateway address" at bounding box center [613, 270] width 501 height 32
click at [363, 250] on input "b. default gateway address" at bounding box center [363, 245] width 0 height 10
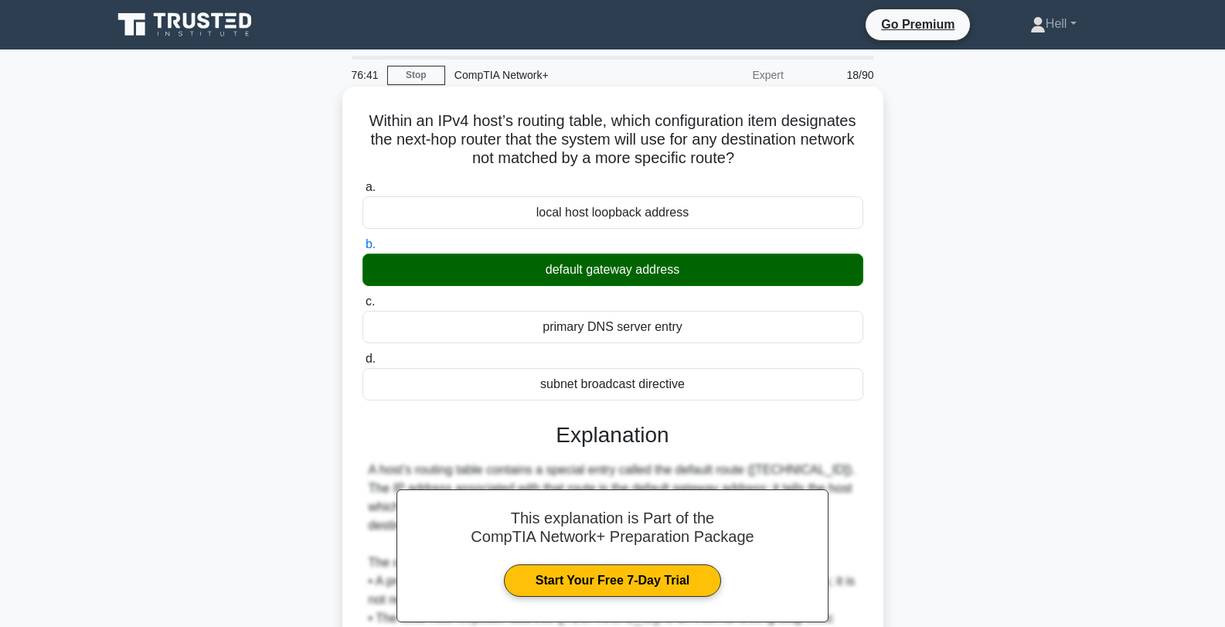
scroll to position [208, 0]
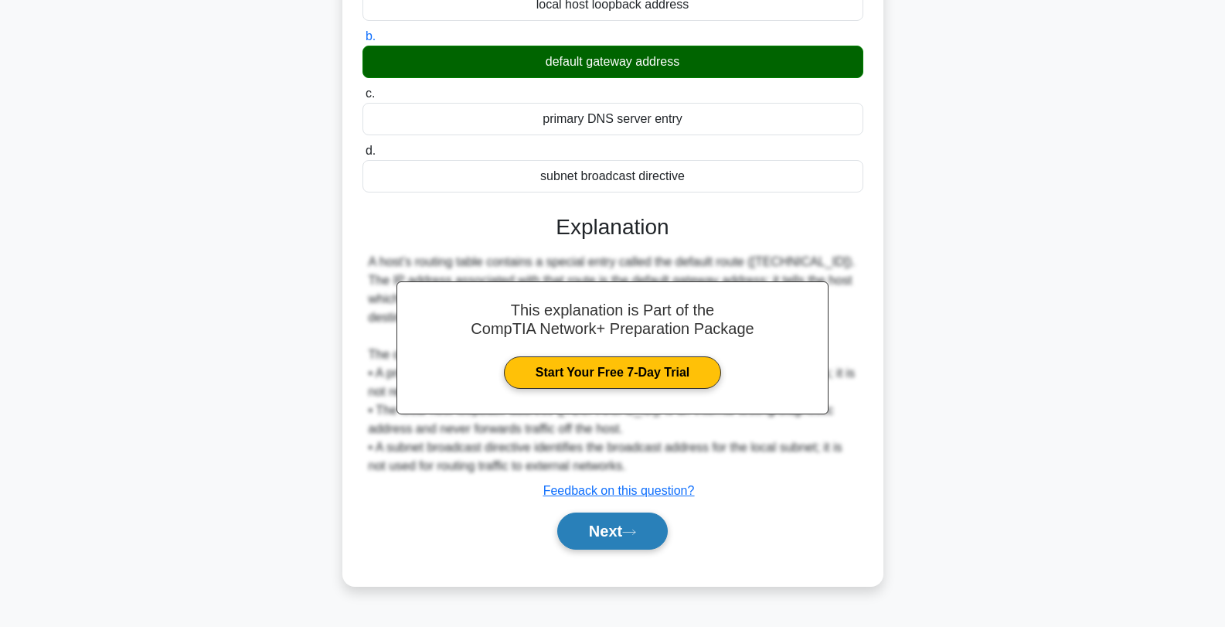
click at [612, 537] on button "Next" at bounding box center [612, 531] width 111 height 37
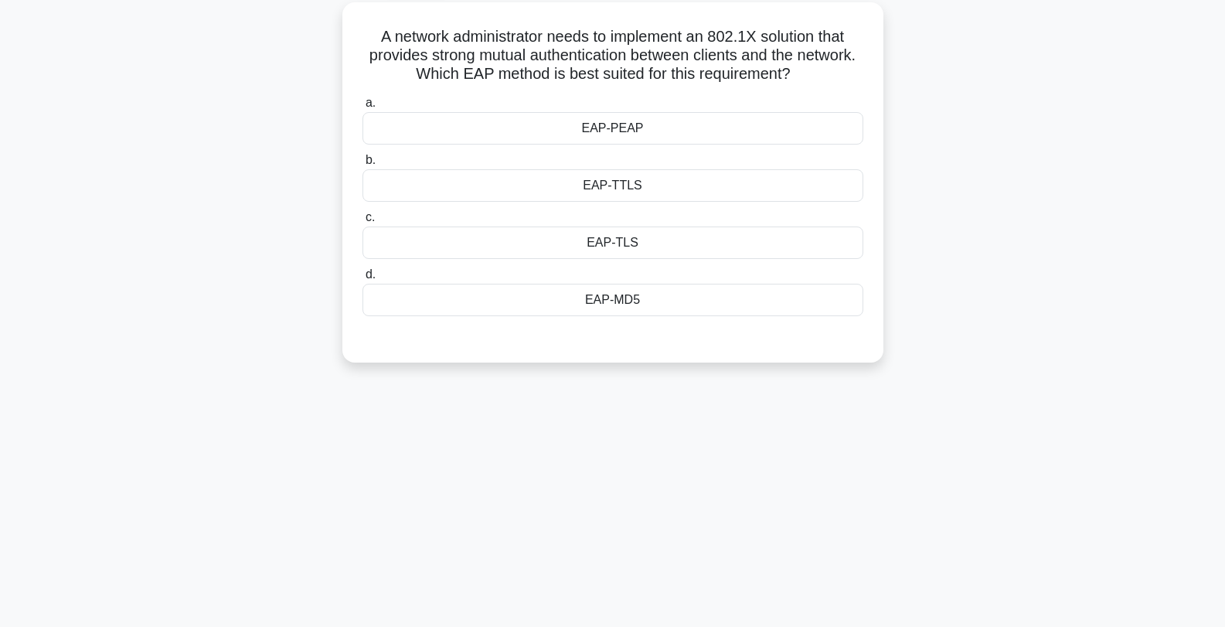
scroll to position [0, 0]
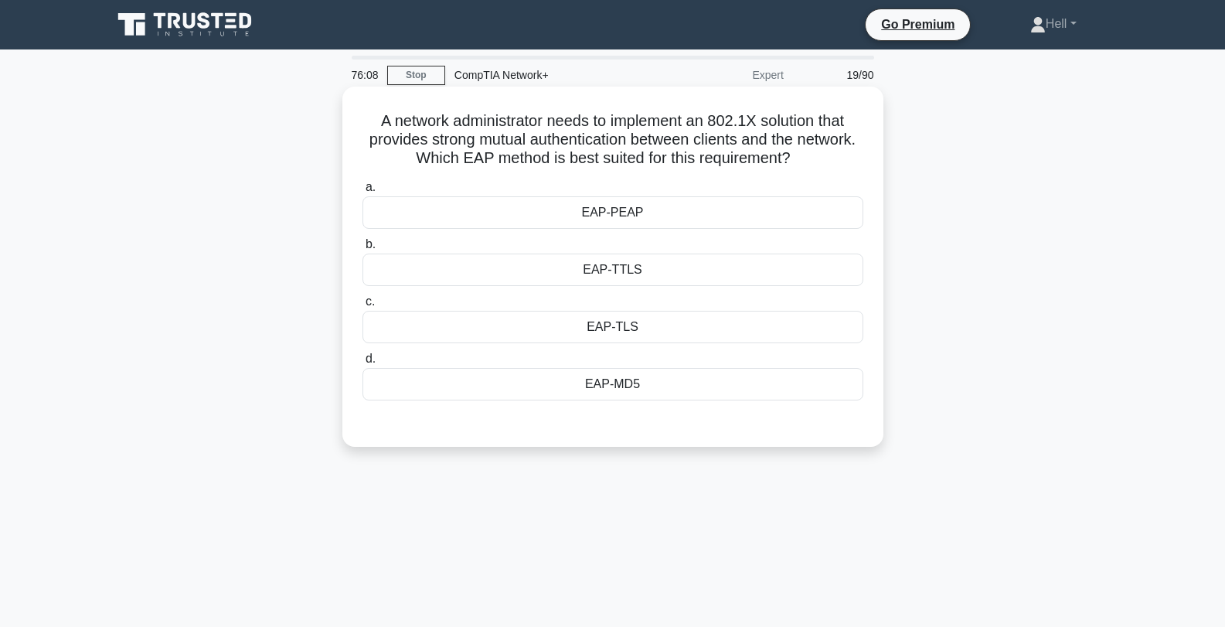
click at [758, 213] on div "EAP-PEAP" at bounding box center [613, 212] width 501 height 32
click at [363, 192] on input "a. EAP-PEAP" at bounding box center [363, 187] width 0 height 10
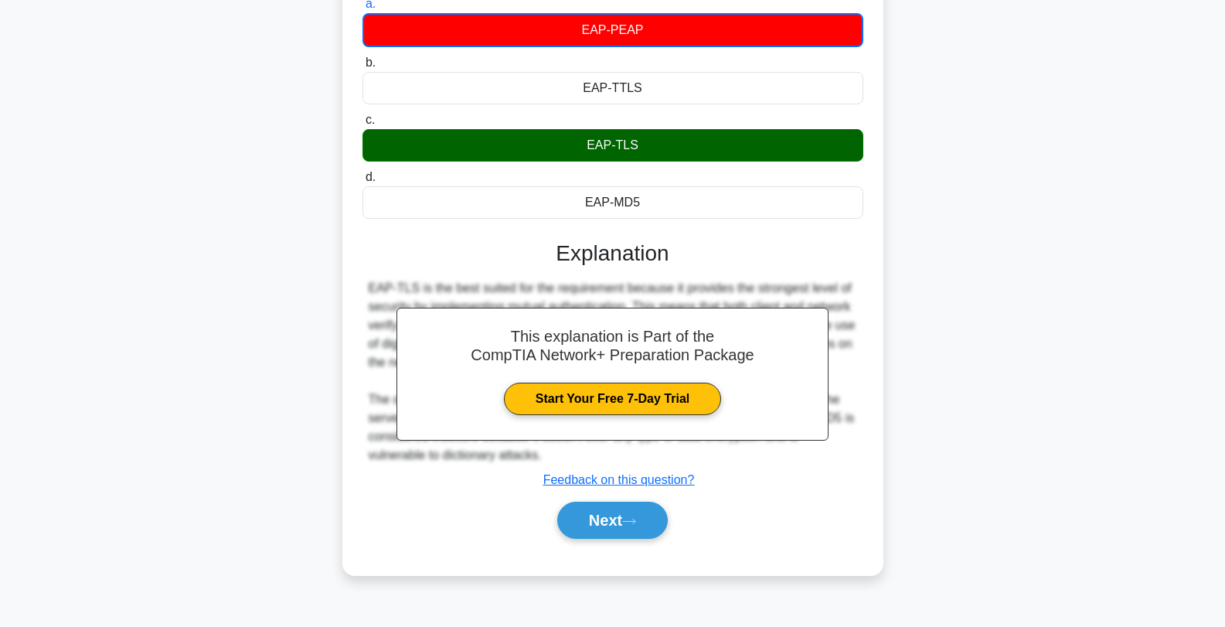
scroll to position [208, 0]
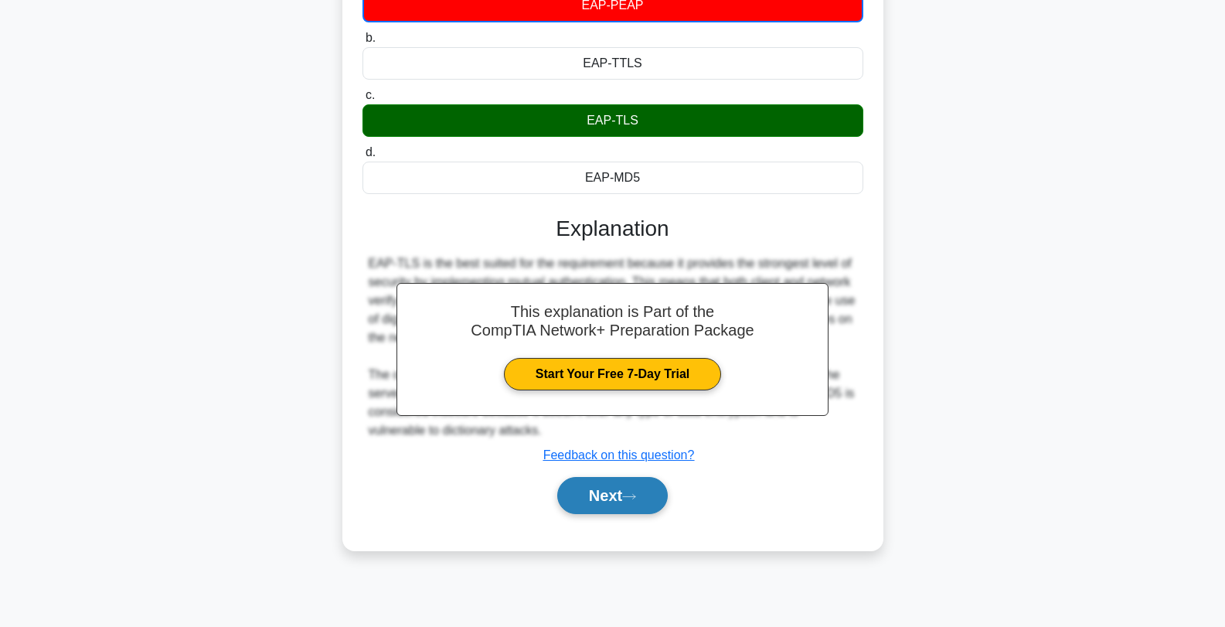
click at [598, 514] on button "Next" at bounding box center [612, 495] width 111 height 37
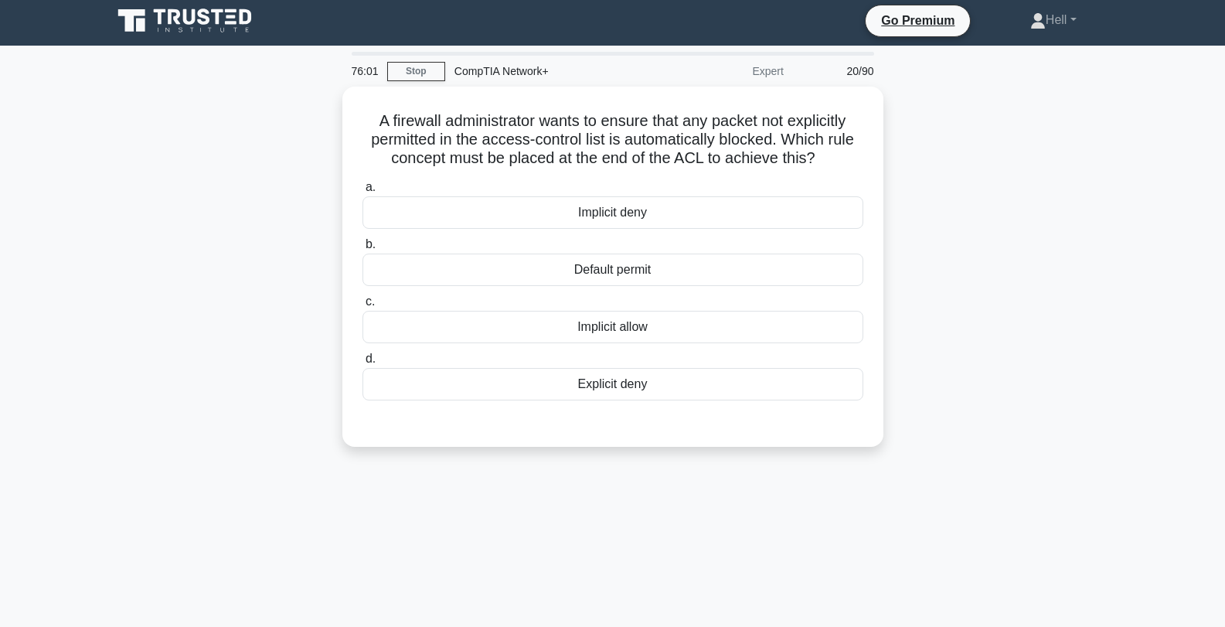
scroll to position [3, 0]
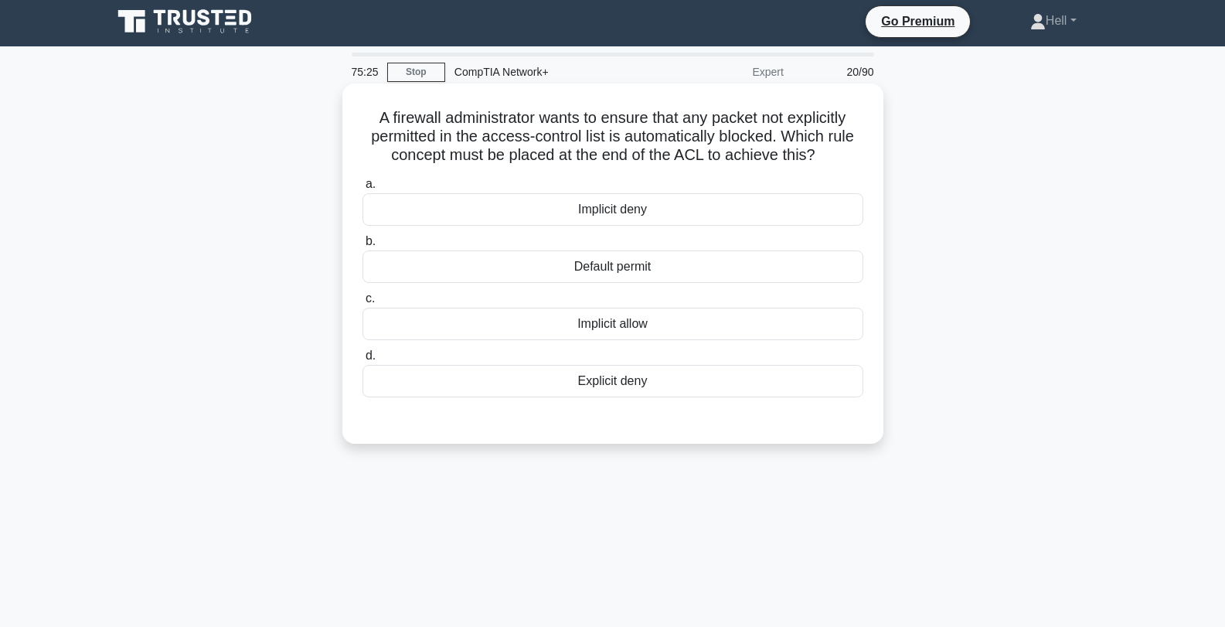
click at [759, 208] on div "Implicit deny" at bounding box center [613, 209] width 501 height 32
click at [363, 189] on input "a. Implicit deny" at bounding box center [363, 184] width 0 height 10
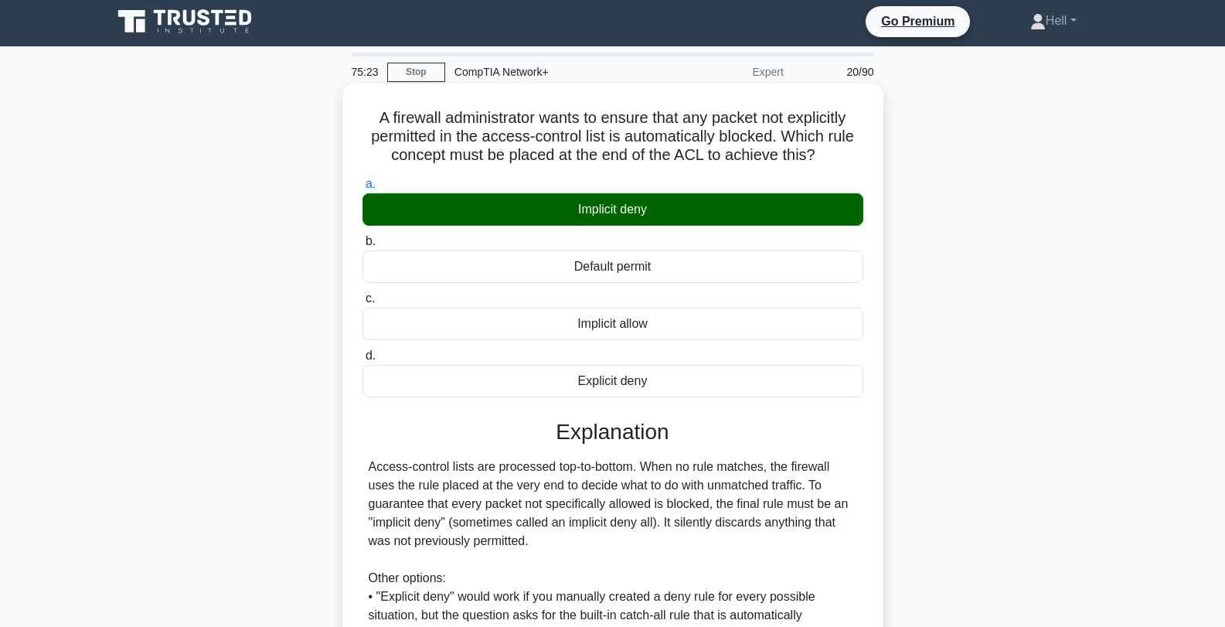
scroll to position [234, 0]
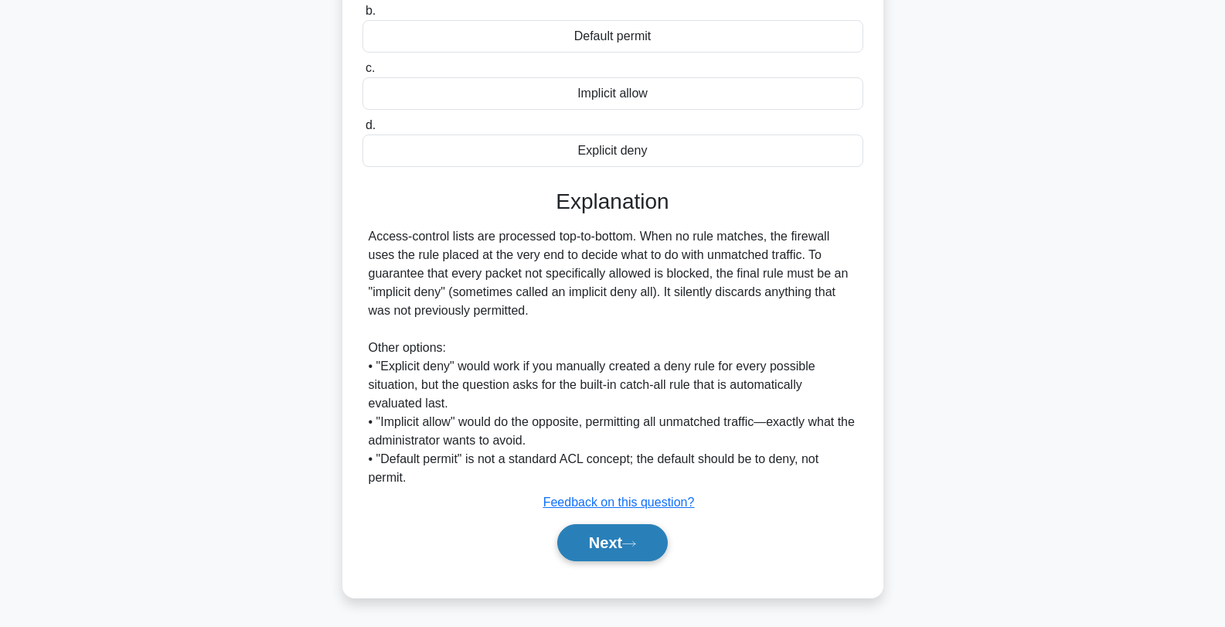
click at [614, 542] on button "Next" at bounding box center [612, 542] width 111 height 37
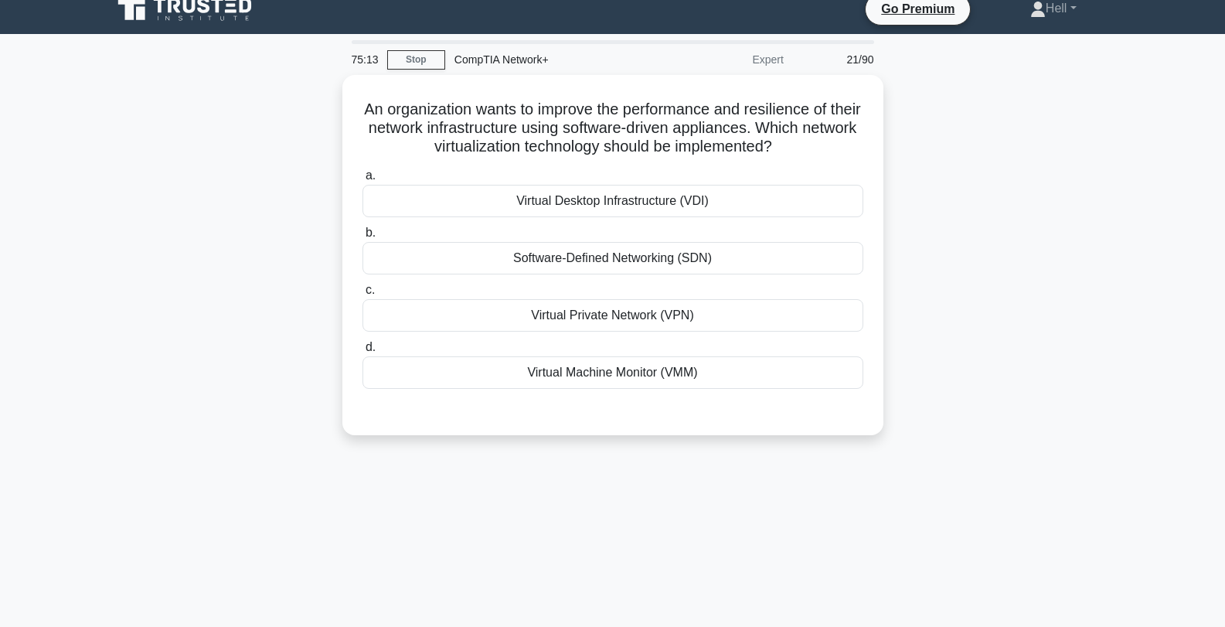
scroll to position [14, 0]
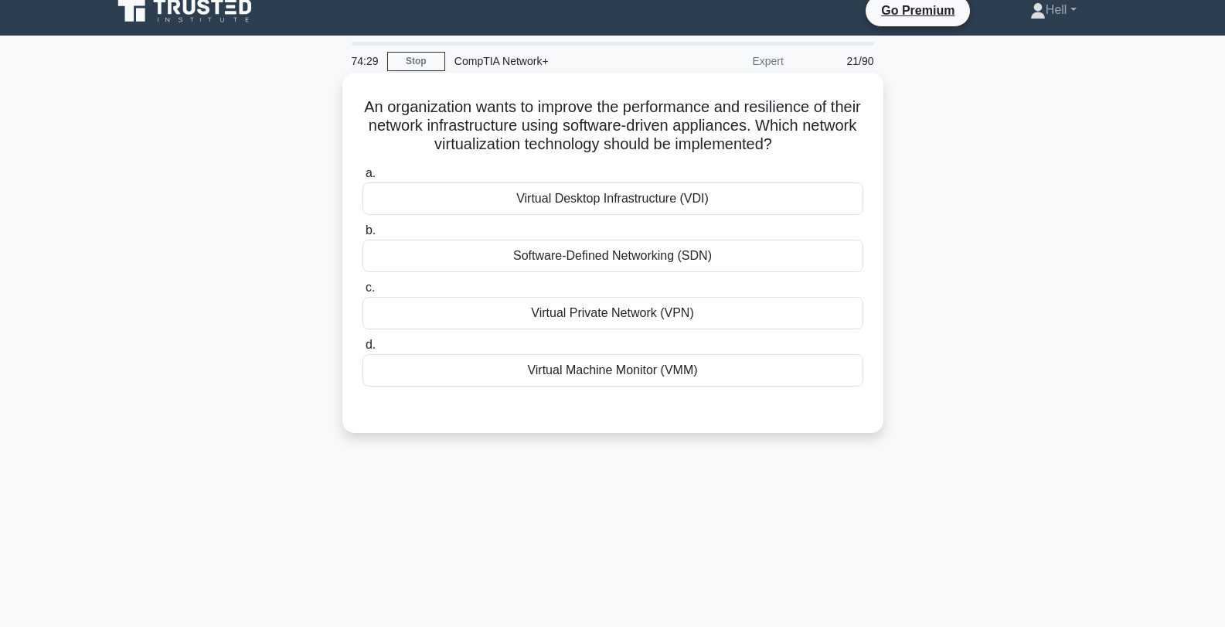
click at [763, 265] on div "Software-Defined Networking (SDN)" at bounding box center [613, 256] width 501 height 32
click at [363, 236] on input "b. Software-Defined Networking (SDN)" at bounding box center [363, 231] width 0 height 10
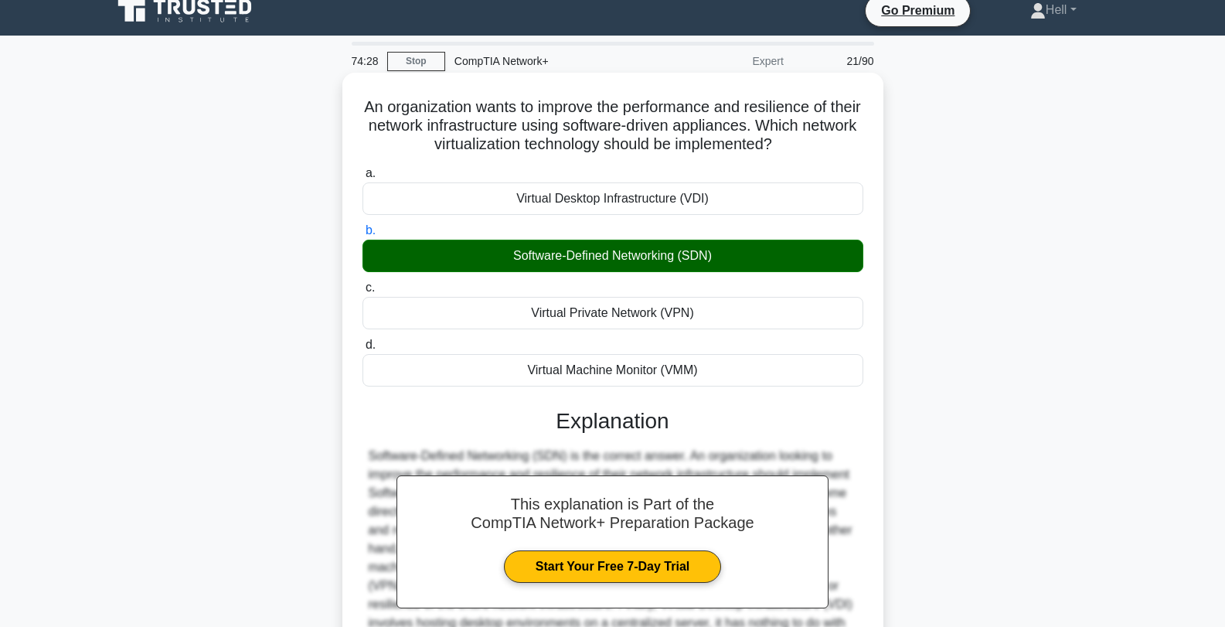
scroll to position [208, 0]
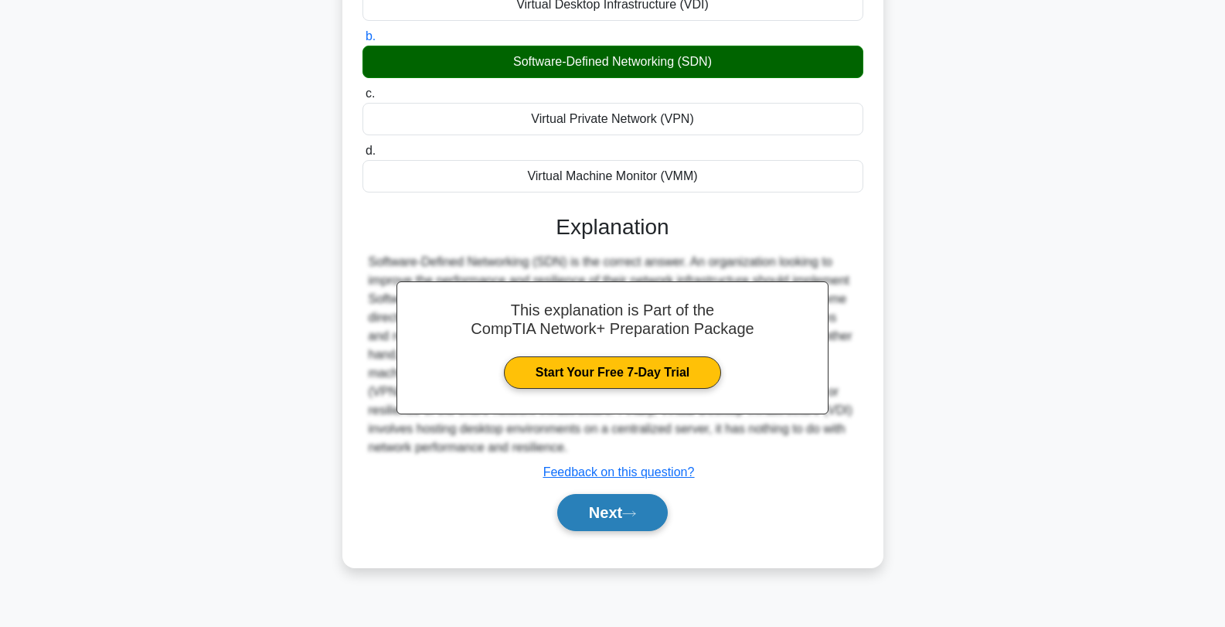
click at [633, 520] on button "Next" at bounding box center [612, 512] width 111 height 37
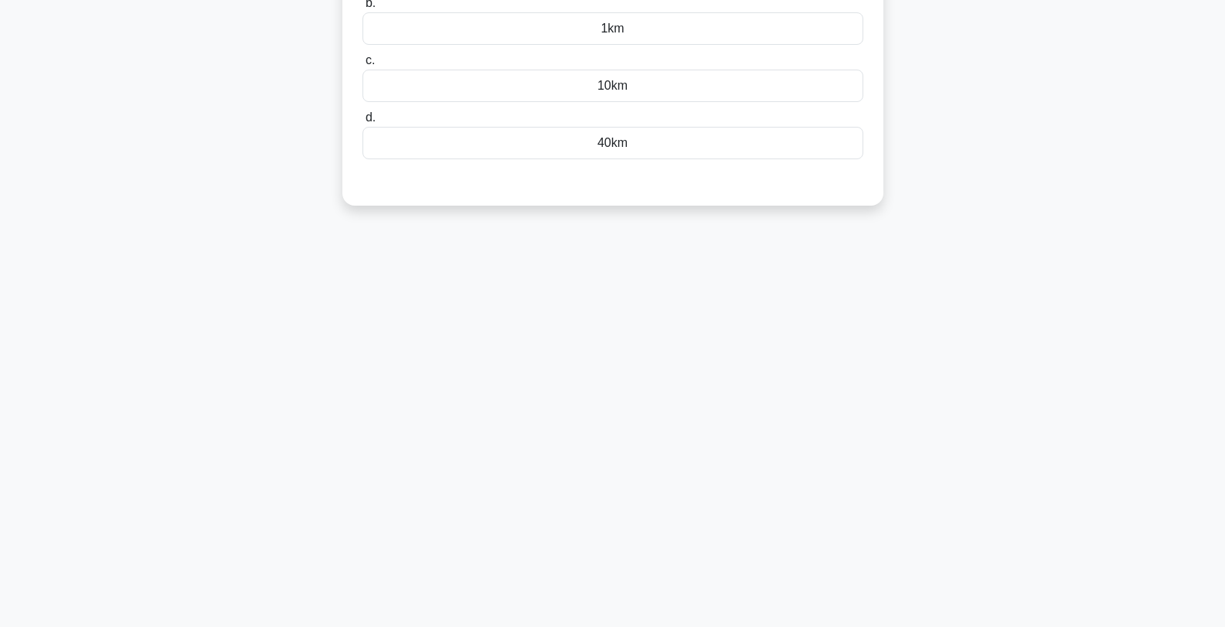
scroll to position [0, 0]
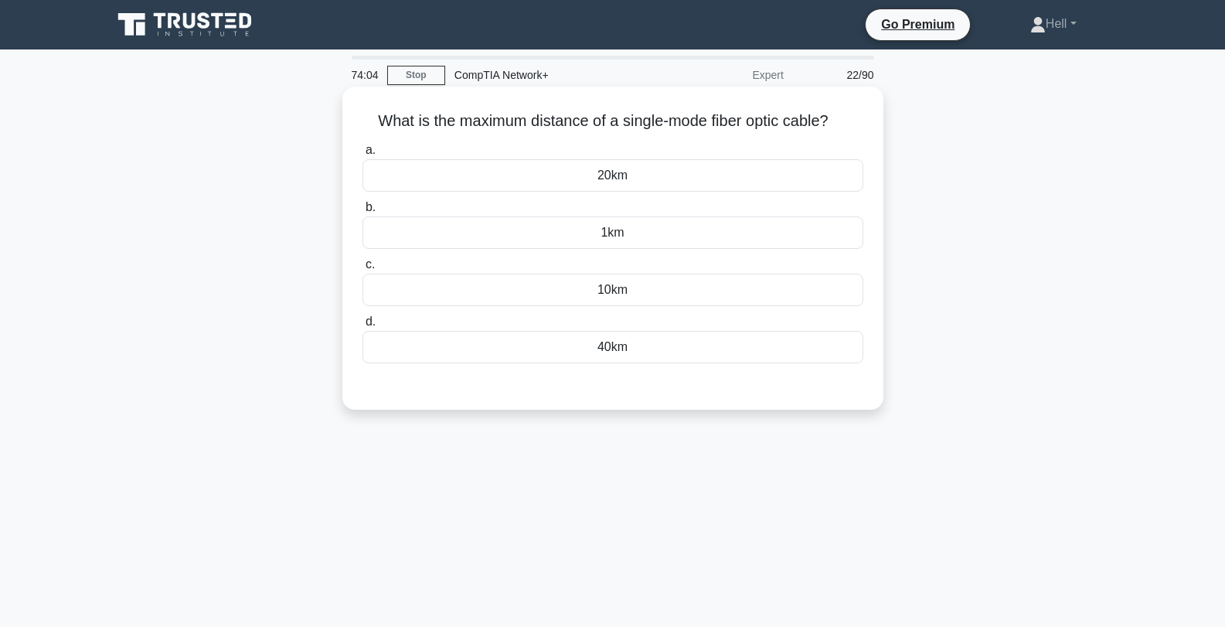
click at [761, 175] on div "20km" at bounding box center [613, 175] width 501 height 32
click at [363, 155] on input "a. 20km" at bounding box center [363, 150] width 0 height 10
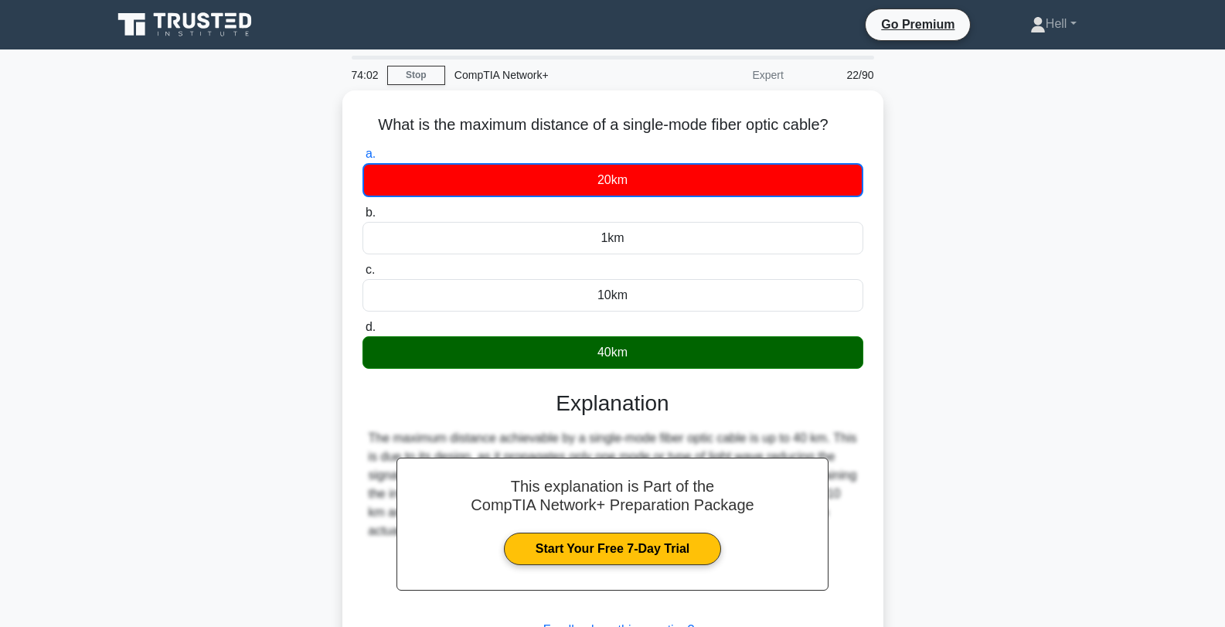
scroll to position [208, 0]
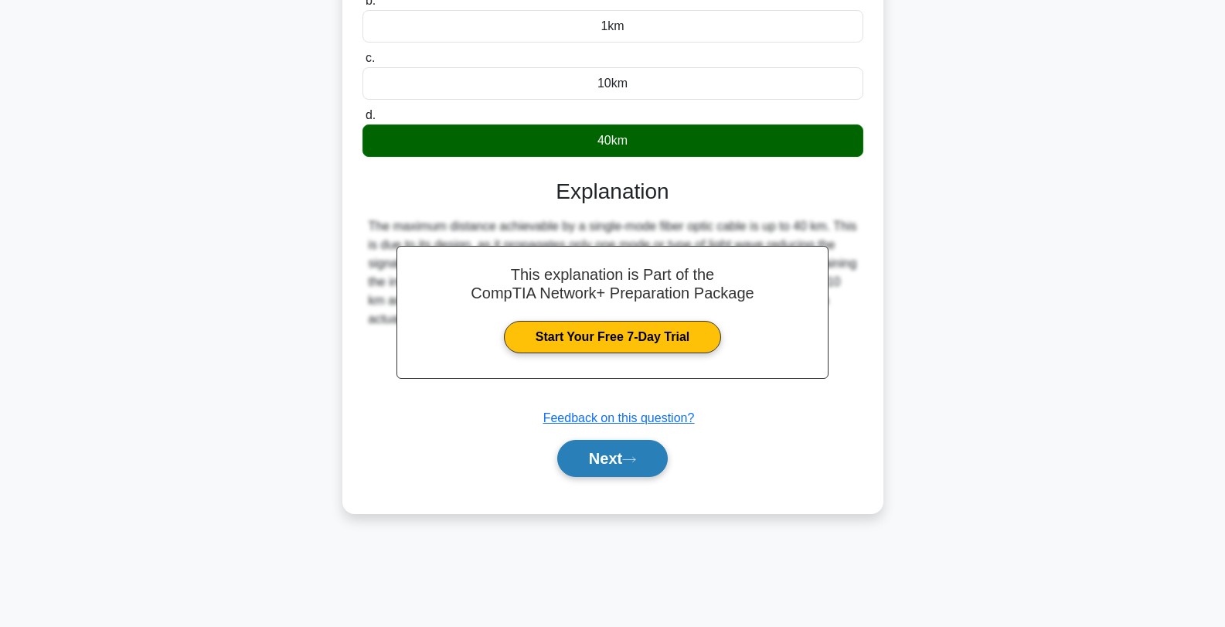
click at [578, 465] on button "Next" at bounding box center [612, 458] width 111 height 37
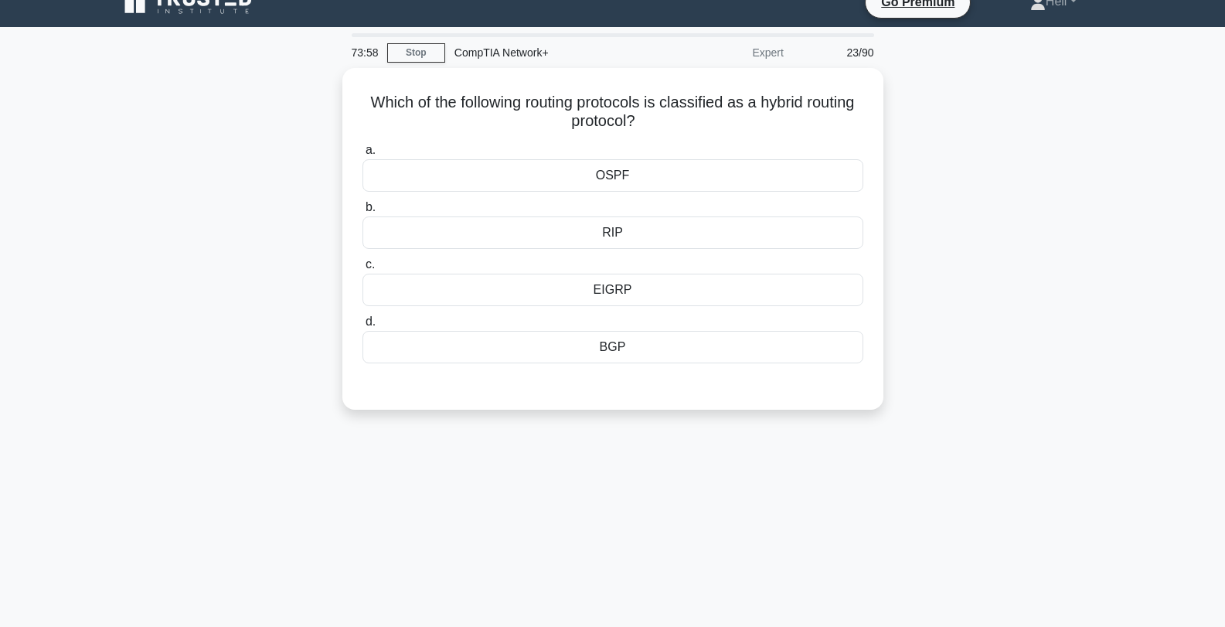
scroll to position [0, 0]
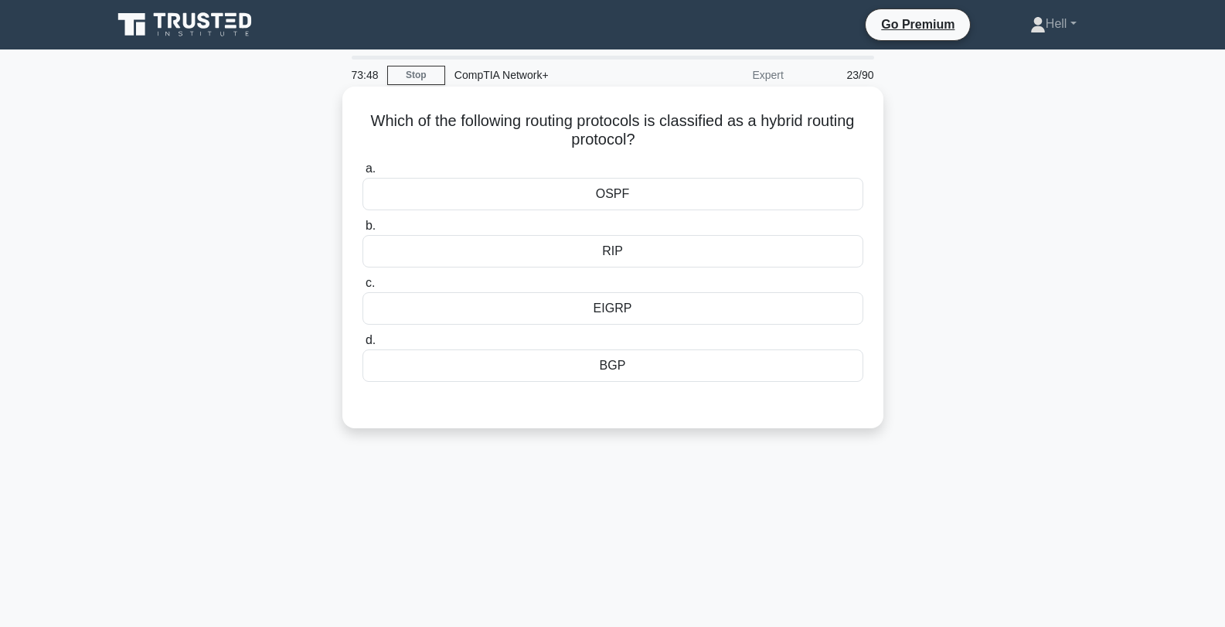
click at [664, 309] on div "EIGRP" at bounding box center [613, 308] width 501 height 32
click at [363, 288] on input "c. EIGRP" at bounding box center [363, 283] width 0 height 10
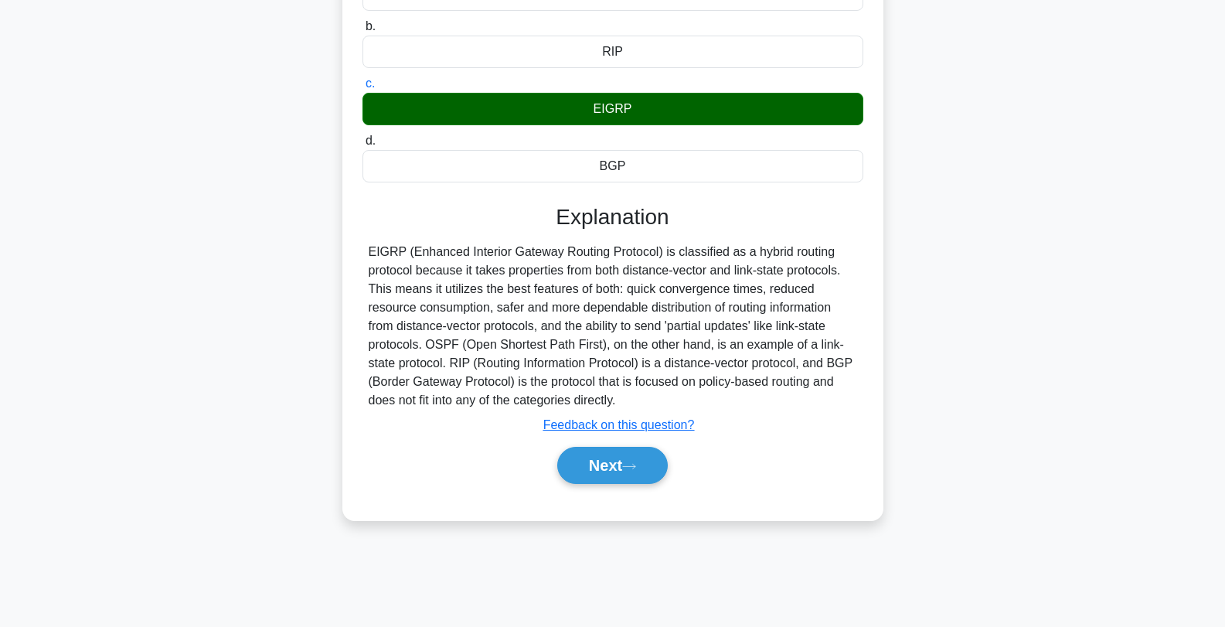
scroll to position [208, 0]
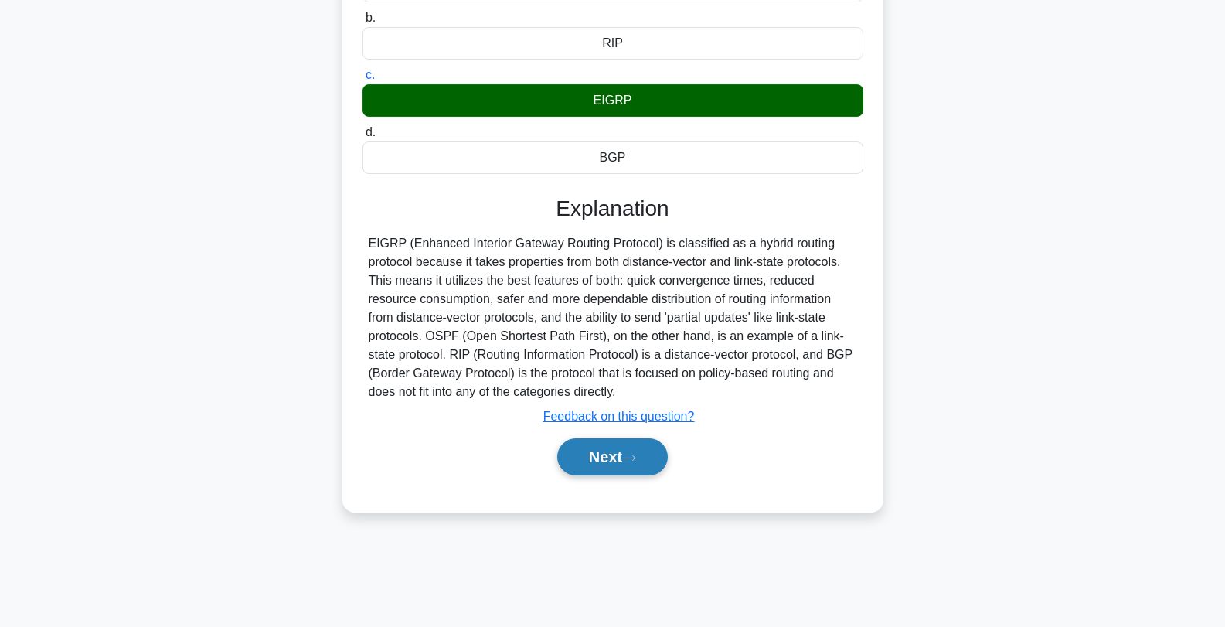
click at [616, 458] on button "Next" at bounding box center [612, 456] width 111 height 37
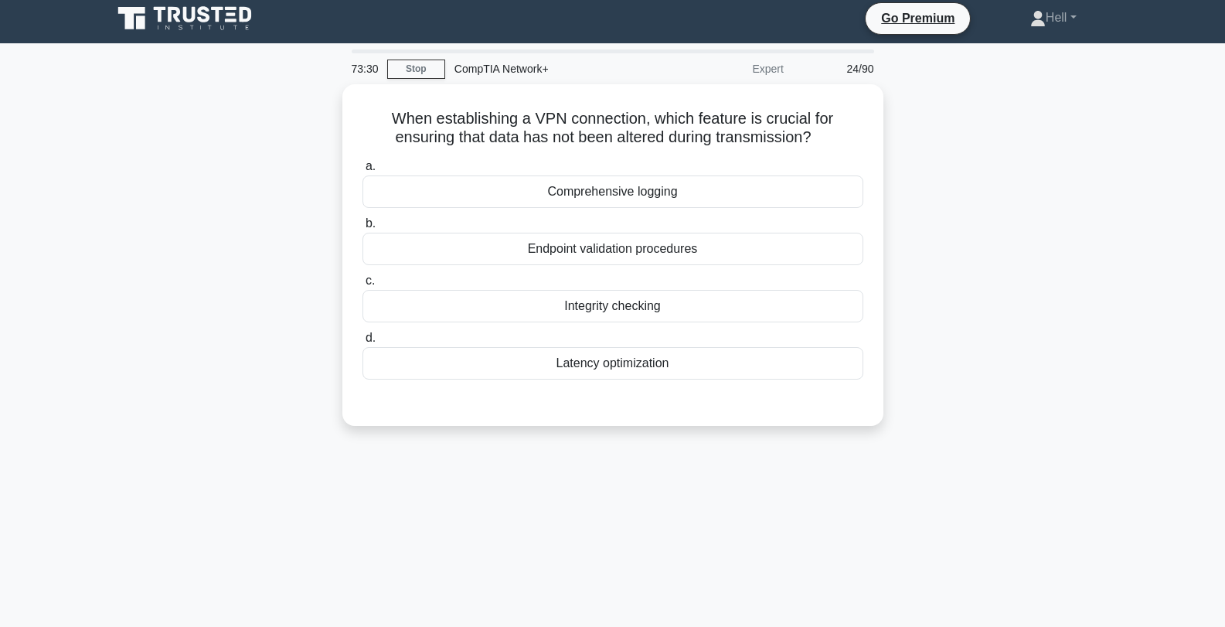
scroll to position [0, 0]
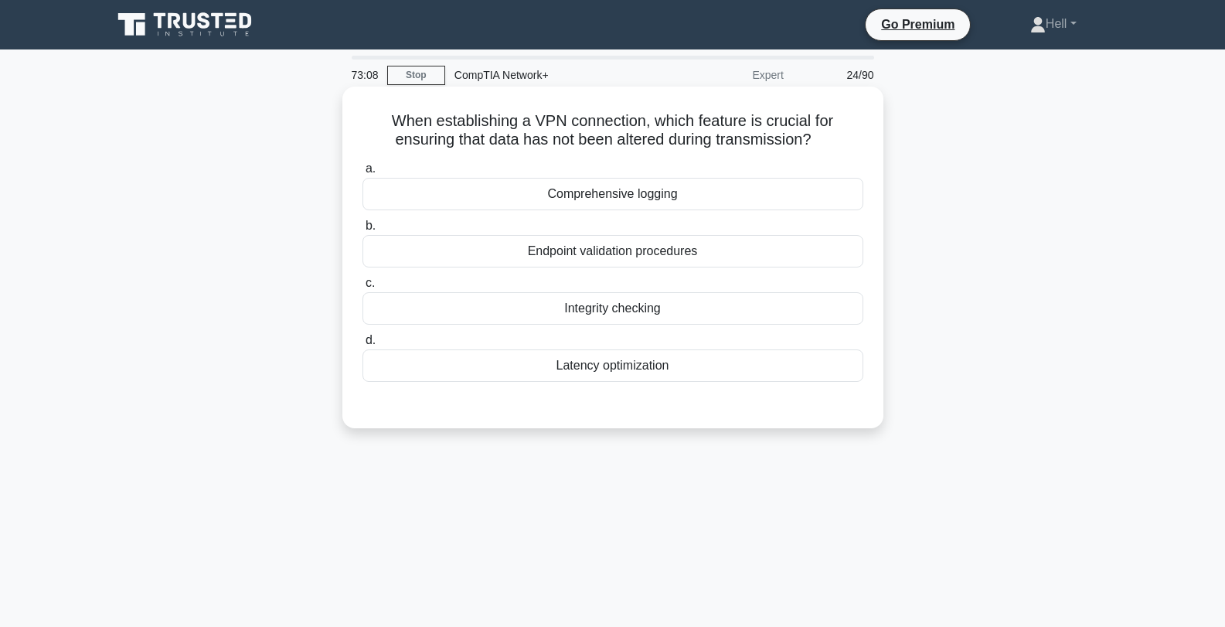
click at [703, 310] on div "Integrity checking" at bounding box center [613, 308] width 501 height 32
click at [363, 288] on input "c. Integrity checking" at bounding box center [363, 283] width 0 height 10
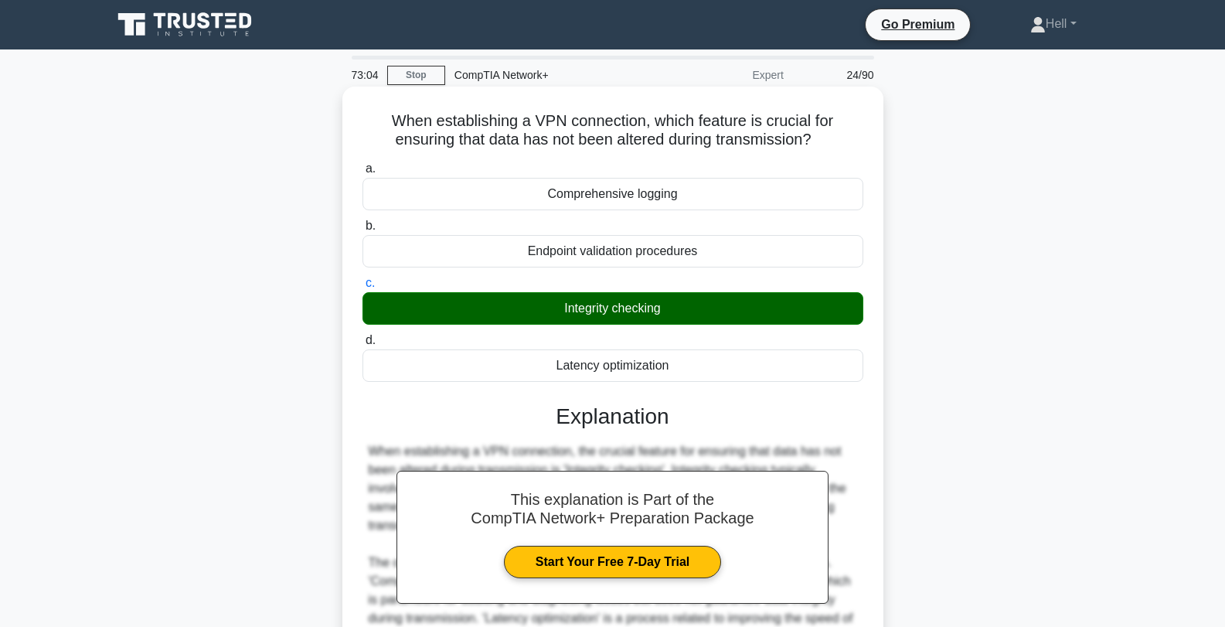
scroll to position [216, 0]
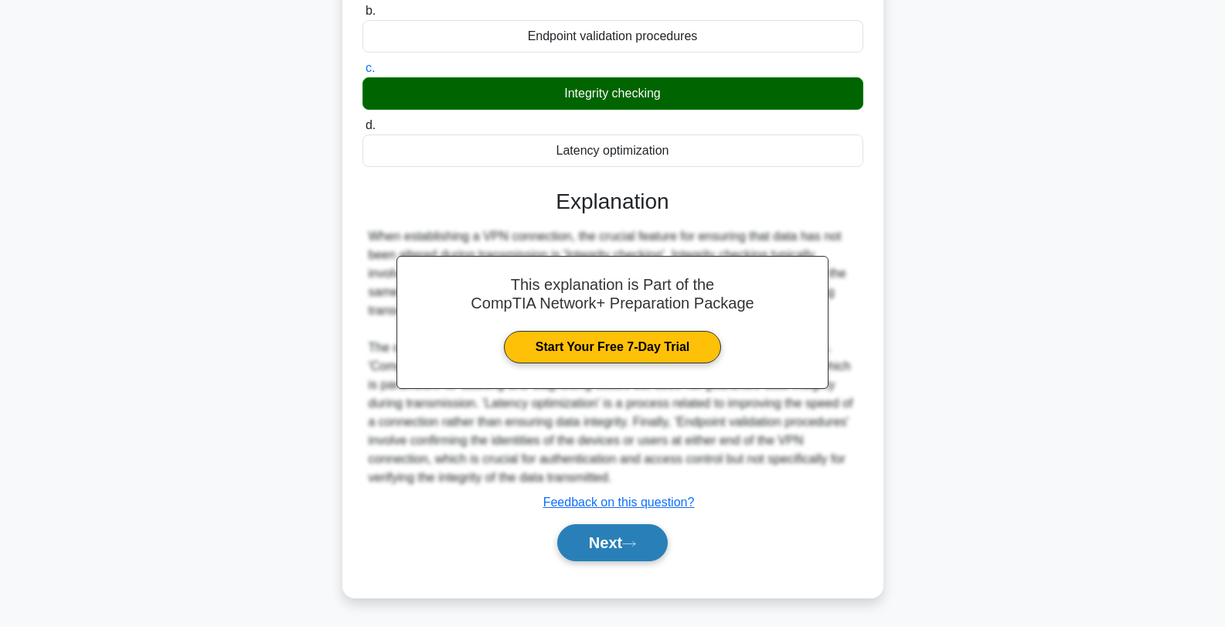
click at [608, 552] on button "Next" at bounding box center [612, 542] width 111 height 37
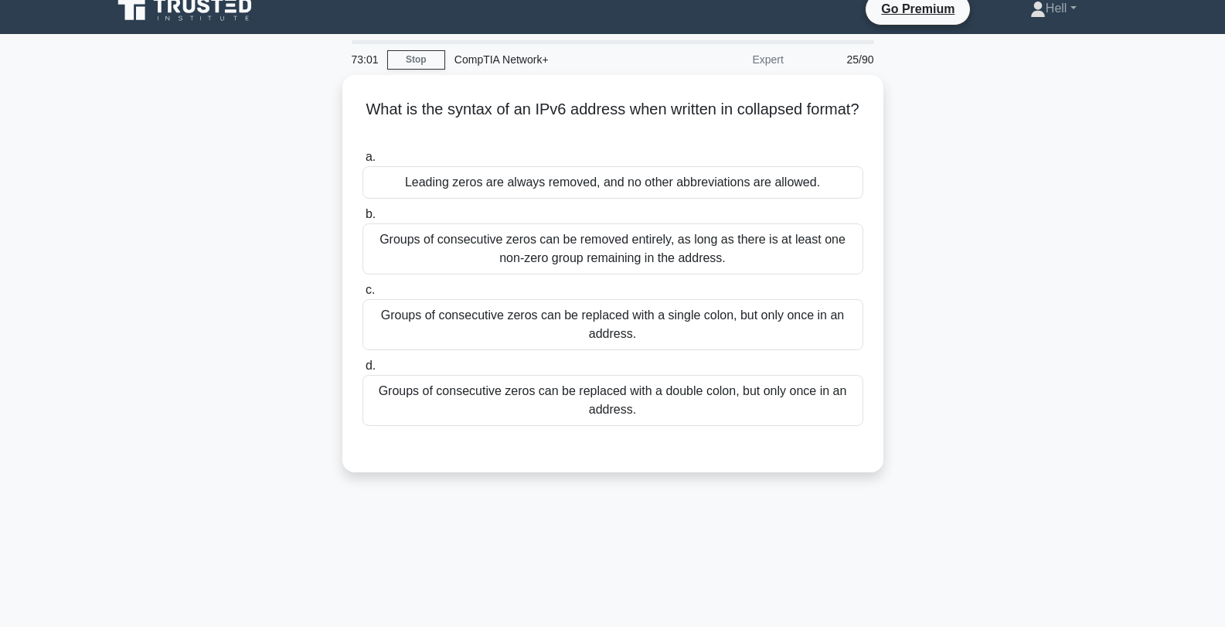
scroll to position [0, 0]
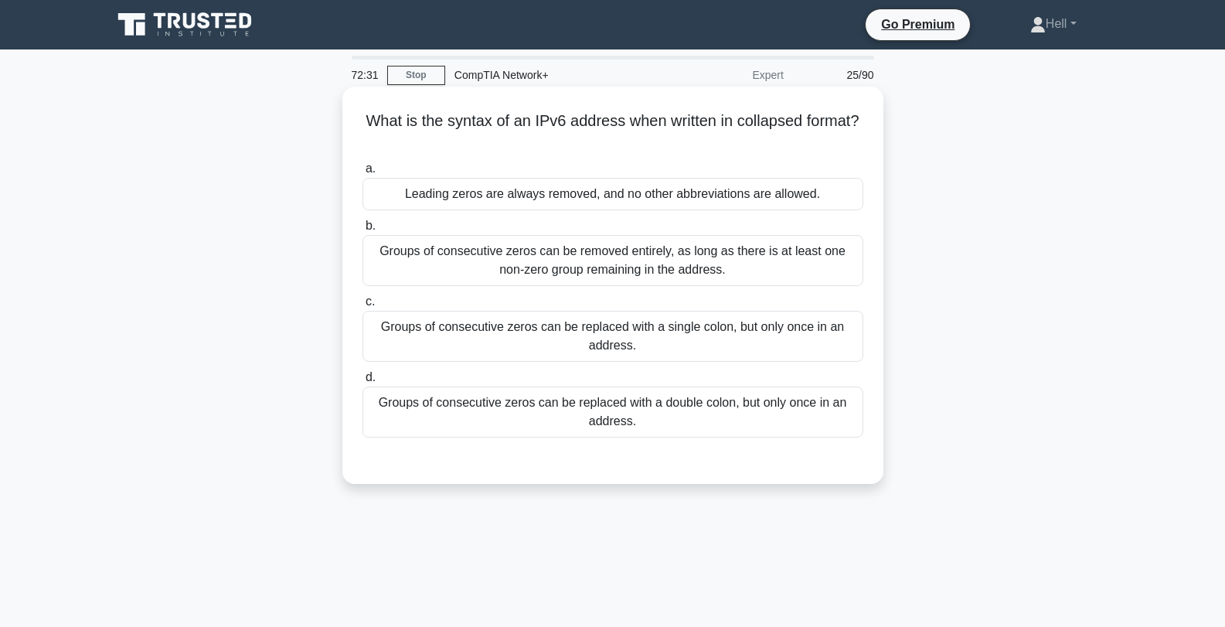
click at [645, 429] on div "Groups of consecutive zeros can be replaced with a double colon, but only once …" at bounding box center [613, 412] width 501 height 51
click at [363, 383] on input "d. Groups of consecutive zeros can be replaced with a double colon, but only on…" at bounding box center [363, 378] width 0 height 10
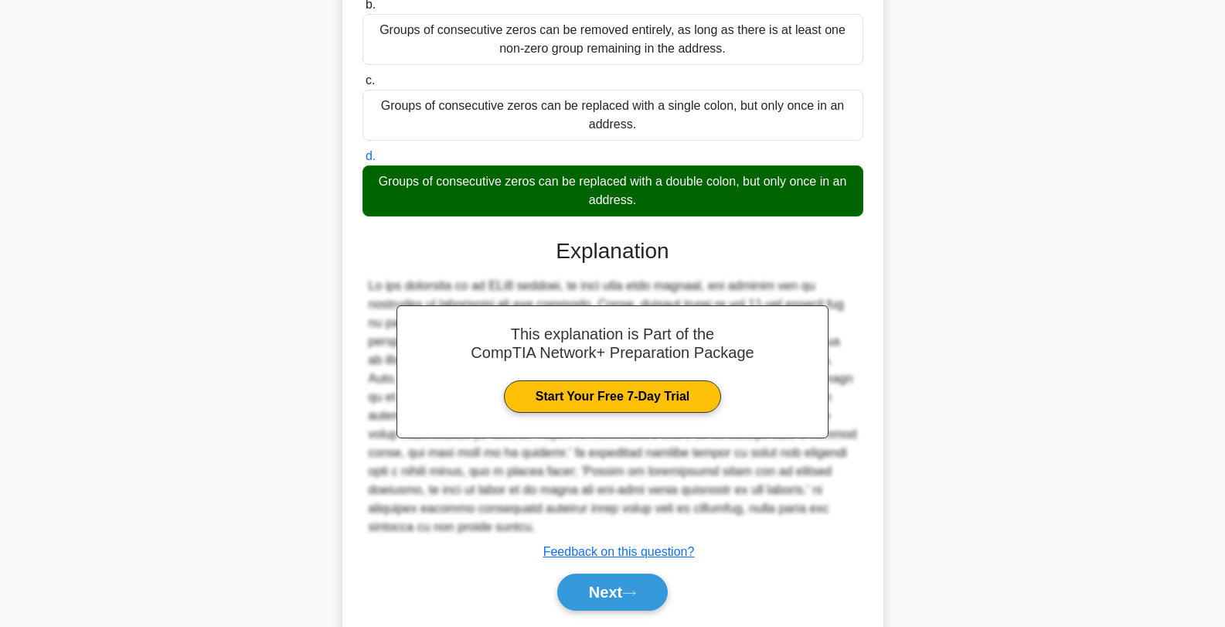
scroll to position [271, 0]
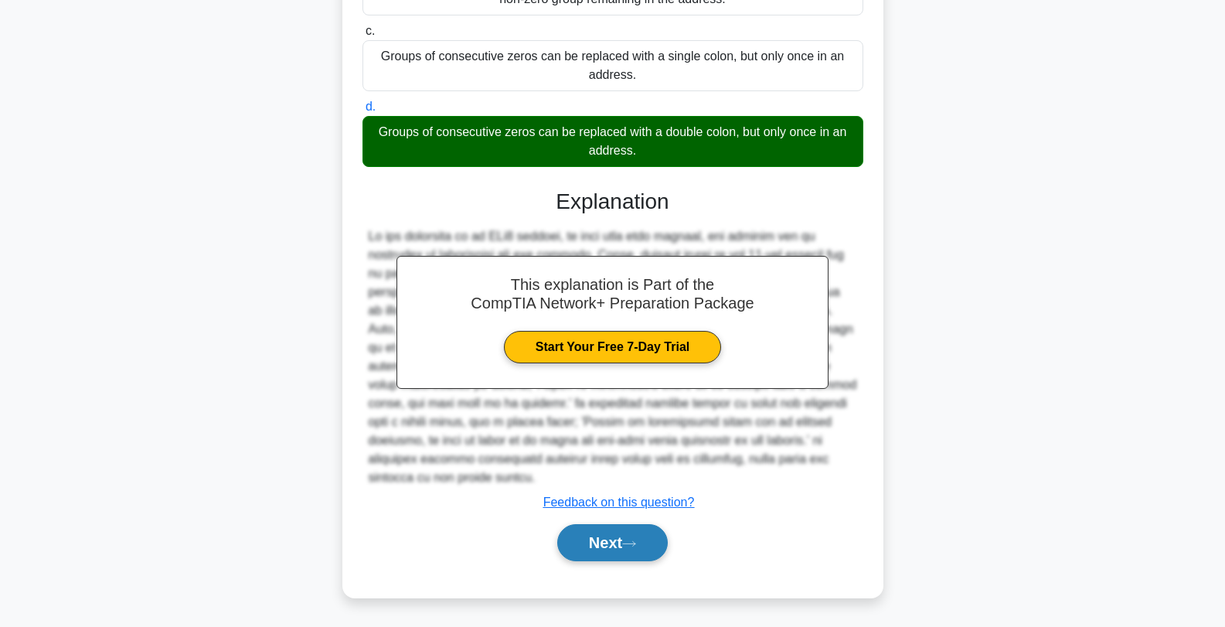
click at [595, 546] on button "Next" at bounding box center [612, 542] width 111 height 37
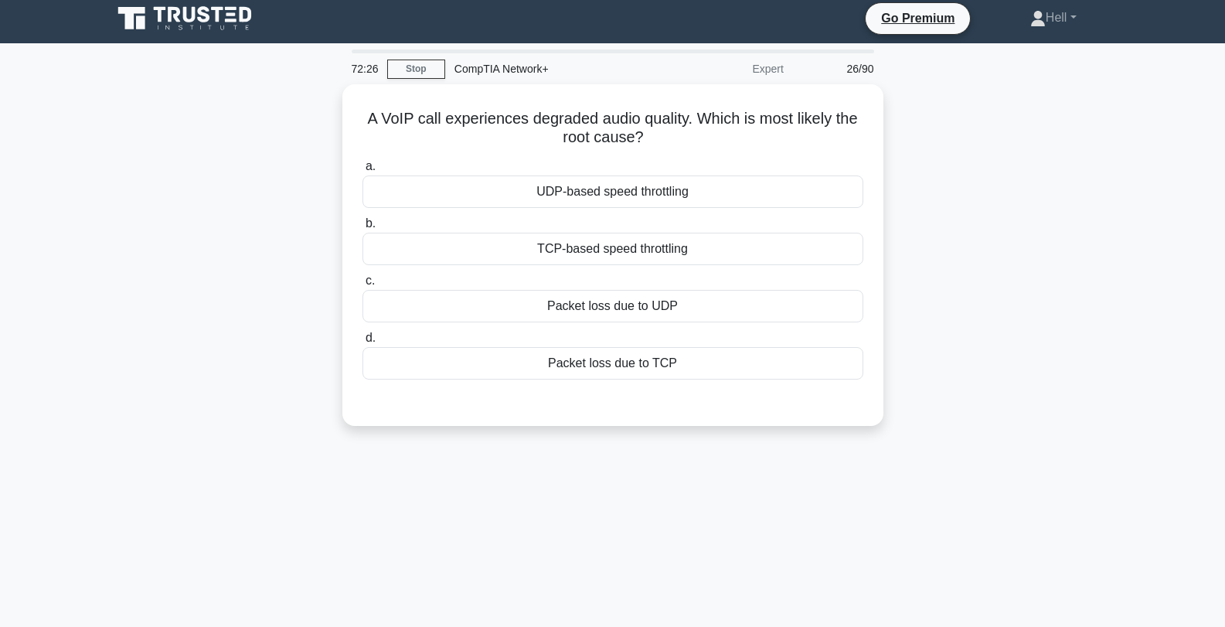
scroll to position [5, 0]
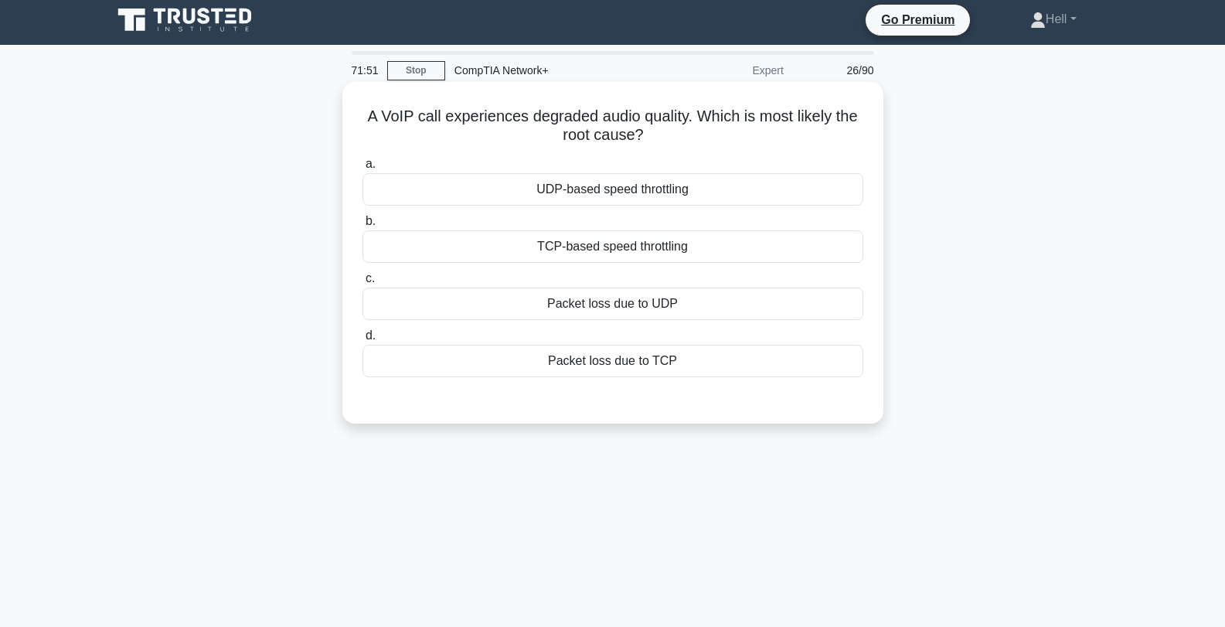
click at [697, 249] on div "TCP-based speed throttling" at bounding box center [613, 246] width 501 height 32
click at [363, 227] on input "b. TCP-based speed throttling" at bounding box center [363, 221] width 0 height 10
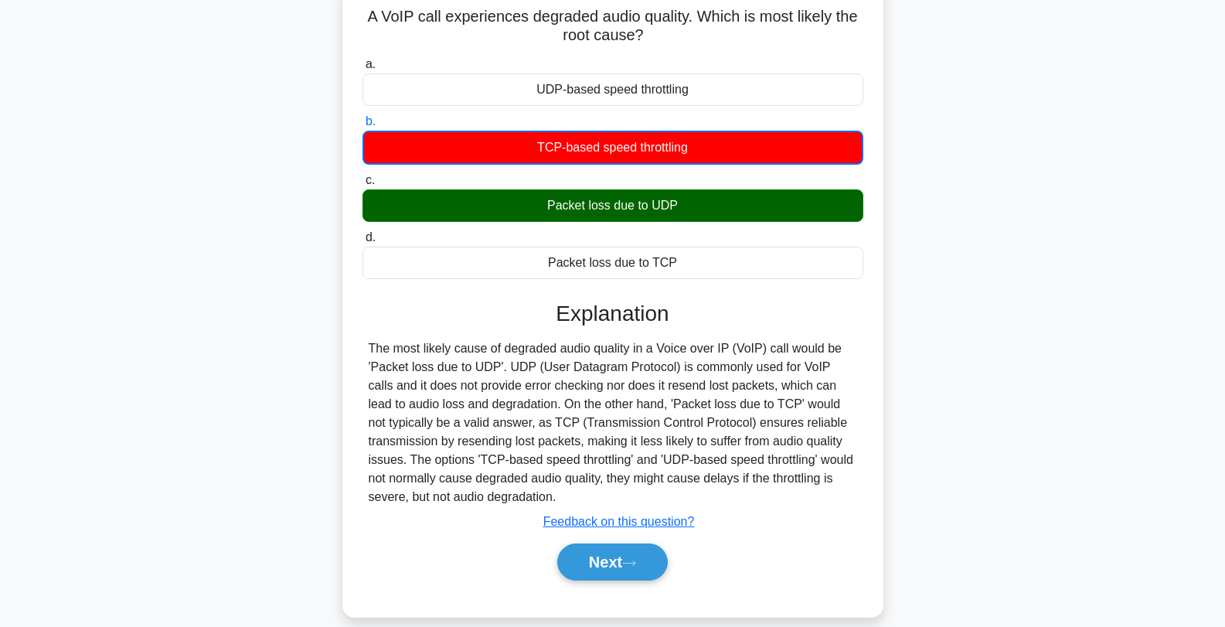
scroll to position [111, 0]
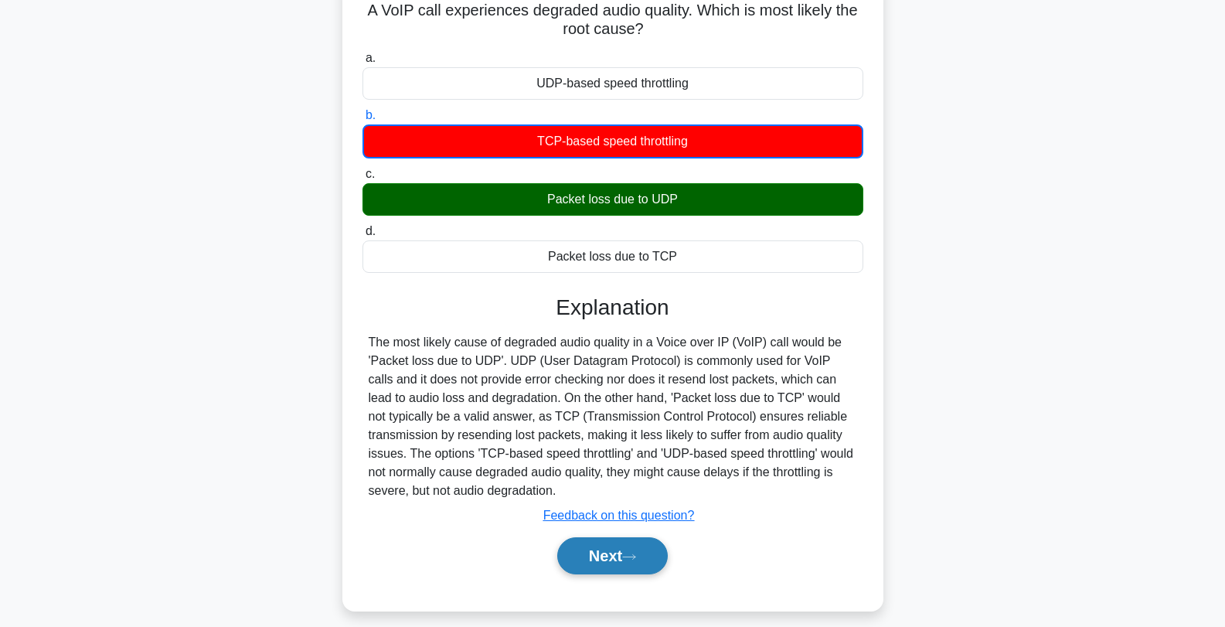
click at [631, 561] on icon at bounding box center [629, 557] width 14 height 9
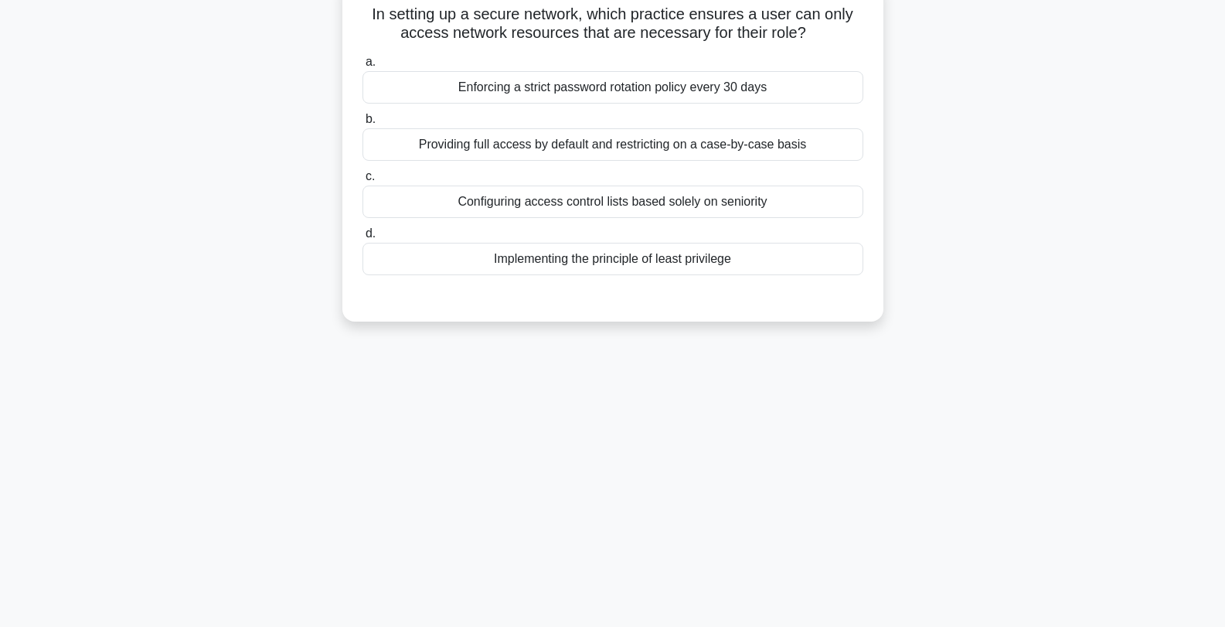
scroll to position [0, 0]
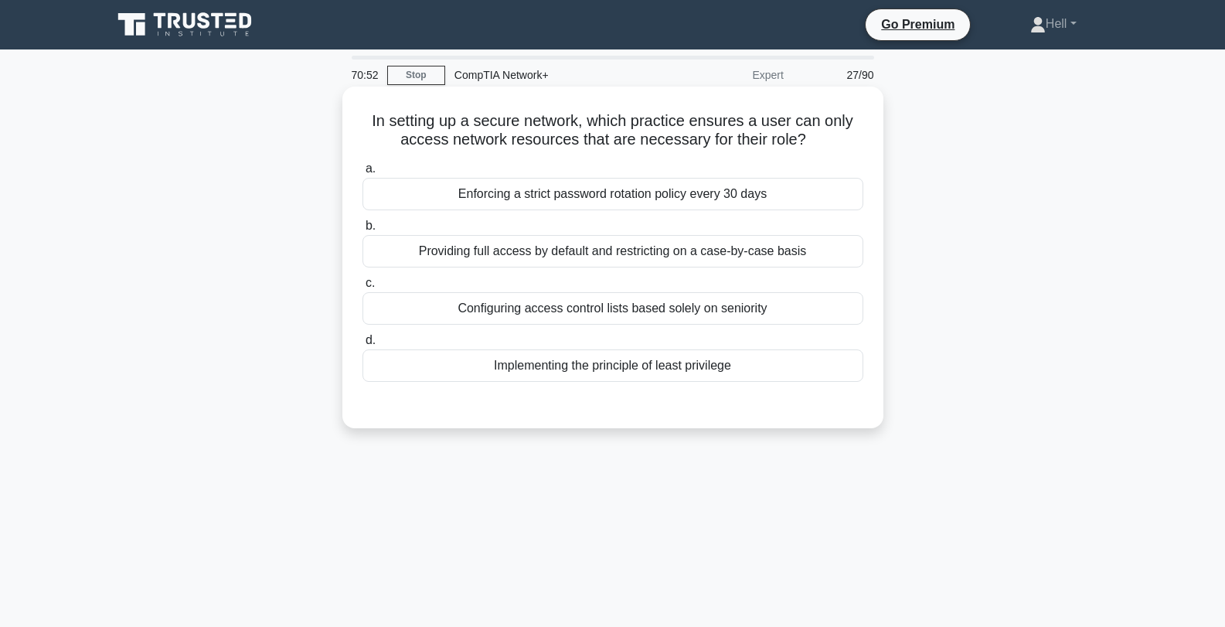
click at [801, 366] on div "Implementing the principle of least privilege" at bounding box center [613, 365] width 501 height 32
click at [363, 346] on input "d. Implementing the principle of least privilege" at bounding box center [363, 341] width 0 height 10
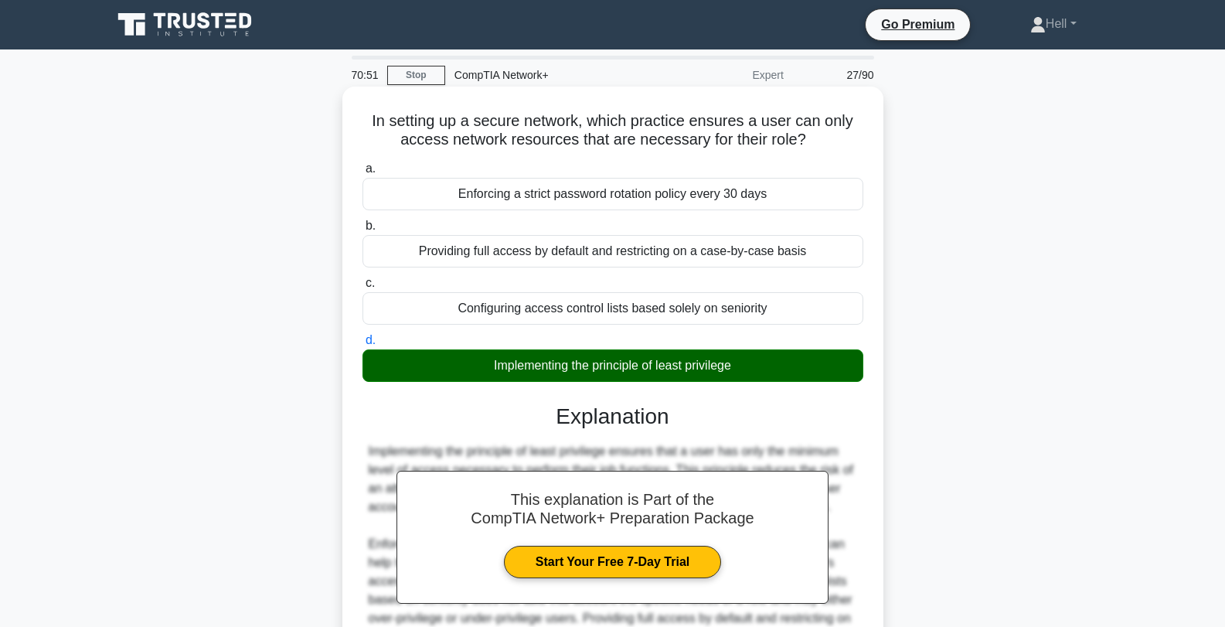
scroll to position [208, 0]
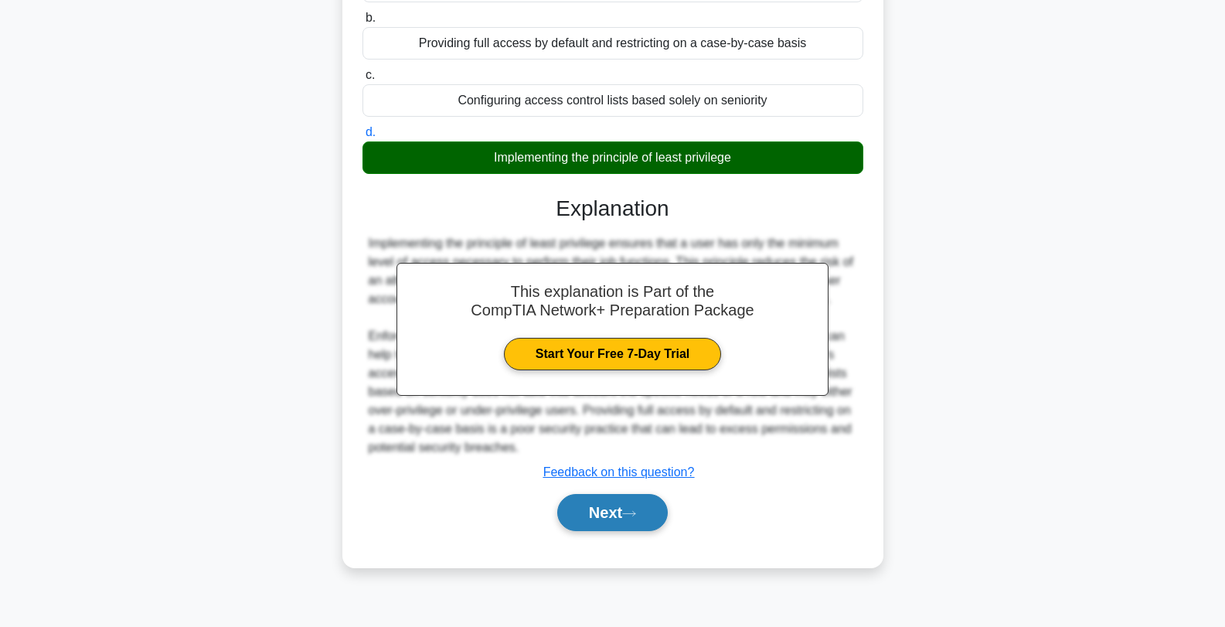
click at [620, 523] on button "Next" at bounding box center [612, 512] width 111 height 37
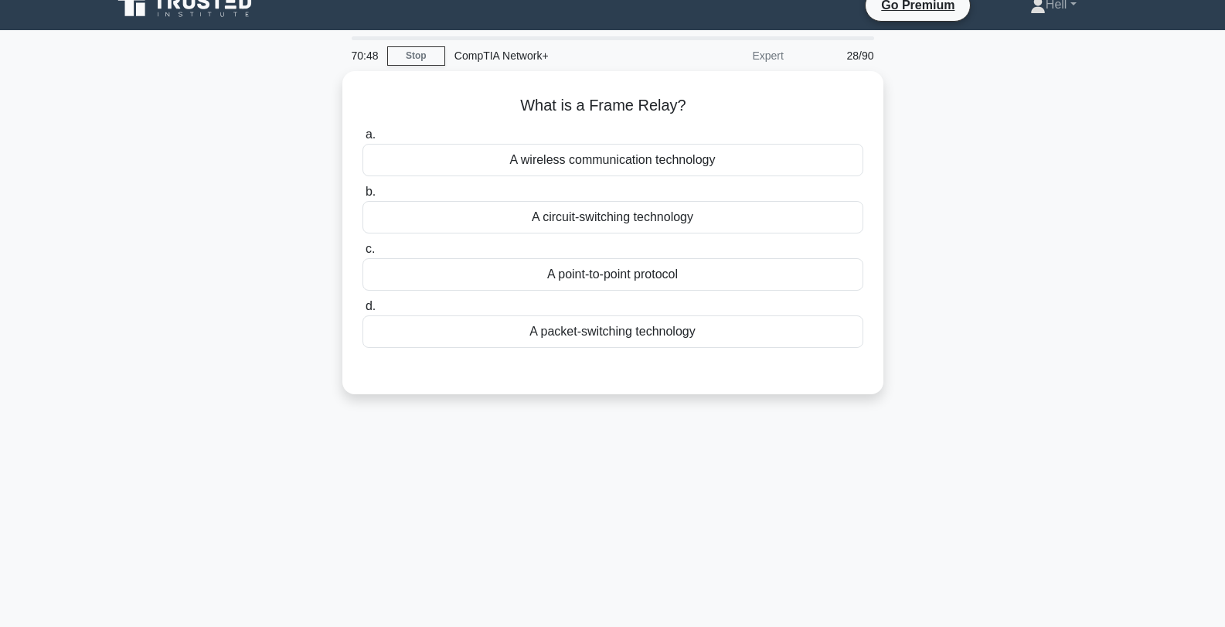
scroll to position [0, 0]
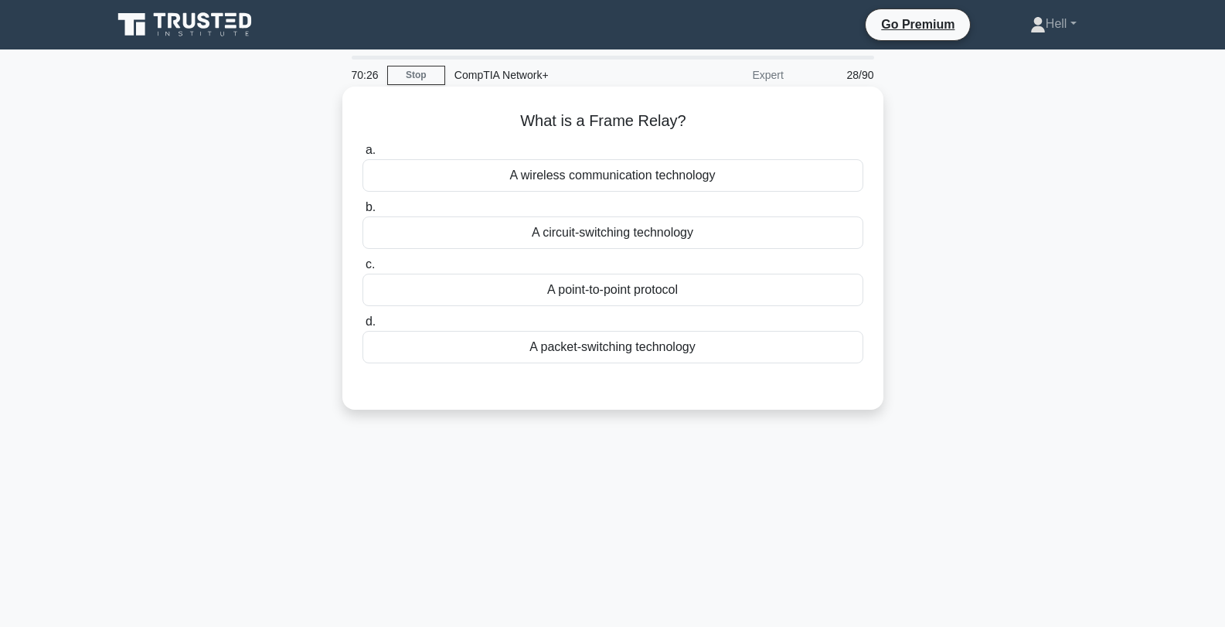
click at [714, 233] on div "A circuit-switching technology" at bounding box center [613, 232] width 501 height 32
click at [363, 213] on input "b. A circuit-switching technology" at bounding box center [363, 208] width 0 height 10
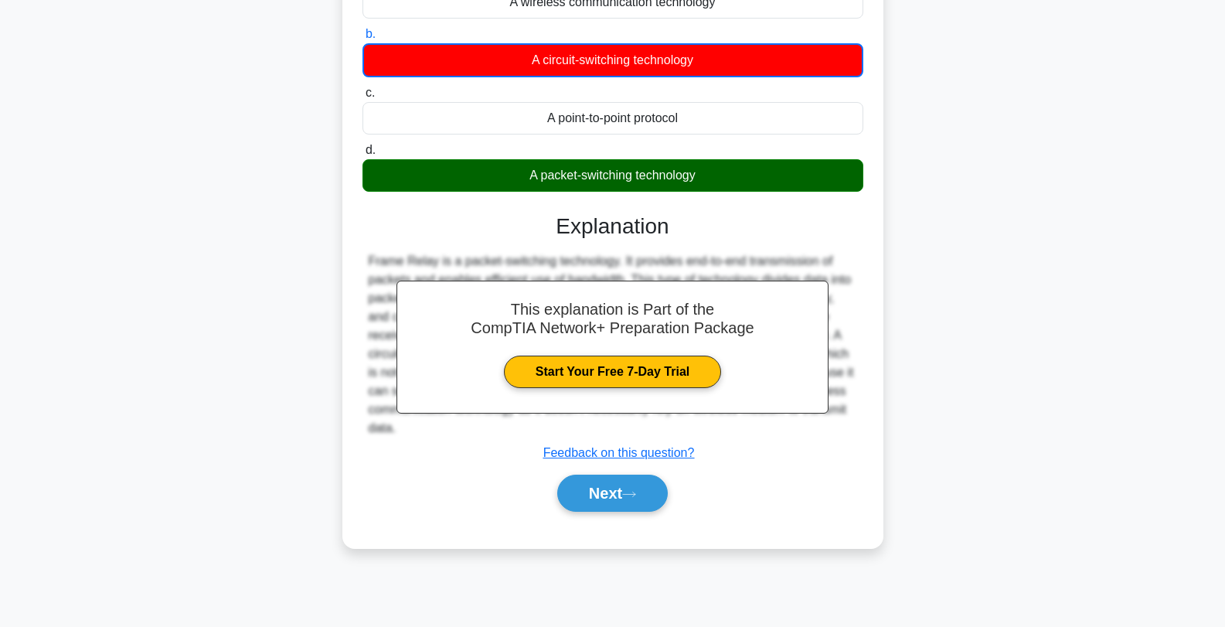
scroll to position [208, 0]
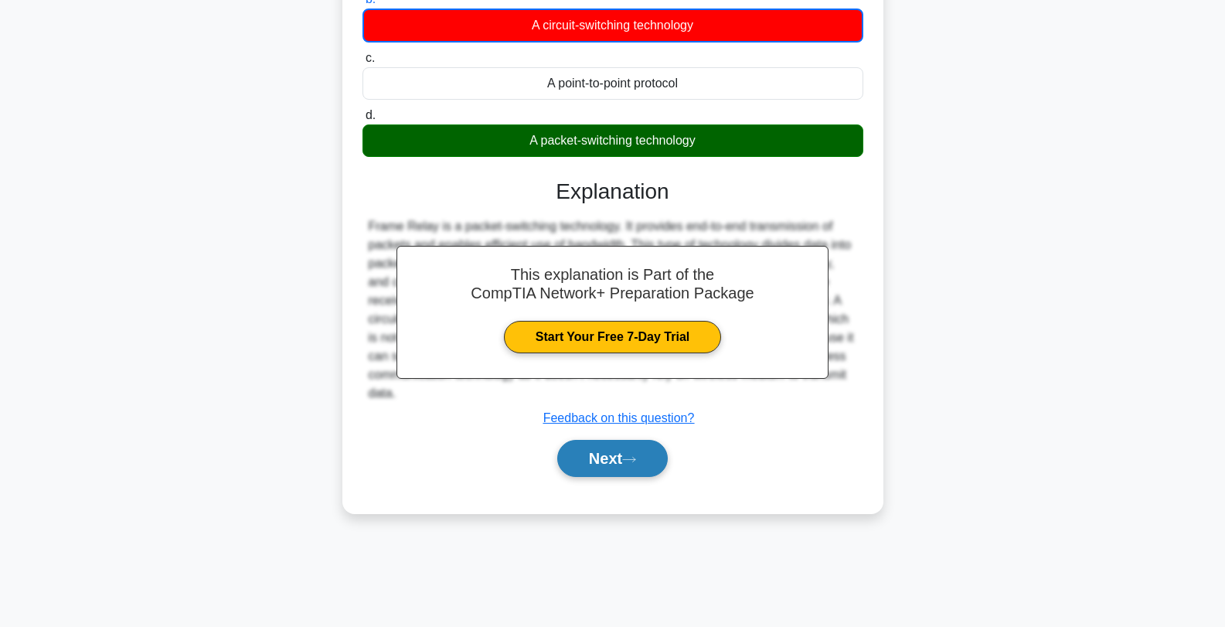
click at [622, 468] on button "Next" at bounding box center [612, 458] width 111 height 37
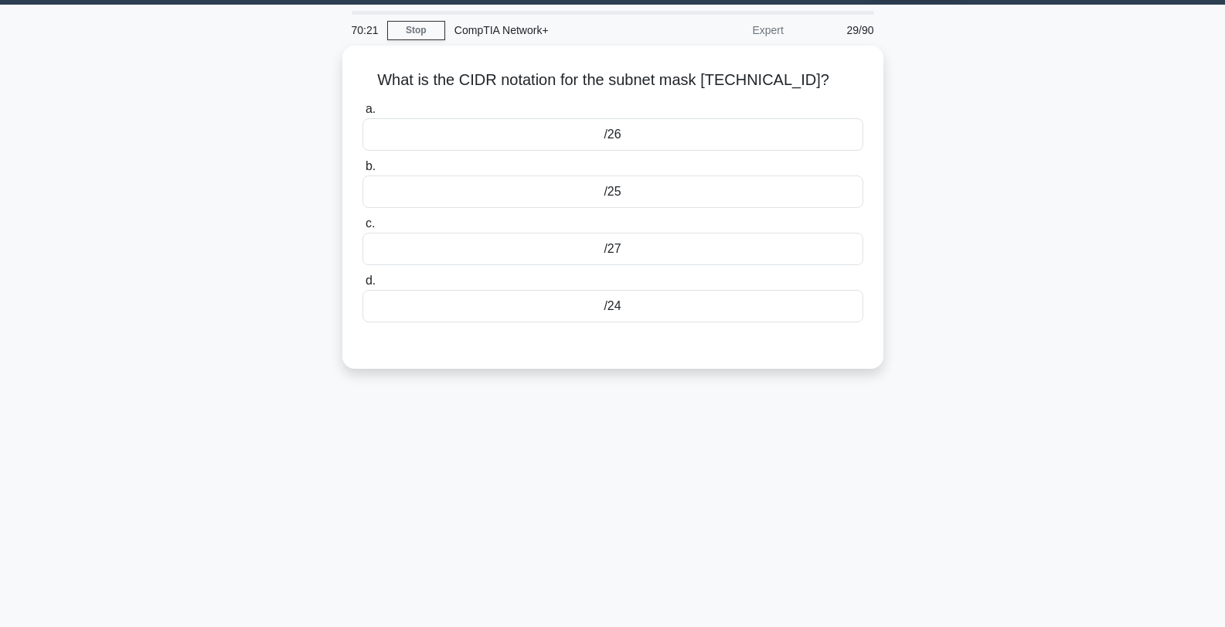
scroll to position [0, 0]
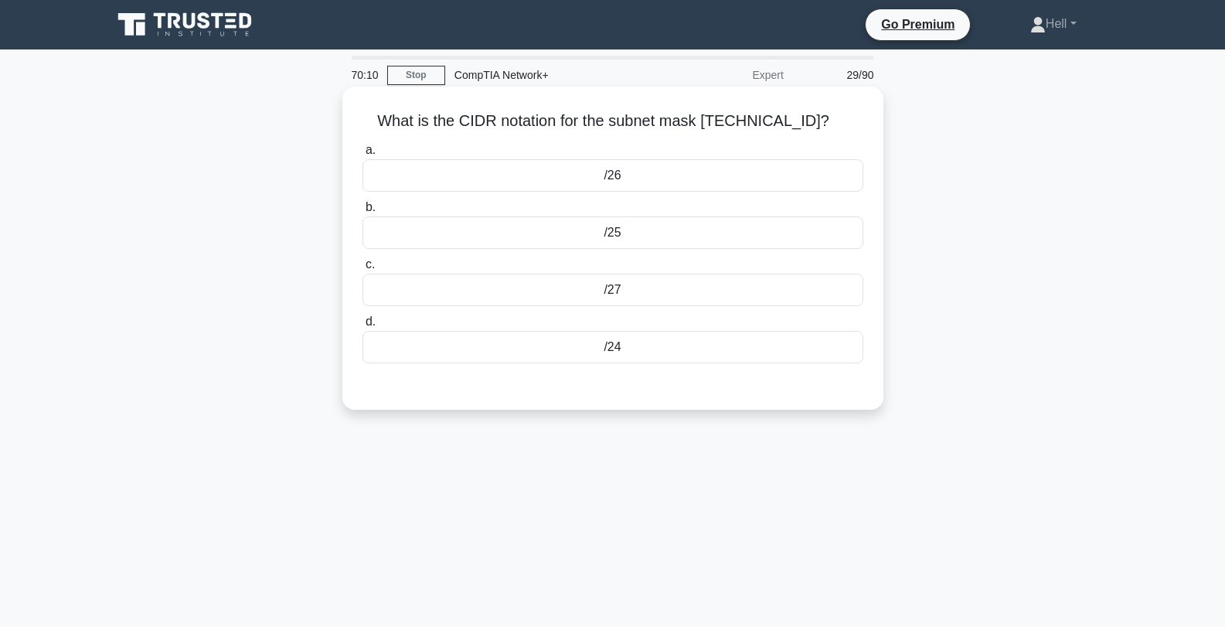
click at [653, 235] on div "/25" at bounding box center [613, 232] width 501 height 32
click at [363, 213] on input "b. /25" at bounding box center [363, 208] width 0 height 10
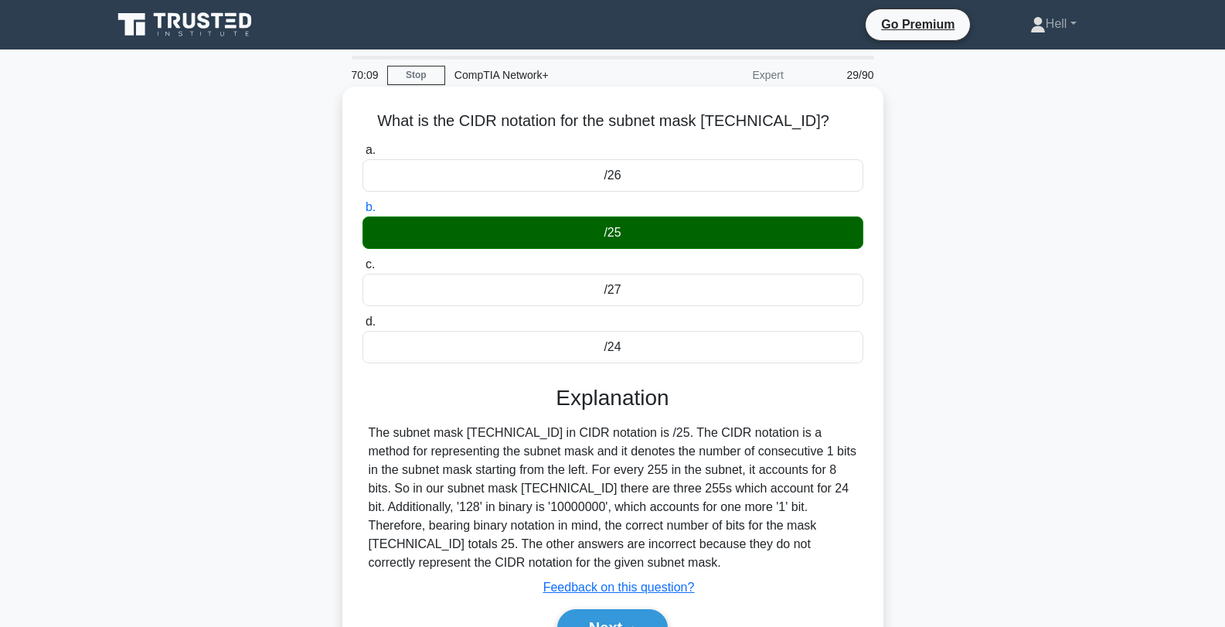
scroll to position [208, 0]
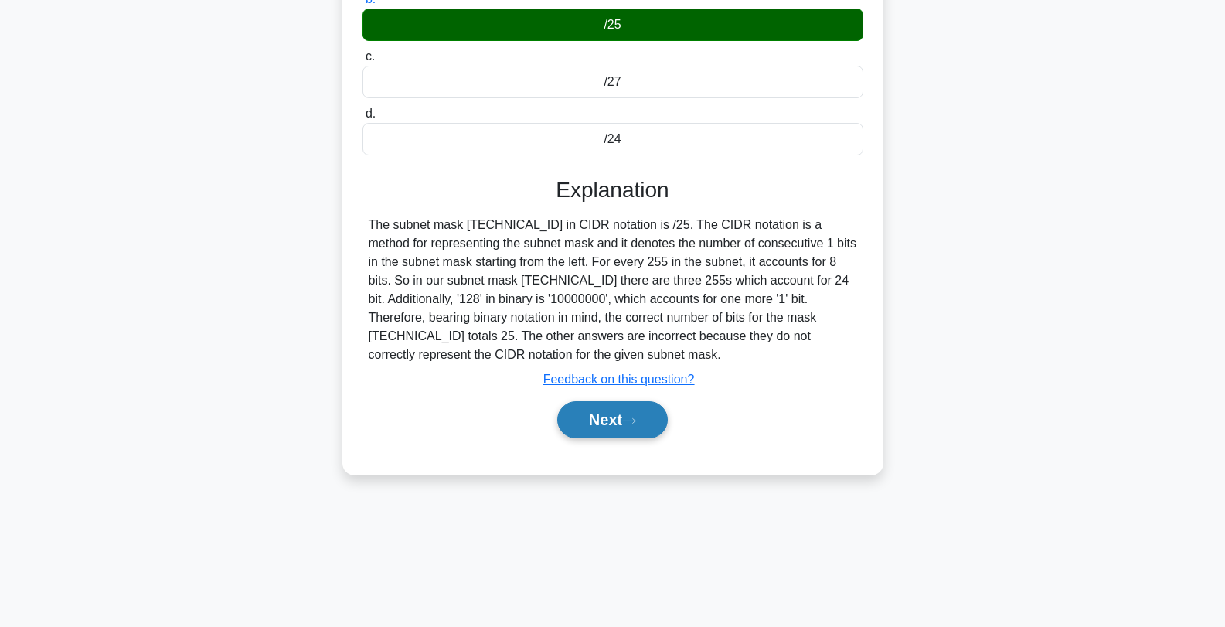
click at [617, 428] on button "Next" at bounding box center [612, 419] width 111 height 37
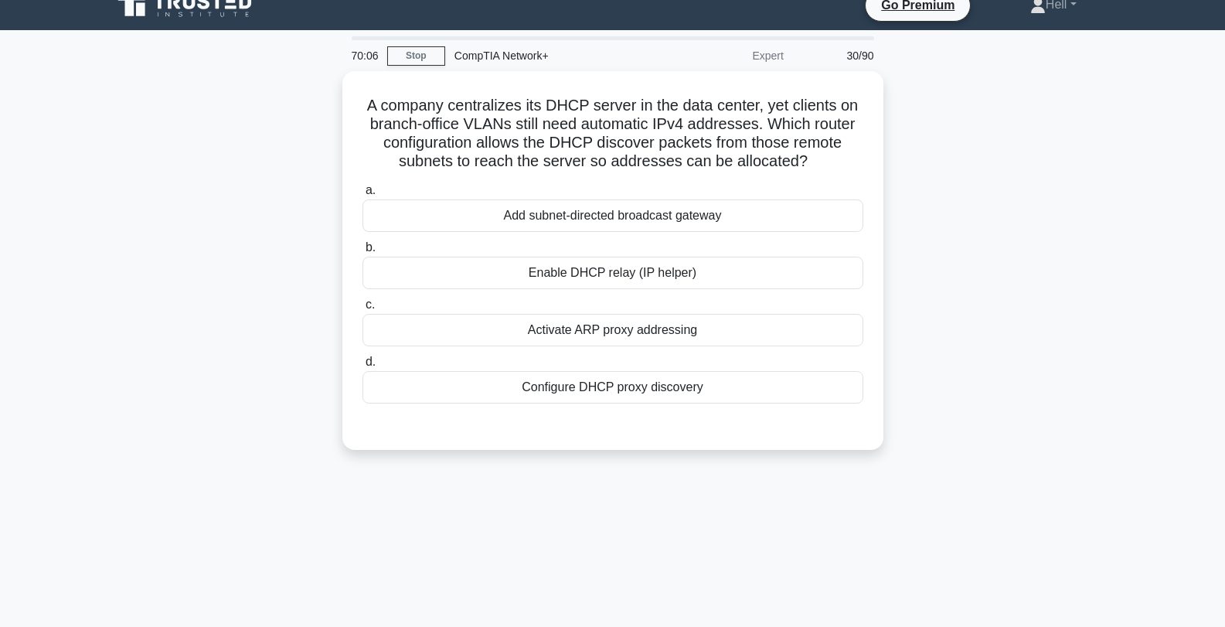
scroll to position [0, 0]
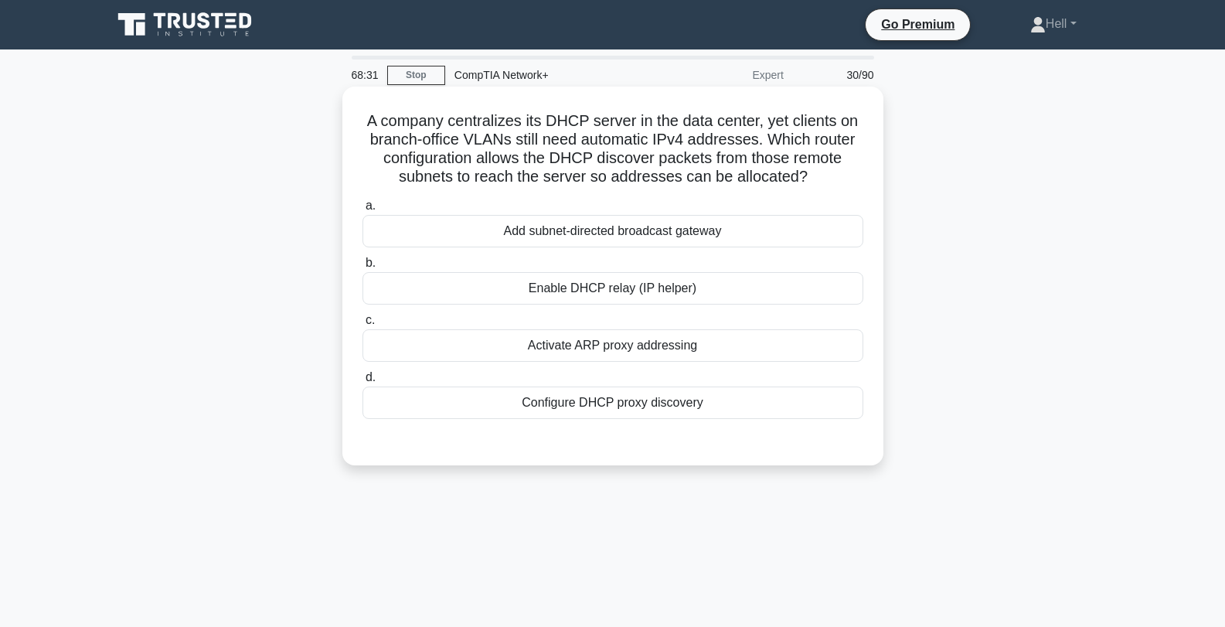
click at [714, 241] on div "Add subnet-directed broadcast gateway" at bounding box center [613, 231] width 501 height 32
click at [363, 211] on input "a. Add subnet-directed broadcast gateway" at bounding box center [363, 206] width 0 height 10
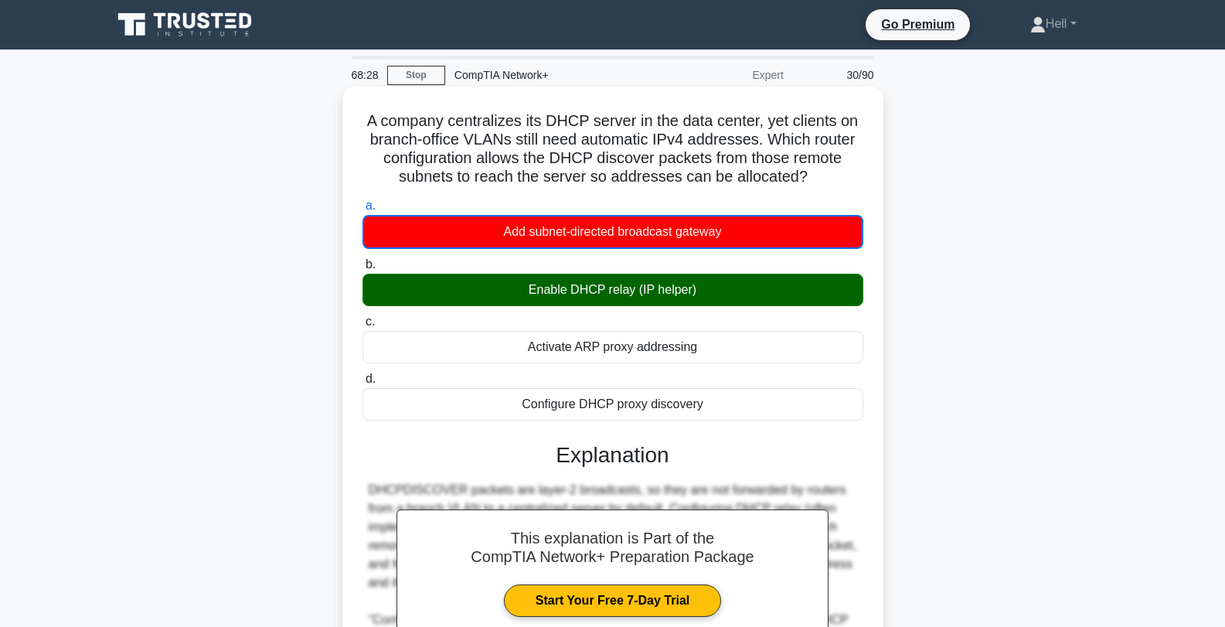
scroll to position [217, 0]
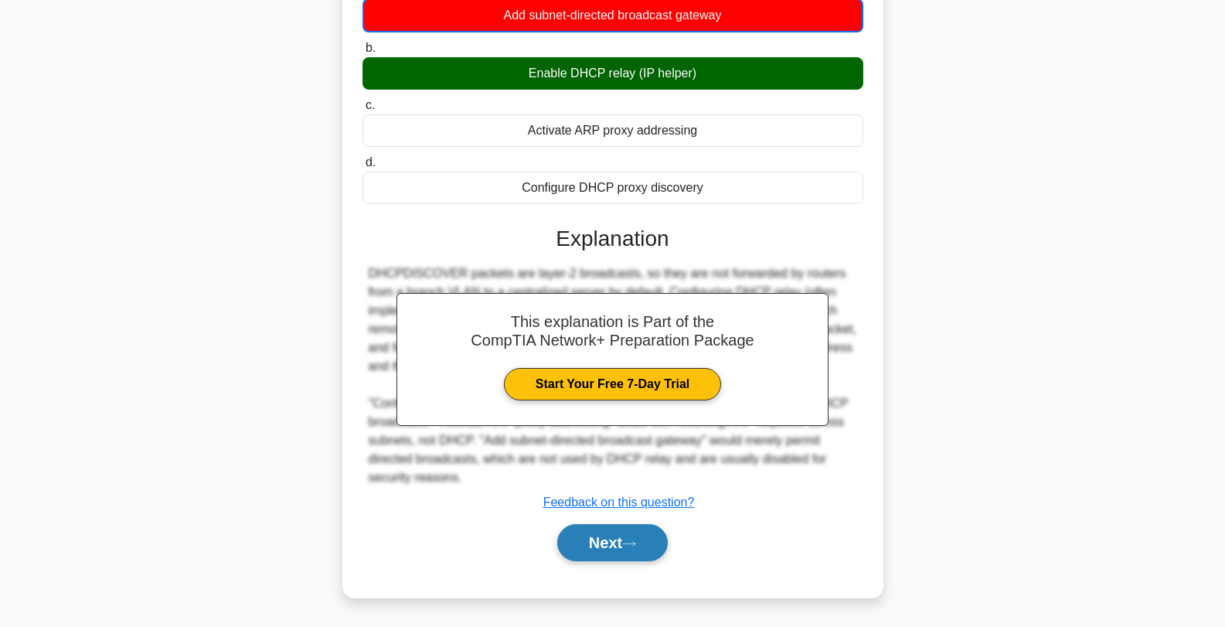
click at [610, 555] on button "Next" at bounding box center [612, 542] width 111 height 37
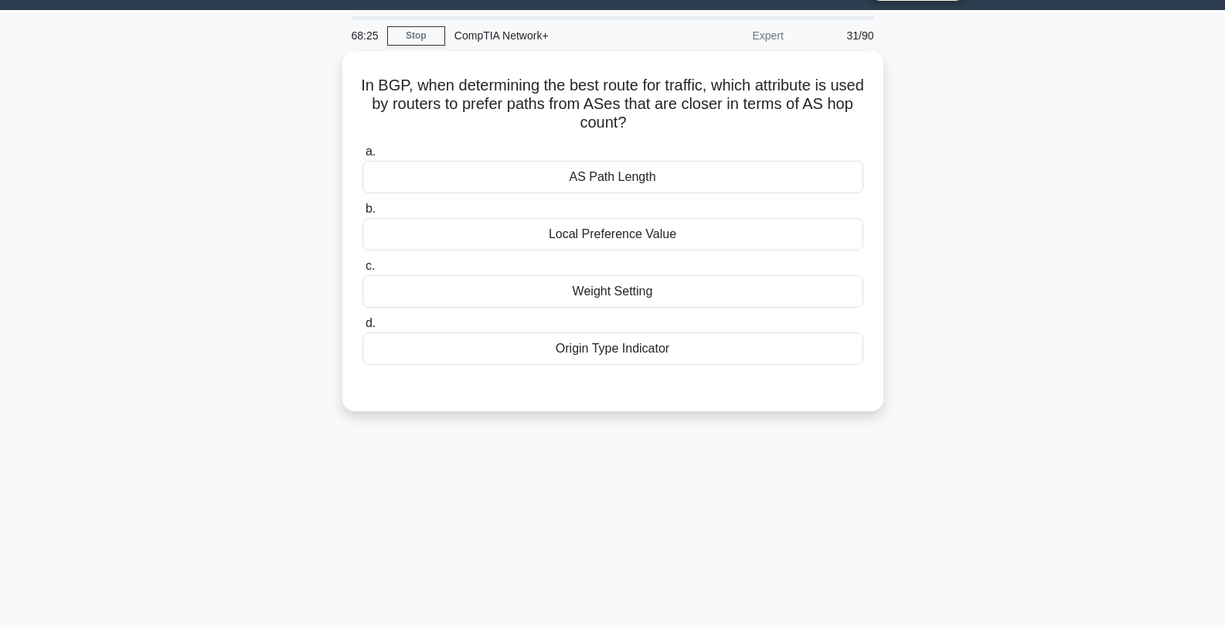
scroll to position [0, 0]
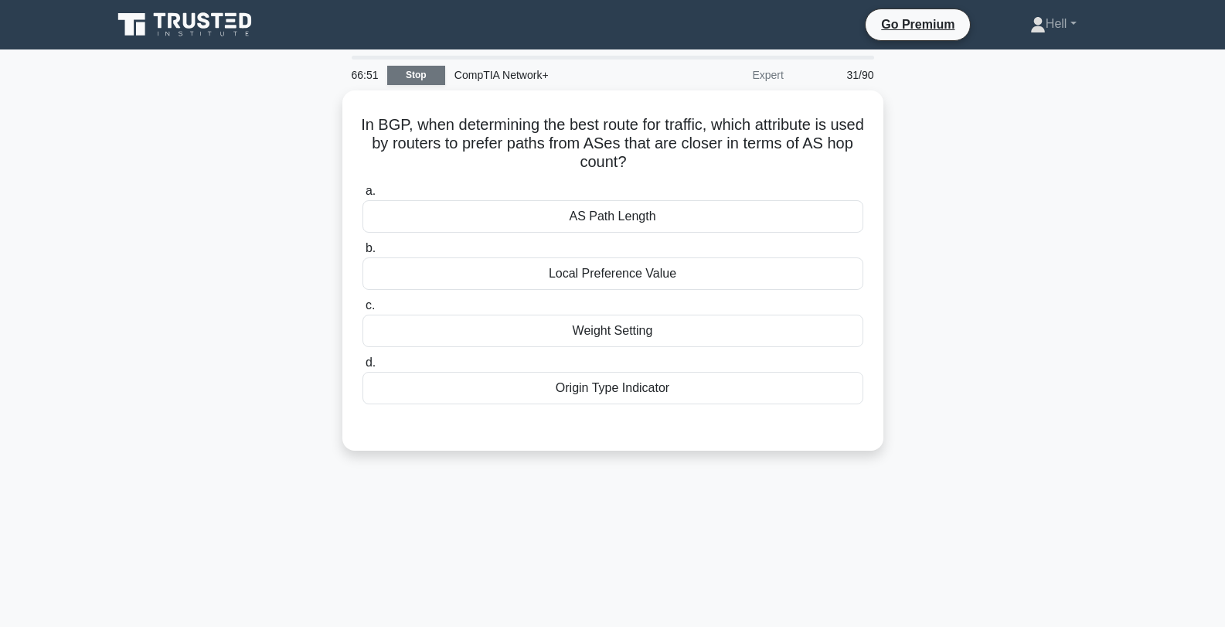
click at [418, 73] on link "Stop" at bounding box center [416, 75] width 58 height 19
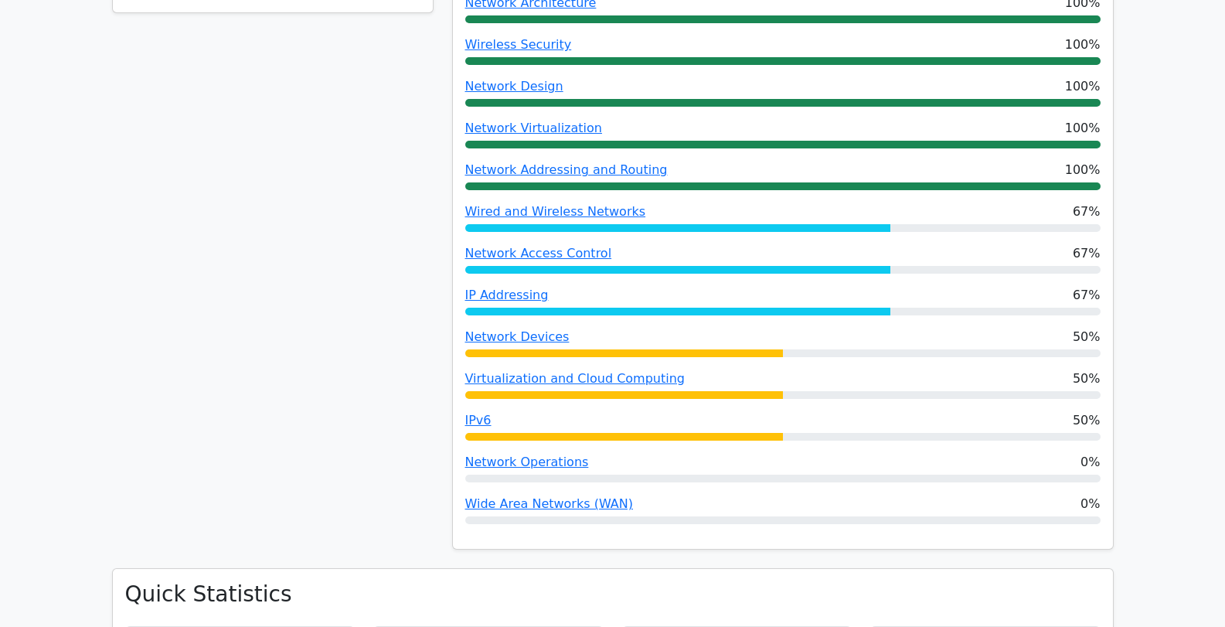
scroll to position [918, 0]
